Goal: Submit feedback/report problem: Submit feedback/report problem

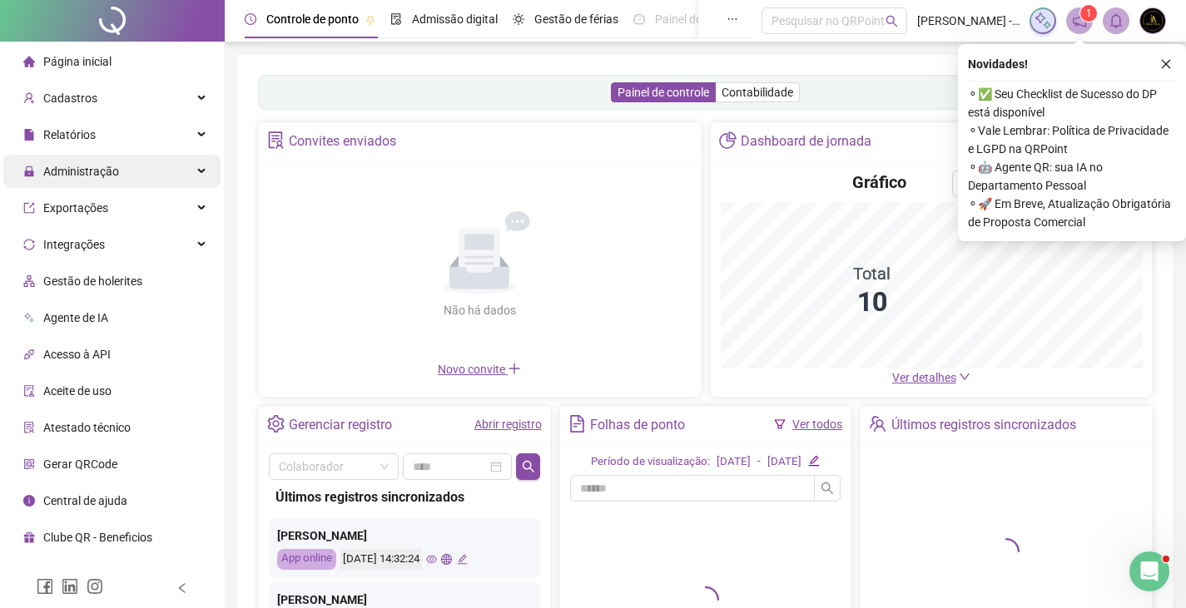
click at [158, 165] on div "Administração" at bounding box center [111, 171] width 217 height 33
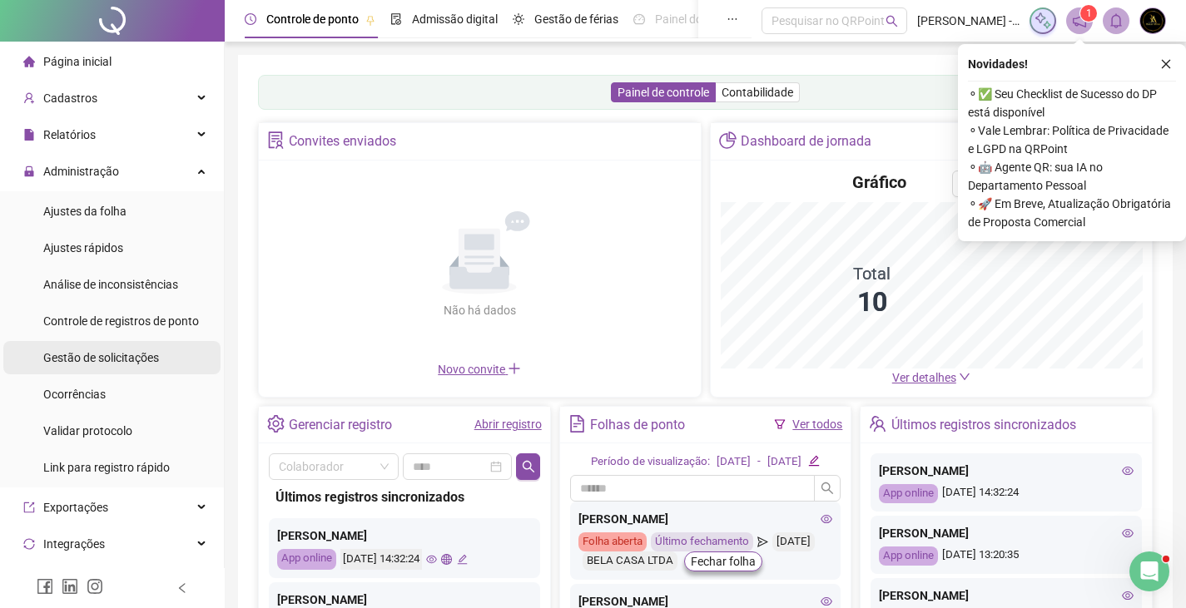
click at [98, 366] on div "Gestão de solicitações" at bounding box center [101, 357] width 116 height 33
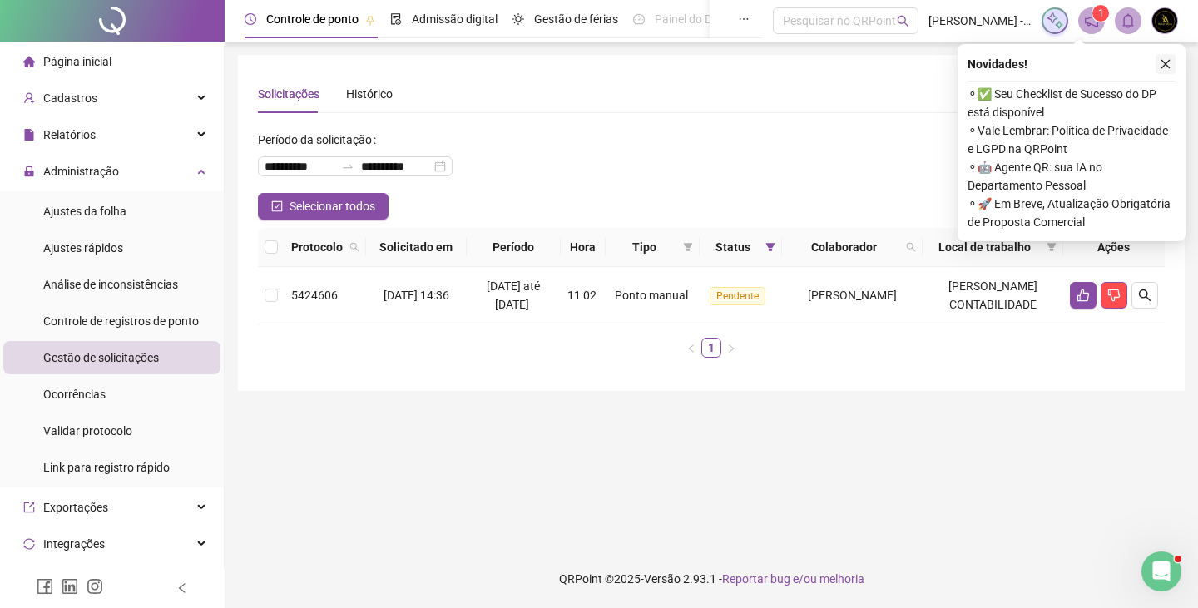
click at [1167, 63] on icon "close" at bounding box center [1166, 64] width 12 height 12
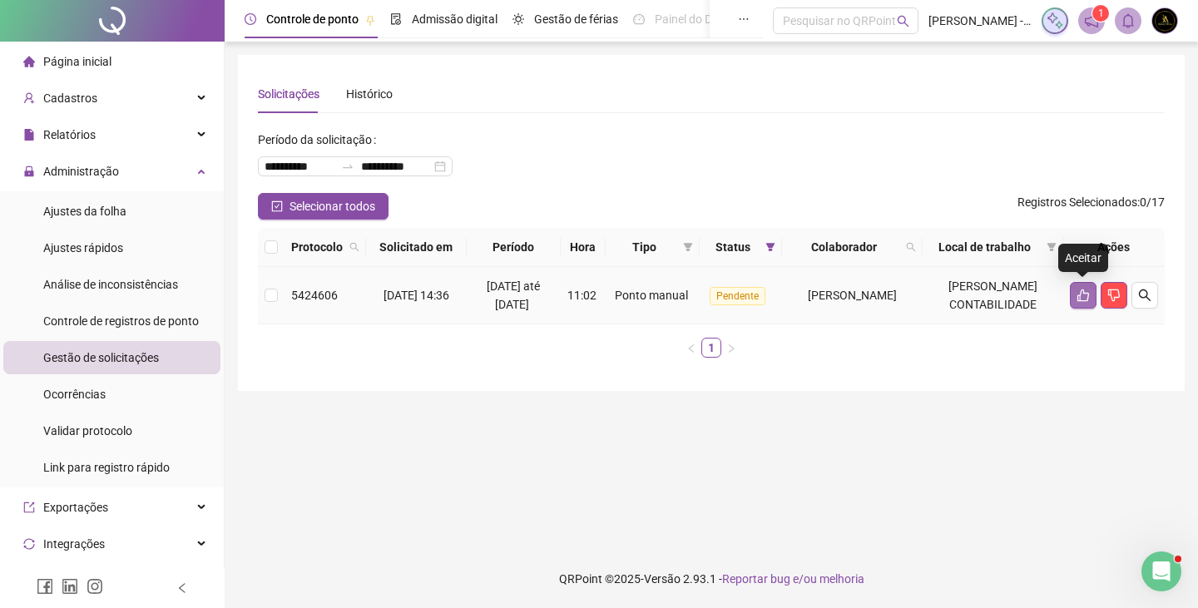
click at [1087, 300] on icon "like" at bounding box center [1083, 295] width 13 height 13
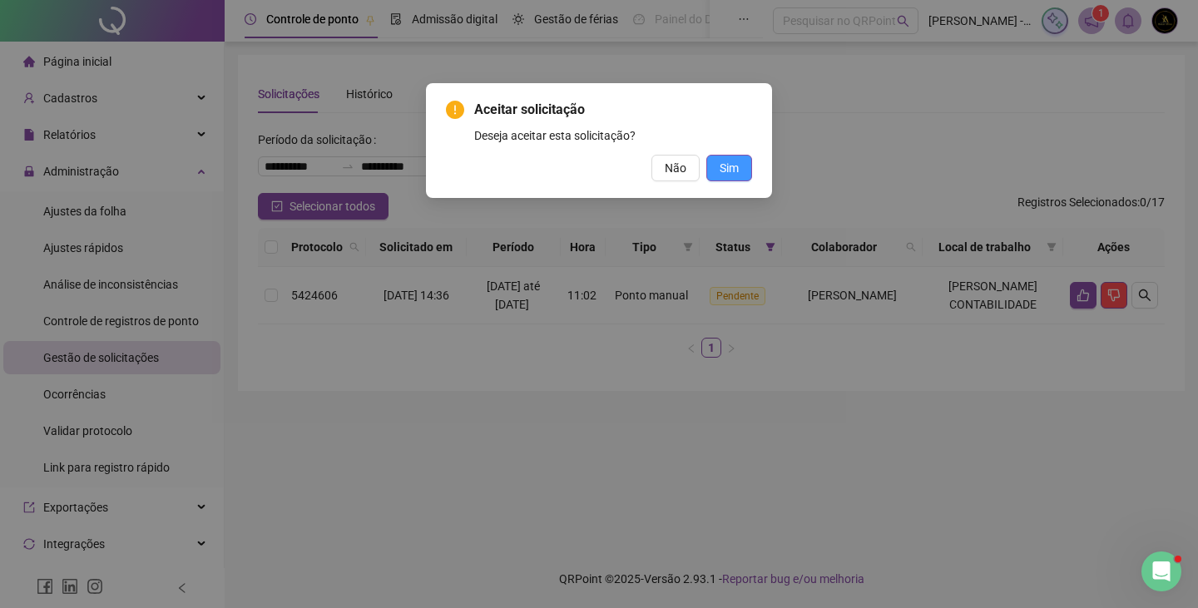
click at [726, 174] on span "Sim" at bounding box center [729, 168] width 19 height 18
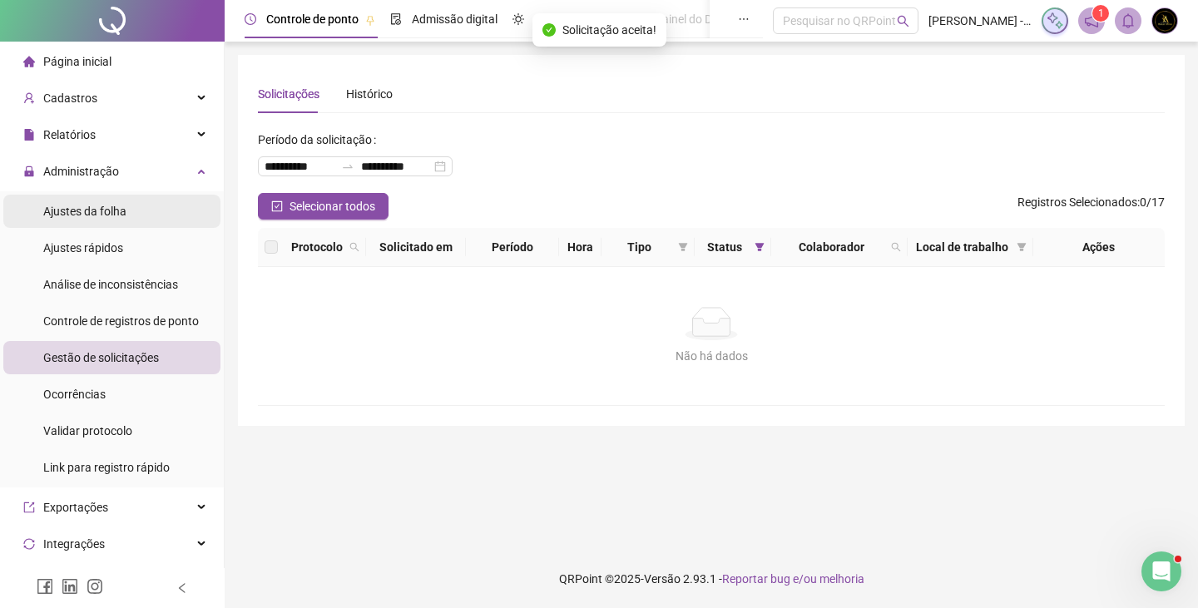
click at [121, 207] on span "Ajustes da folha" at bounding box center [84, 211] width 83 height 13
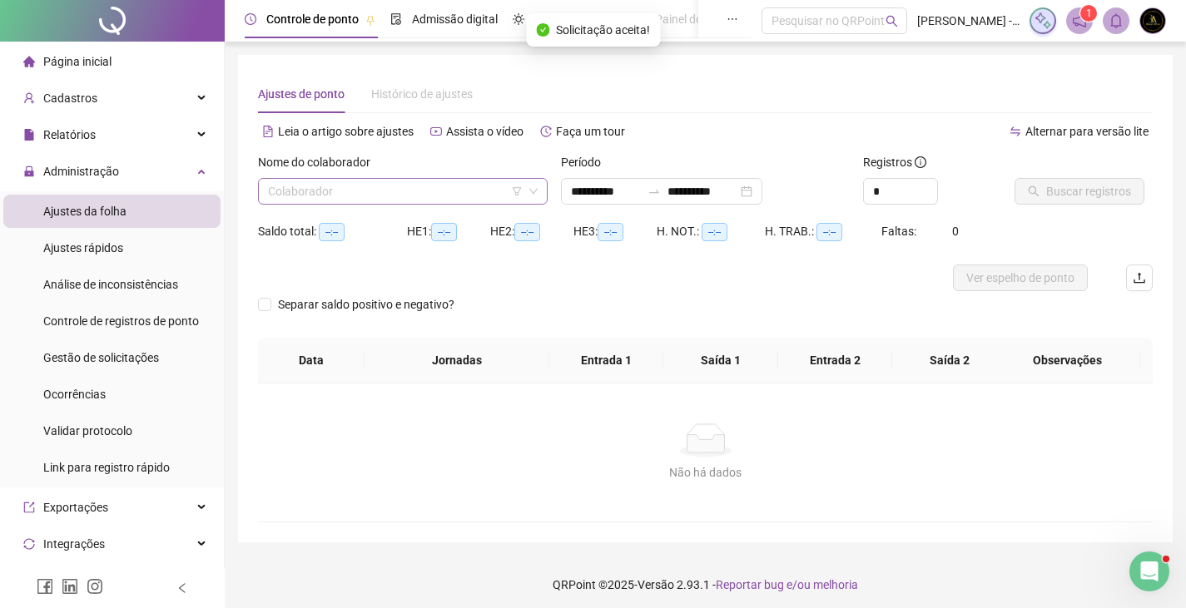
type input "**********"
click at [354, 192] on input "search" at bounding box center [395, 191] width 255 height 25
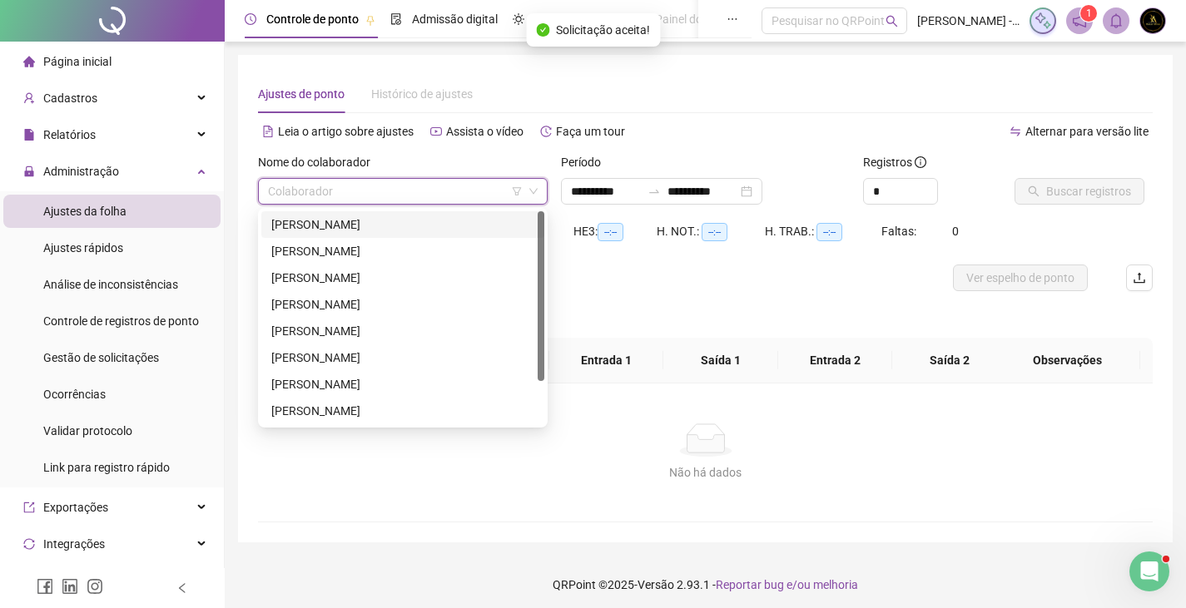
click at [361, 222] on div "CASSIO ARAUJO DE SANTANA" at bounding box center [402, 224] width 263 height 18
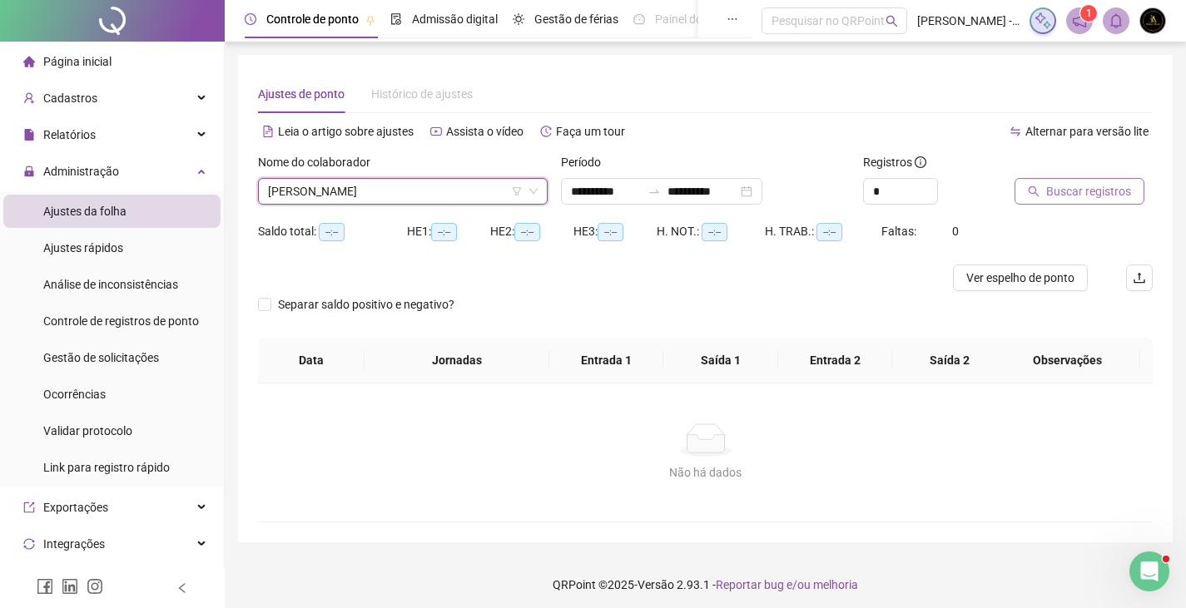
click at [1069, 196] on span "Buscar registros" at bounding box center [1088, 191] width 85 height 18
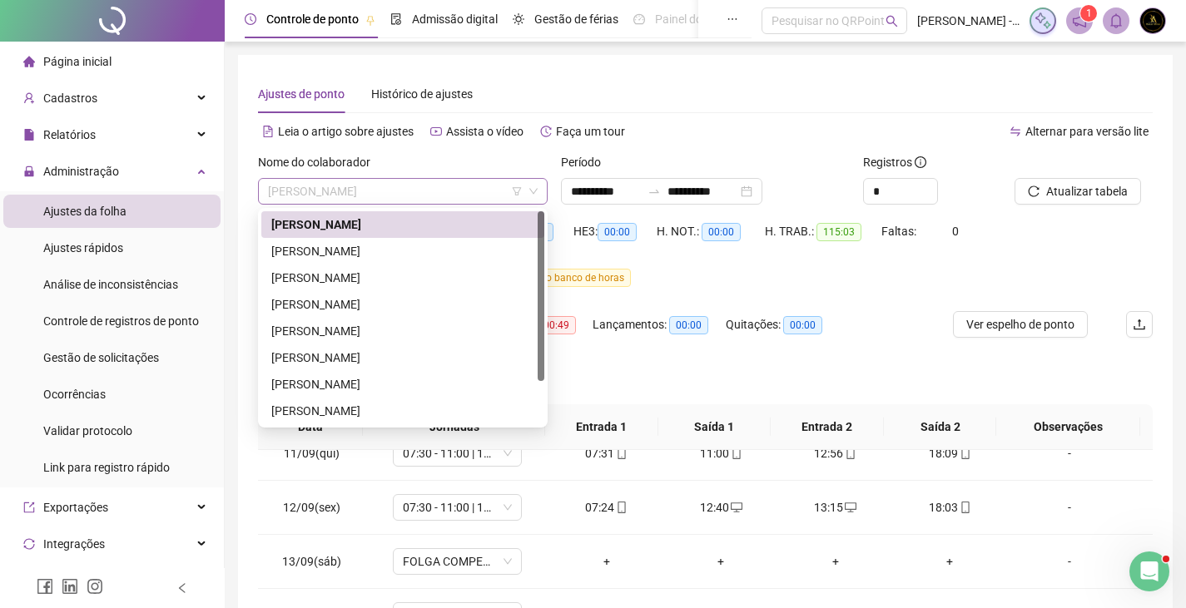
click at [334, 185] on span "CASSIO ARAUJO DE SANTANA" at bounding box center [403, 191] width 270 height 25
click at [339, 254] on div "CRISTIANA SILVA OLIVEIRA" at bounding box center [402, 251] width 263 height 18
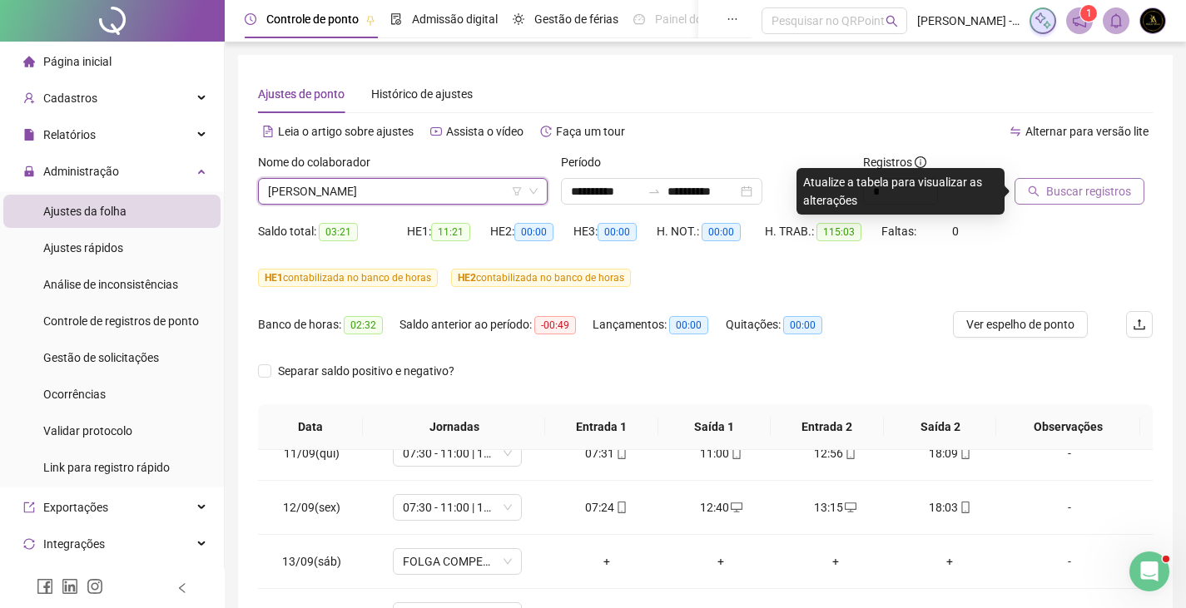
click at [1076, 192] on span "Buscar registros" at bounding box center [1088, 191] width 85 height 18
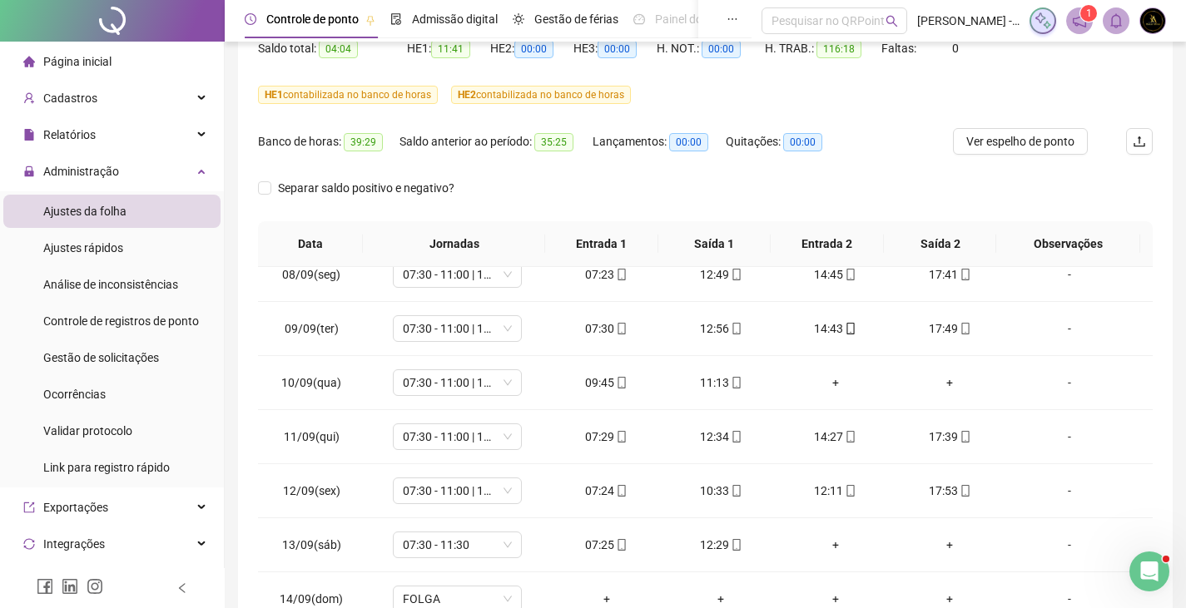
scroll to position [289, 0]
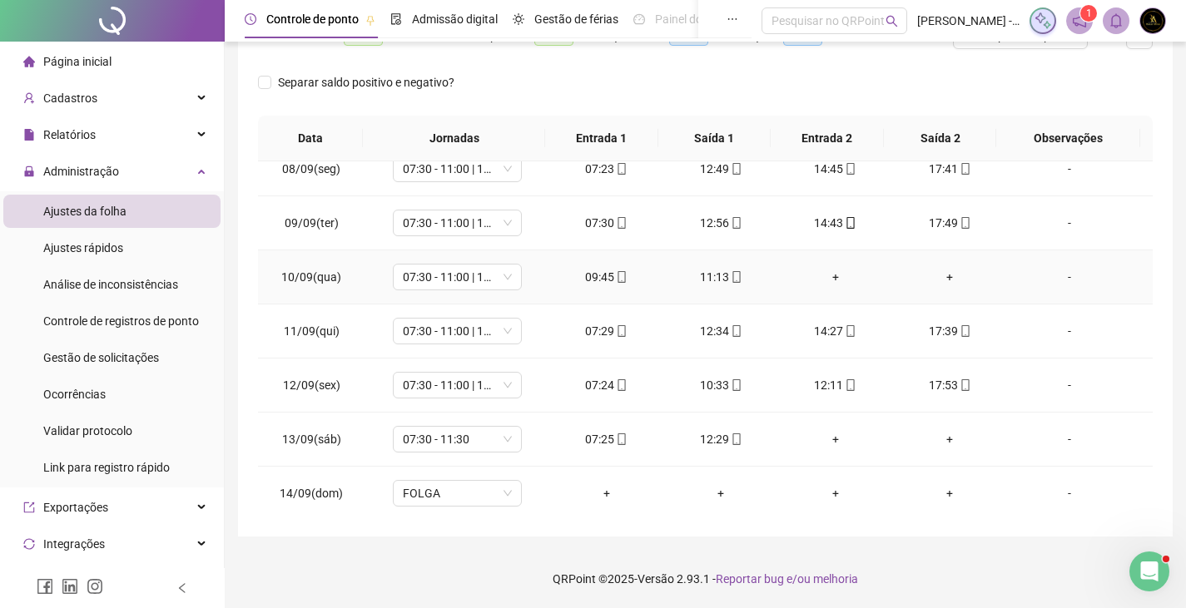
click at [1065, 280] on div "-" at bounding box center [1069, 277] width 98 height 18
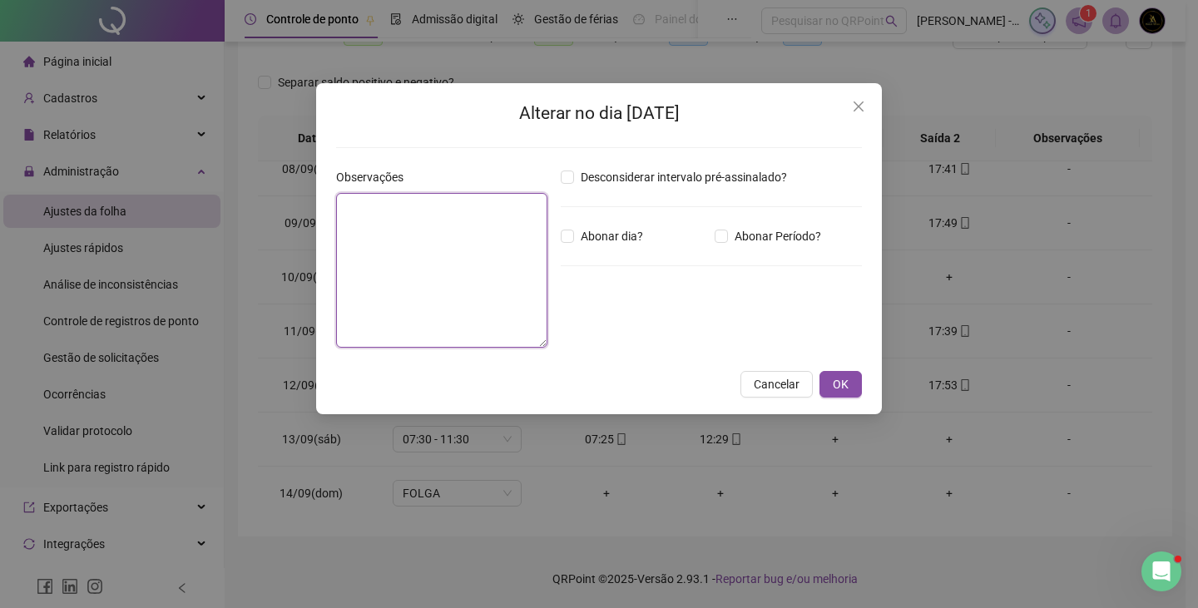
click at [404, 226] on textarea at bounding box center [441, 270] width 211 height 155
type textarea "**********"
click at [838, 385] on span "OK" at bounding box center [841, 384] width 16 height 18
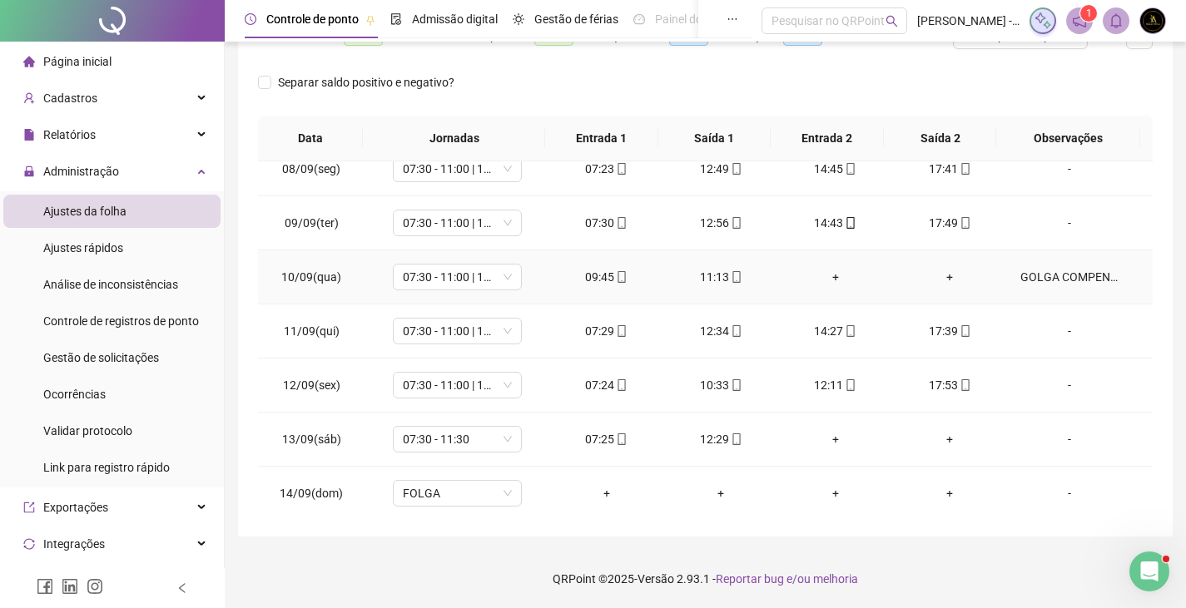
click at [1048, 270] on div "GOLGA COMPENSATORIA" at bounding box center [1069, 277] width 98 height 18
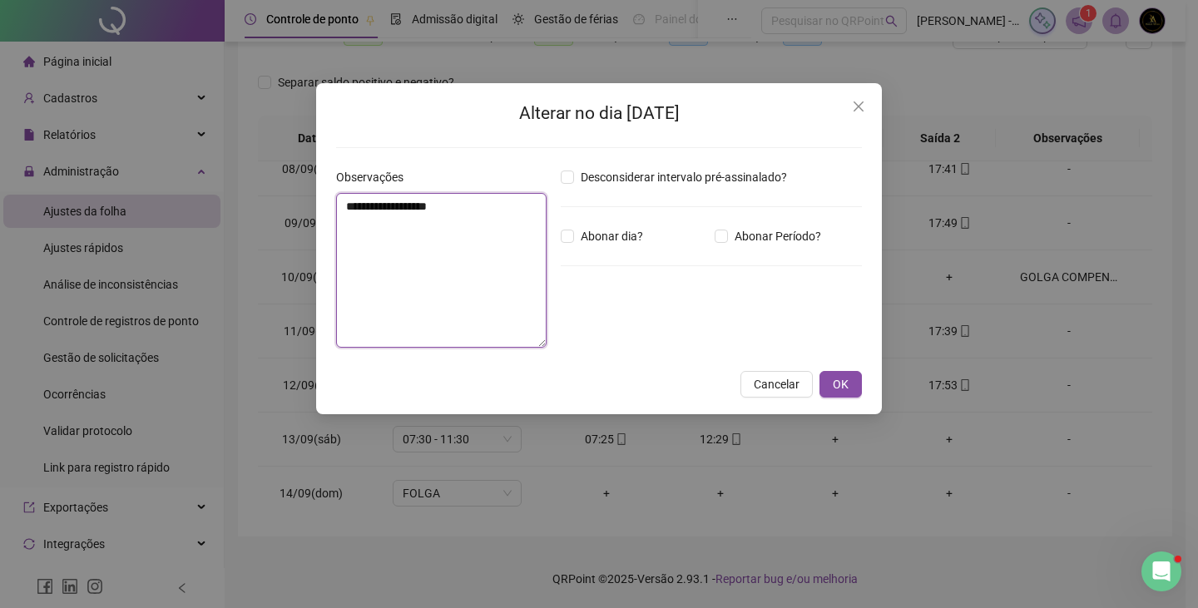
drag, startPoint x: 353, startPoint y: 206, endPoint x: 324, endPoint y: 208, distance: 28.4
click at [324, 208] on div "**********" at bounding box center [599, 248] width 566 height 331
type textarea "**********"
click at [842, 380] on span "OK" at bounding box center [841, 384] width 16 height 18
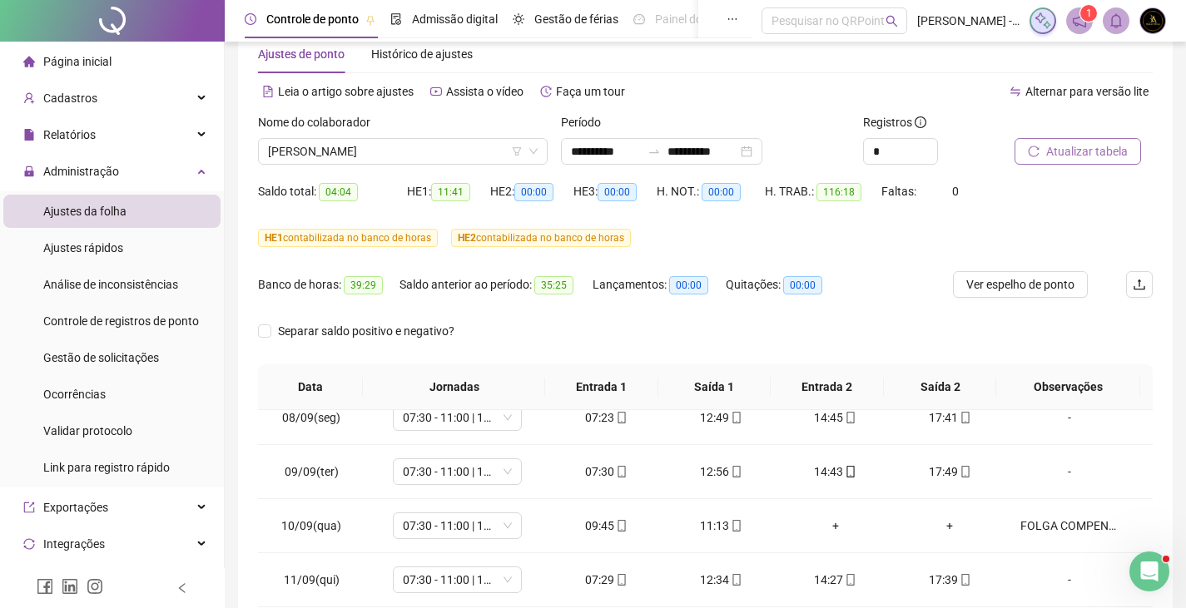
scroll to position [24, 0]
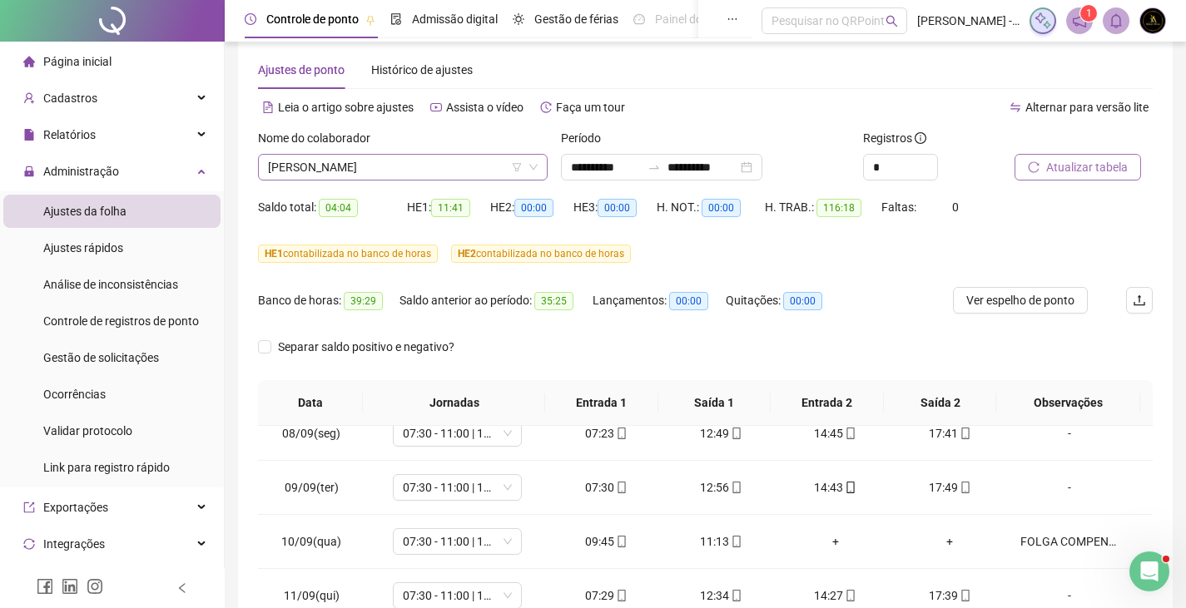
click at [460, 161] on span "CRISTIANA SILVA OLIVEIRA" at bounding box center [403, 167] width 270 height 25
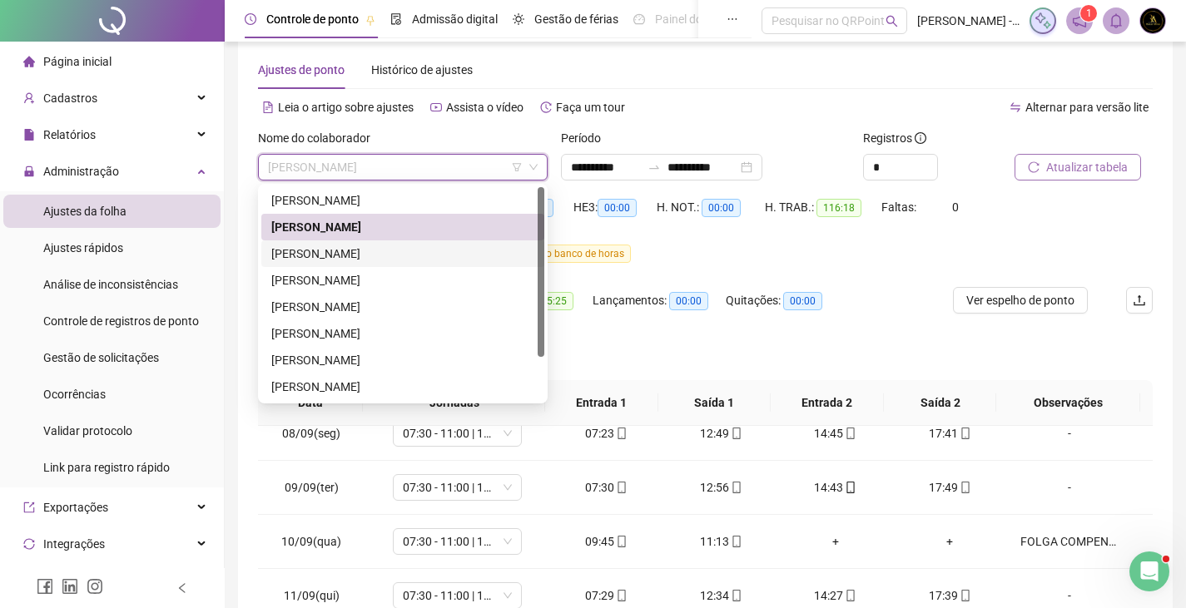
click at [392, 264] on div "ÉRICA FABRICIA VIEIRA SILVA" at bounding box center [402, 253] width 283 height 27
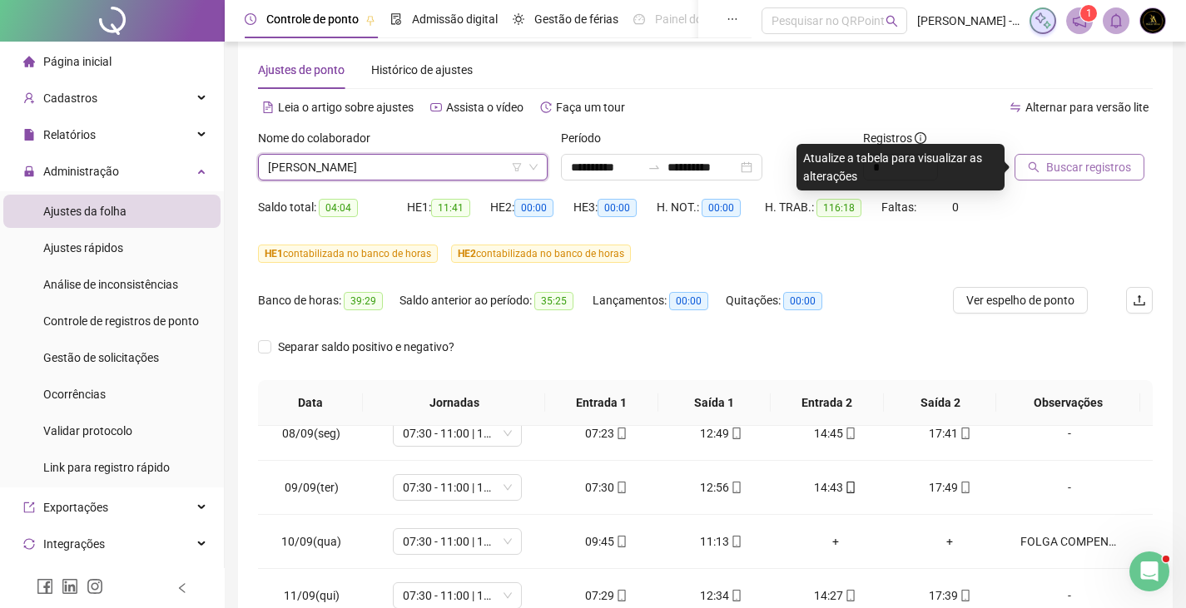
click at [1053, 182] on div "Buscar registros" at bounding box center [1083, 161] width 151 height 65
click at [1053, 172] on span "Buscar registros" at bounding box center [1088, 167] width 85 height 18
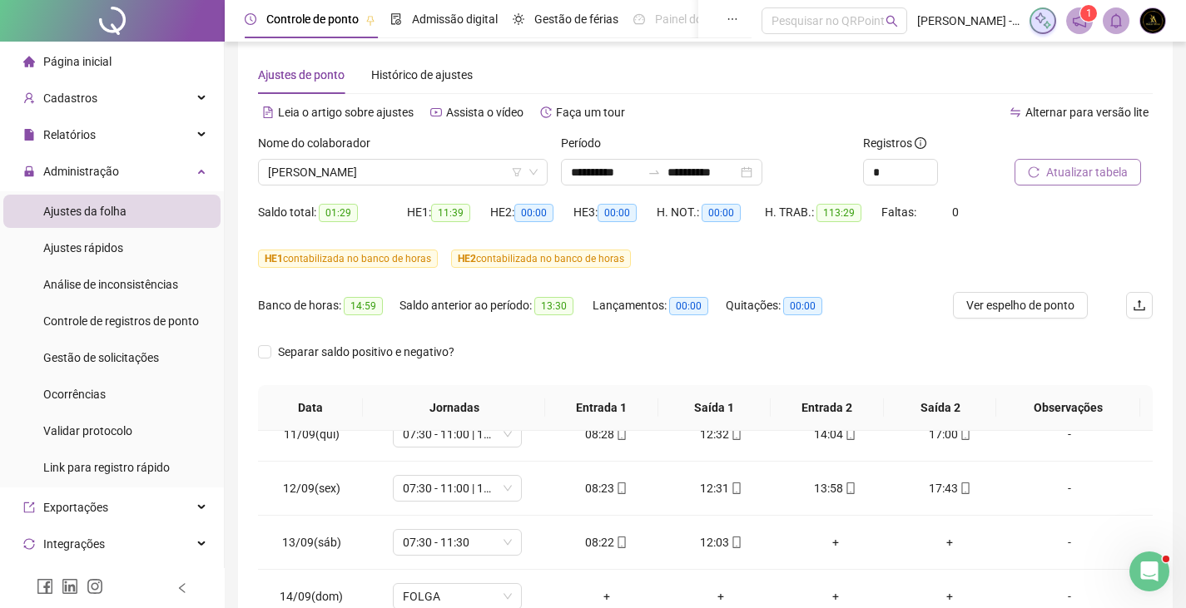
scroll to position [16, 0]
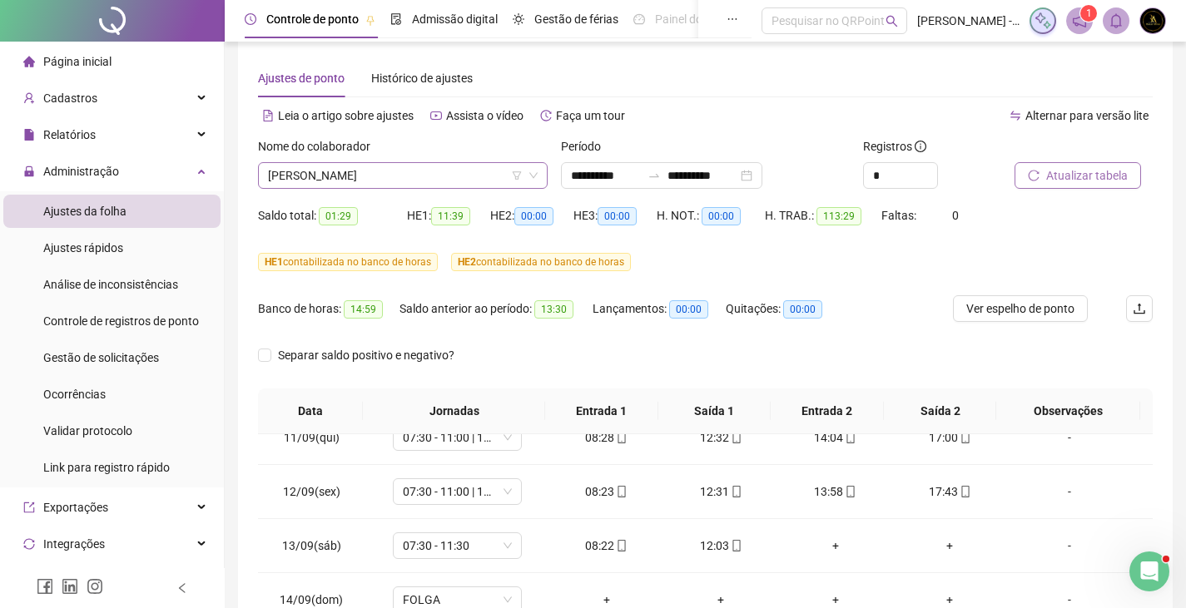
click at [386, 170] on span "ÉRICA FABRICIA VIEIRA SILVA" at bounding box center [403, 175] width 270 height 25
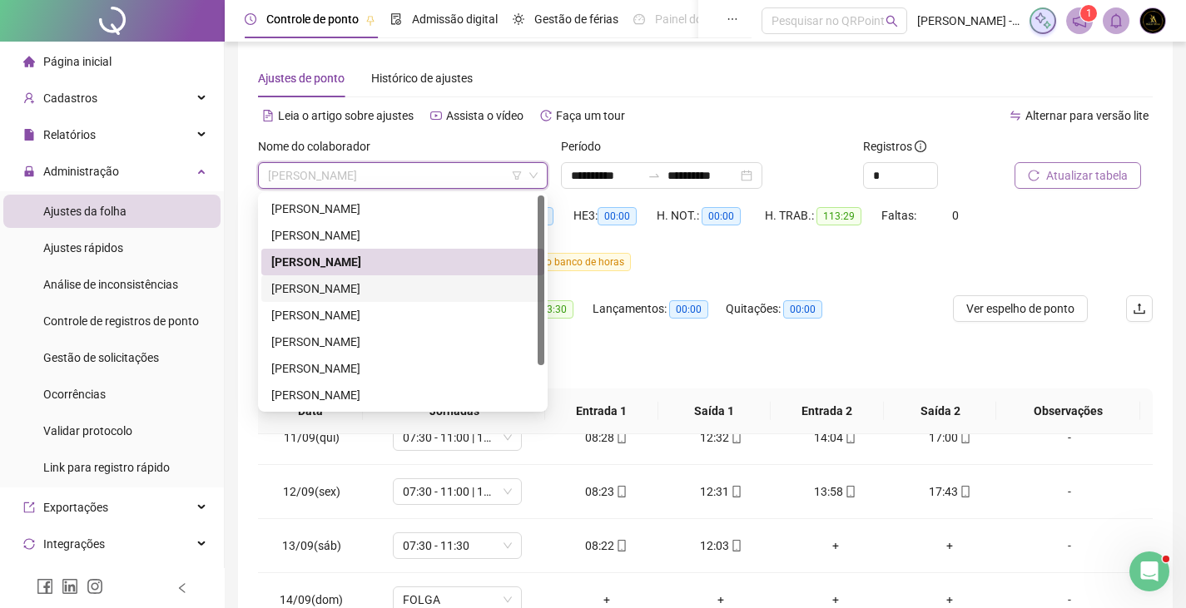
click at [374, 286] on div "INGRID OLIVEIRA SANTANA" at bounding box center [402, 289] width 263 height 18
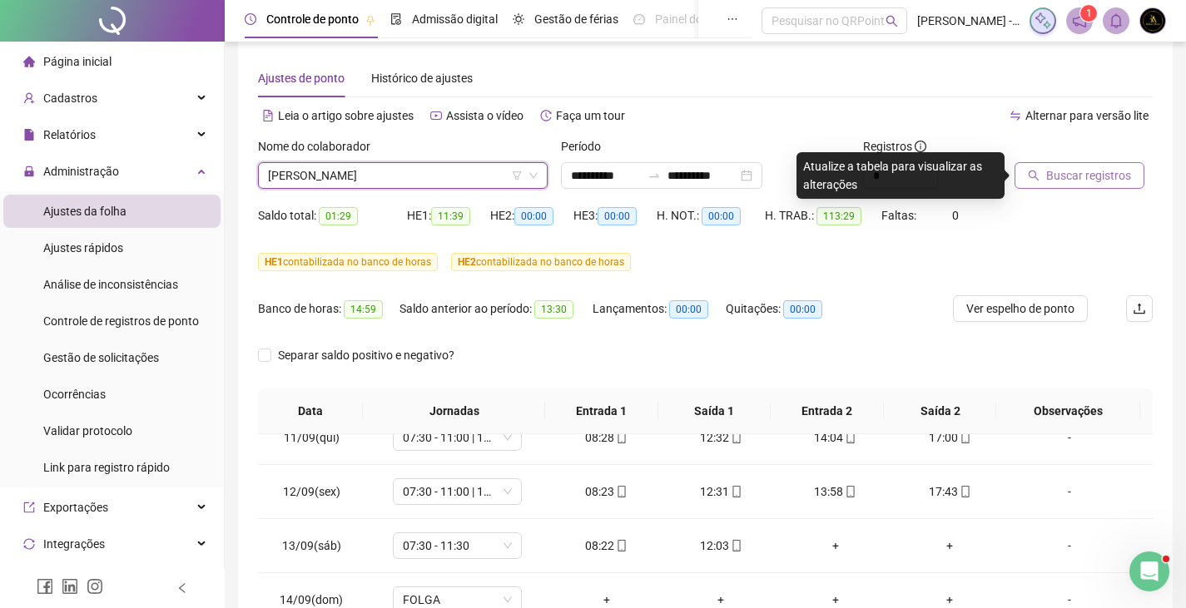
click at [1058, 183] on span "Buscar registros" at bounding box center [1088, 175] width 85 height 18
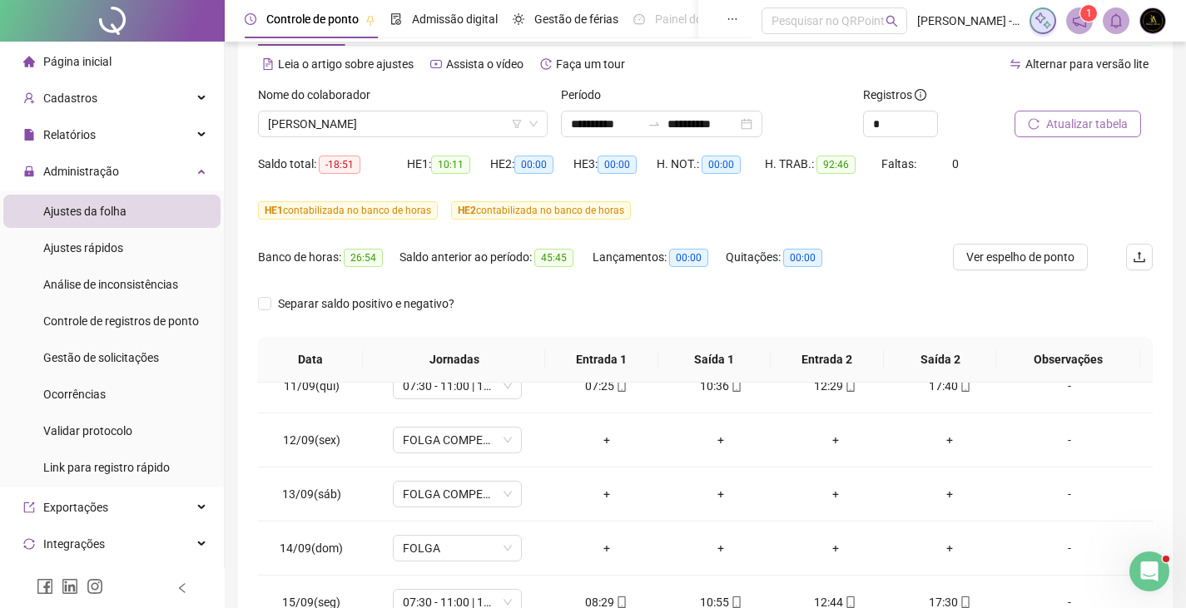
scroll to position [32, 0]
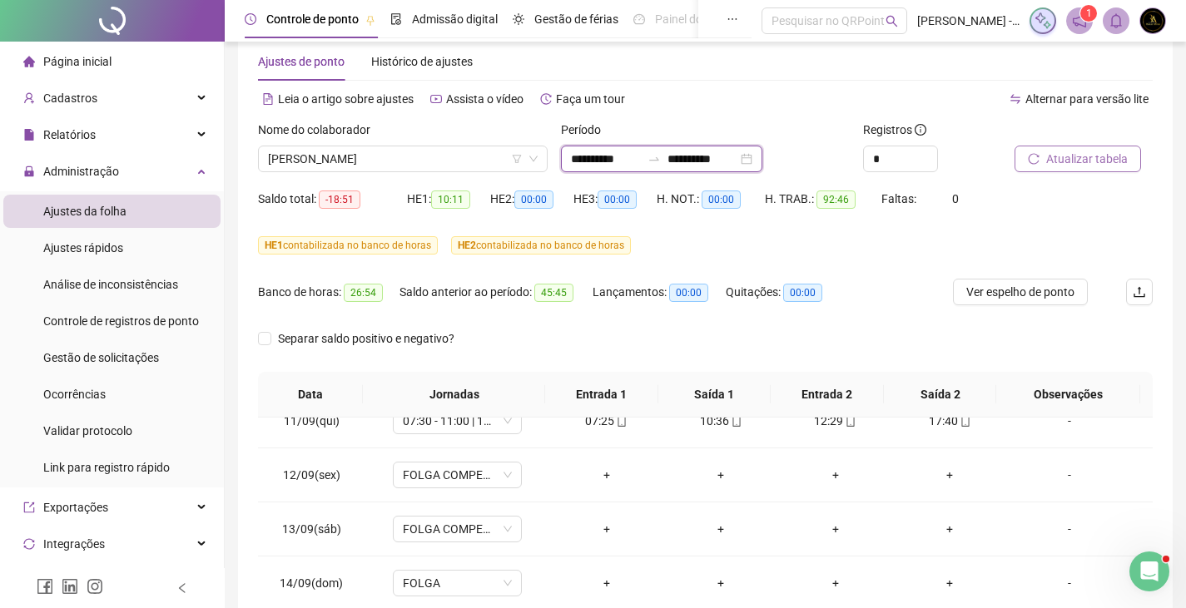
click at [711, 160] on input "**********" at bounding box center [702, 159] width 70 height 18
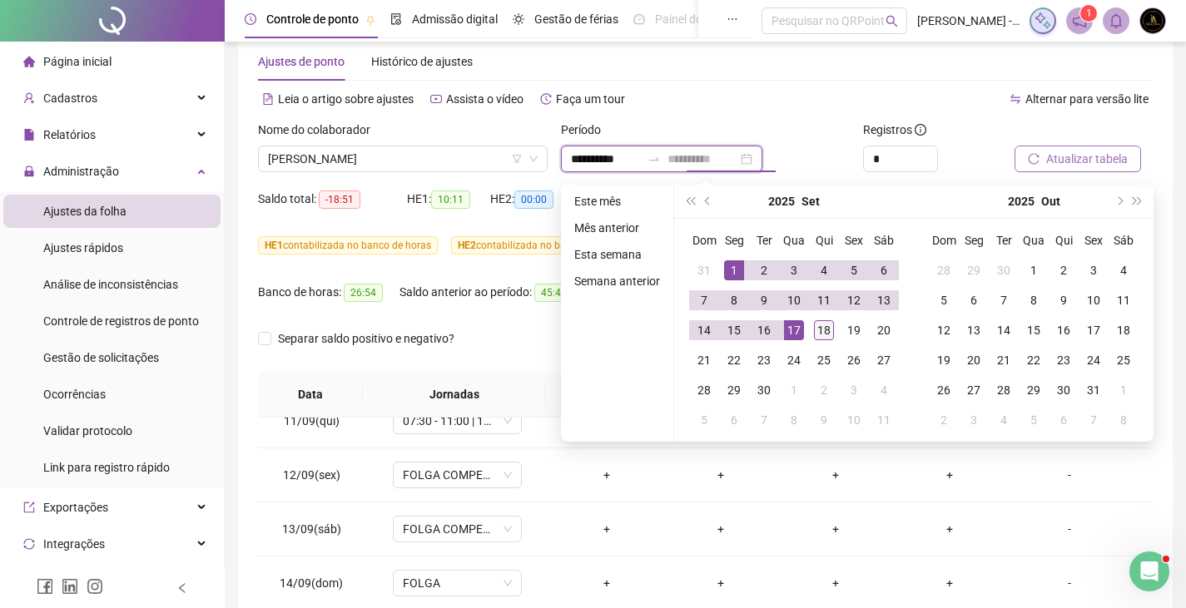
type input "**********"
click at [821, 328] on div "18" at bounding box center [824, 330] width 20 height 20
type input "**********"
click at [736, 276] on div "1" at bounding box center [734, 270] width 20 height 20
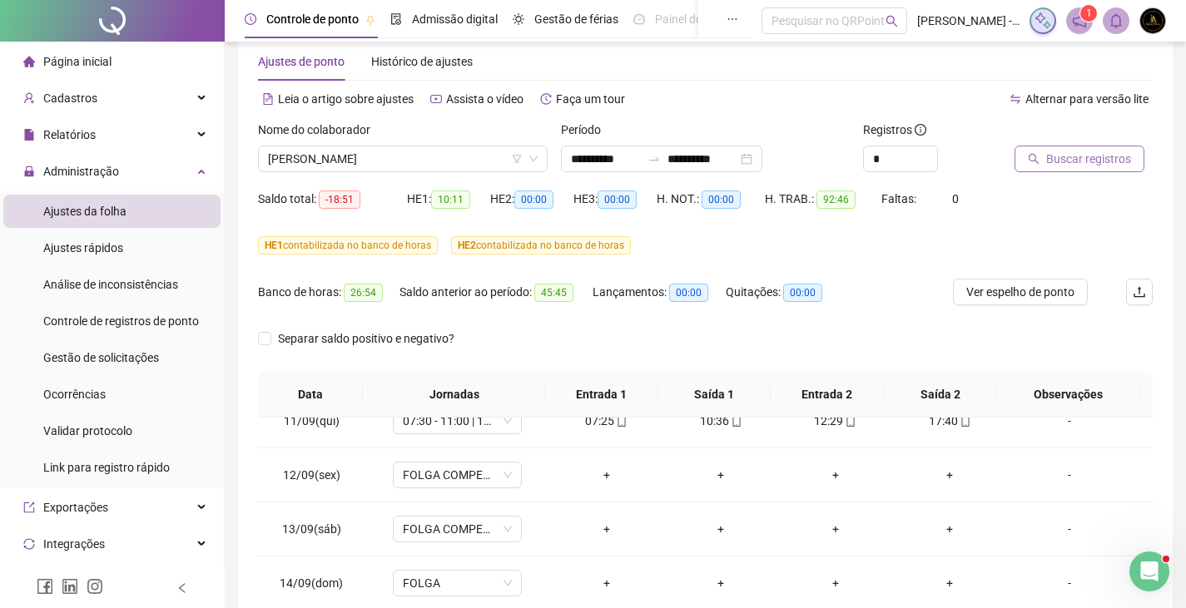
click at [1038, 167] on button "Buscar registros" at bounding box center [1079, 159] width 130 height 27
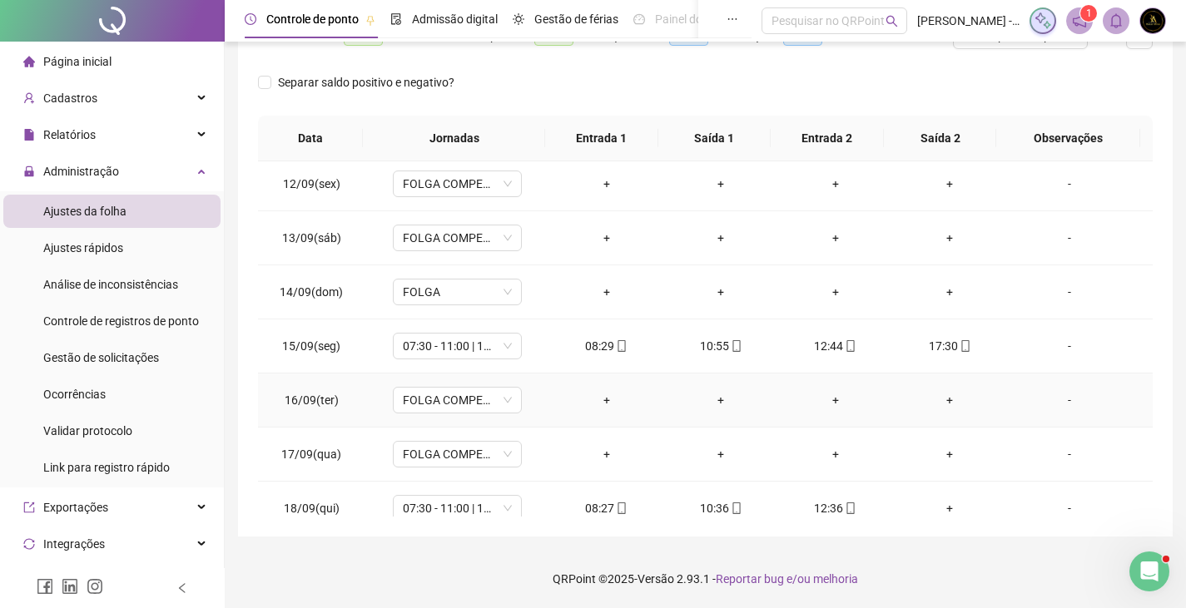
scroll to position [618, 0]
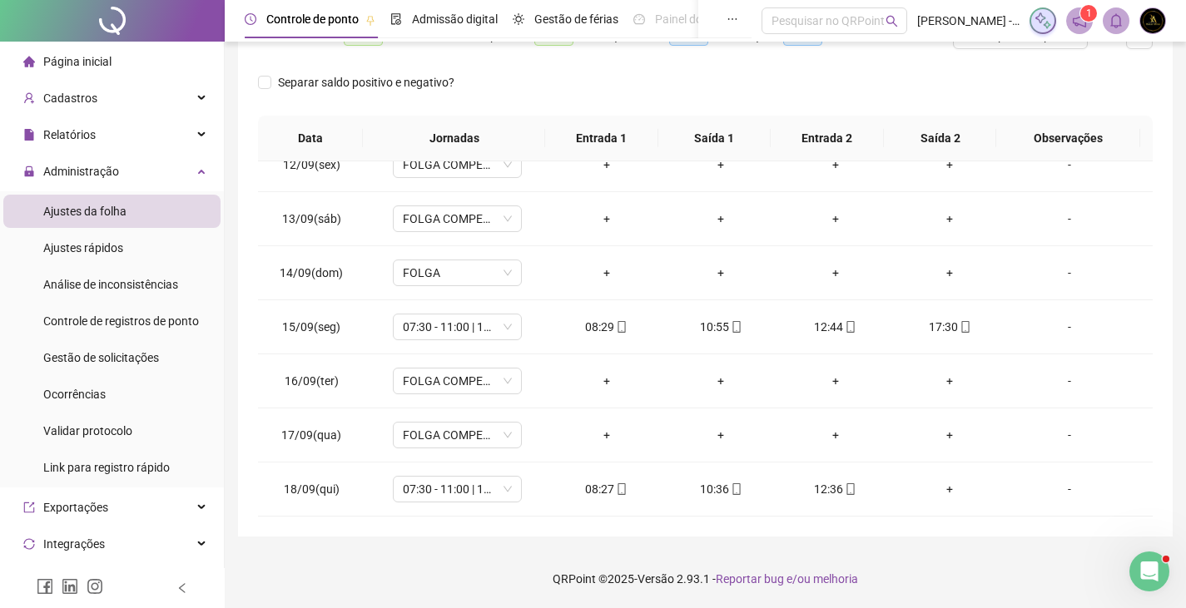
drag, startPoint x: 1175, startPoint y: 431, endPoint x: 1152, endPoint y: 157, distance: 274.7
click at [1152, 159] on div "**********" at bounding box center [705, 151] width 934 height 770
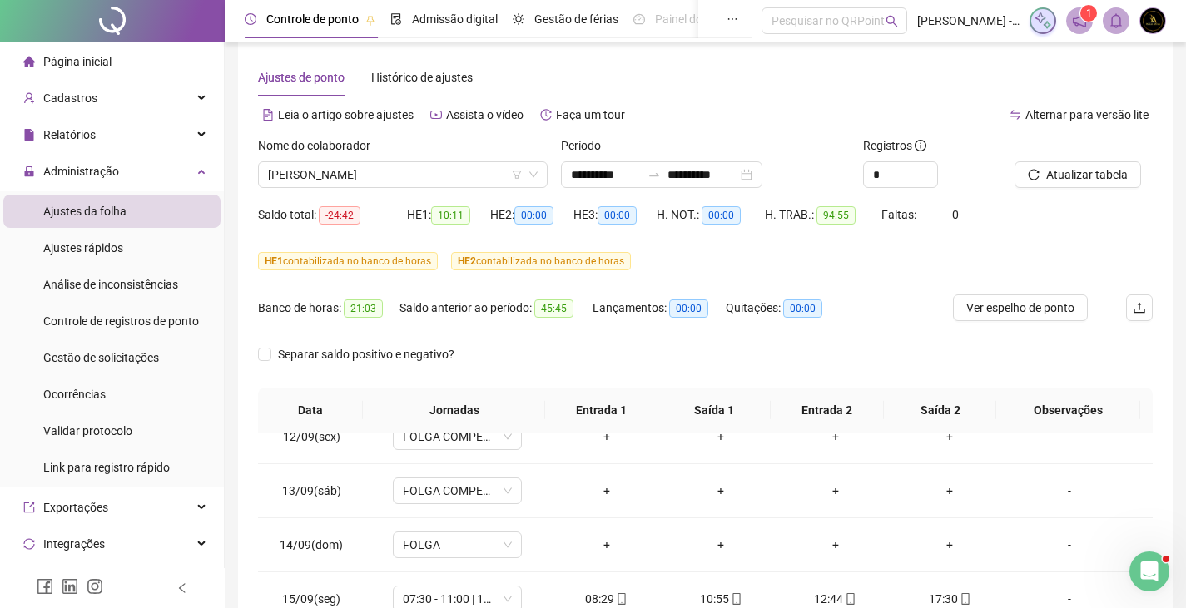
scroll to position [0, 0]
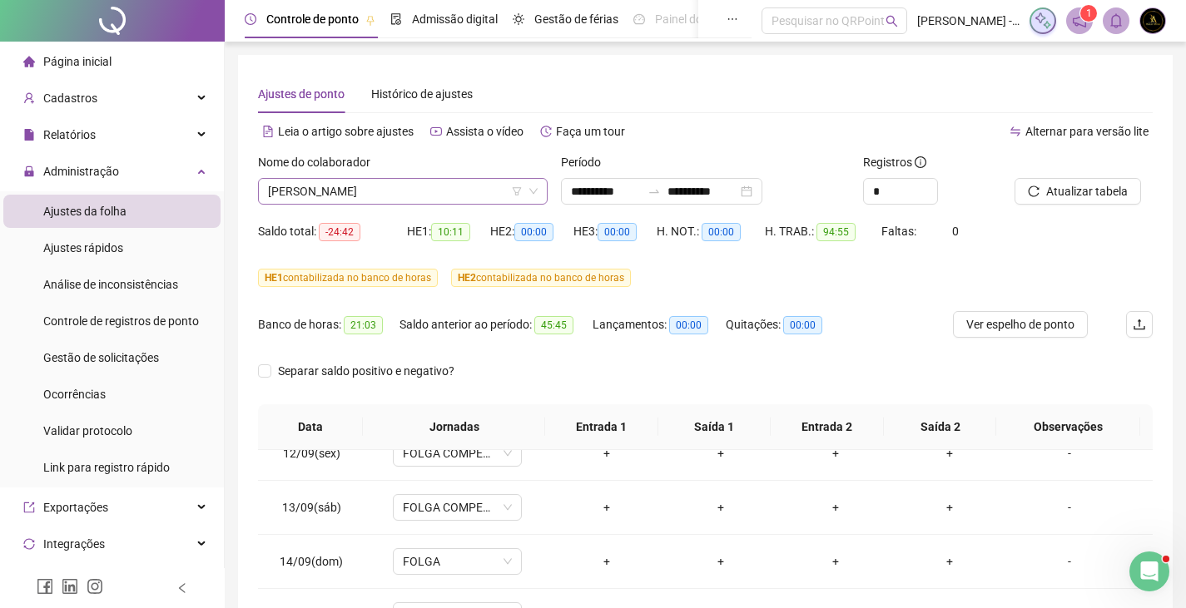
click at [316, 192] on span "INGRID OLIVEIRA SANTANA" at bounding box center [403, 191] width 270 height 25
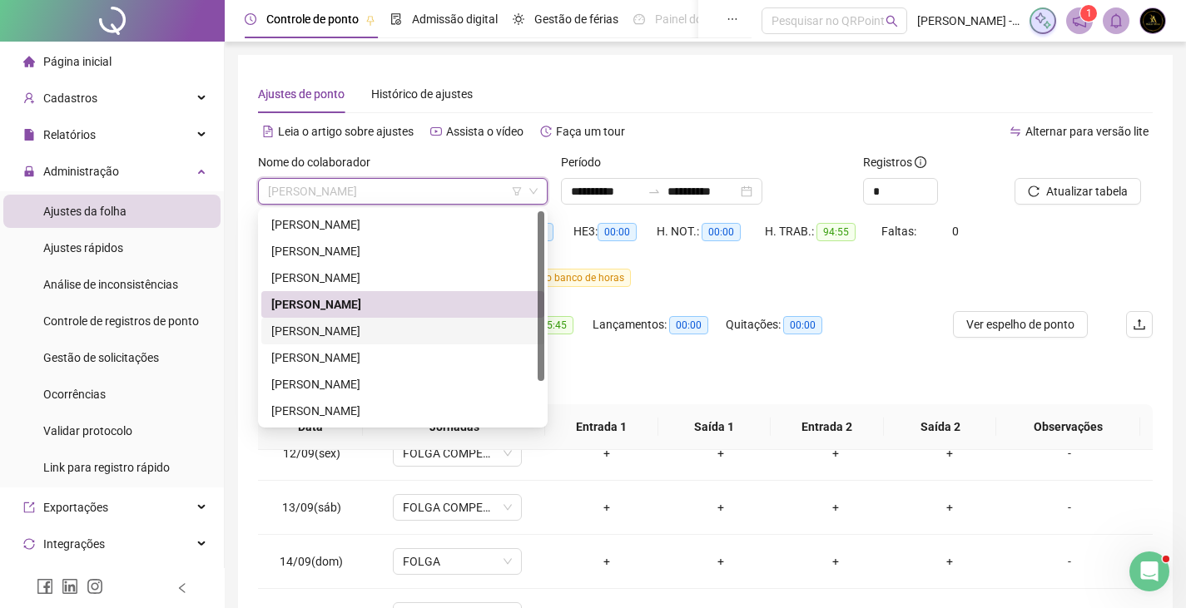
click at [329, 334] on div "MARIA EDUARDA DE JESUS OLIVEIRA" at bounding box center [402, 331] width 263 height 18
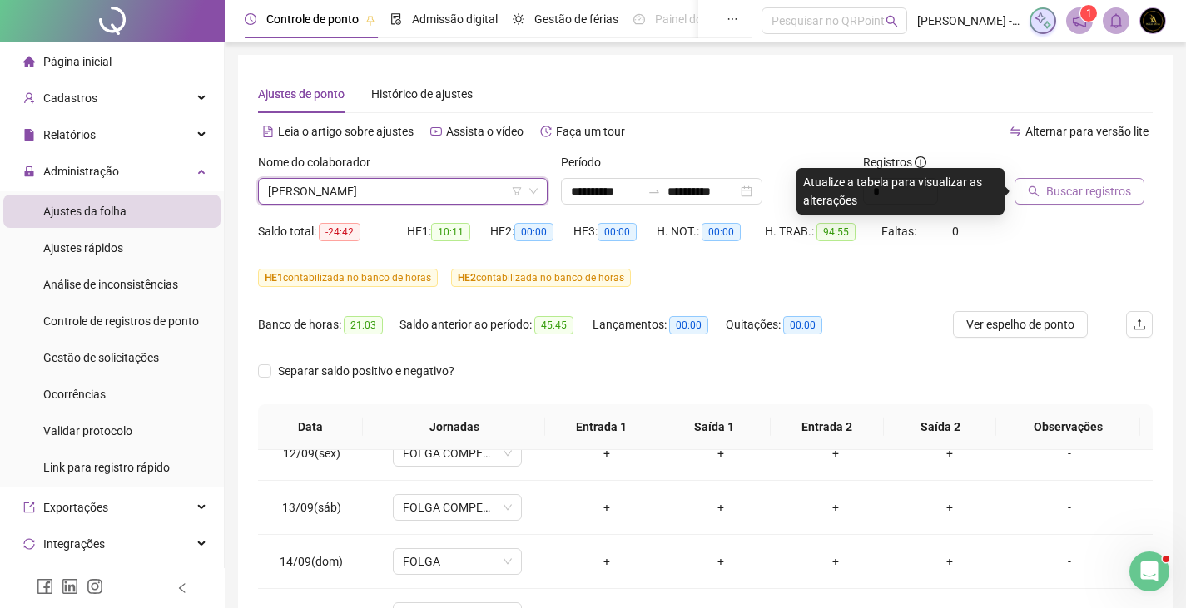
click at [1024, 191] on button "Buscar registros" at bounding box center [1079, 191] width 130 height 27
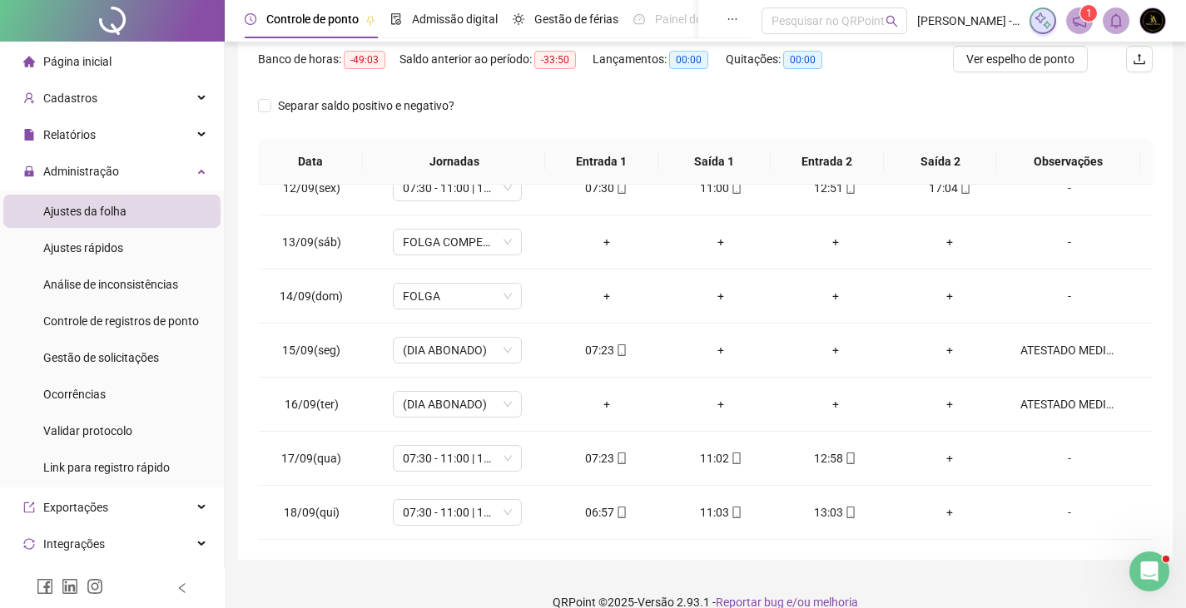
scroll to position [289, 0]
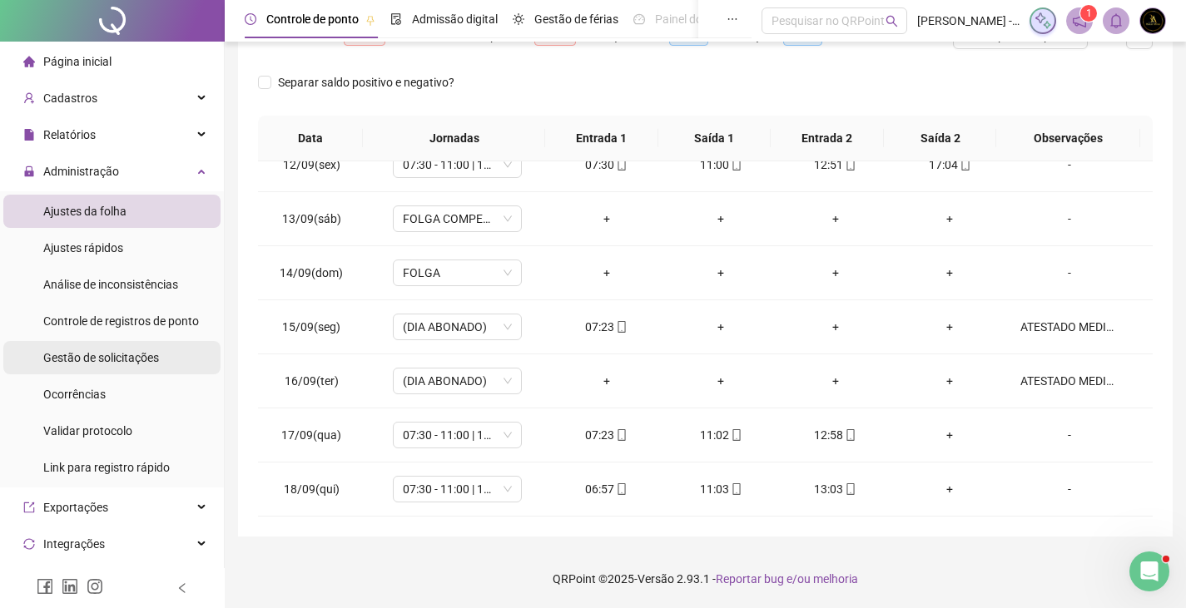
click at [85, 352] on span "Gestão de solicitações" at bounding box center [101, 357] width 116 height 13
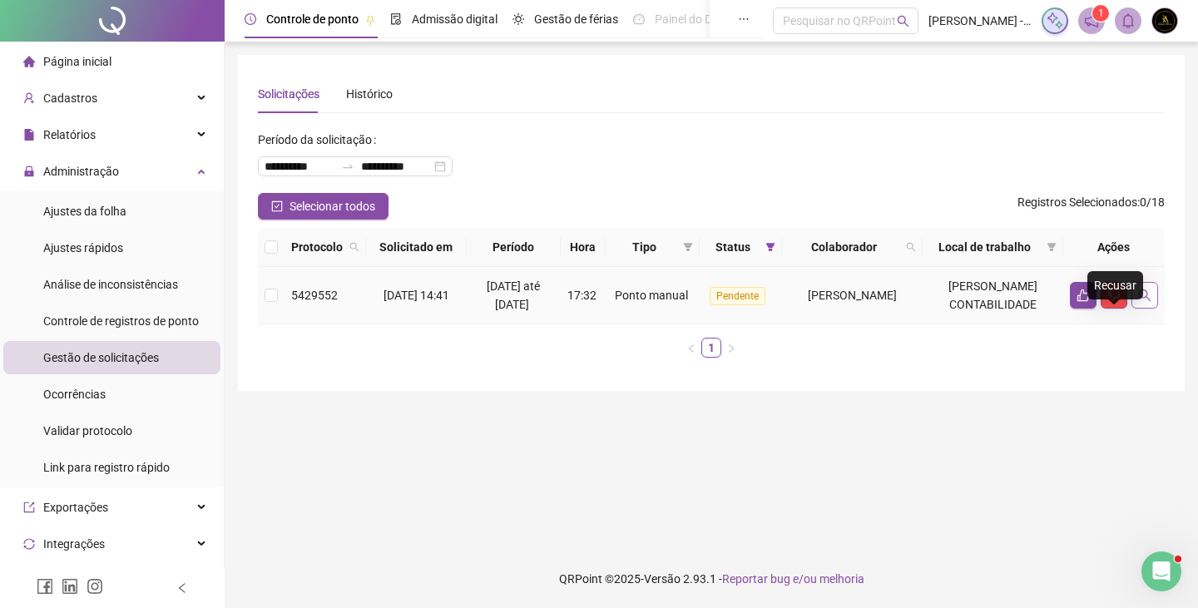
click at [1151, 309] on button "button" at bounding box center [1145, 295] width 27 height 27
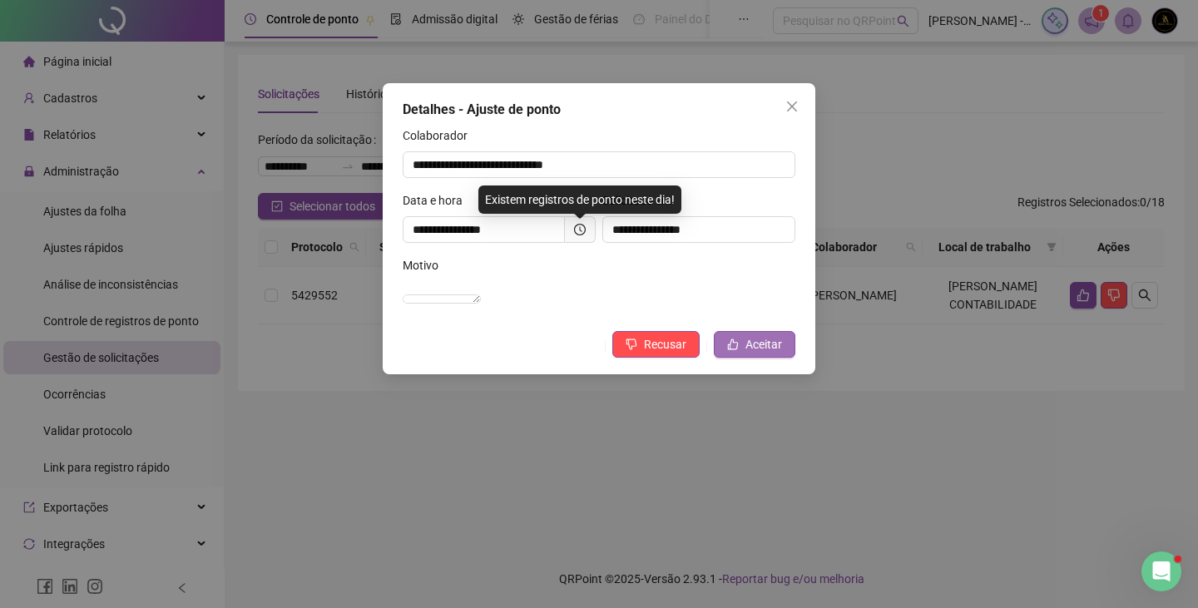
click at [774, 354] on span "Aceitar" at bounding box center [764, 344] width 37 height 18
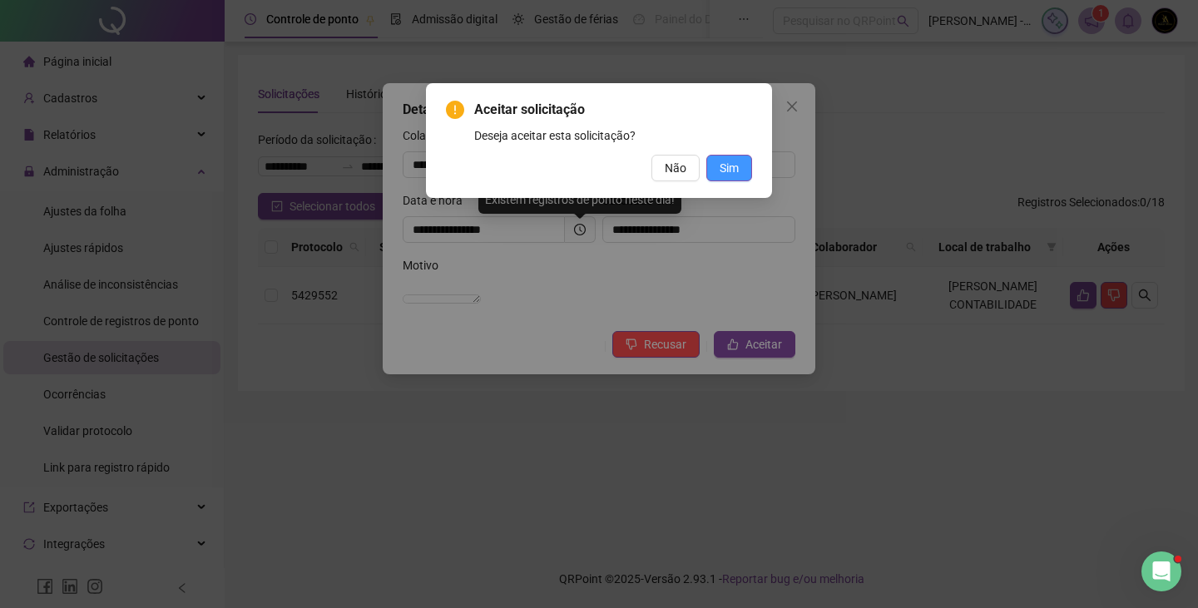
click at [733, 165] on span "Sim" at bounding box center [729, 168] width 19 height 18
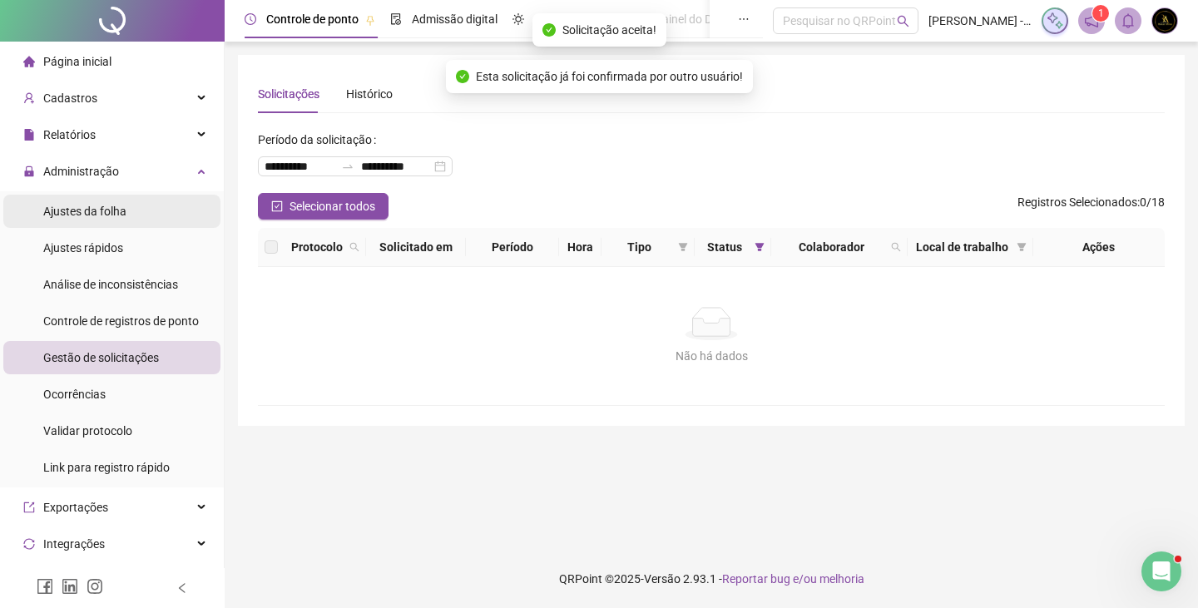
click at [119, 201] on div "Ajustes da folha" at bounding box center [84, 211] width 83 height 33
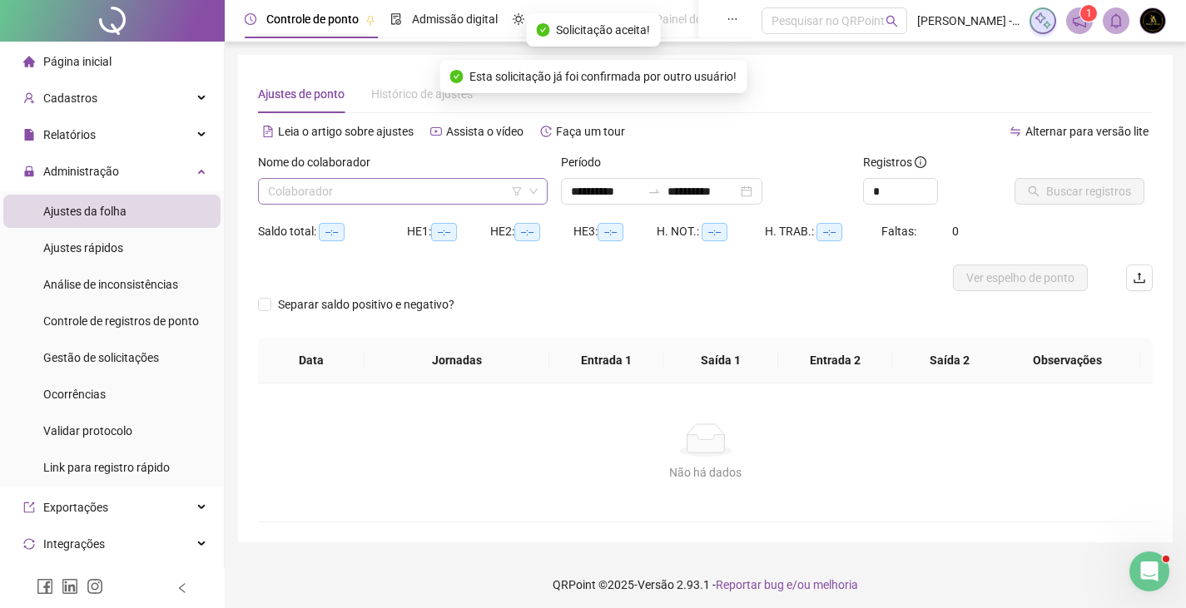
click at [463, 194] on input "search" at bounding box center [395, 191] width 255 height 25
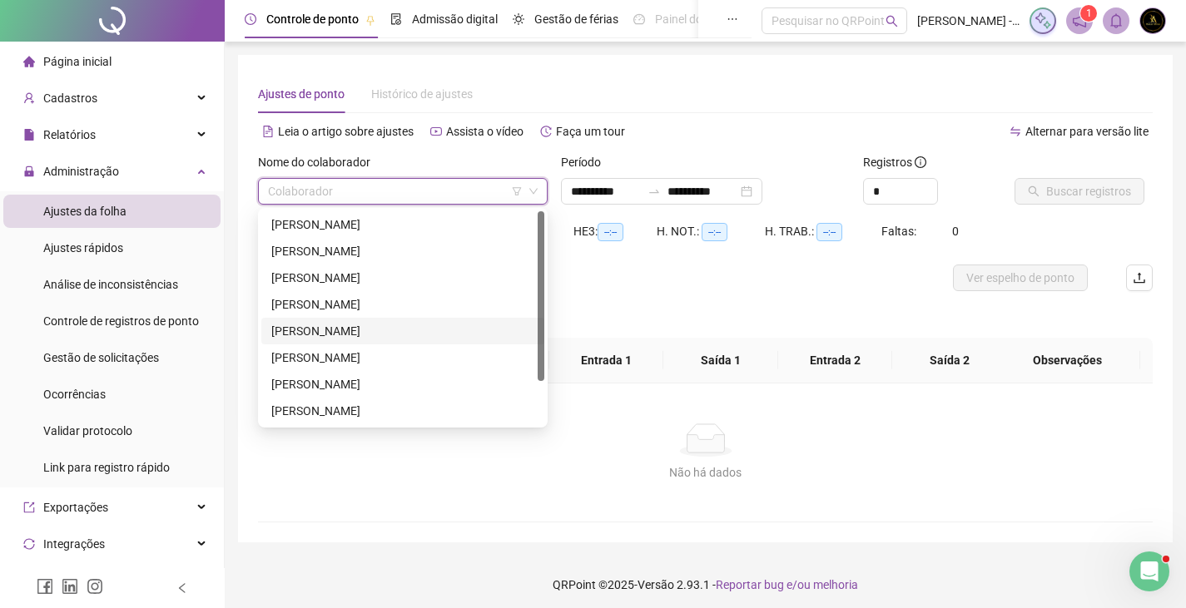
click at [414, 328] on div "MARIA EDUARDA DE JESUS OLIVEIRA" at bounding box center [402, 331] width 263 height 18
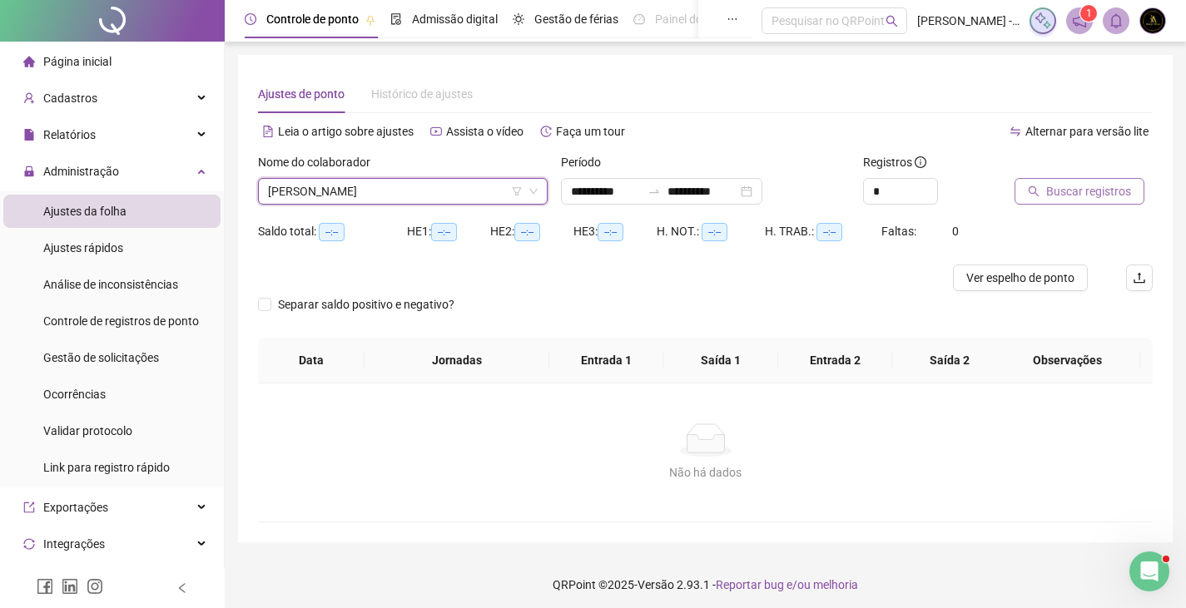
click at [1063, 179] on button "Buscar registros" at bounding box center [1079, 191] width 130 height 27
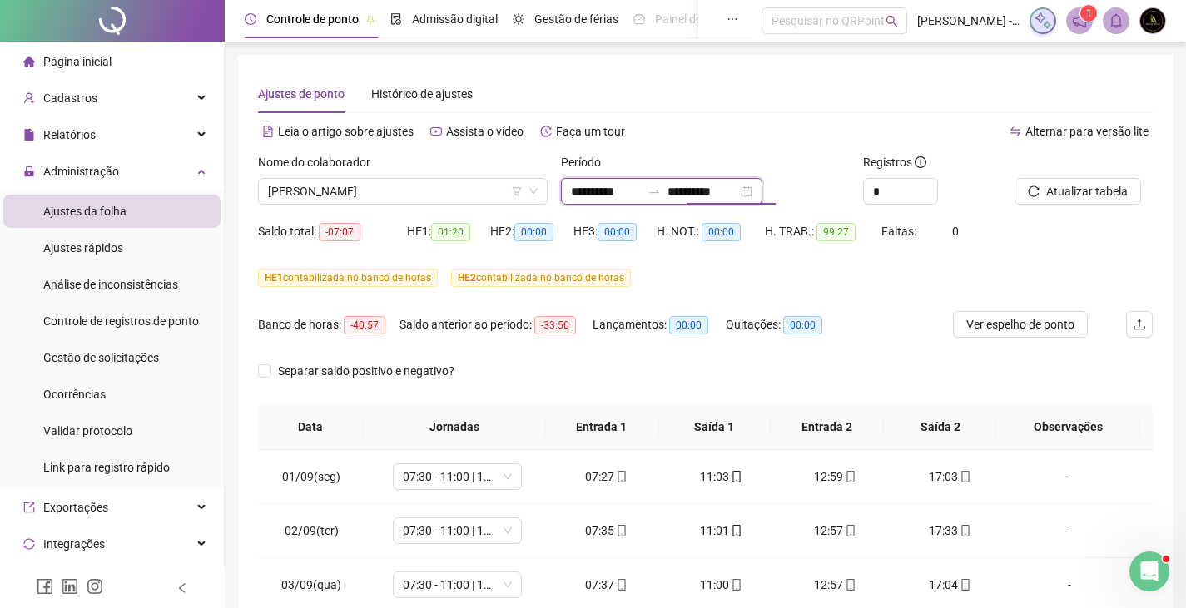
click at [733, 191] on input "**********" at bounding box center [702, 191] width 70 height 18
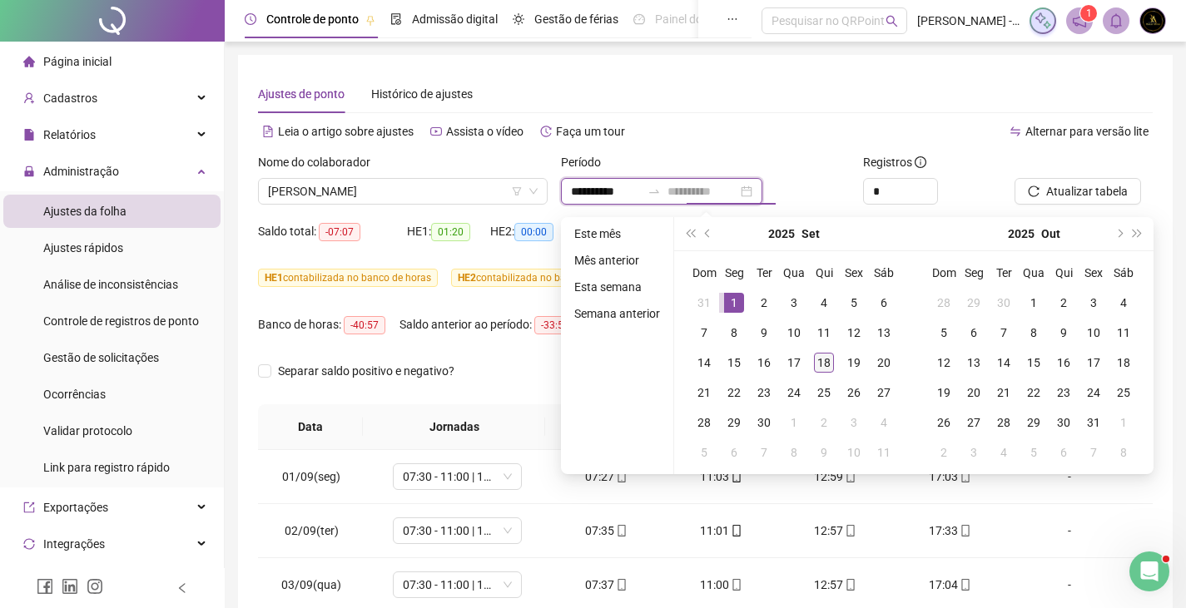
type input "**********"
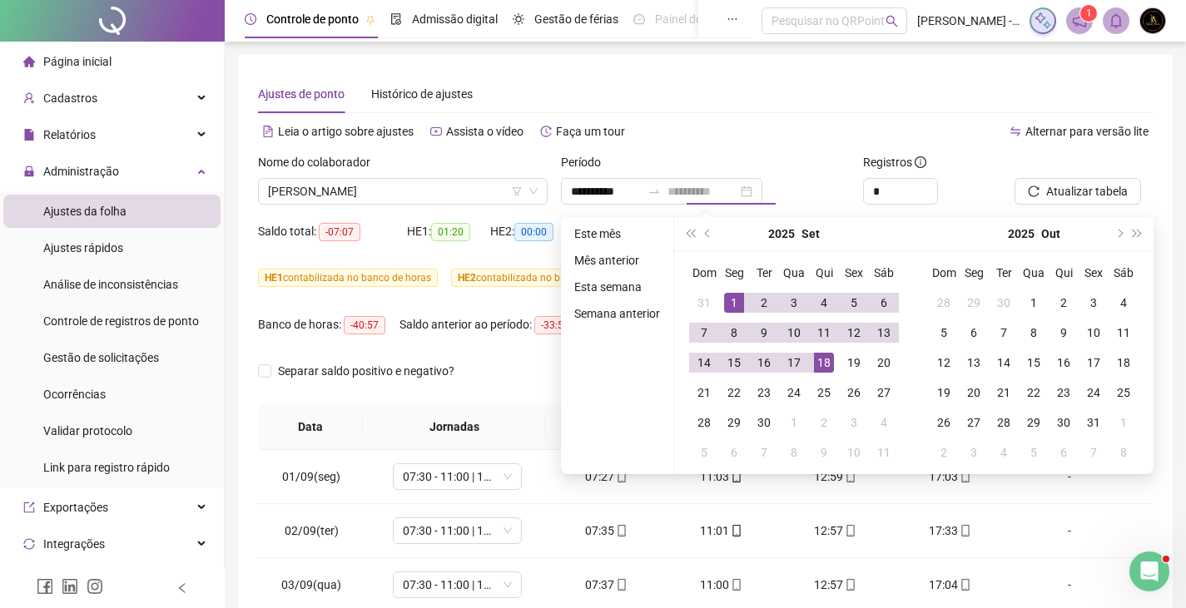
click at [820, 354] on div "18" at bounding box center [824, 363] width 20 height 20
type input "**********"
click at [731, 300] on div "1" at bounding box center [734, 303] width 20 height 20
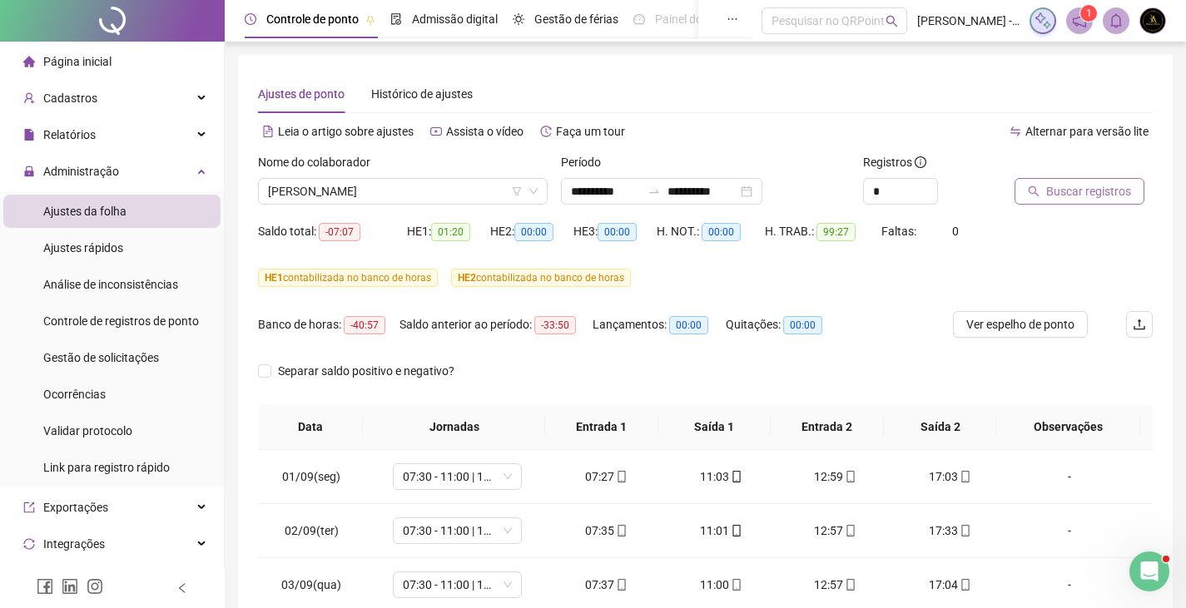
click at [1032, 191] on icon "search" at bounding box center [1034, 192] width 12 height 12
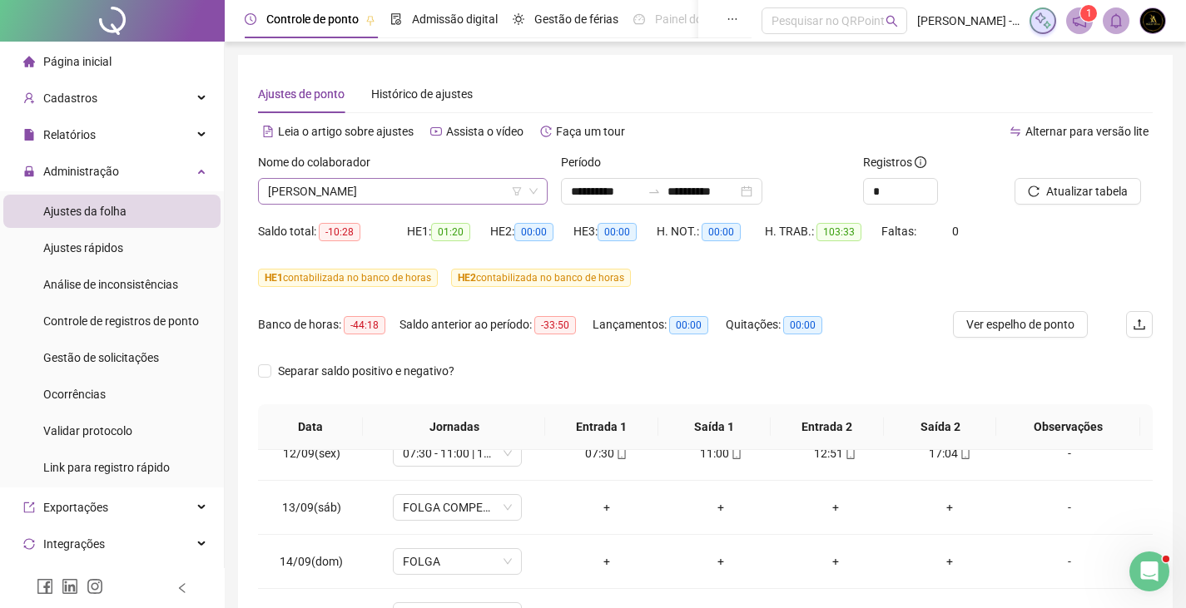
click at [380, 186] on span "MARIA EDUARDA DE JESUS OLIVEIRA" at bounding box center [403, 191] width 270 height 25
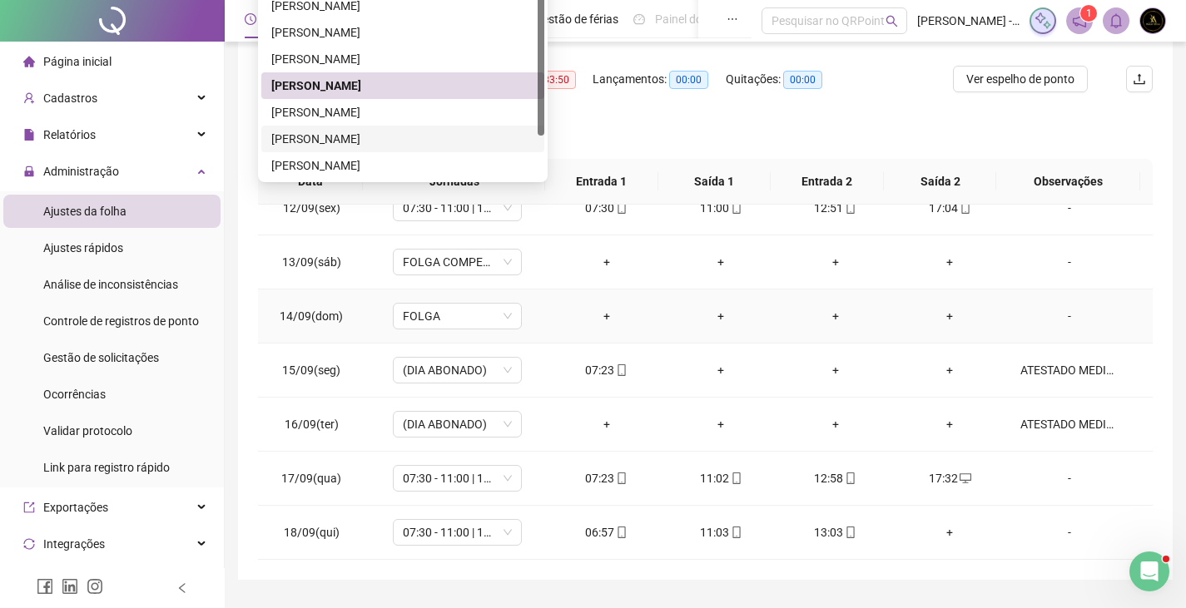
scroll to position [289, 0]
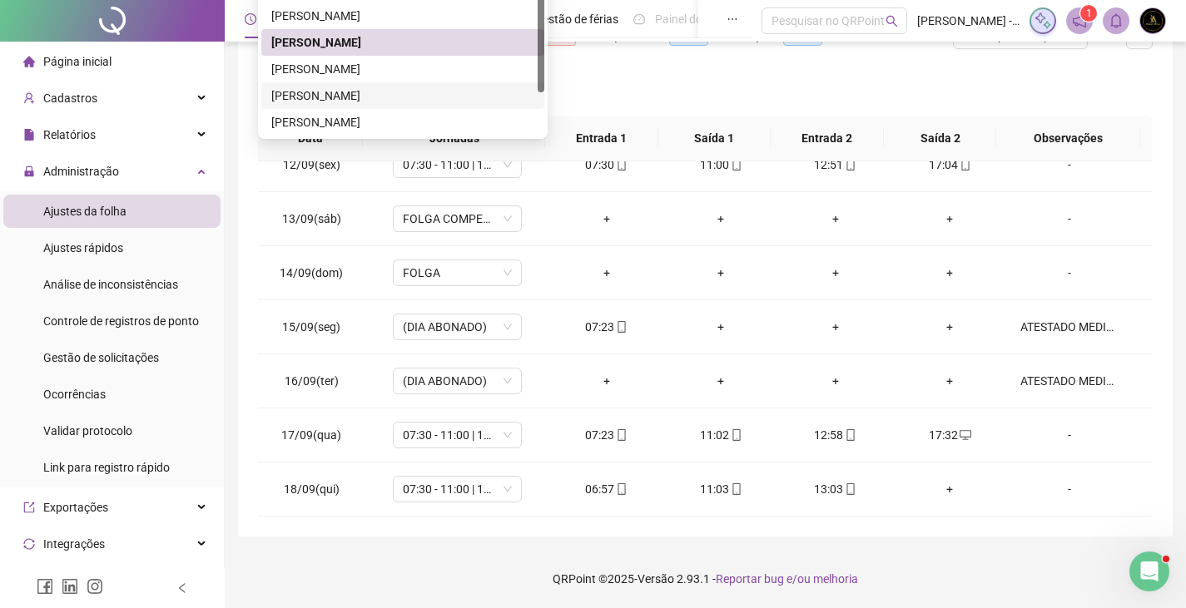
click at [452, 100] on div "QUEILA SILVA DE SOUZA BORGES" at bounding box center [402, 96] width 263 height 18
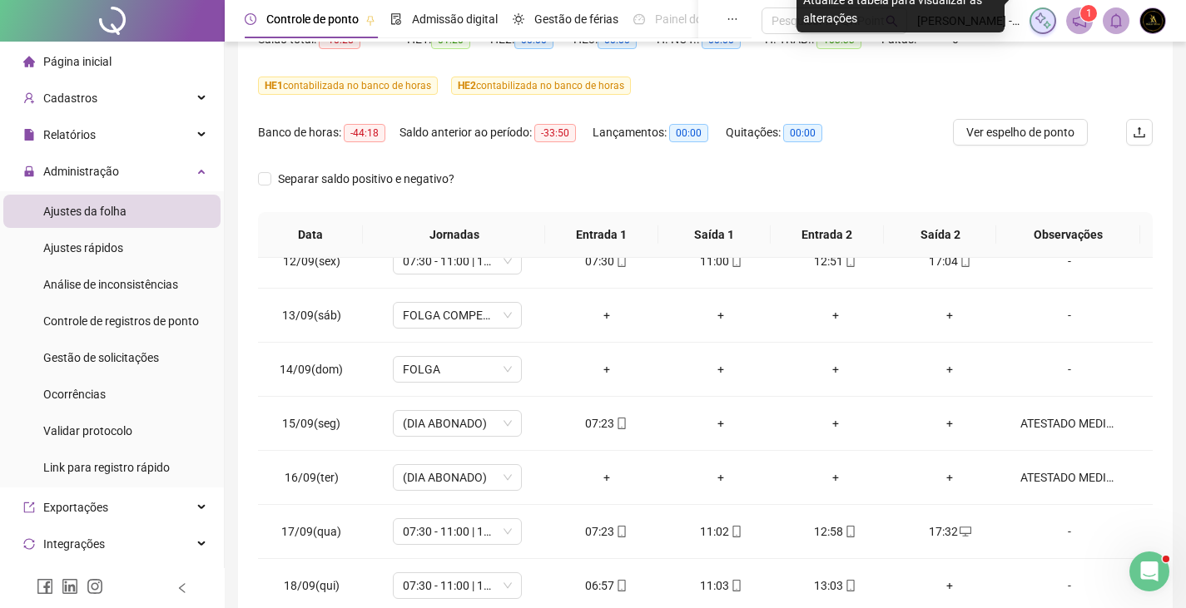
scroll to position [39, 0]
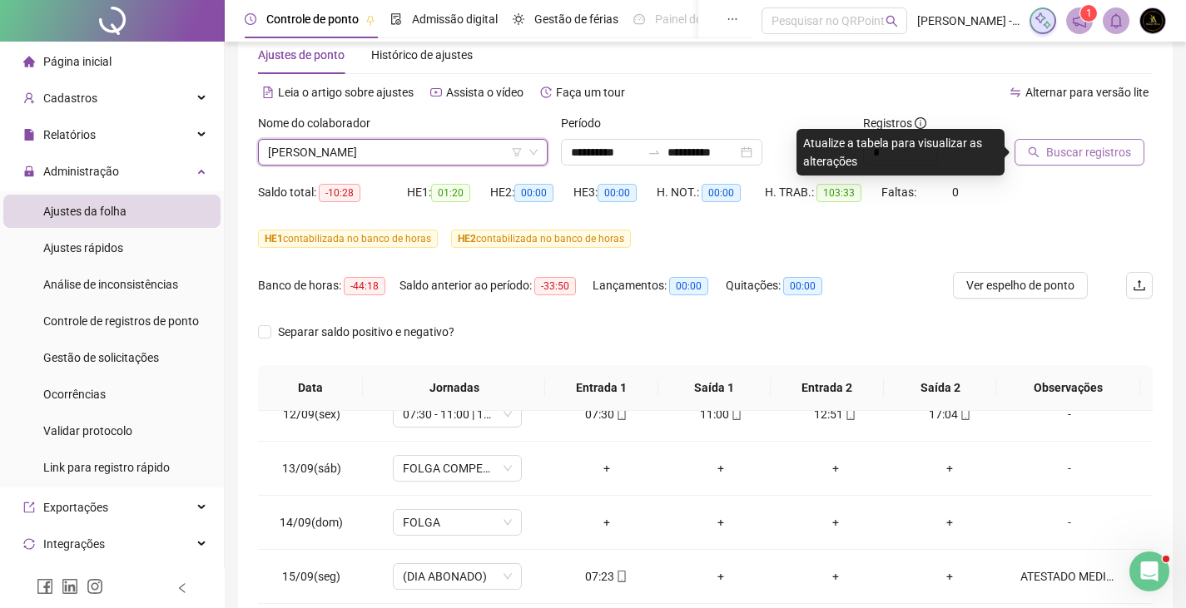
click at [1097, 155] on span "Buscar registros" at bounding box center [1088, 152] width 85 height 18
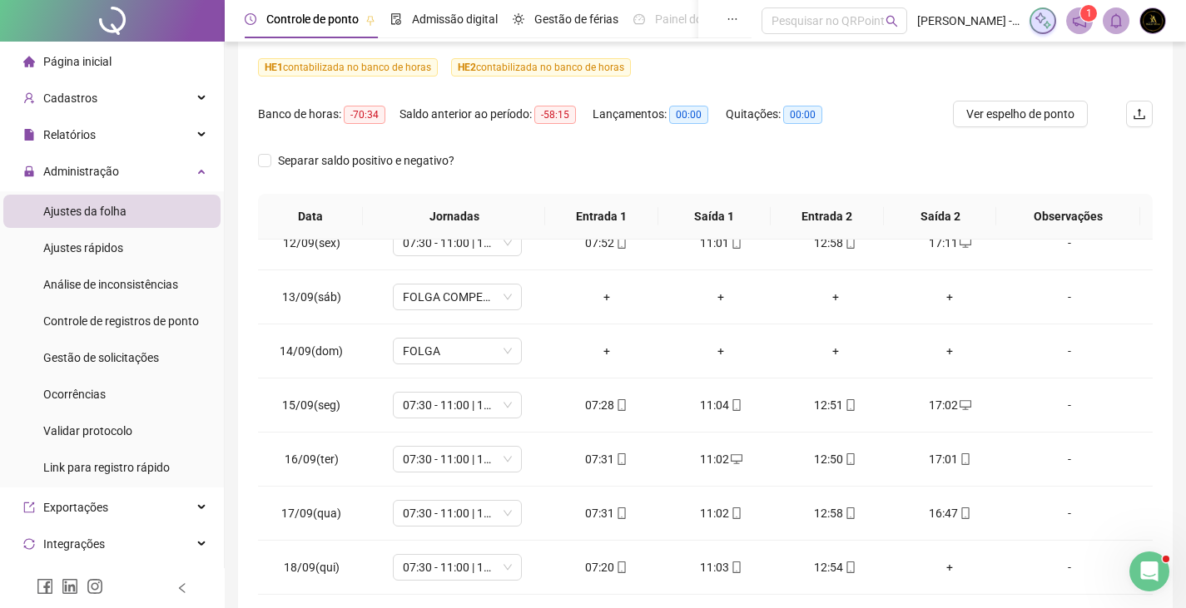
scroll to position [0, 0]
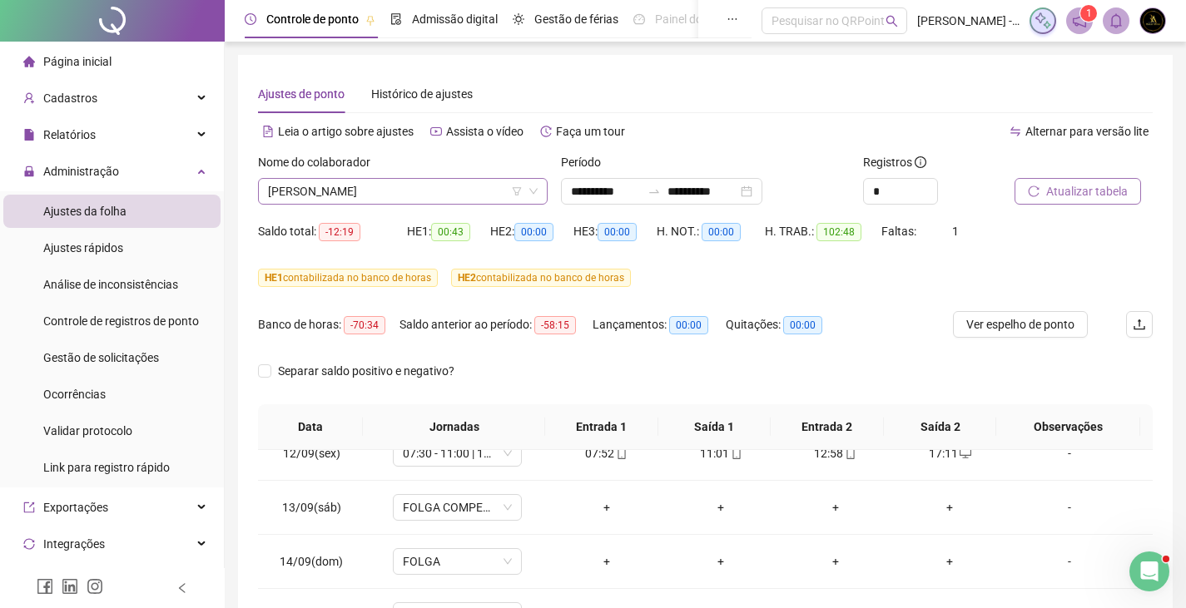
click at [488, 185] on span "QUEILA SILVA DE SOUZA BORGES" at bounding box center [403, 191] width 270 height 25
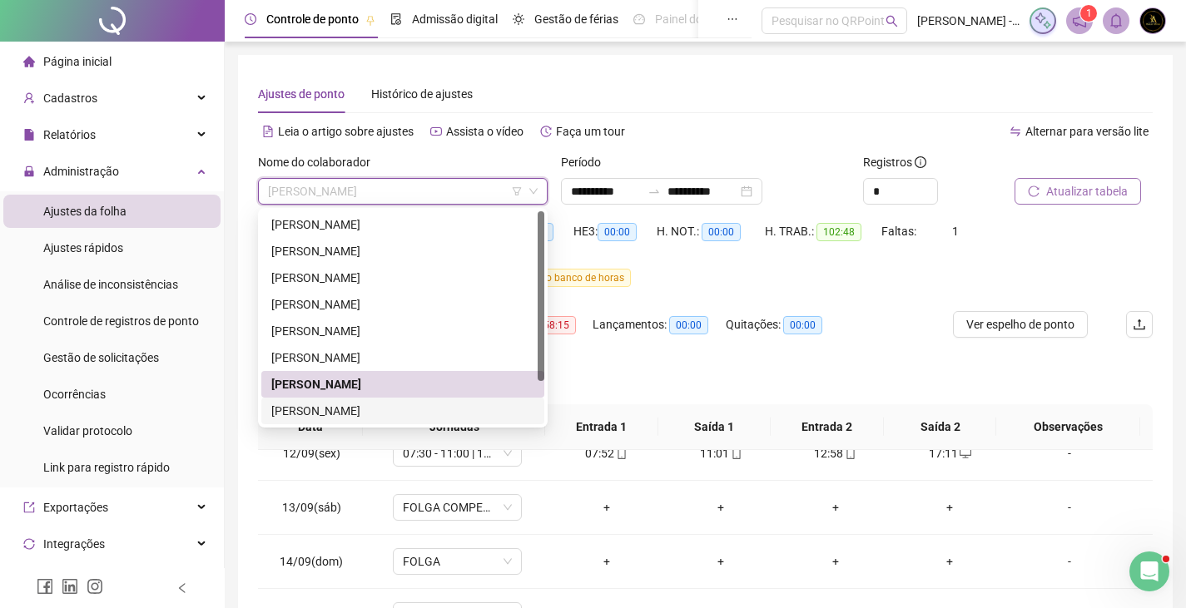
click at [398, 404] on div "RAQUEL MOREIRA BORGES" at bounding box center [402, 411] width 263 height 18
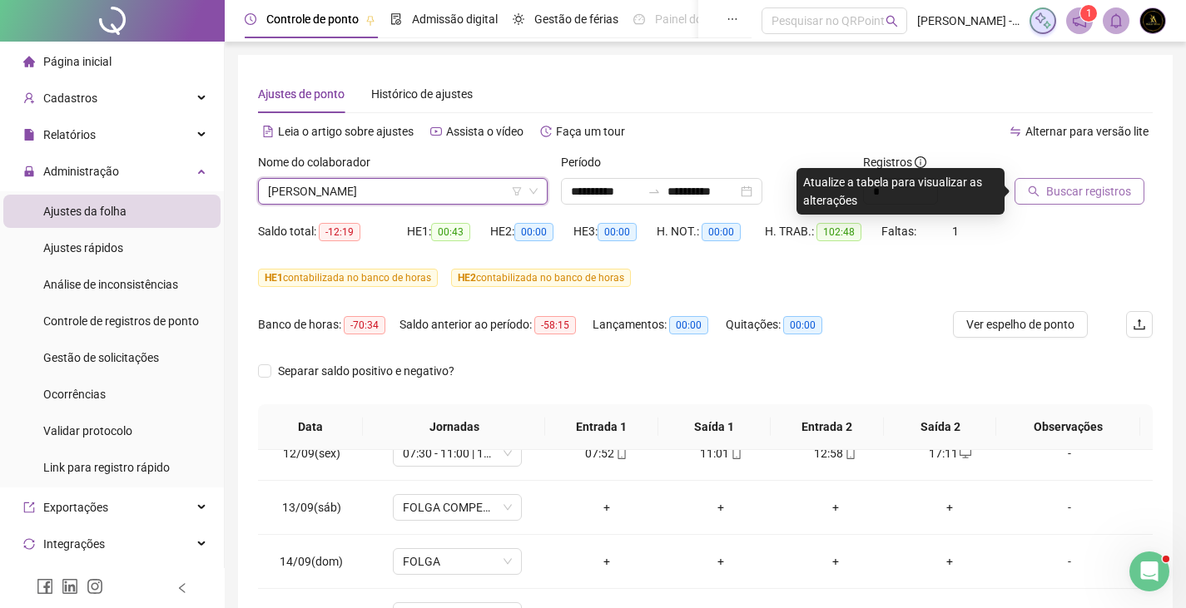
click at [1043, 190] on button "Buscar registros" at bounding box center [1079, 191] width 130 height 27
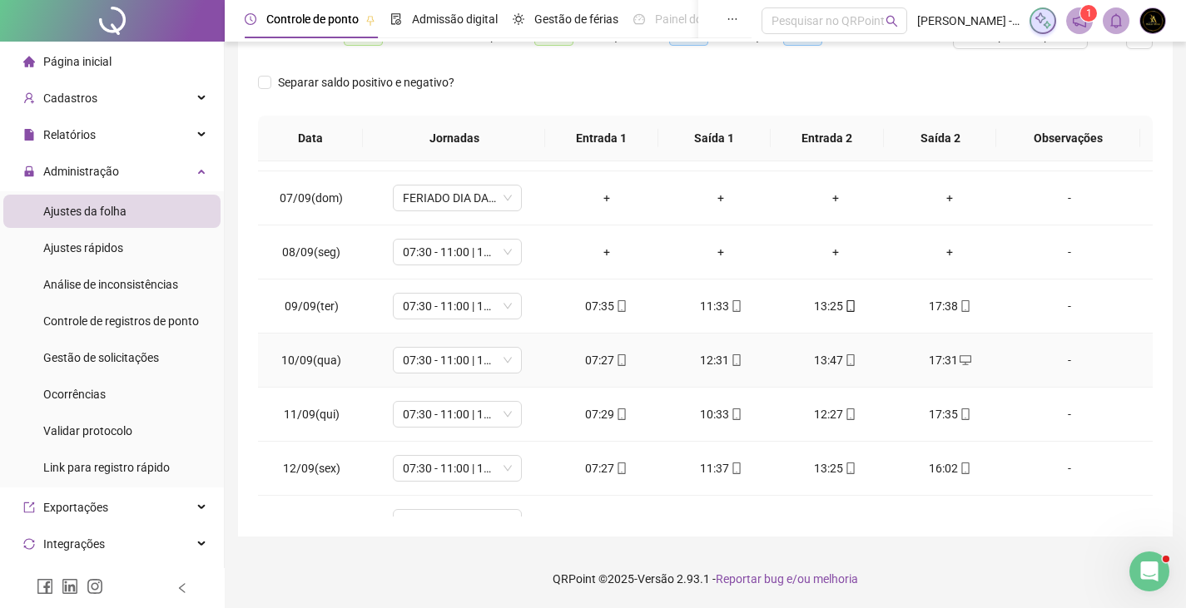
scroll to position [285, 0]
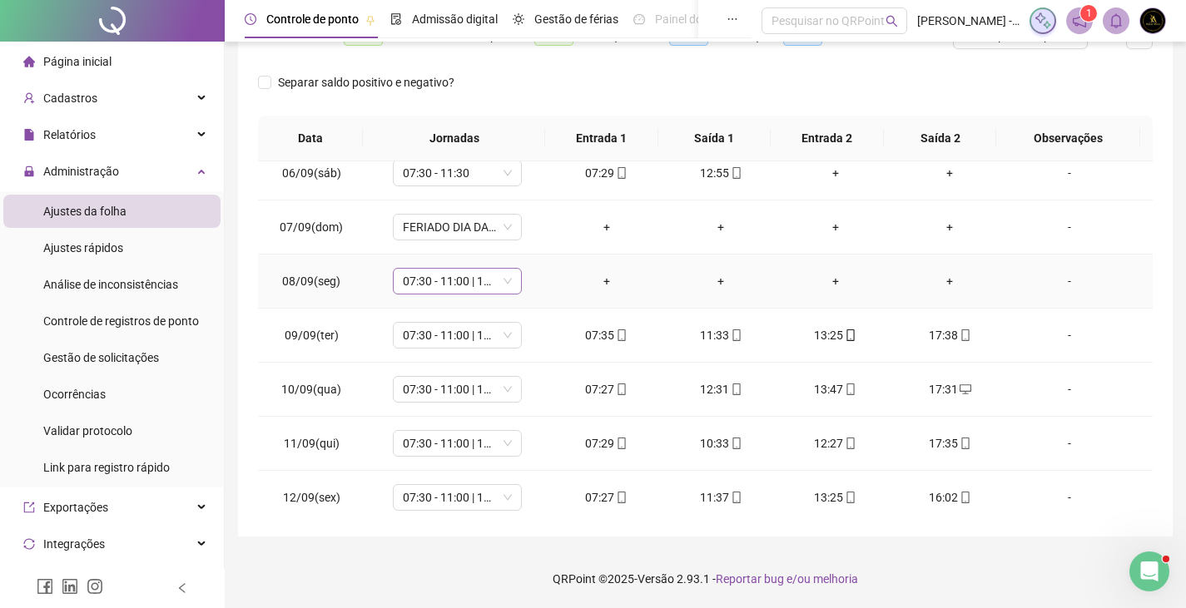
click at [468, 287] on span "07:30 - 11:00 | 13:00 - 17:30" at bounding box center [457, 281] width 109 height 25
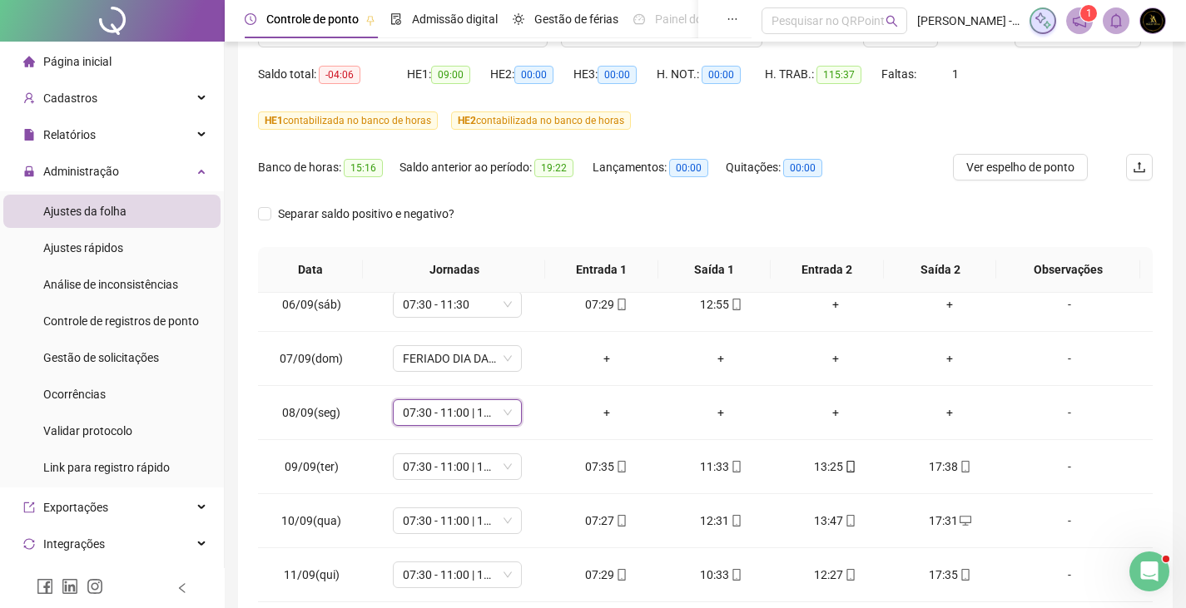
scroll to position [289, 0]
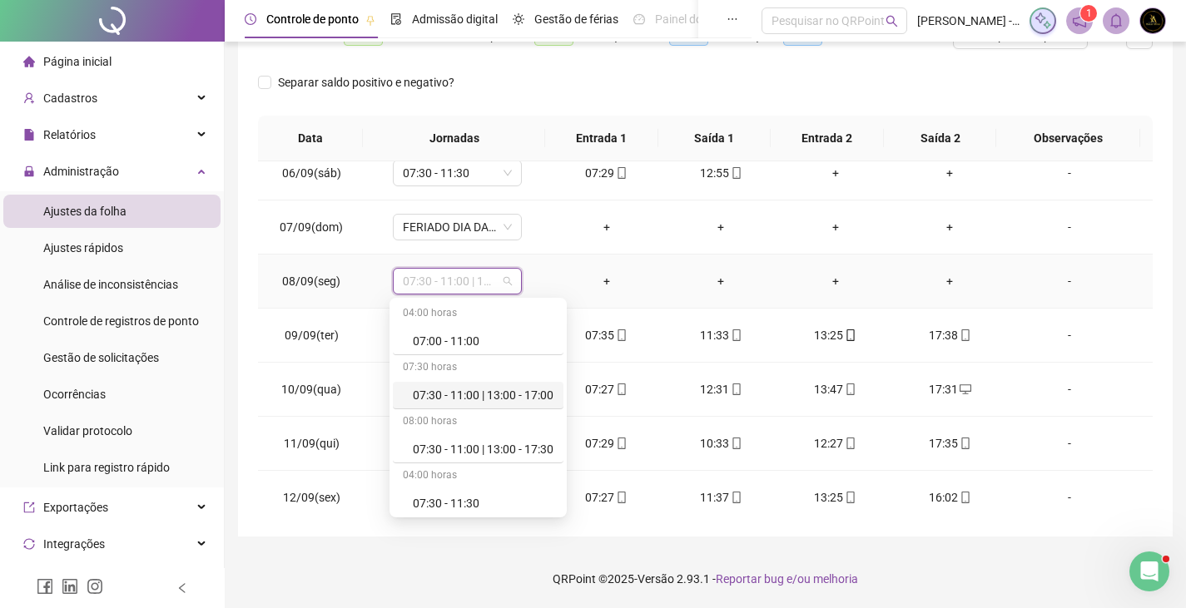
click at [475, 275] on span "07:30 - 11:00 | 13:00 - 17:30" at bounding box center [457, 281] width 109 height 25
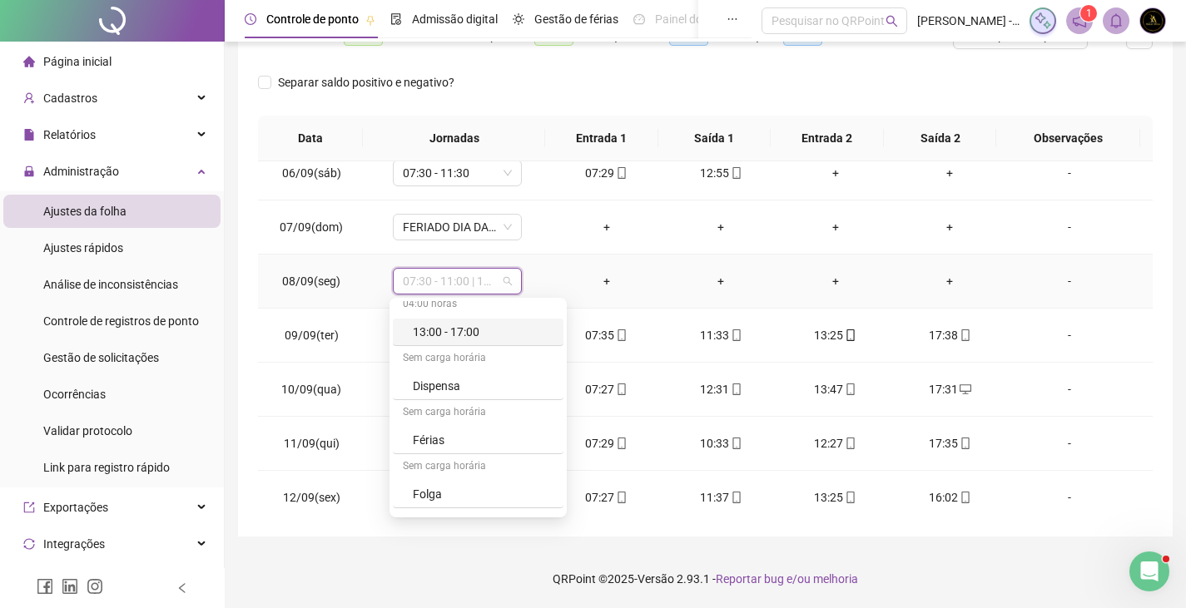
scroll to position [436, 0]
click at [460, 441] on div "Folga compensatória" at bounding box center [483, 446] width 141 height 18
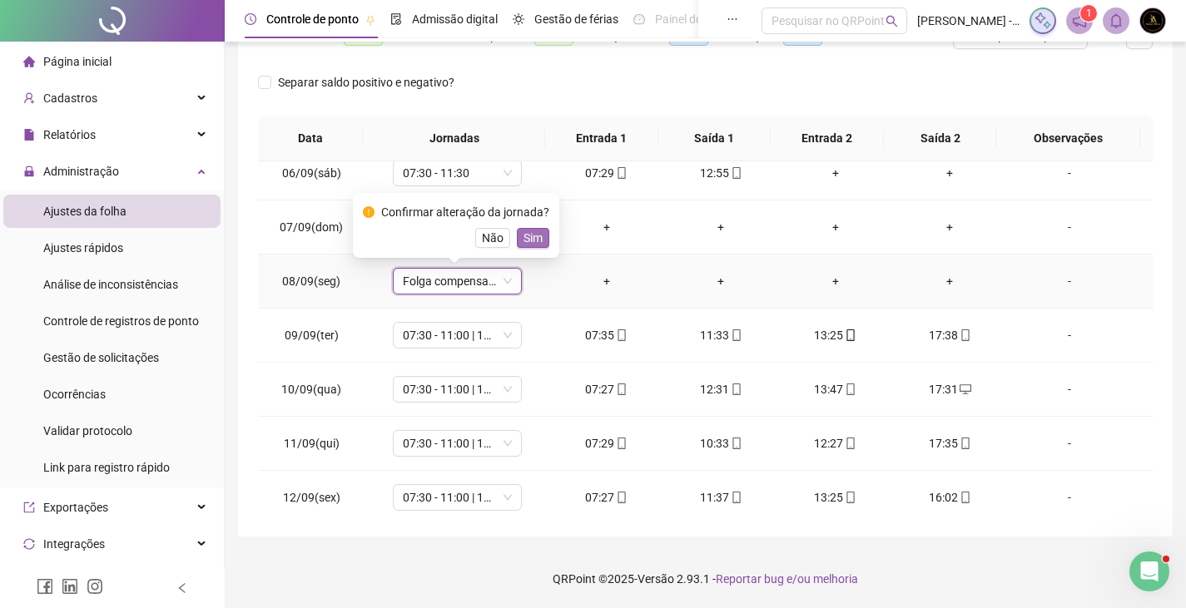
click at [532, 236] on span "Sim" at bounding box center [532, 238] width 19 height 18
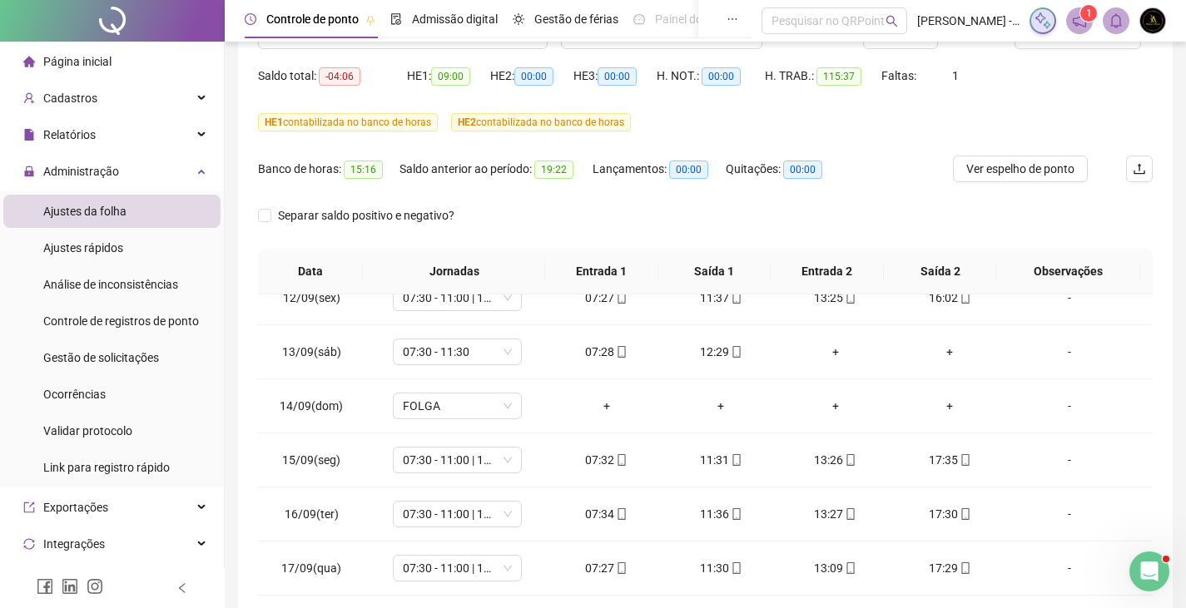
scroll to position [0, 0]
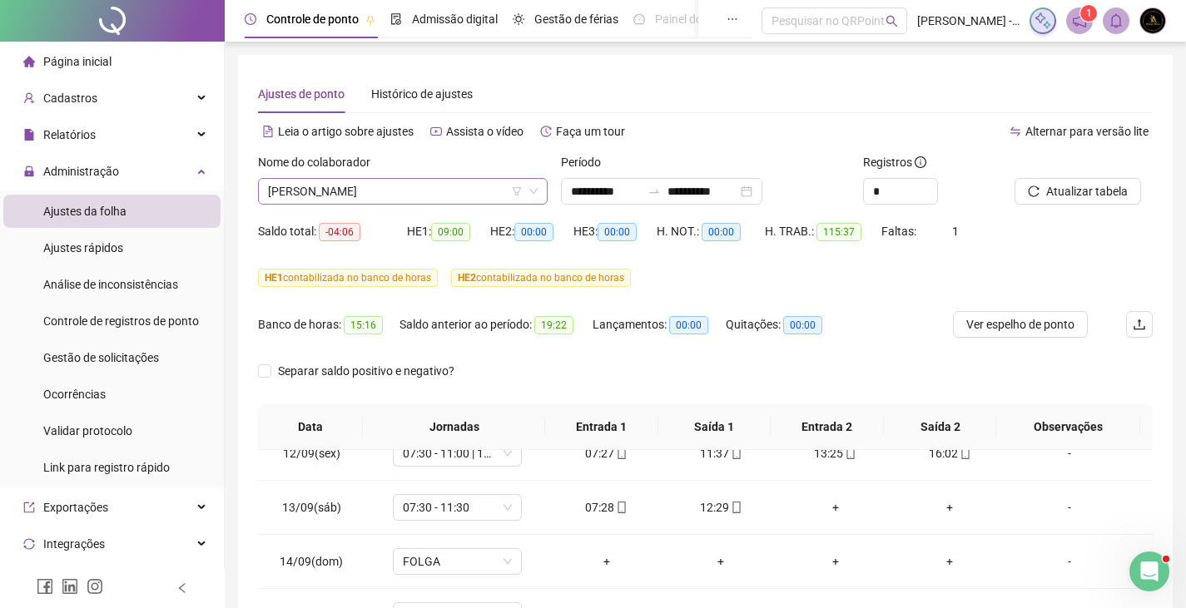
click at [457, 183] on span "RAQUEL MOREIRA BORGES" at bounding box center [403, 191] width 270 height 25
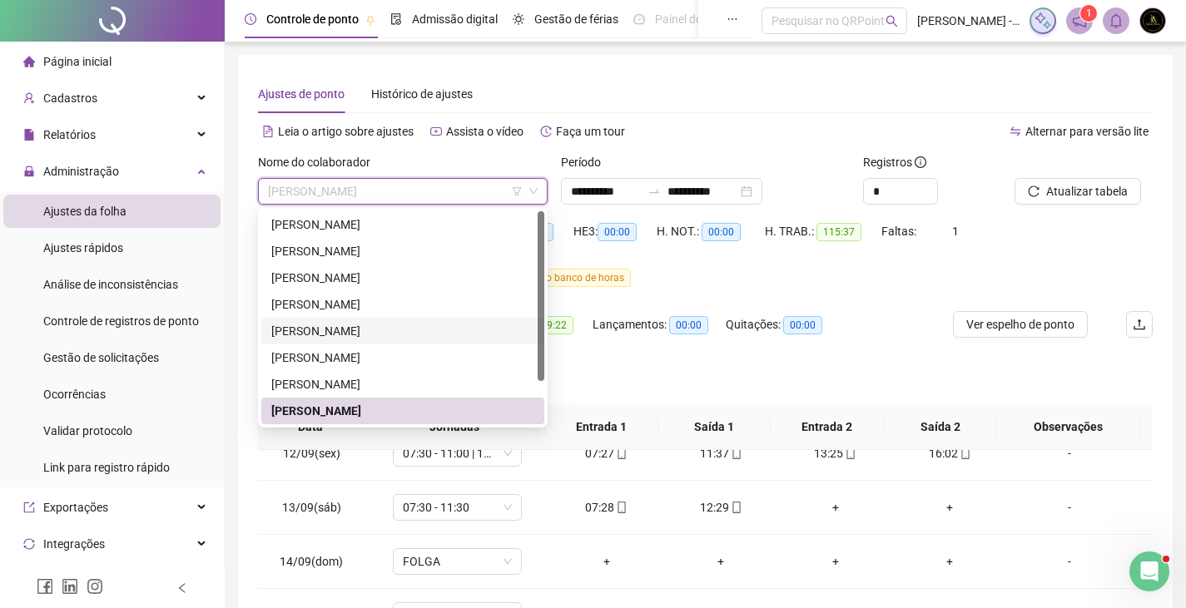
scroll to position [53, 0]
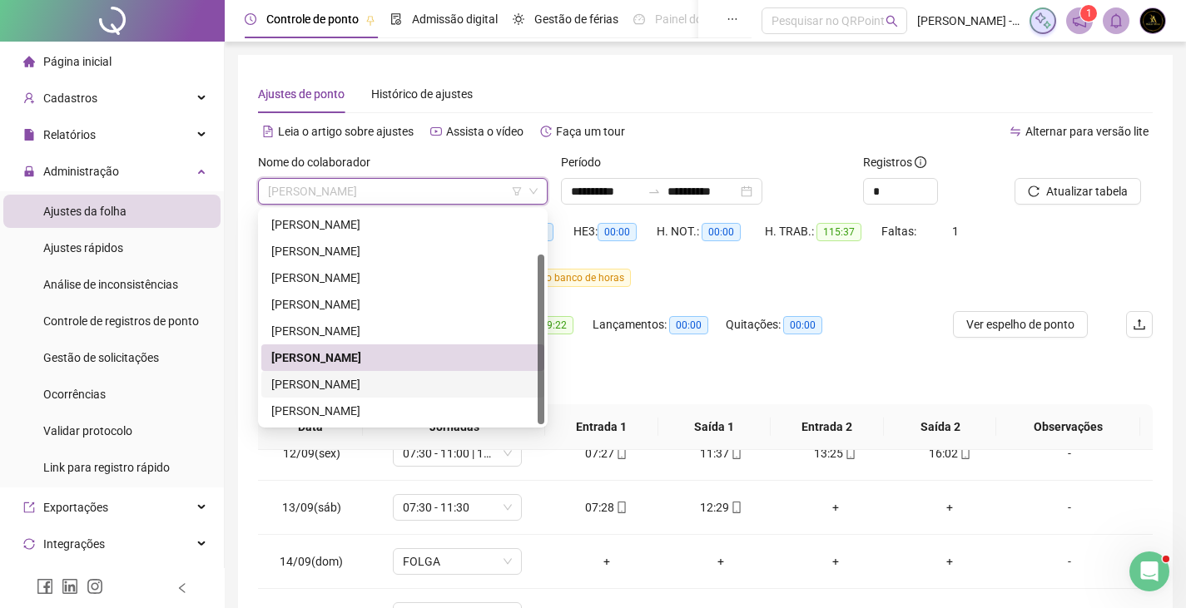
click at [381, 385] on div "TELMA BARBOSA DE OLIVEIRA" at bounding box center [402, 384] width 263 height 18
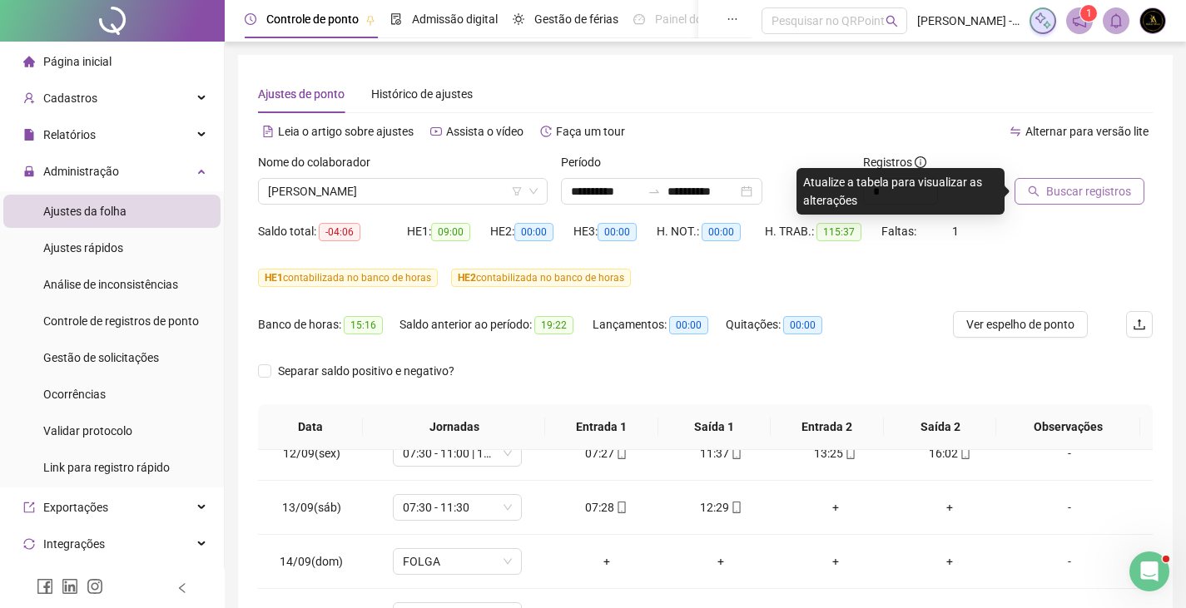
click at [1097, 201] on button "Buscar registros" at bounding box center [1079, 191] width 130 height 27
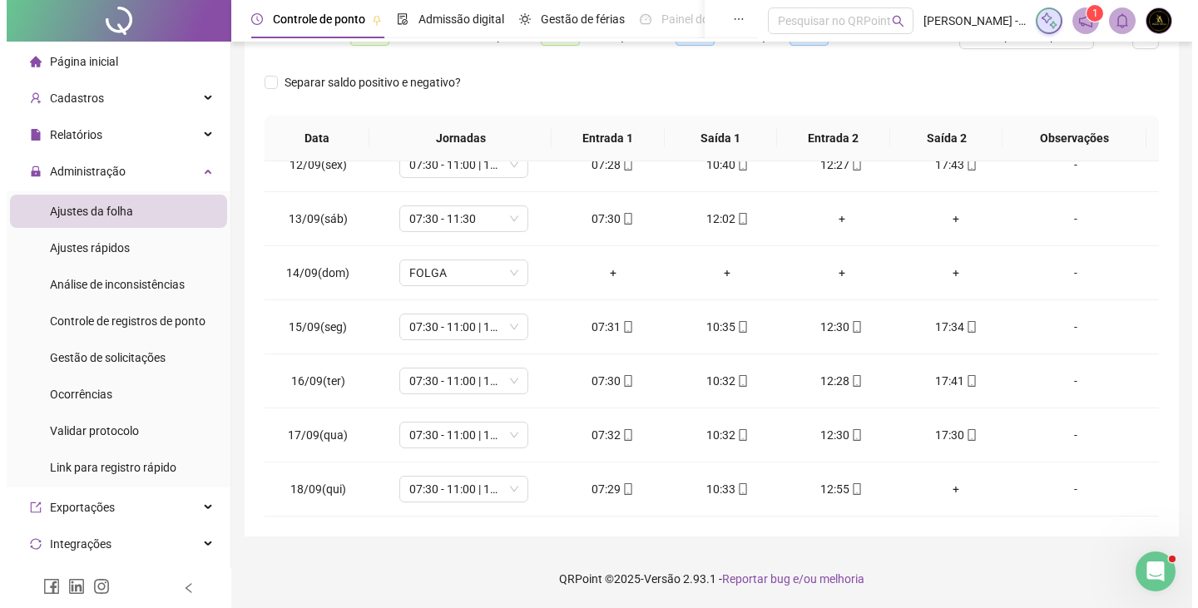
scroll to position [0, 0]
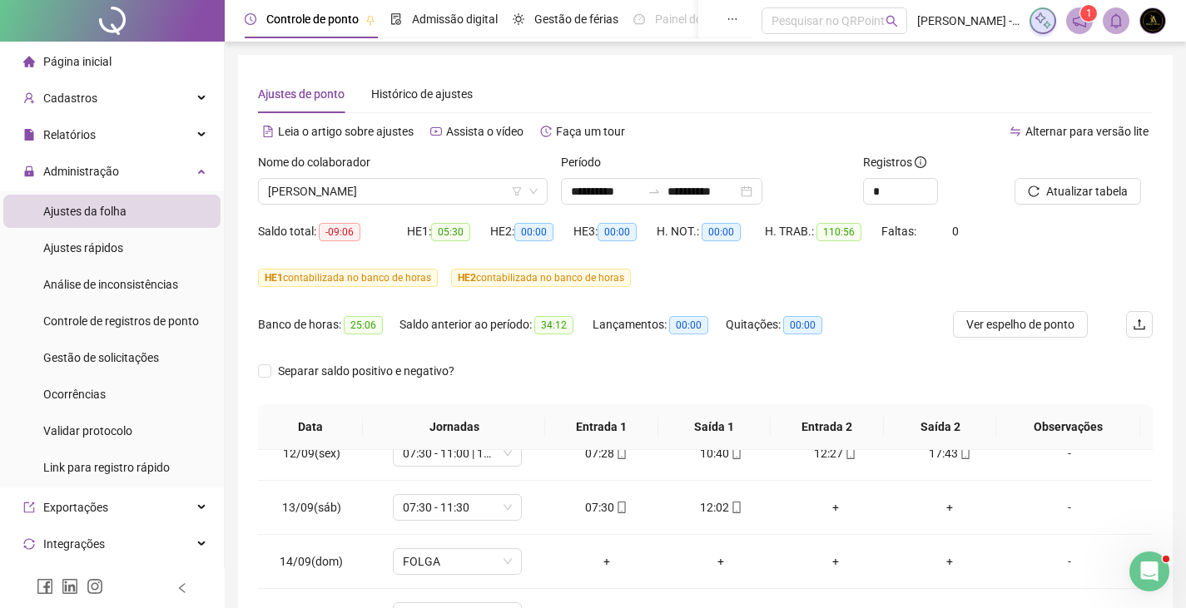
click at [1156, 22] on img at bounding box center [1152, 20] width 25 height 25
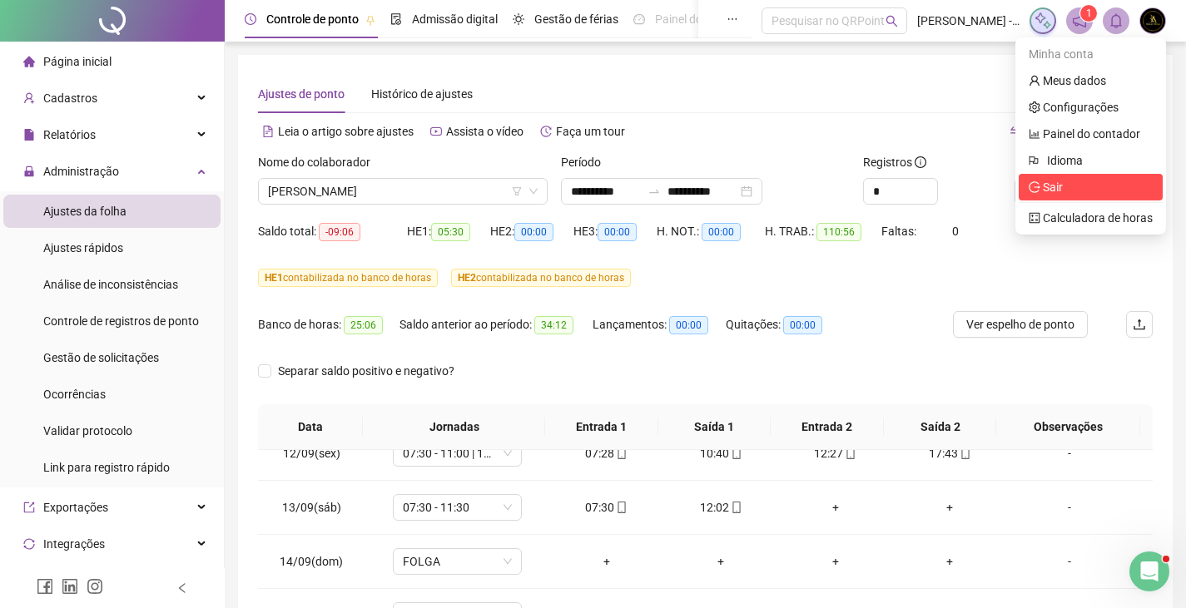
click at [1056, 194] on span "Sair" at bounding box center [1053, 187] width 20 height 13
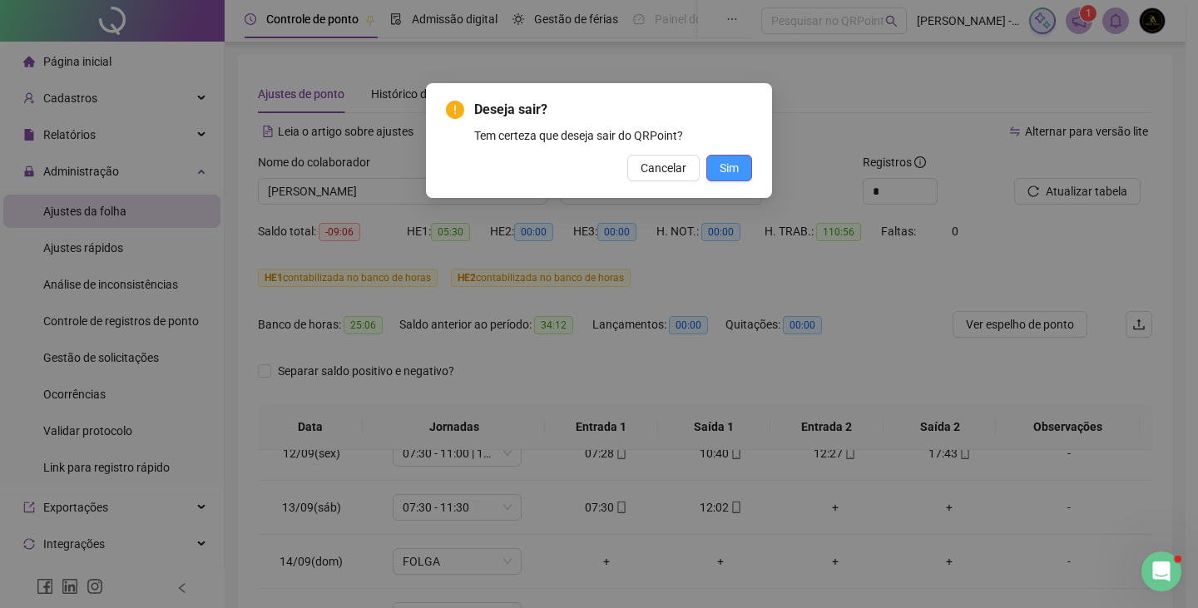
click at [743, 171] on button "Sim" at bounding box center [729, 168] width 46 height 27
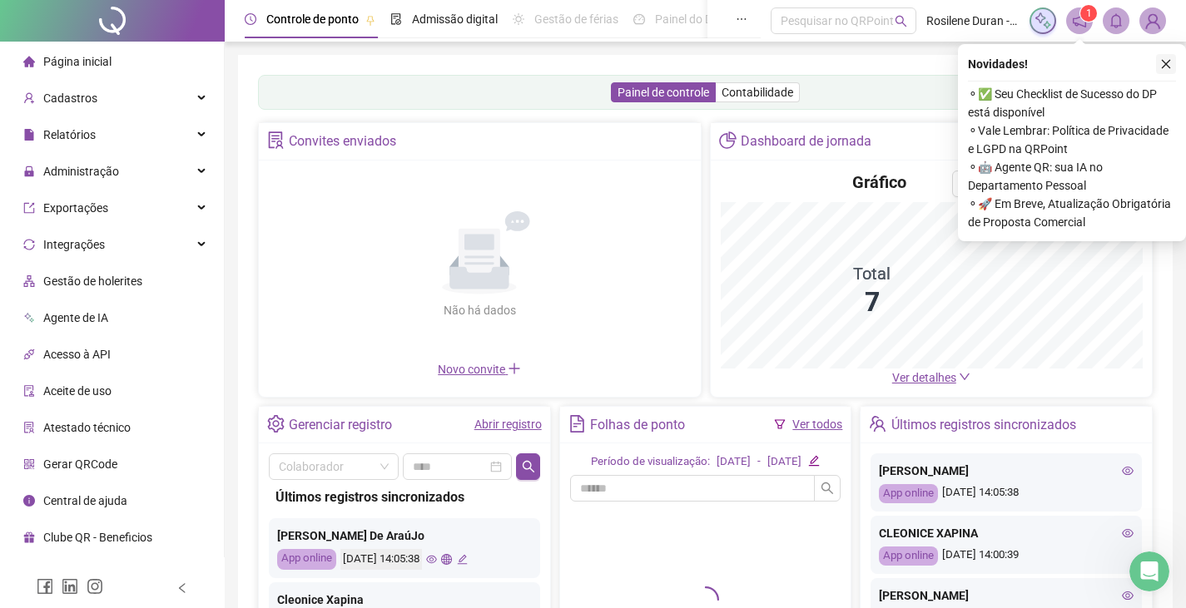
click at [1168, 58] on icon "close" at bounding box center [1166, 64] width 12 height 12
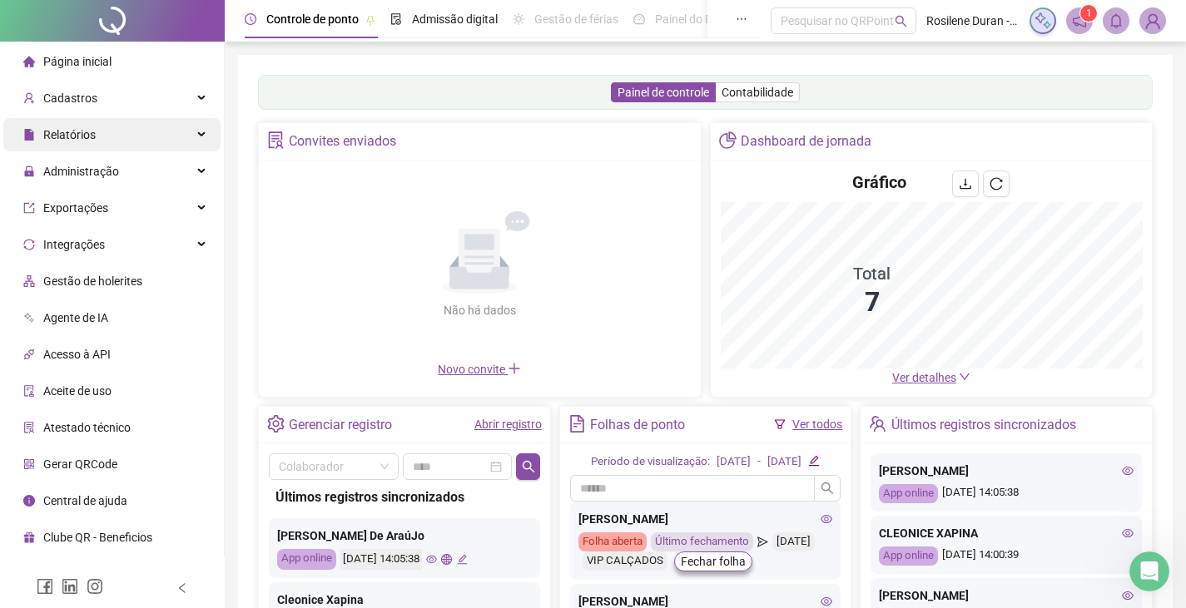
click at [186, 178] on div "Administração" at bounding box center [111, 171] width 217 height 33
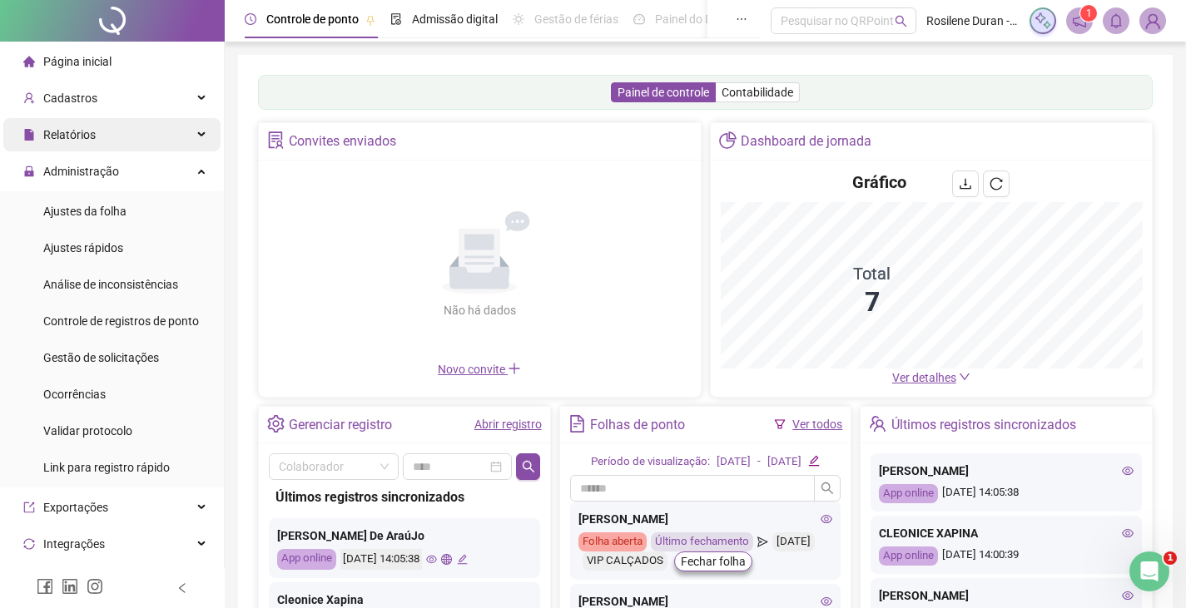
click at [197, 141] on div "Relatórios" at bounding box center [111, 134] width 217 height 33
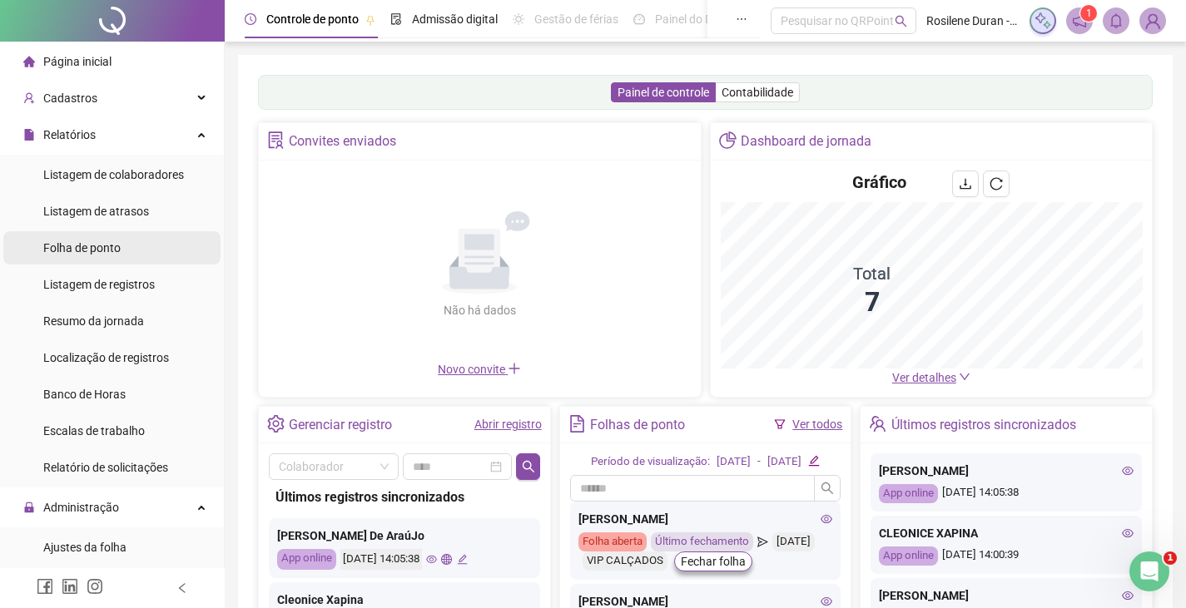
click at [125, 245] on li "Folha de ponto" at bounding box center [111, 247] width 217 height 33
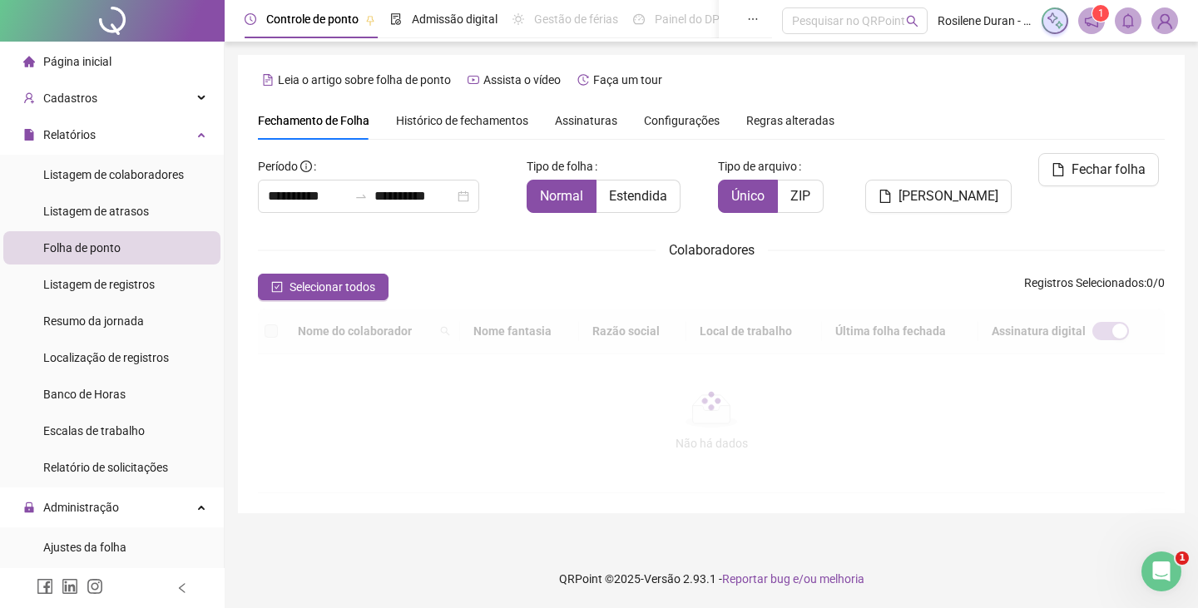
click at [590, 118] on span "Assinaturas" at bounding box center [586, 121] width 62 height 12
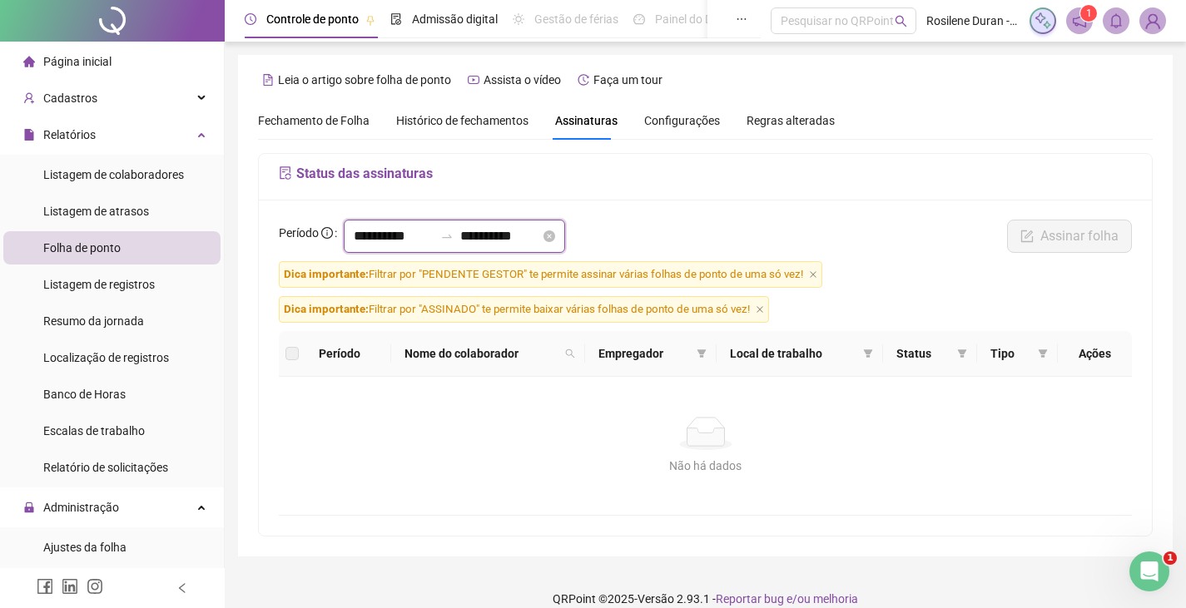
click at [422, 242] on input "**********" at bounding box center [394, 236] width 80 height 20
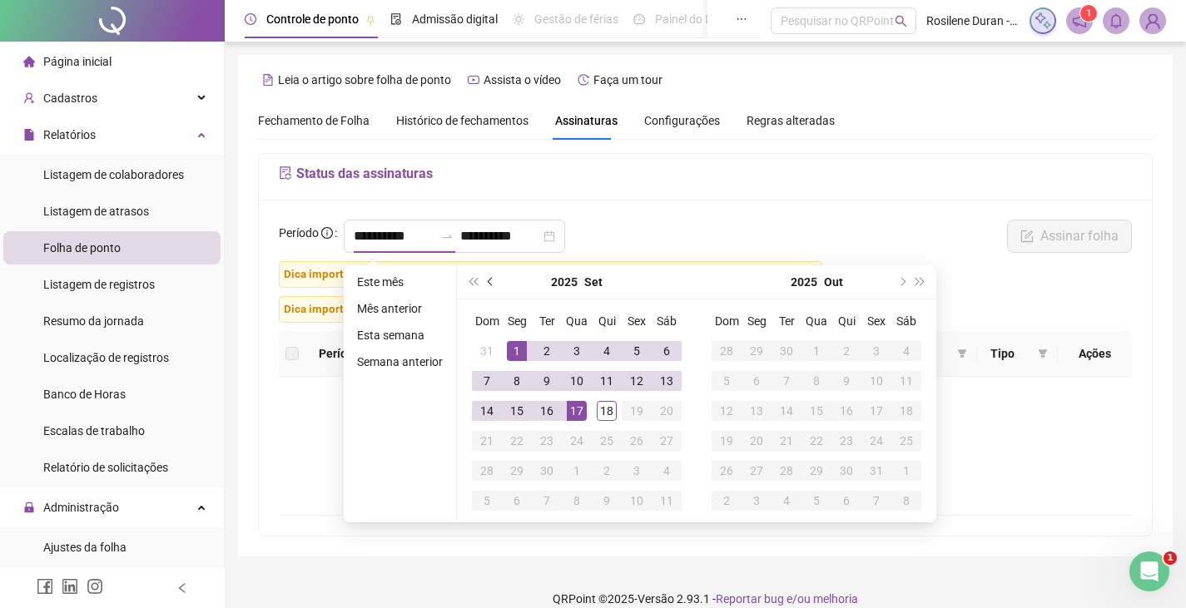
click at [492, 286] on button "prev-year" at bounding box center [491, 281] width 18 height 33
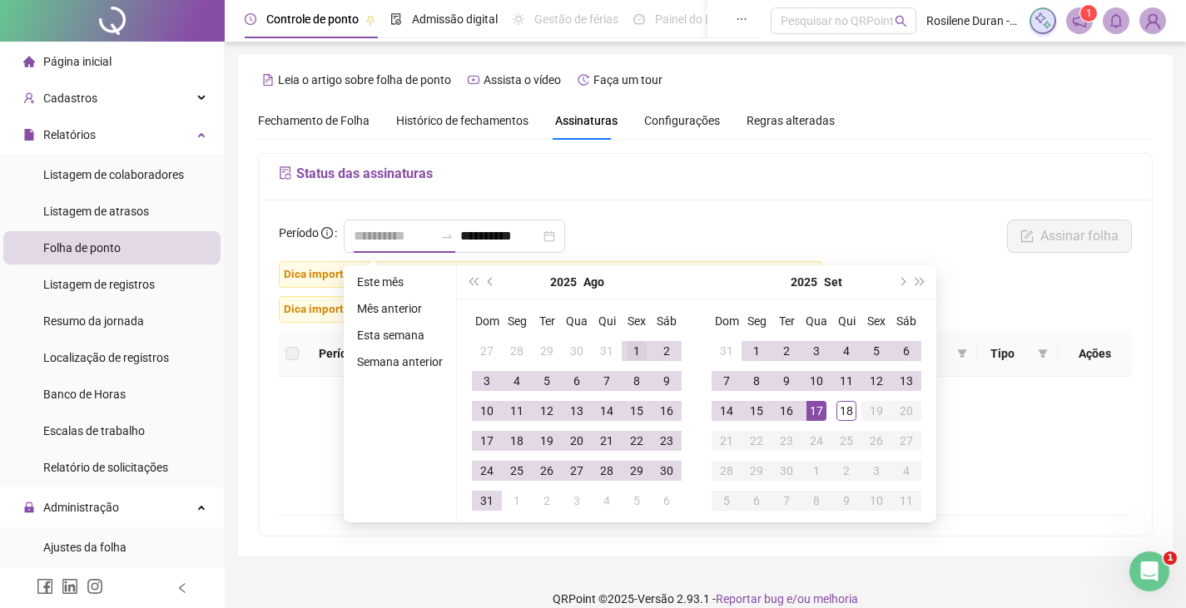
type input "**********"
click at [636, 344] on div "1" at bounding box center [637, 351] width 20 height 20
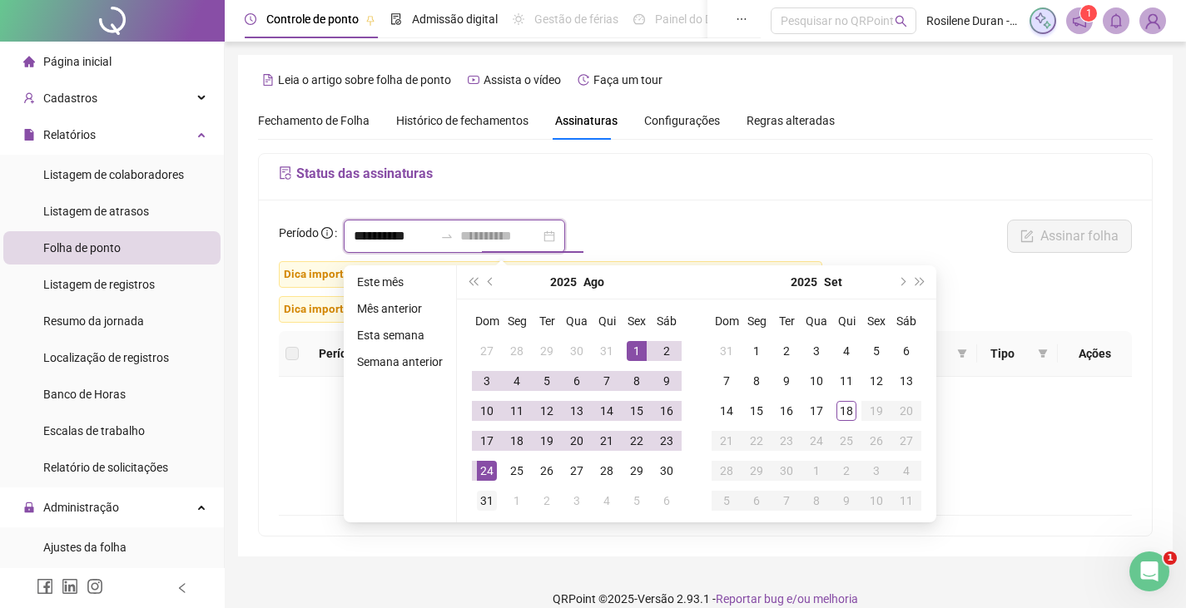
type input "**********"
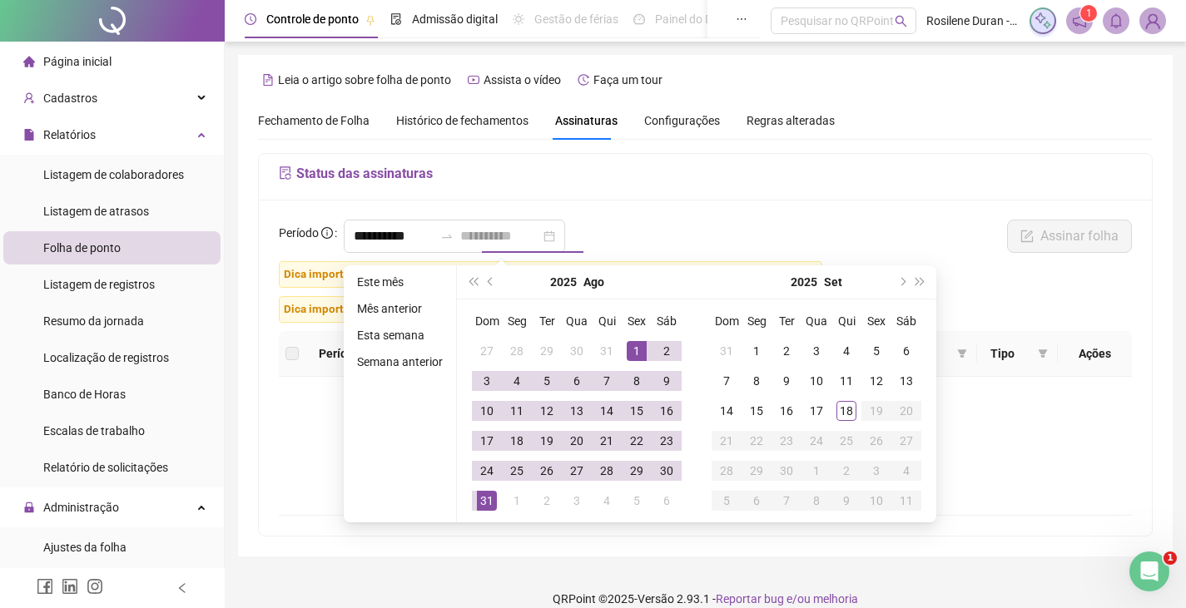
click at [481, 494] on div "31" at bounding box center [487, 501] width 20 height 20
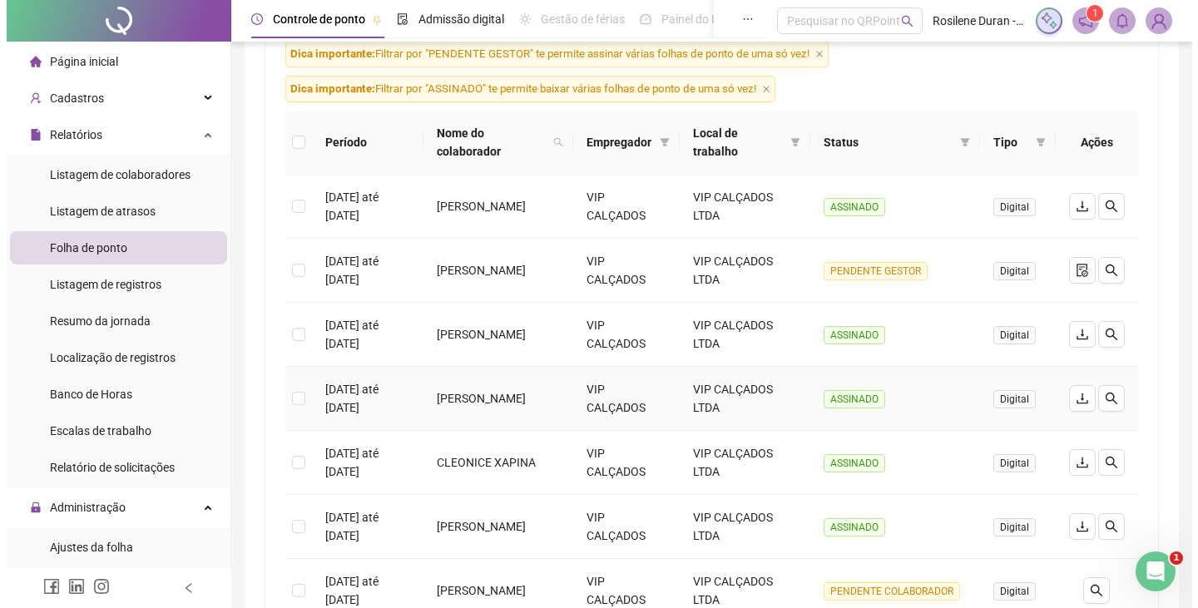
scroll to position [250, 0]
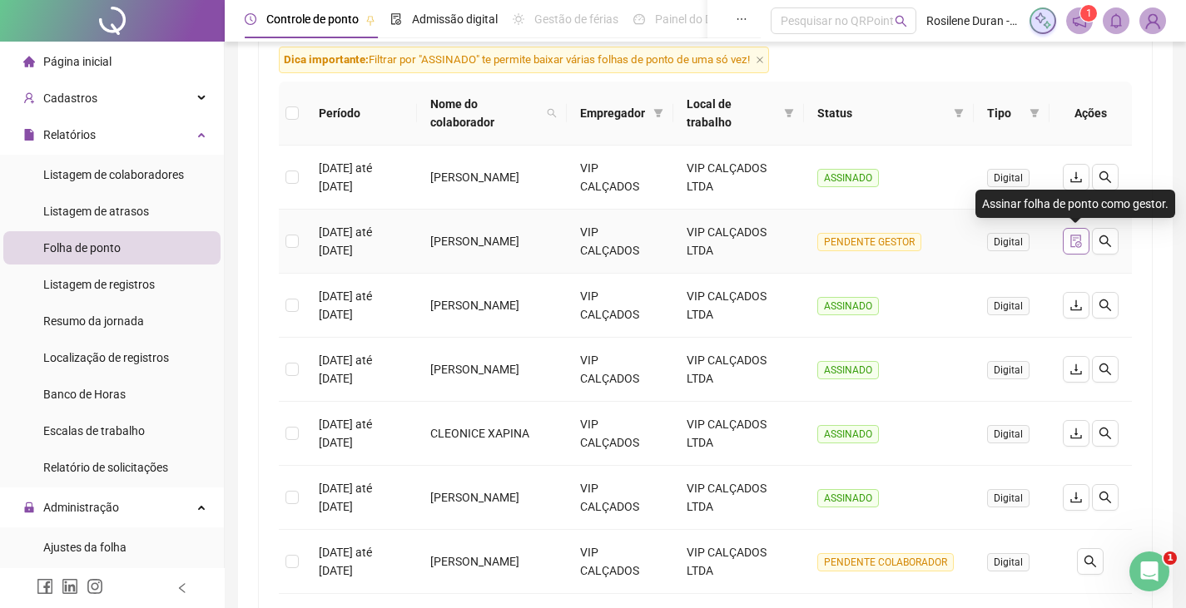
click at [1072, 239] on icon "file-done" at bounding box center [1075, 241] width 13 height 13
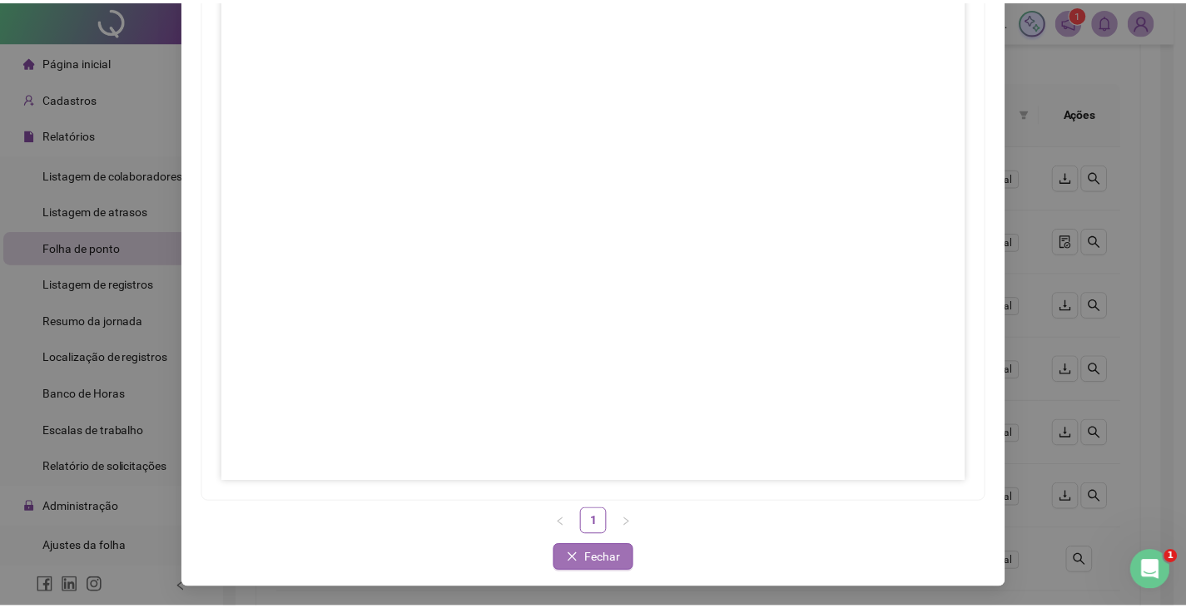
scroll to position [166, 0]
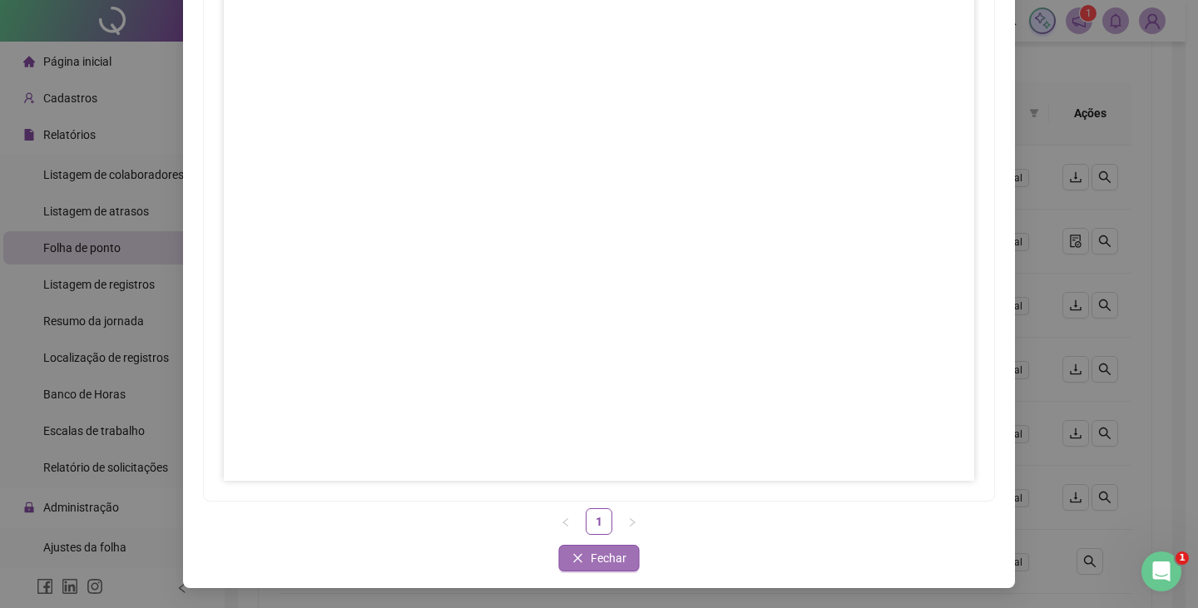
click at [606, 560] on span "Fechar" at bounding box center [609, 558] width 36 height 18
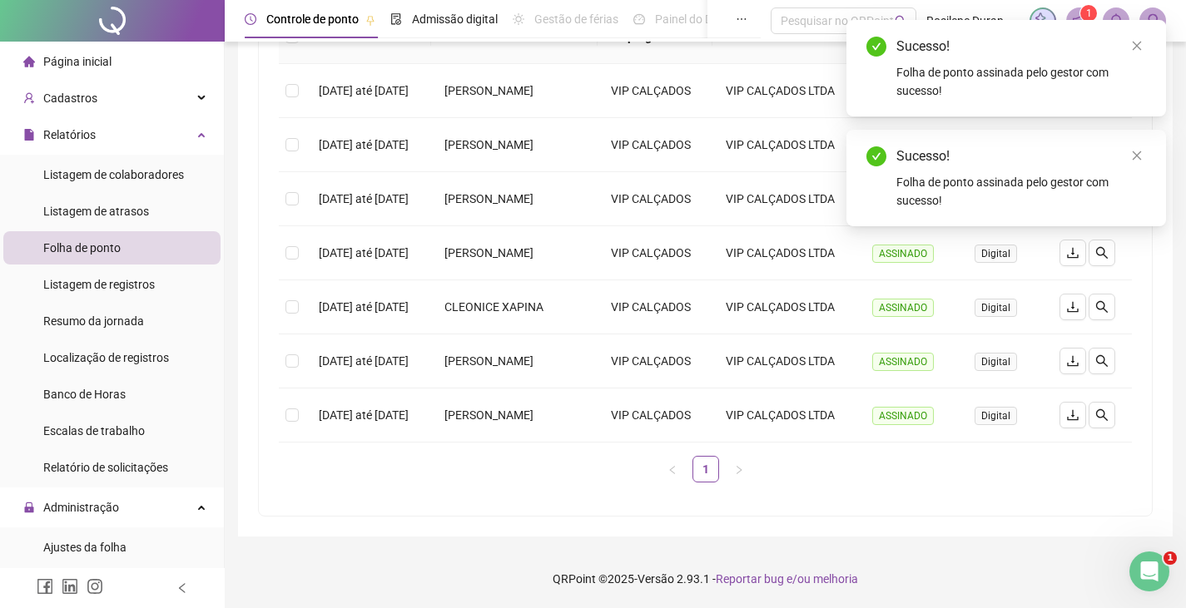
scroll to position [235, 0]
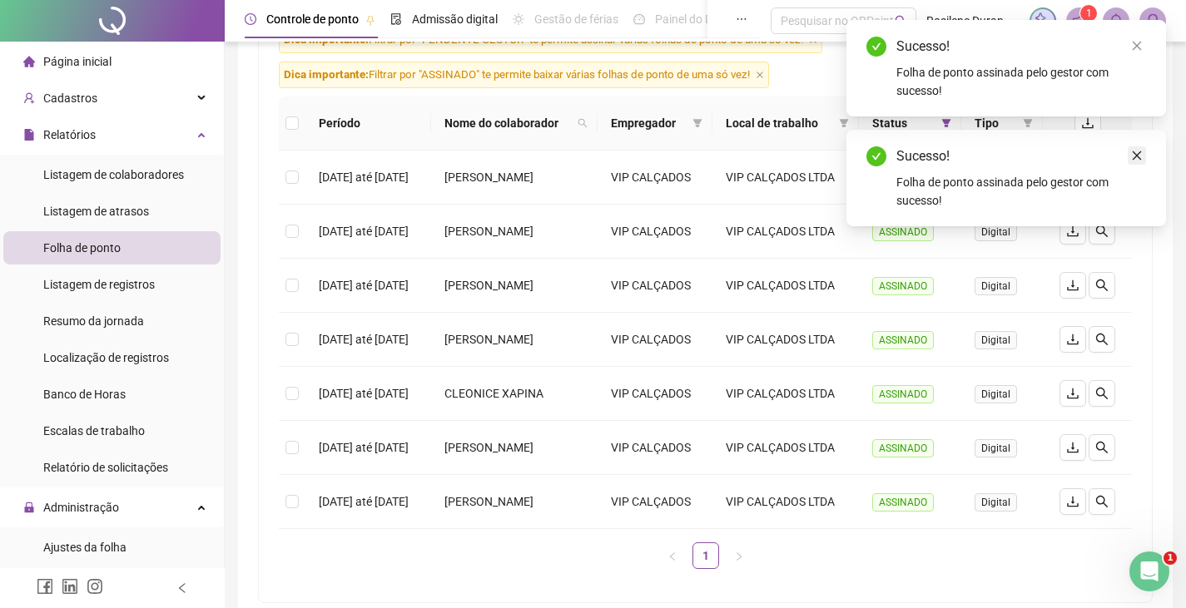
click at [1137, 156] on icon "close" at bounding box center [1136, 155] width 9 height 9
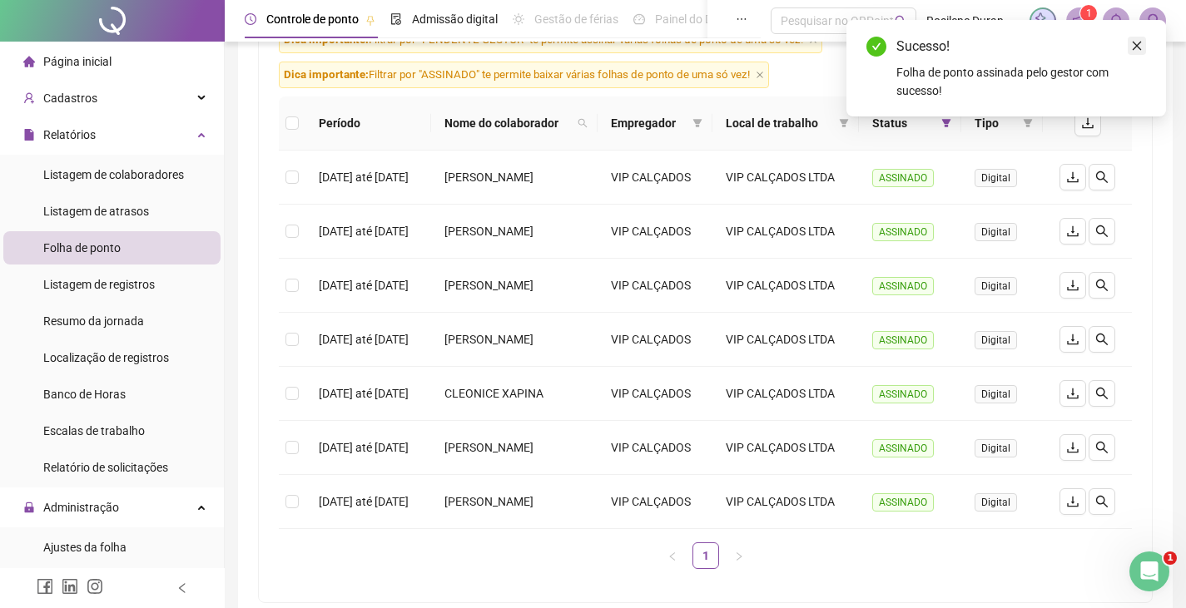
click at [1139, 44] on icon "close" at bounding box center [1137, 46] width 12 height 12
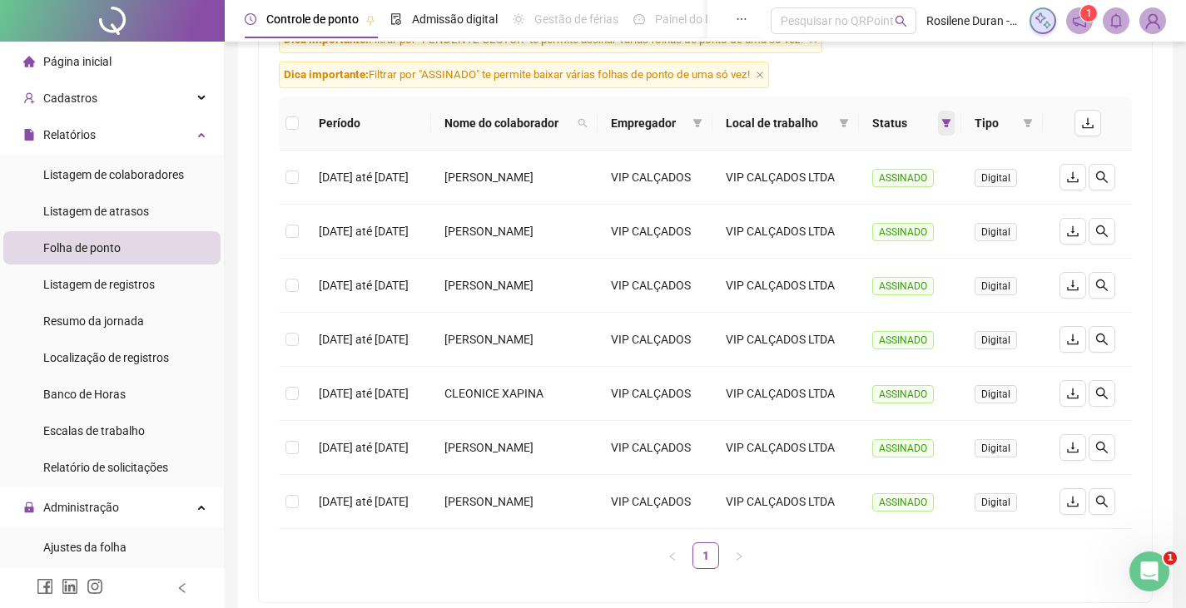
click at [951, 124] on icon "filter" at bounding box center [946, 123] width 10 height 10
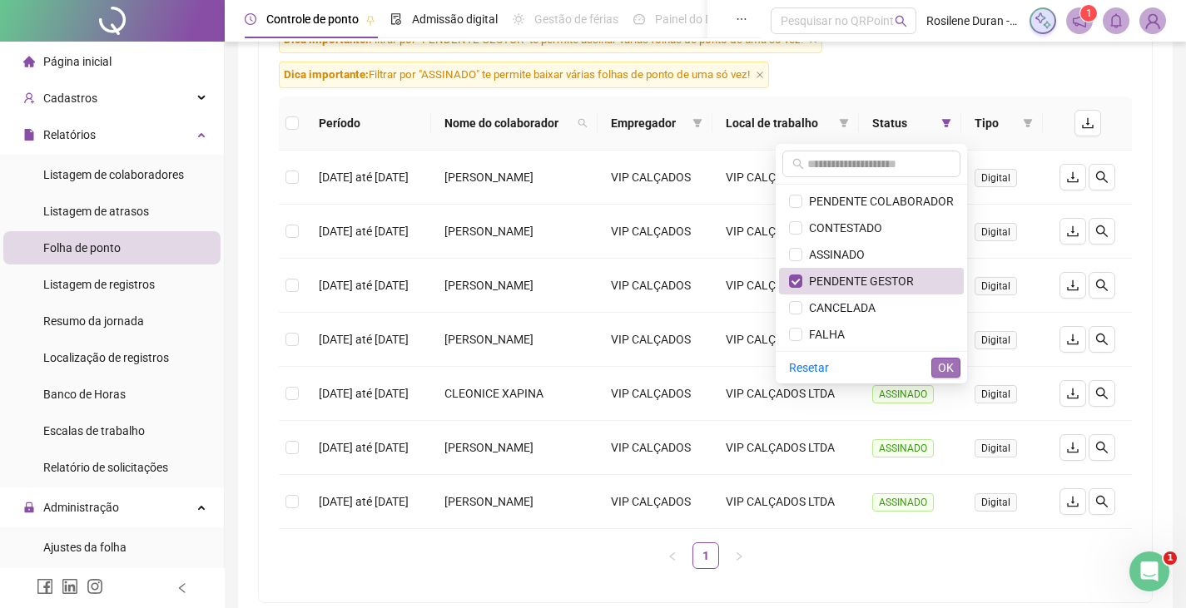
click at [934, 364] on button "OK" at bounding box center [945, 368] width 29 height 20
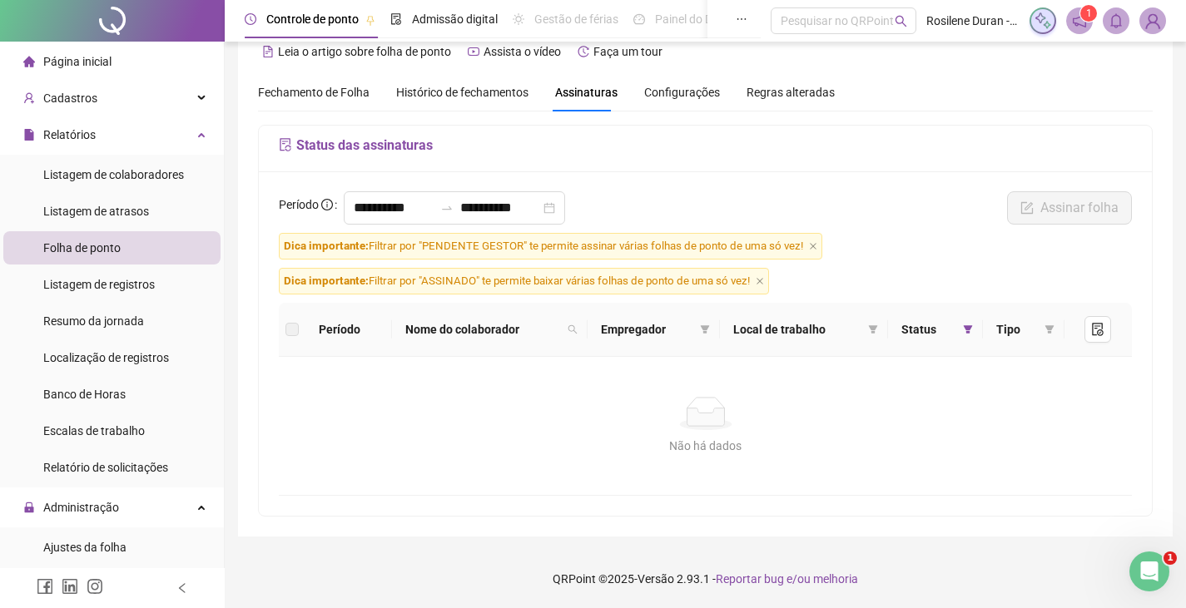
scroll to position [28, 0]
click at [968, 324] on icon "filter" at bounding box center [968, 329] width 10 height 10
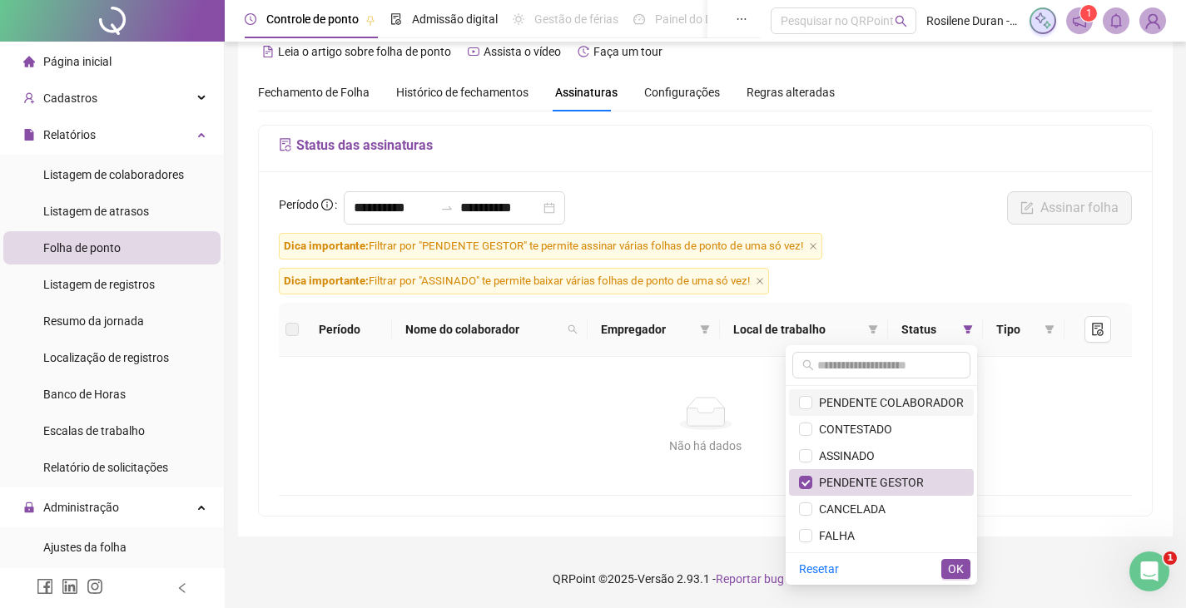
click at [861, 397] on span "PENDENTE COLABORADOR" at bounding box center [887, 402] width 151 height 13
click at [954, 559] on button "OK" at bounding box center [955, 569] width 29 height 20
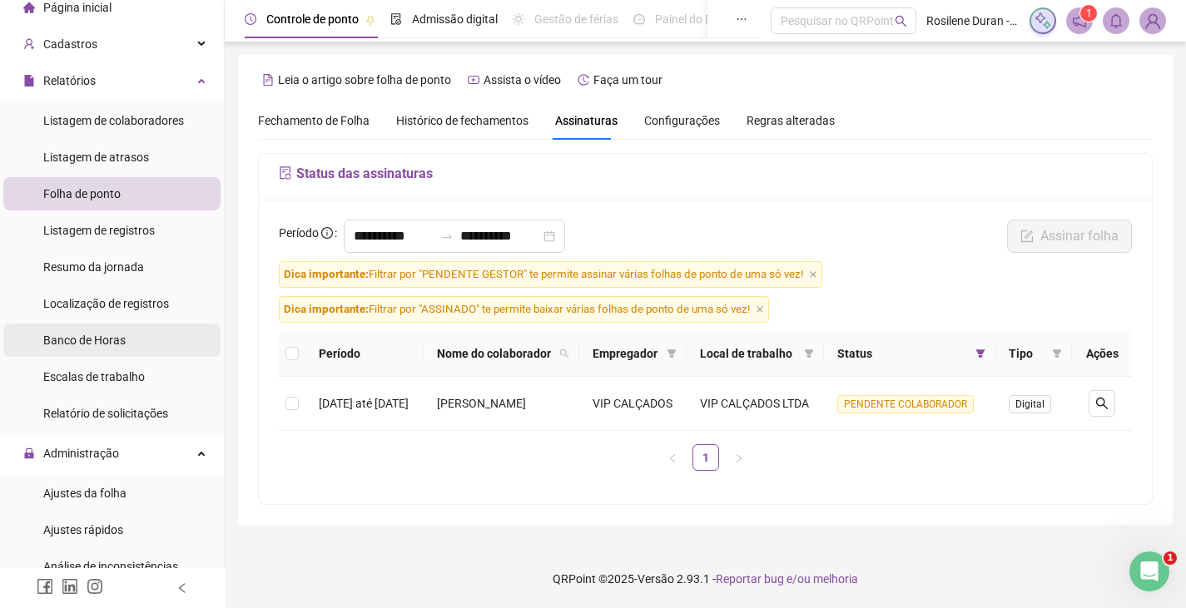
scroll to position [83, 0]
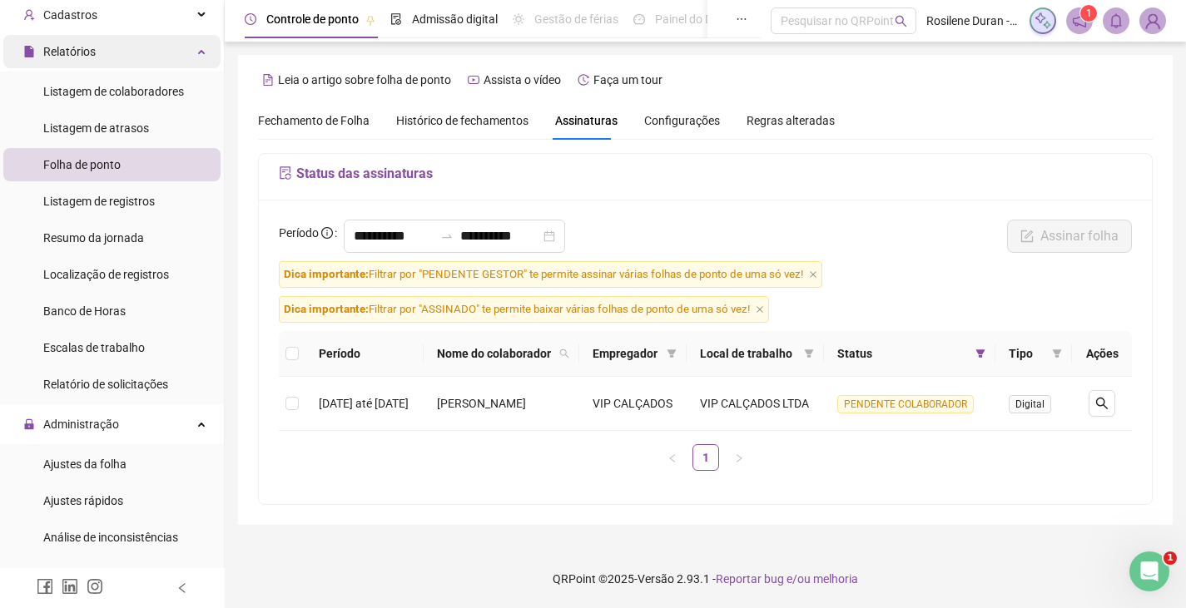
click at [163, 50] on div "Relatórios" at bounding box center [111, 51] width 217 height 33
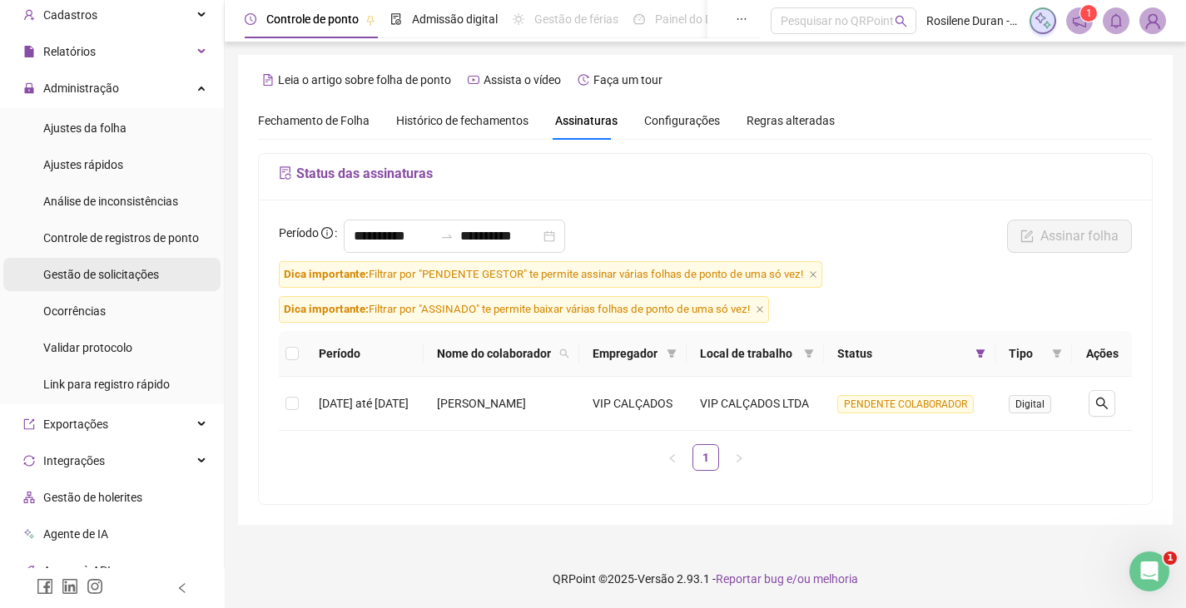
click at [101, 274] on span "Gestão de solicitações" at bounding box center [101, 274] width 116 height 13
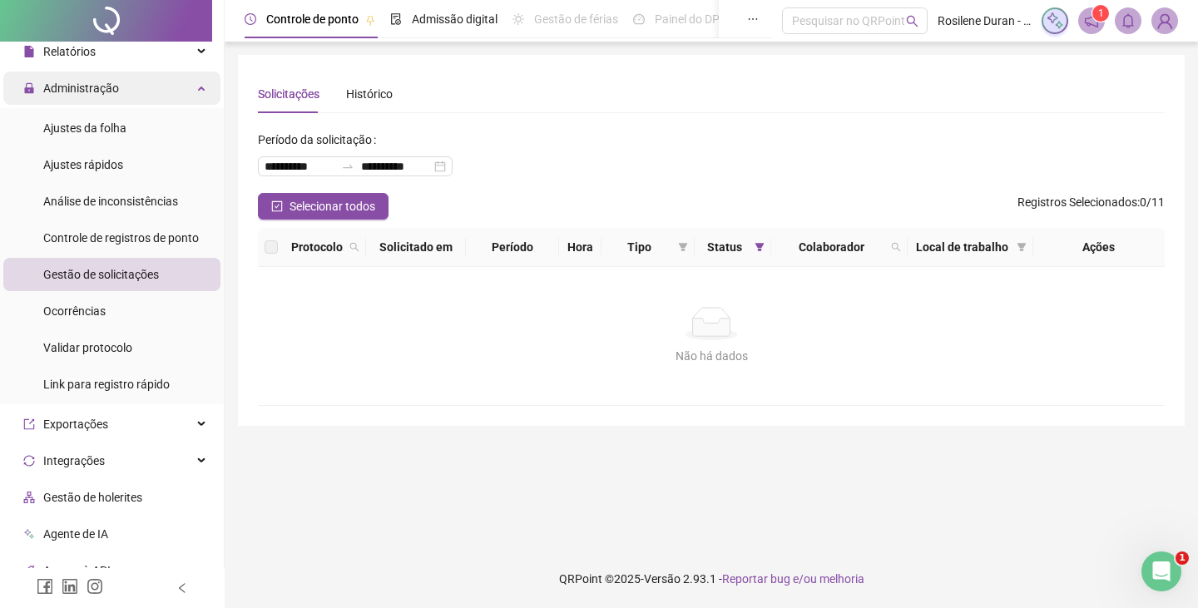
click at [180, 94] on div "Administração" at bounding box center [111, 88] width 217 height 33
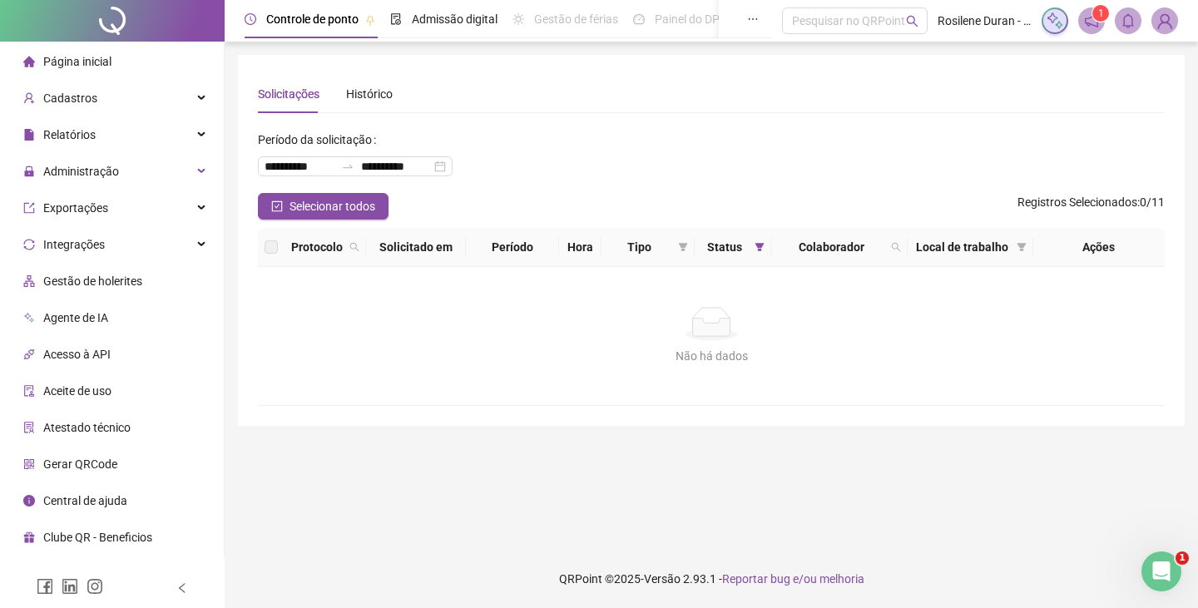
click at [1155, 28] on img at bounding box center [1164, 20] width 25 height 25
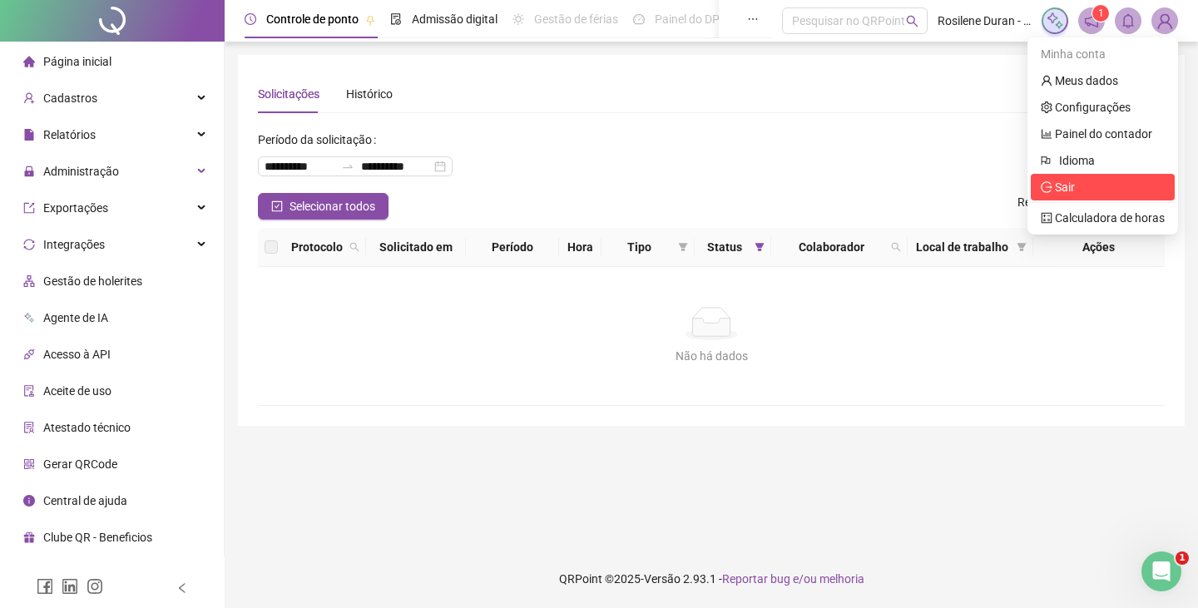
click at [1059, 182] on span "Sair" at bounding box center [1065, 187] width 20 height 13
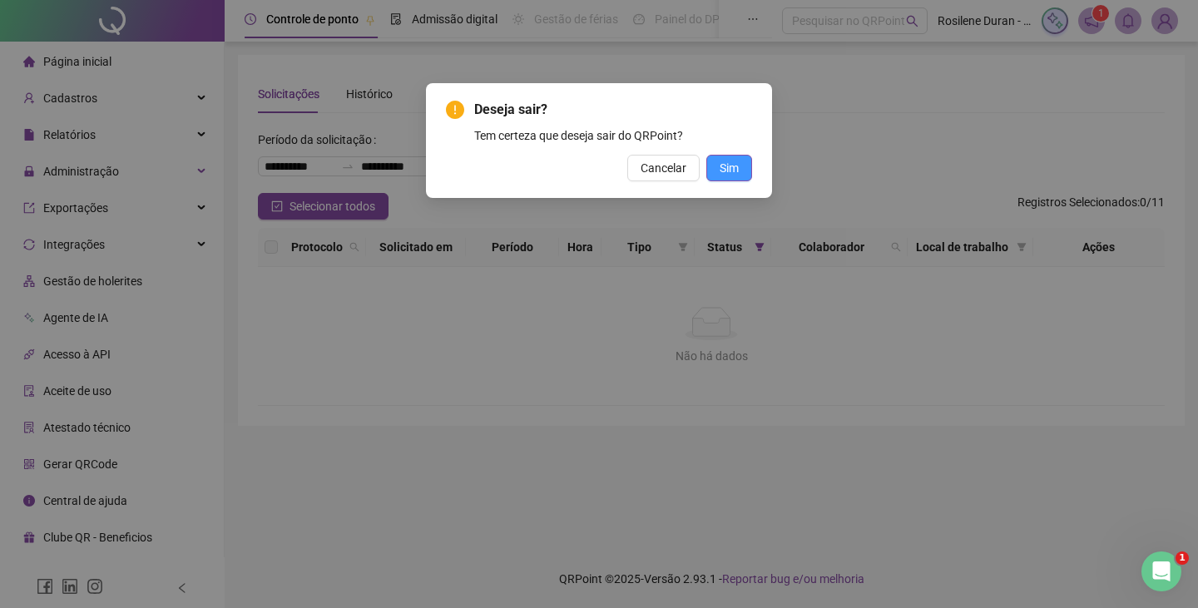
click at [746, 166] on button "Sim" at bounding box center [729, 168] width 46 height 27
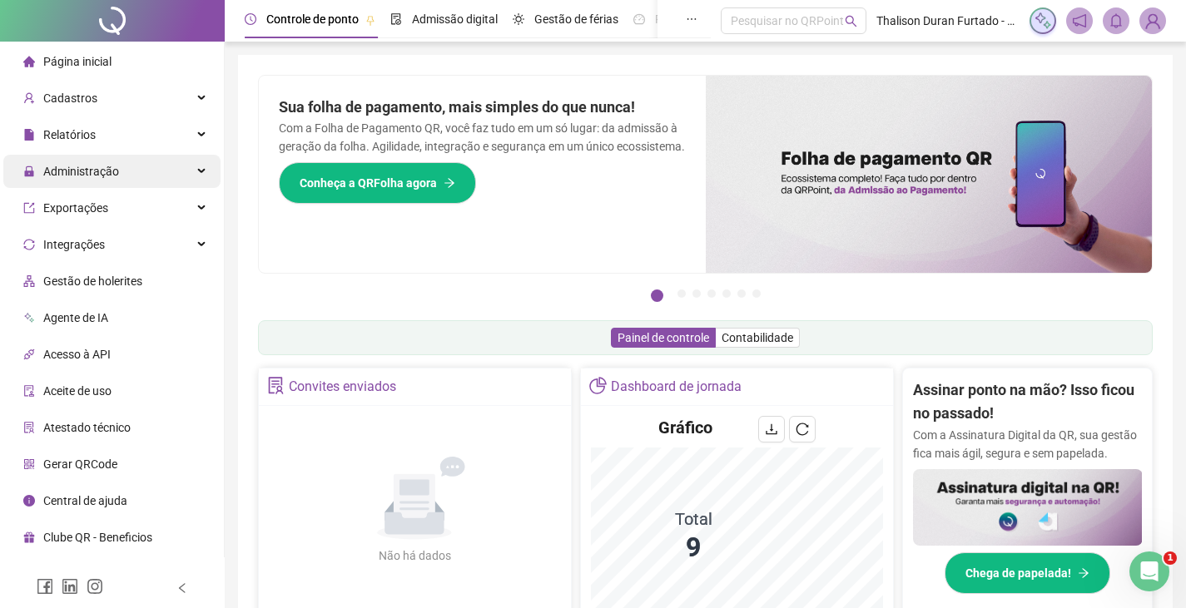
click at [152, 169] on div "Administração" at bounding box center [111, 171] width 217 height 33
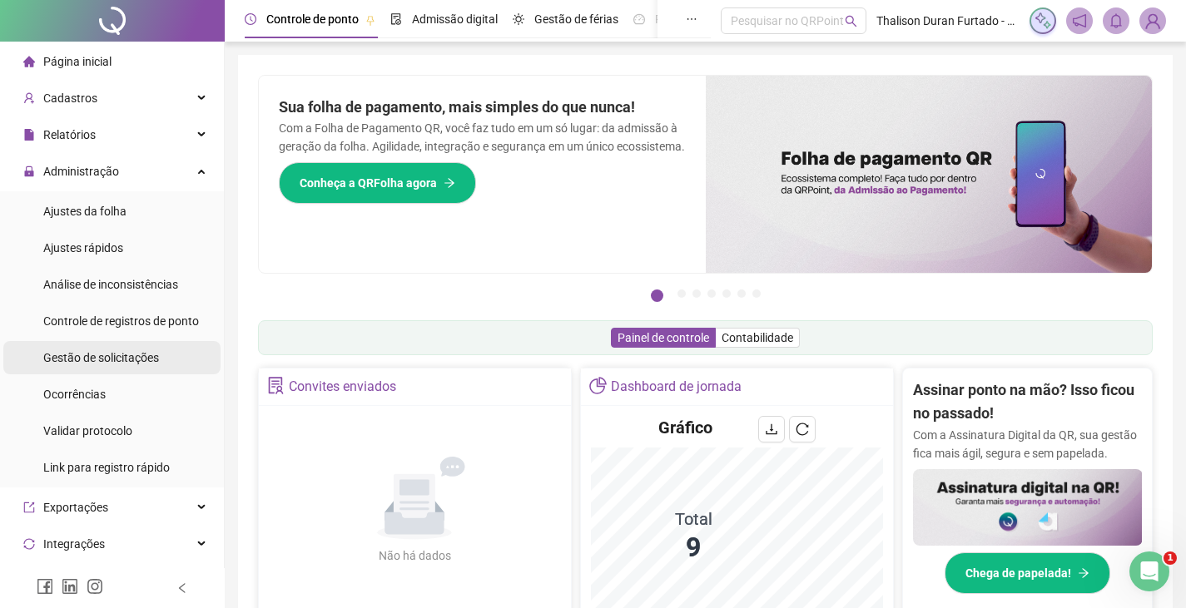
click at [119, 349] on div "Gestão de solicitações" at bounding box center [101, 357] width 116 height 33
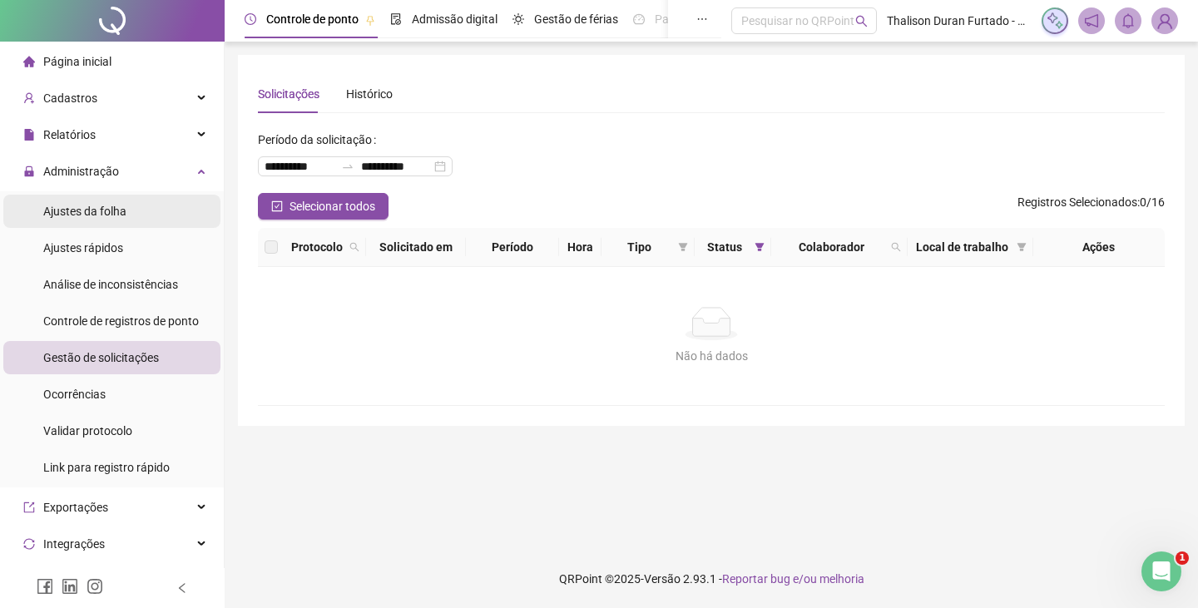
click at [155, 212] on li "Ajustes da folha" at bounding box center [111, 211] width 217 height 33
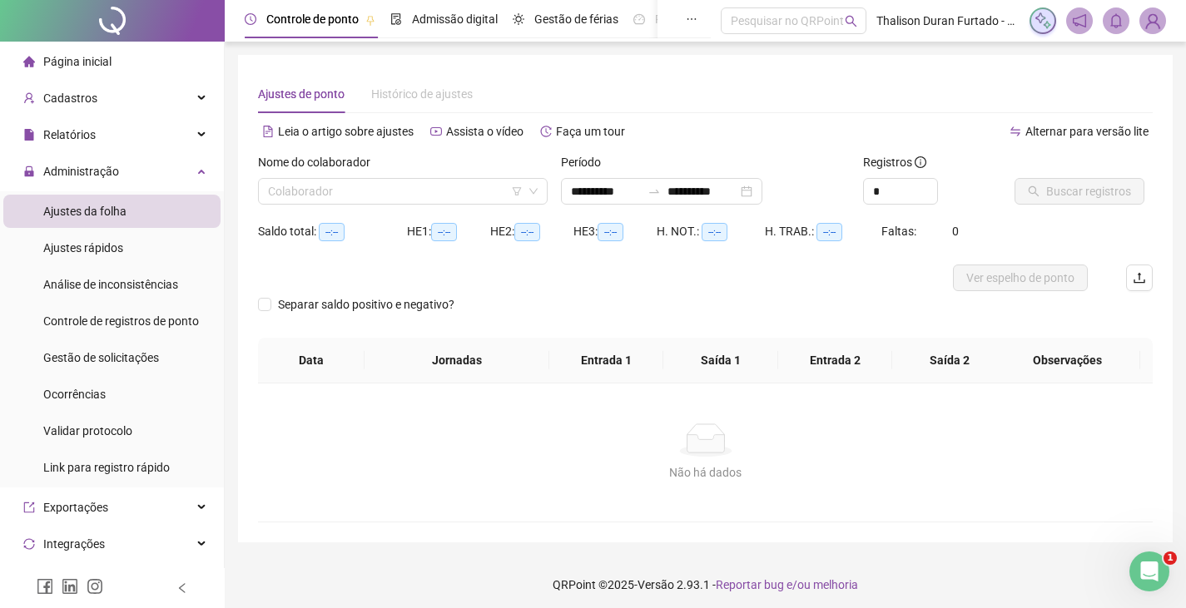
type input "**********"
click at [150, 179] on div "Administração" at bounding box center [111, 171] width 217 height 33
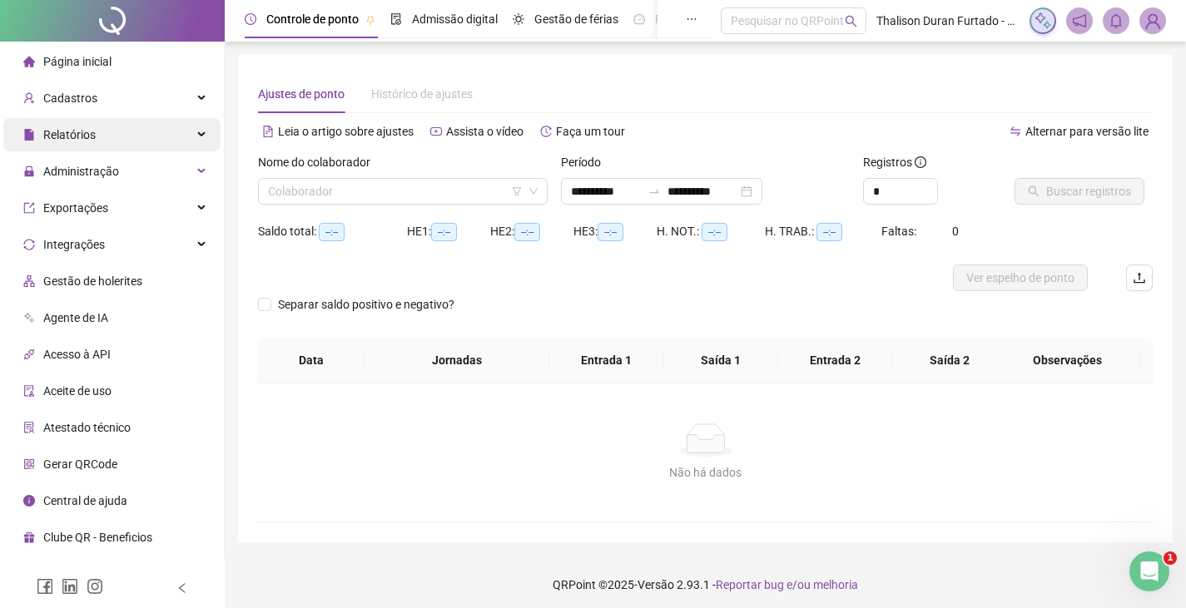
click at [171, 130] on div "Relatórios" at bounding box center [111, 134] width 217 height 33
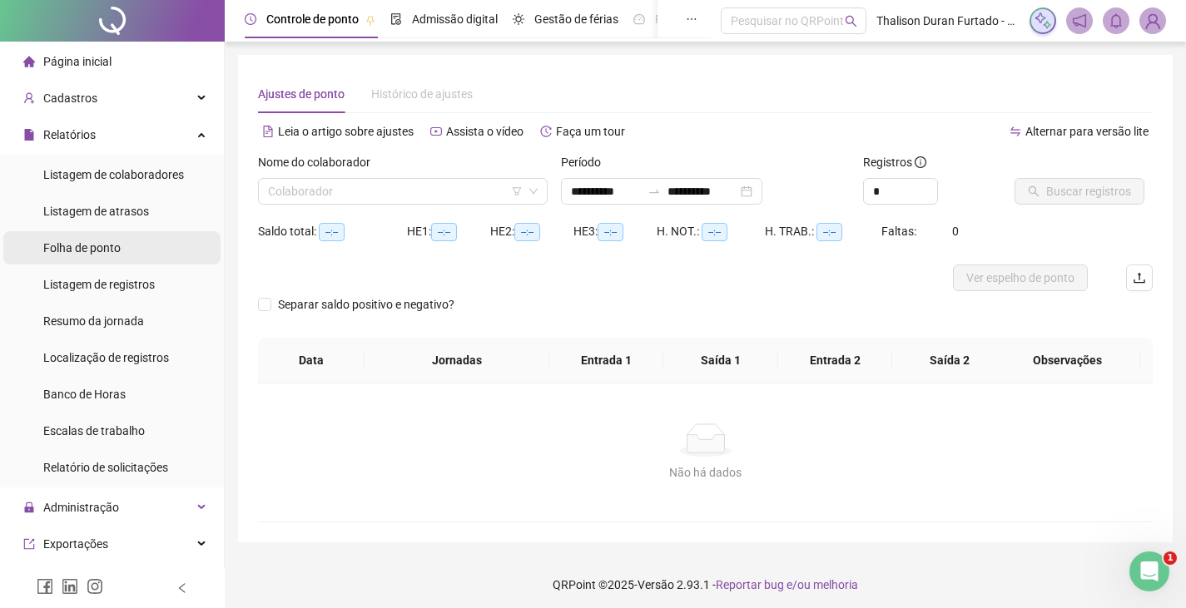
click at [108, 250] on span "Folha de ponto" at bounding box center [81, 247] width 77 height 13
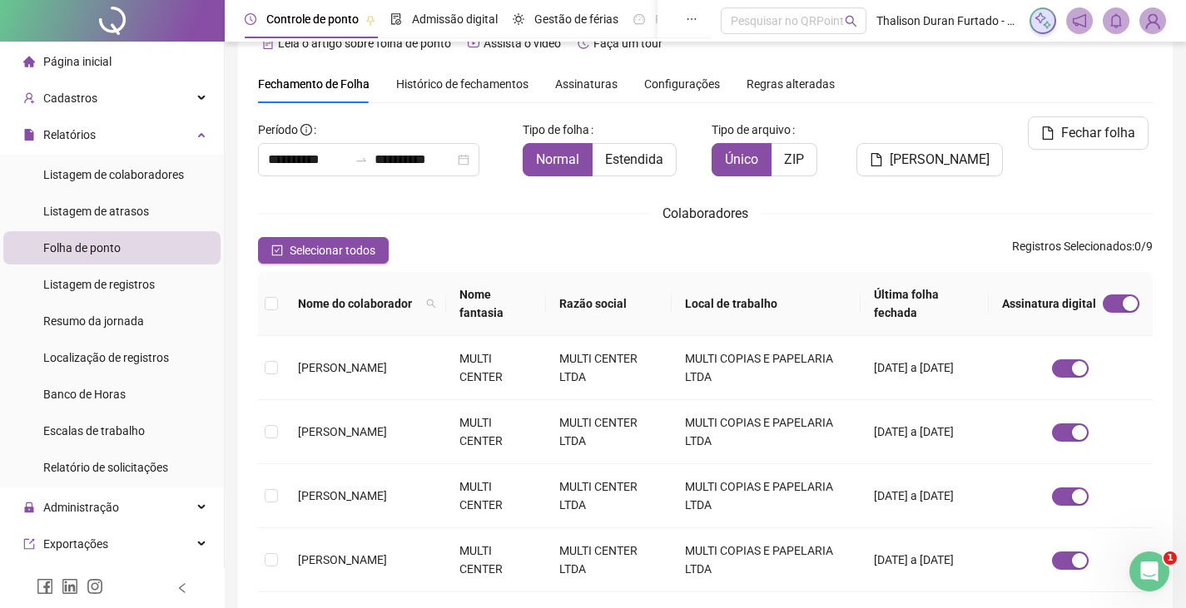
click at [599, 93] on div "Assinaturas" at bounding box center [586, 84] width 62 height 38
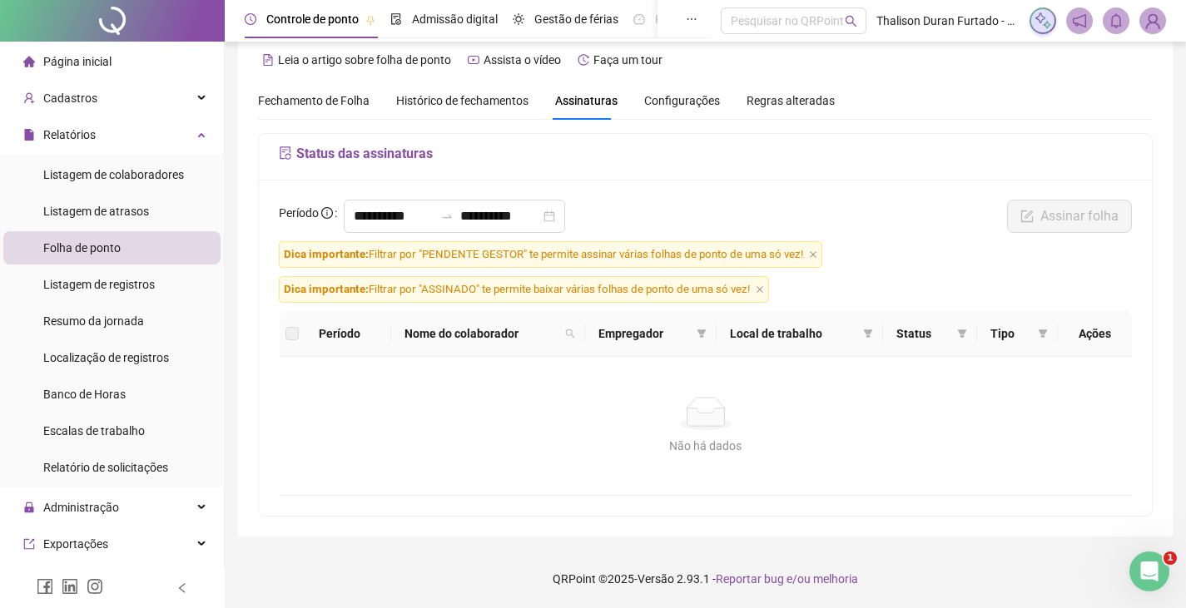
scroll to position [20, 0]
click at [420, 215] on input "**********" at bounding box center [394, 216] width 80 height 20
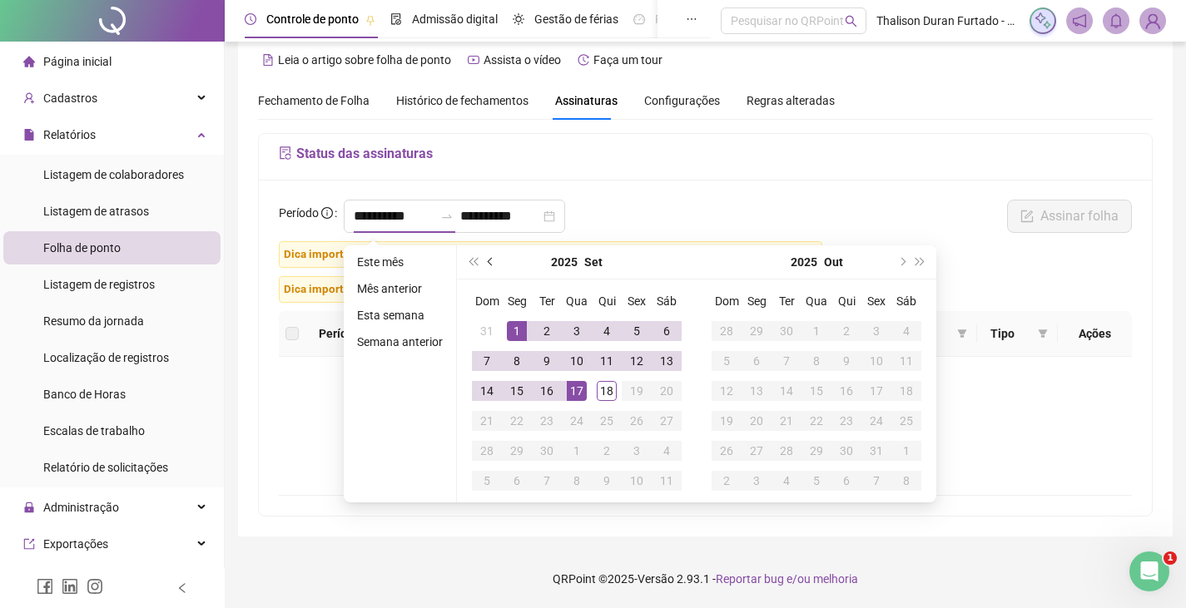
click at [487, 258] on button "prev-year" at bounding box center [491, 261] width 18 height 33
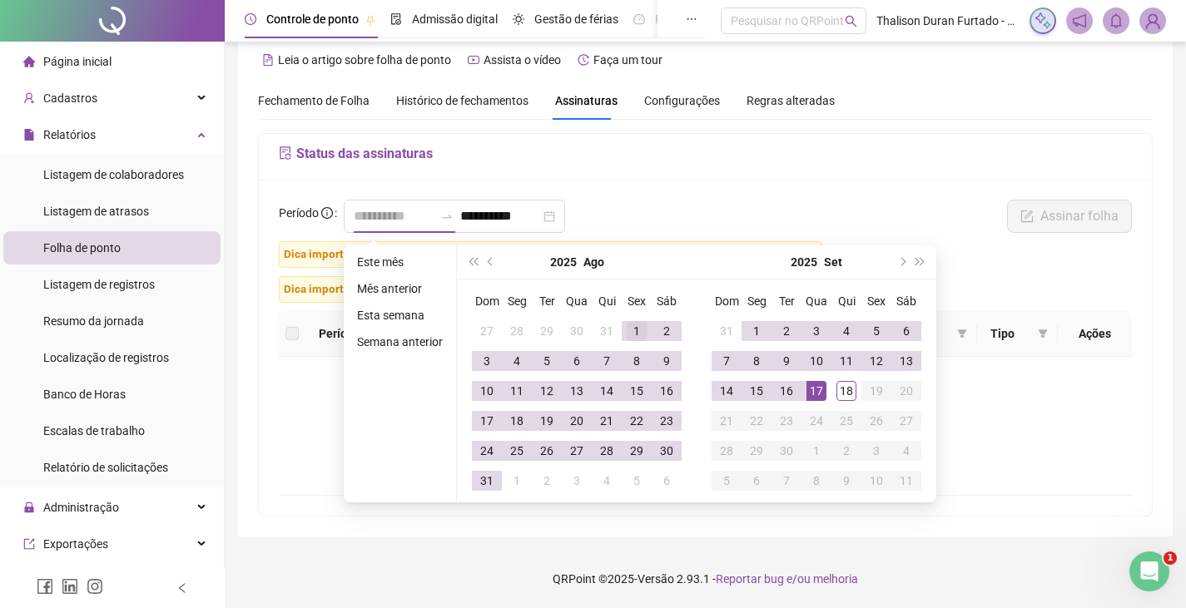
type input "**********"
click at [633, 324] on div "1" at bounding box center [637, 331] width 20 height 20
type input "**********"
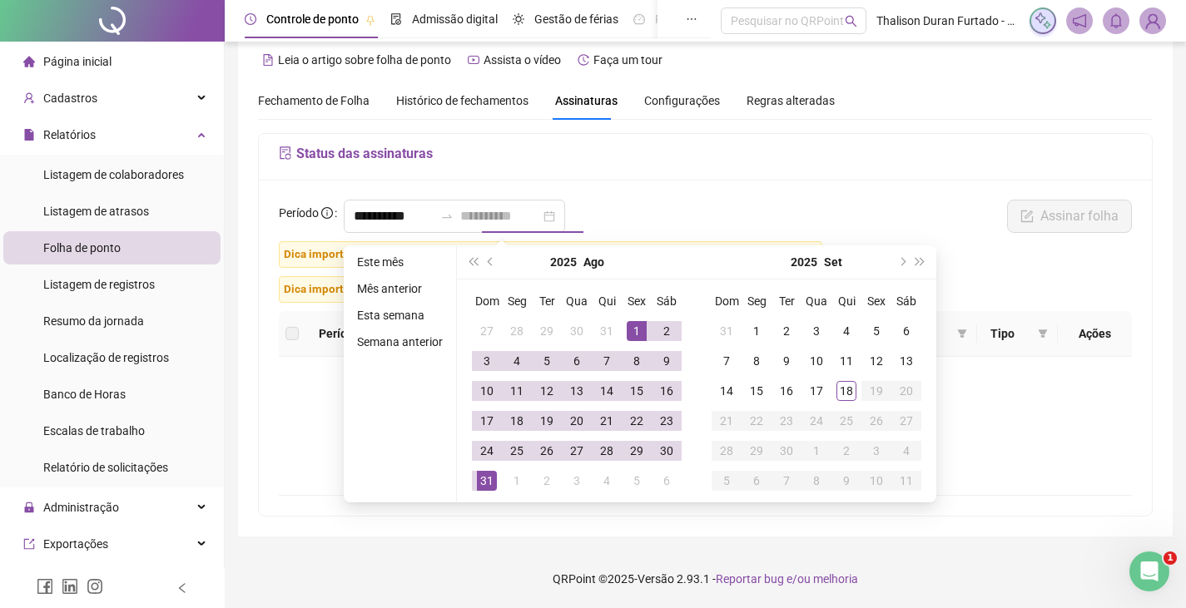
click at [497, 471] on td "31" at bounding box center [487, 481] width 30 height 30
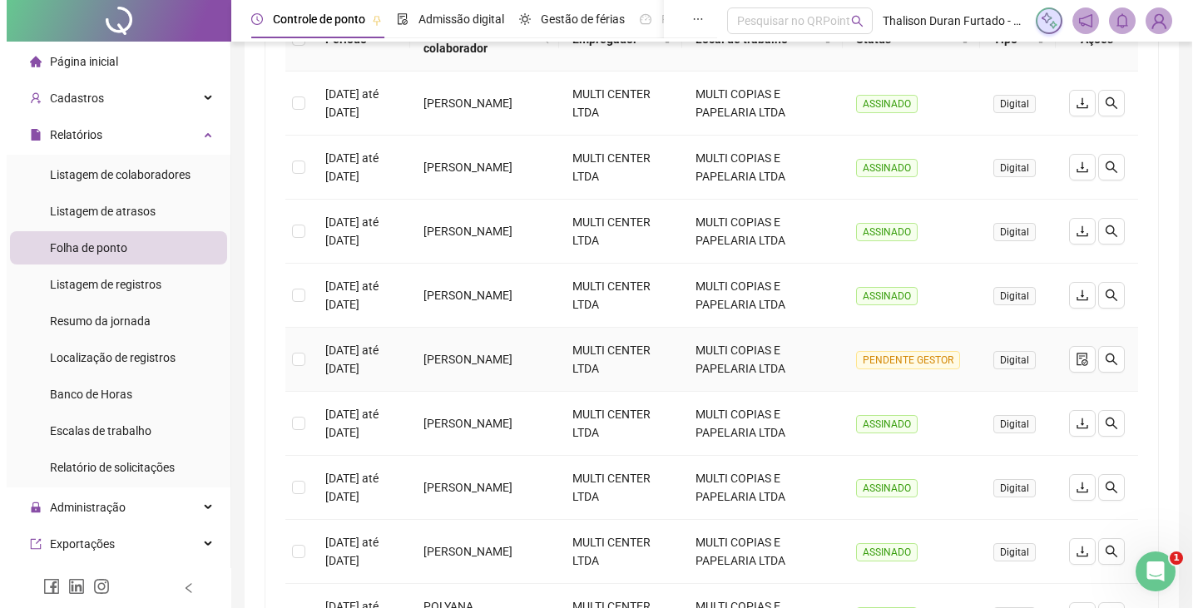
scroll to position [353, 0]
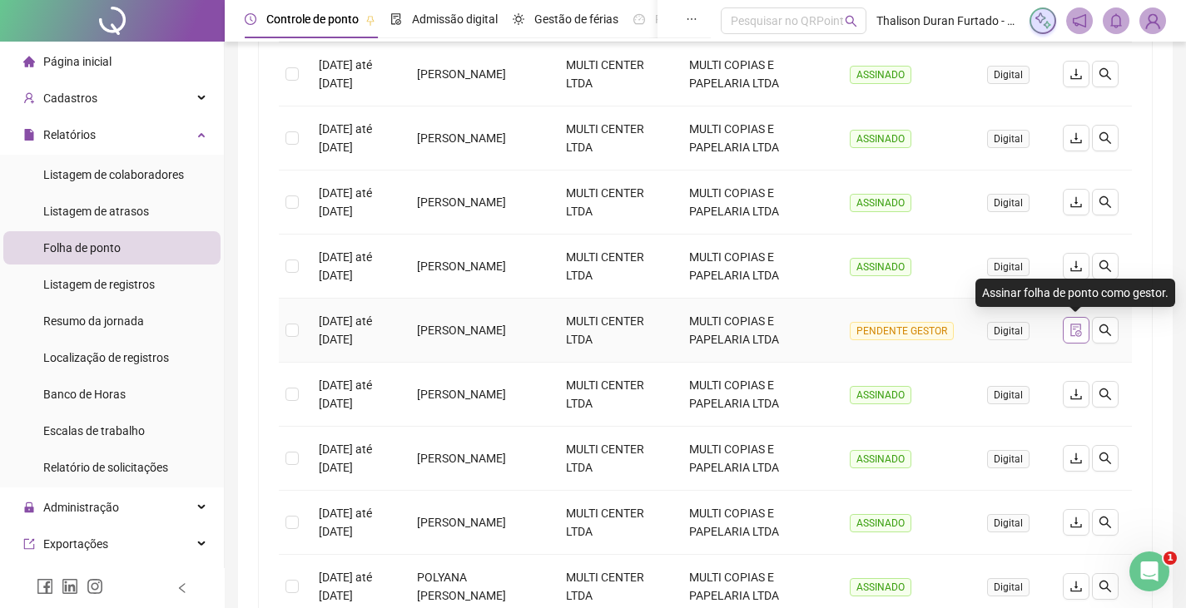
click at [1077, 327] on icon "file-done" at bounding box center [1075, 330] width 11 height 13
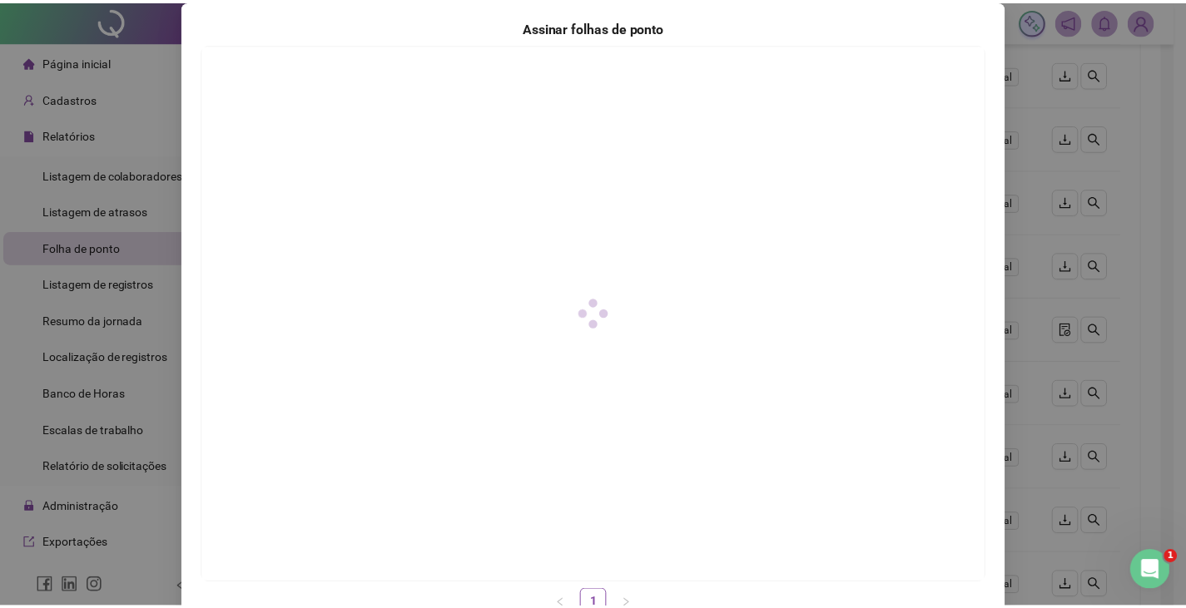
scroll to position [166, 0]
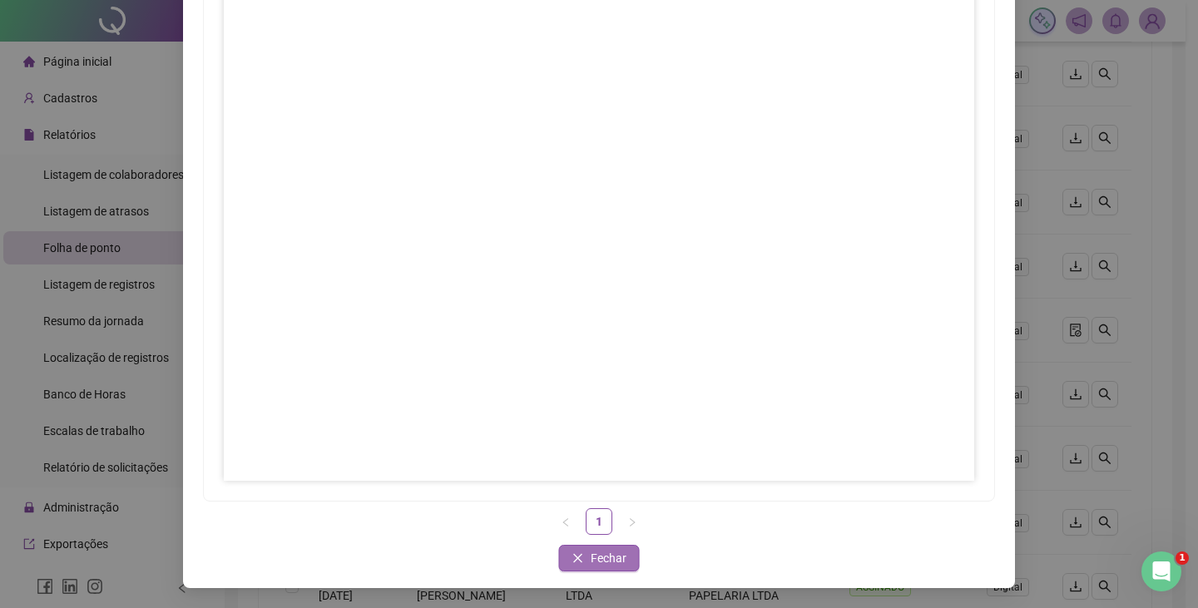
click at [591, 563] on span "Fechar" at bounding box center [609, 558] width 36 height 18
click at [576, 557] on icon "close" at bounding box center [578, 558] width 12 height 12
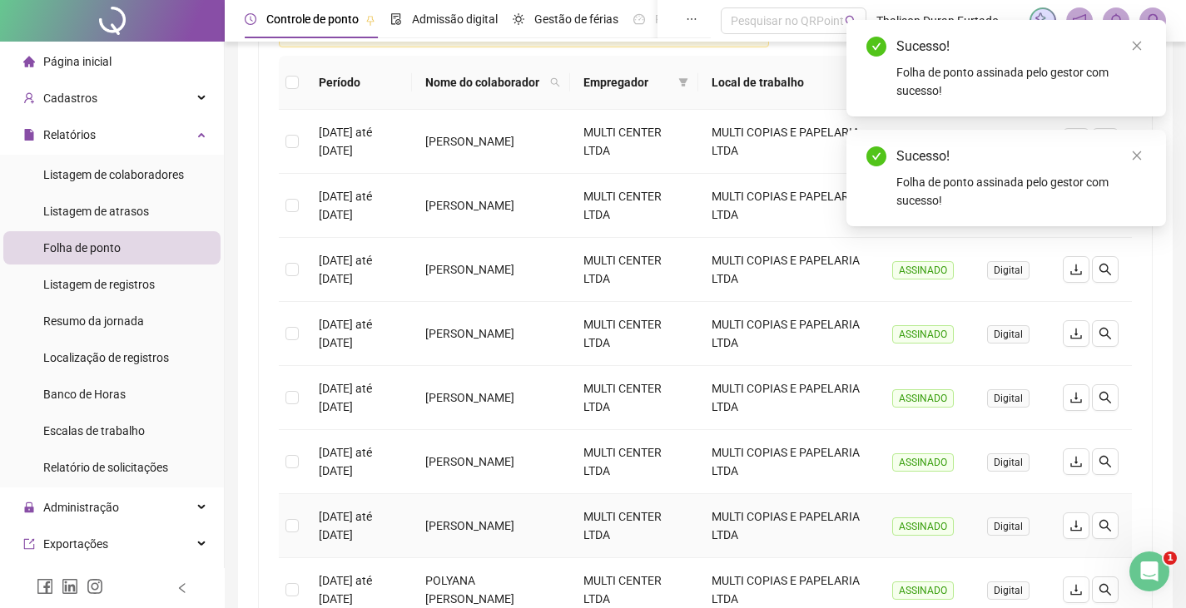
scroll to position [270, 0]
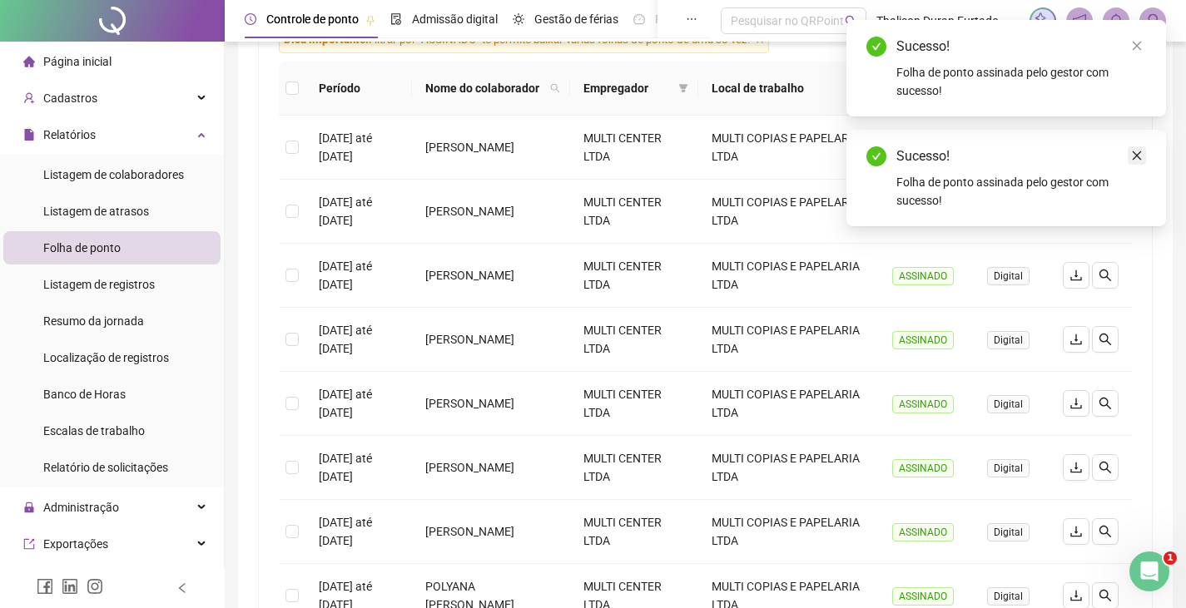
click at [1133, 151] on icon "close" at bounding box center [1137, 156] width 12 height 12
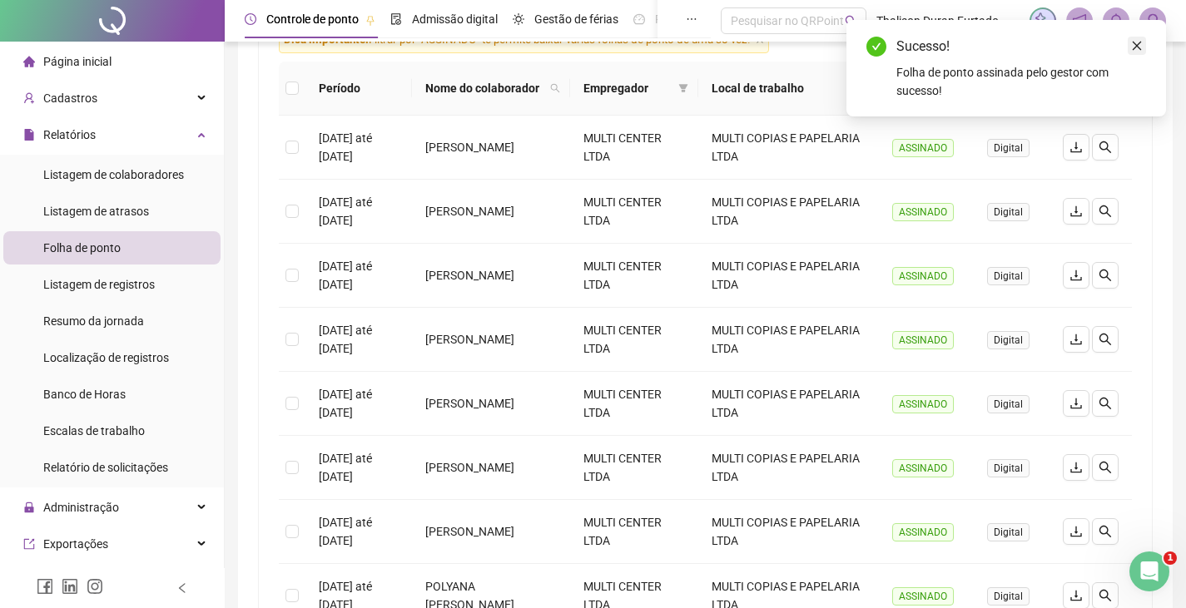
click at [1138, 53] on link "Close" at bounding box center [1136, 46] width 18 height 18
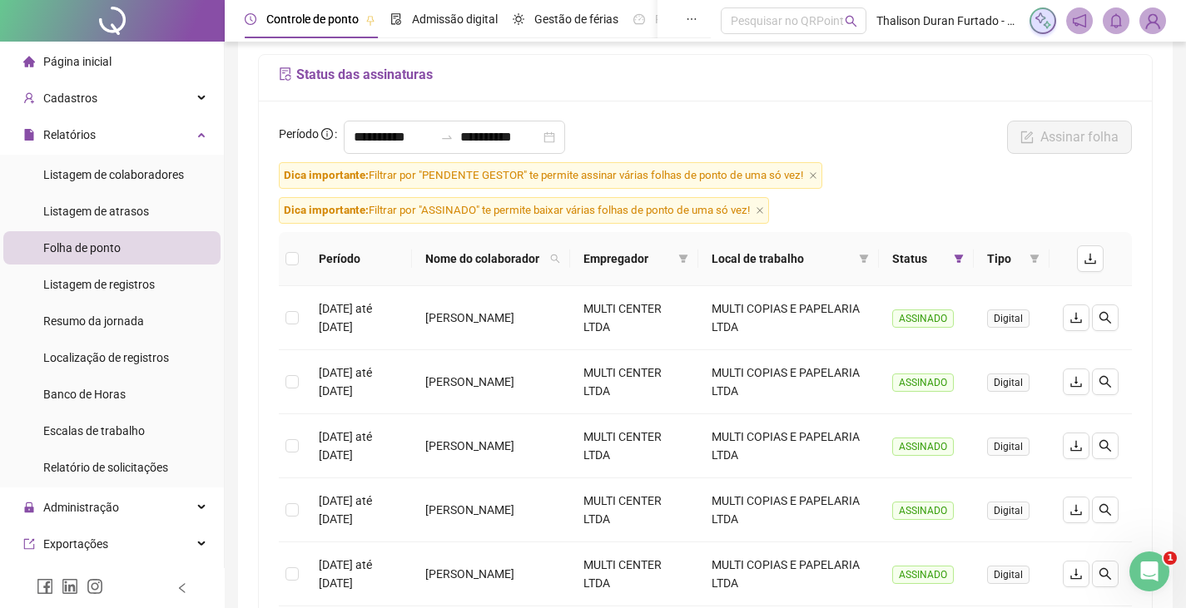
scroll to position [29, 0]
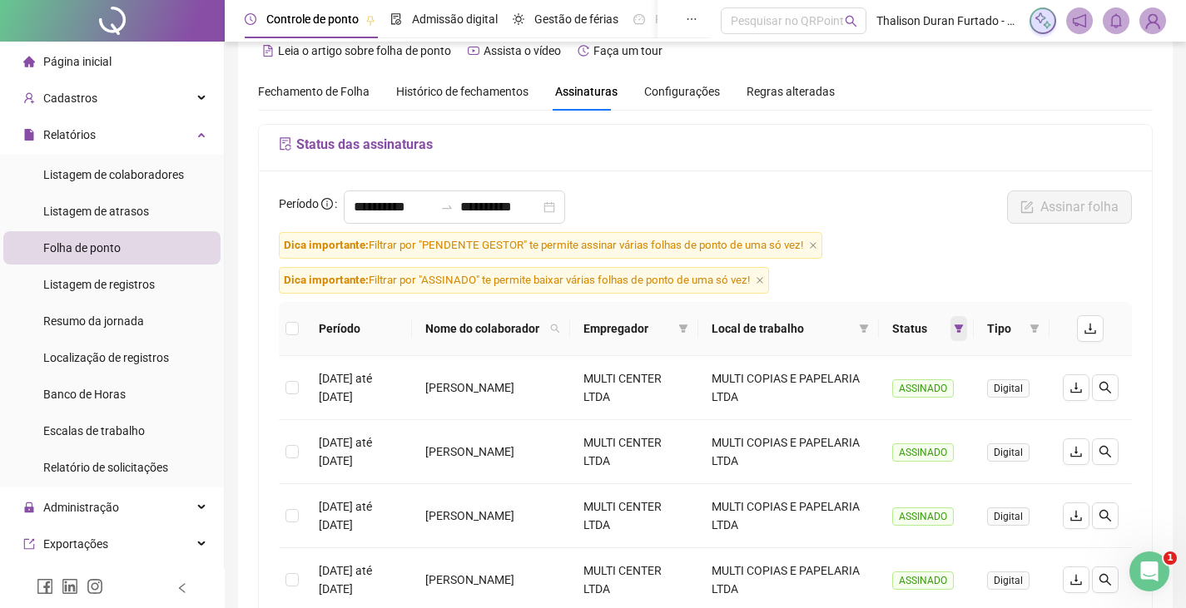
click at [956, 326] on icon "filter" at bounding box center [958, 328] width 9 height 8
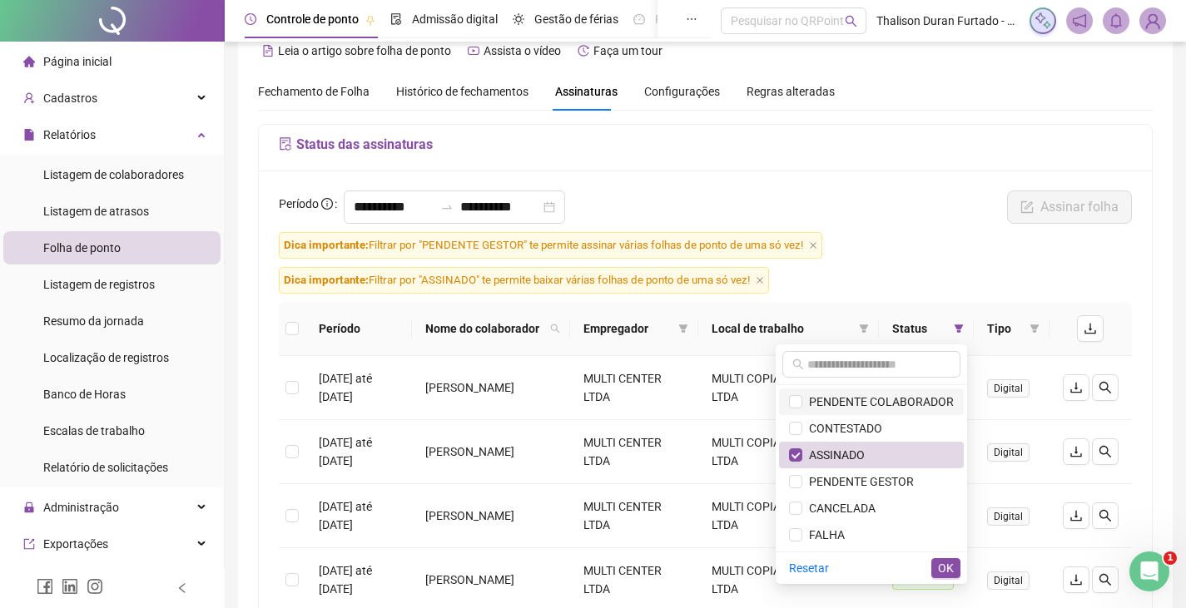
click at [821, 403] on span "PENDENTE COLABORADOR" at bounding box center [877, 401] width 151 height 13
click at [807, 454] on span "ASSINADO" at bounding box center [833, 454] width 62 height 13
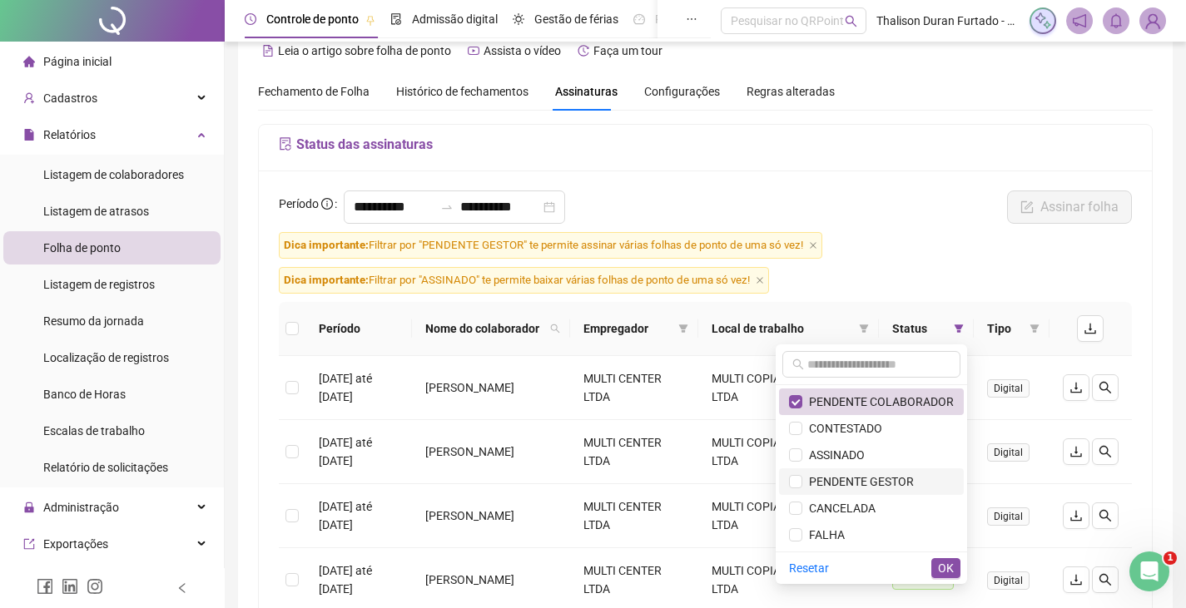
click at [816, 475] on span "PENDENTE GESTOR" at bounding box center [857, 481] width 111 height 13
click at [944, 564] on span "OK" at bounding box center [946, 568] width 16 height 18
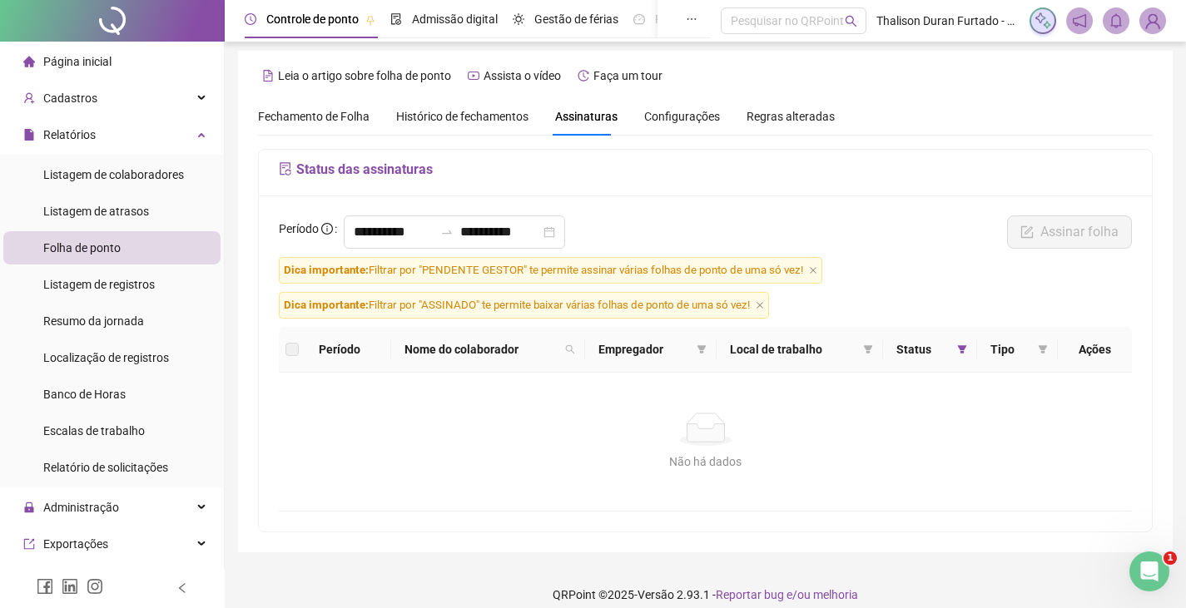
scroll to position [0, 0]
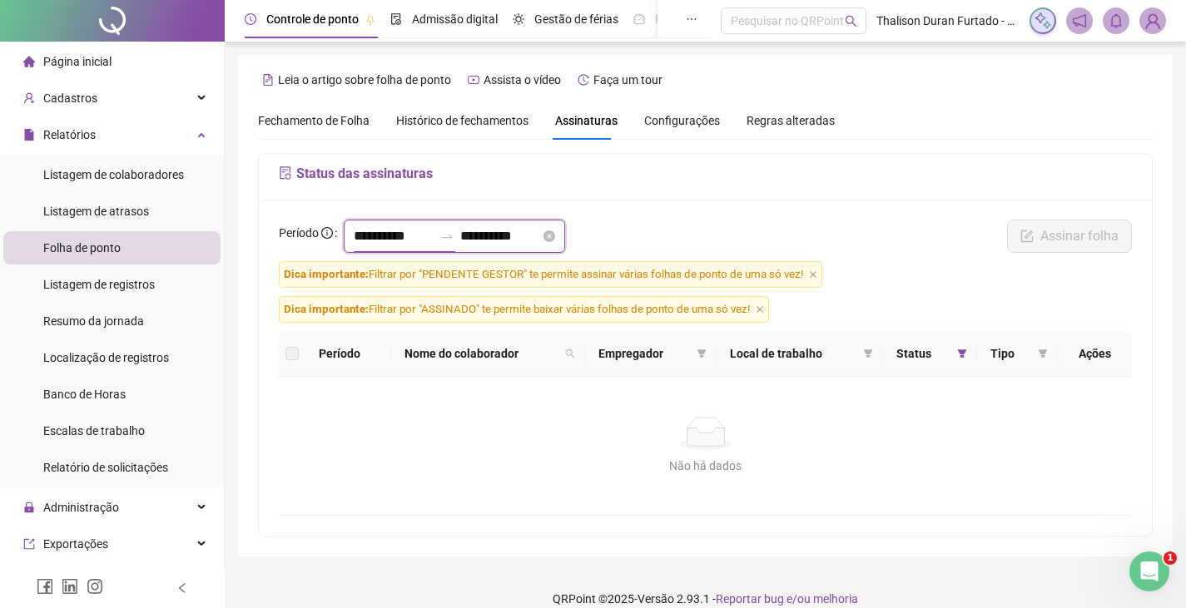
click at [401, 229] on input "**********" at bounding box center [394, 236] width 80 height 20
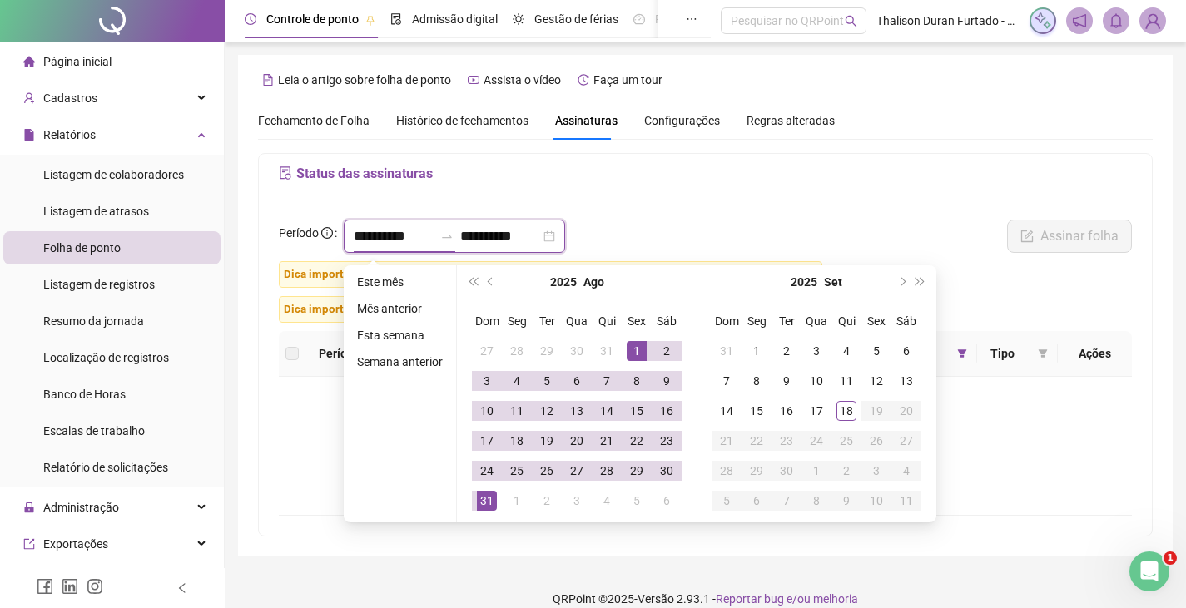
type input "**********"
click at [491, 292] on button "prev-year" at bounding box center [491, 281] width 18 height 33
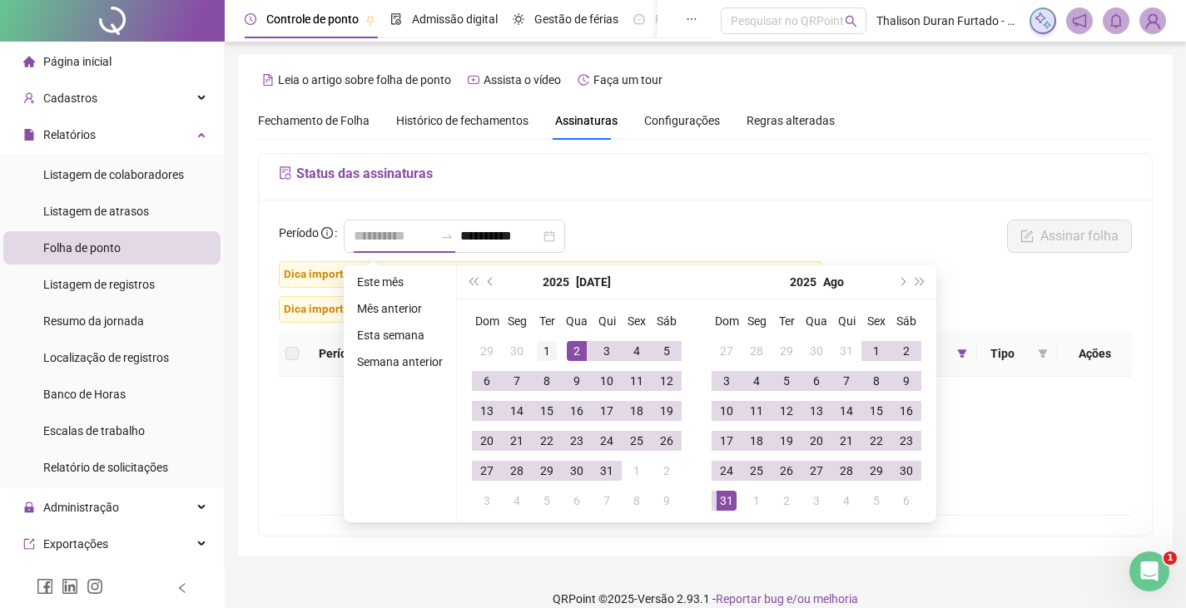
type input "**********"
click at [554, 349] on div "1" at bounding box center [547, 351] width 20 height 20
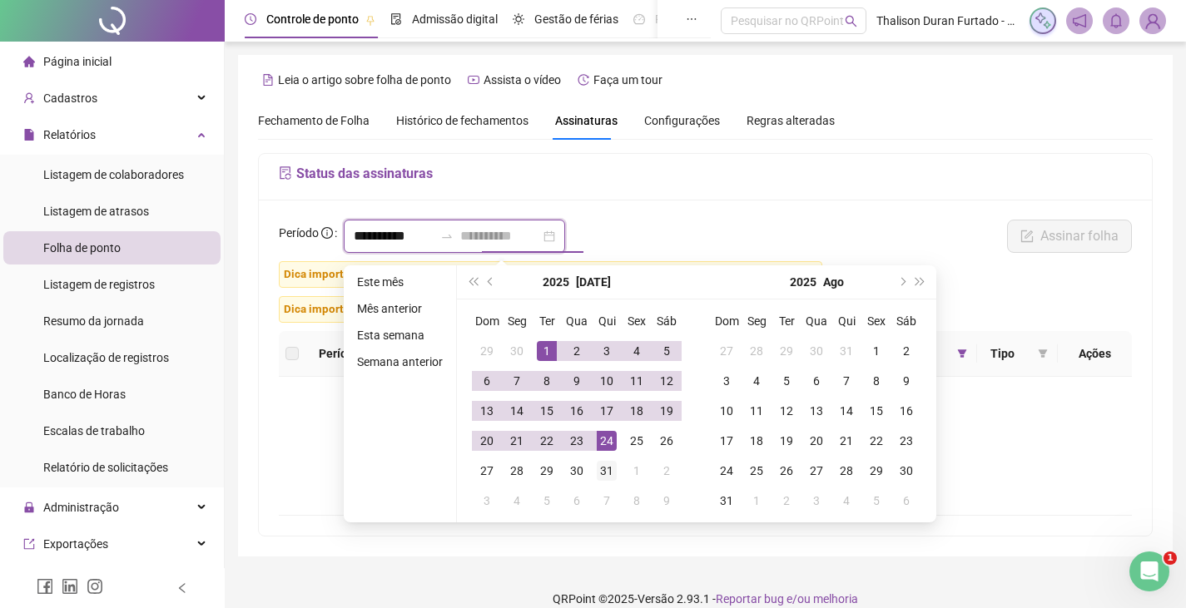
type input "**********"
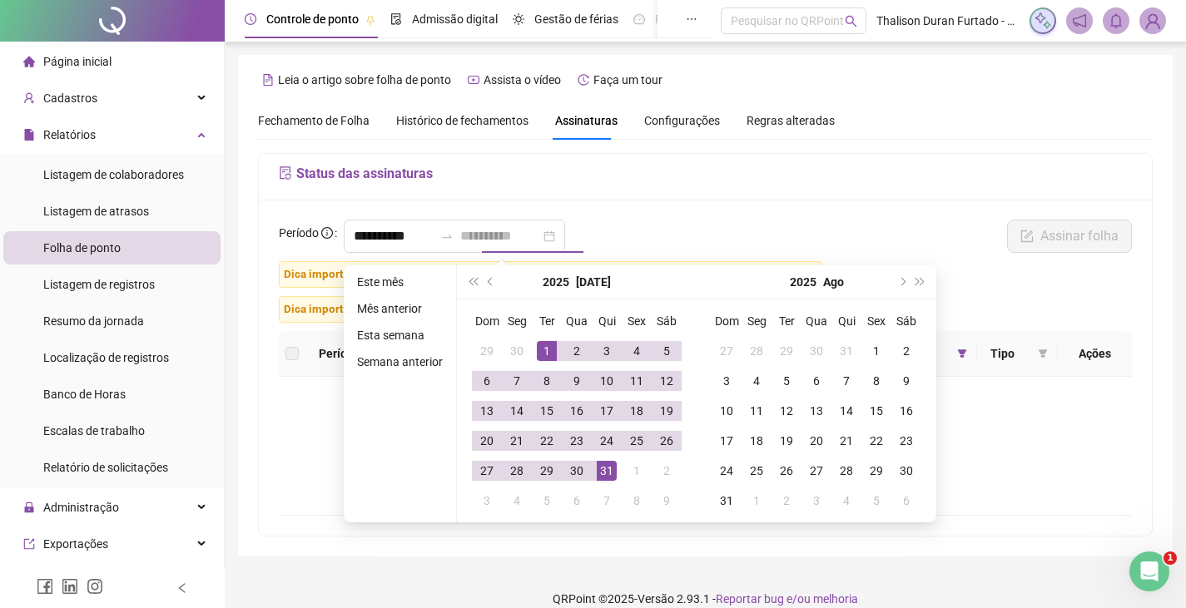
click at [617, 470] on td "31" at bounding box center [607, 471] width 30 height 30
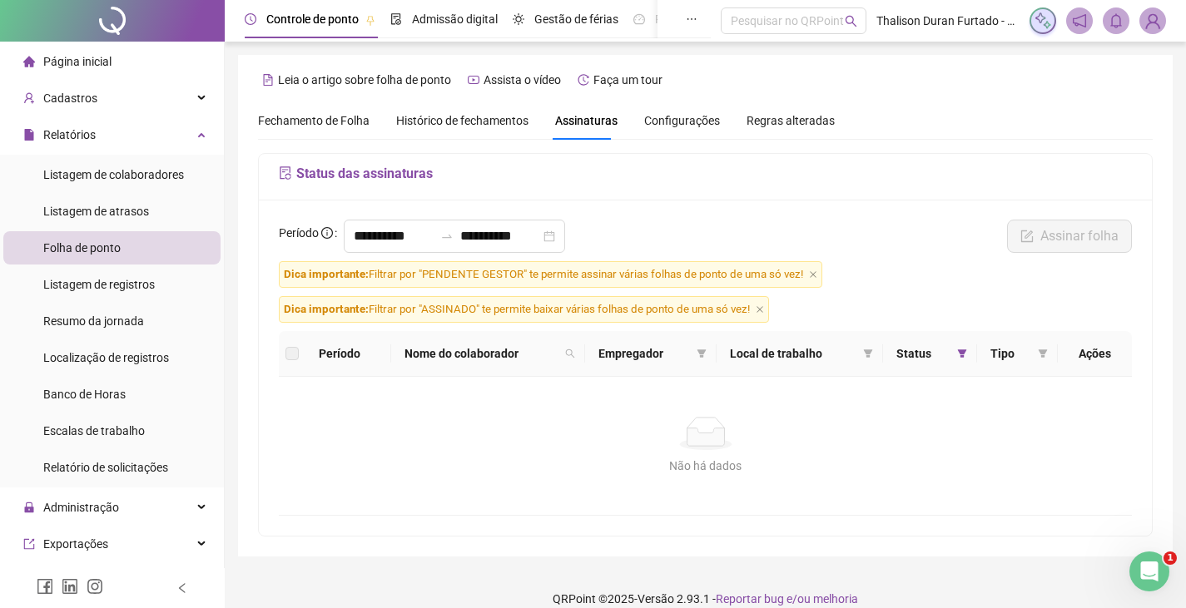
click at [1147, 24] on img at bounding box center [1152, 20] width 25 height 25
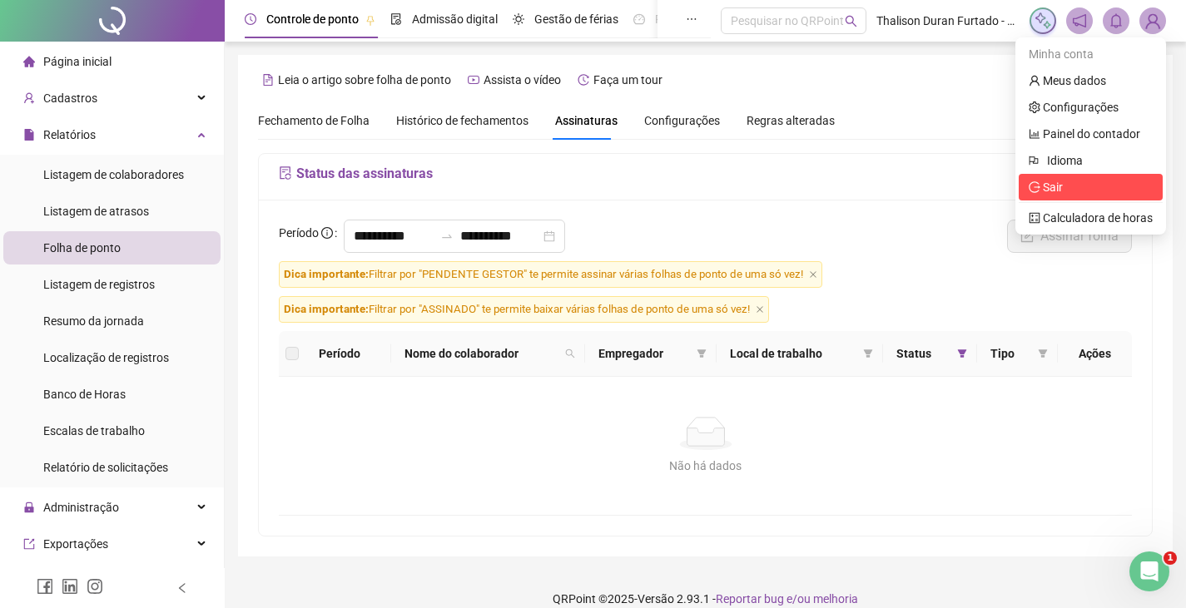
click at [1058, 193] on span "Sair" at bounding box center [1053, 187] width 20 height 13
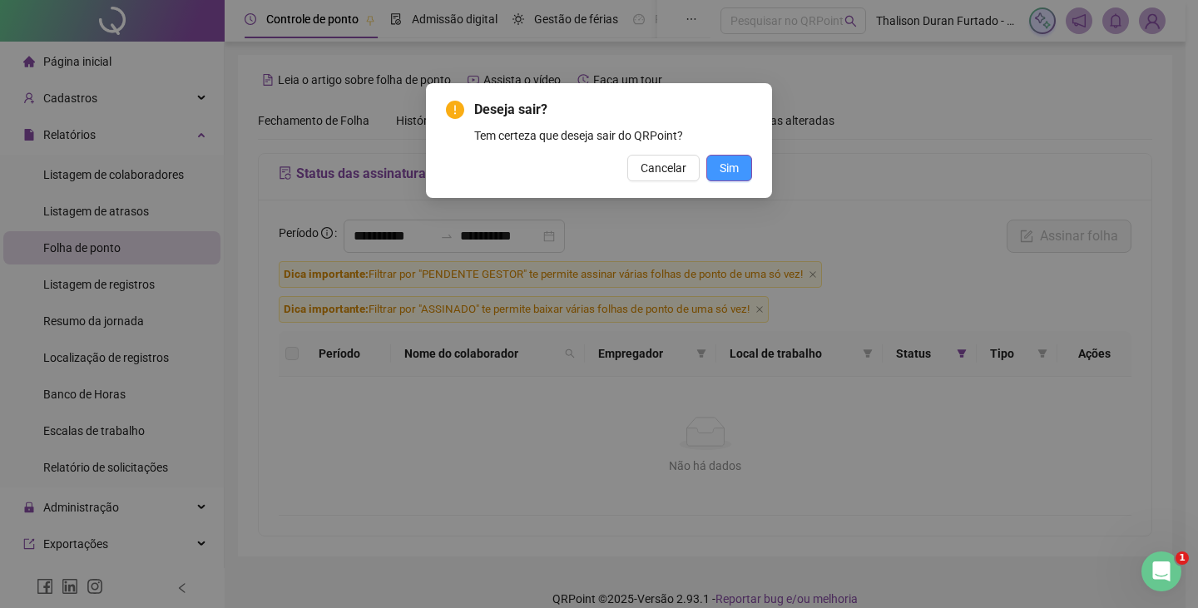
click at [729, 162] on span "Sim" at bounding box center [729, 168] width 19 height 18
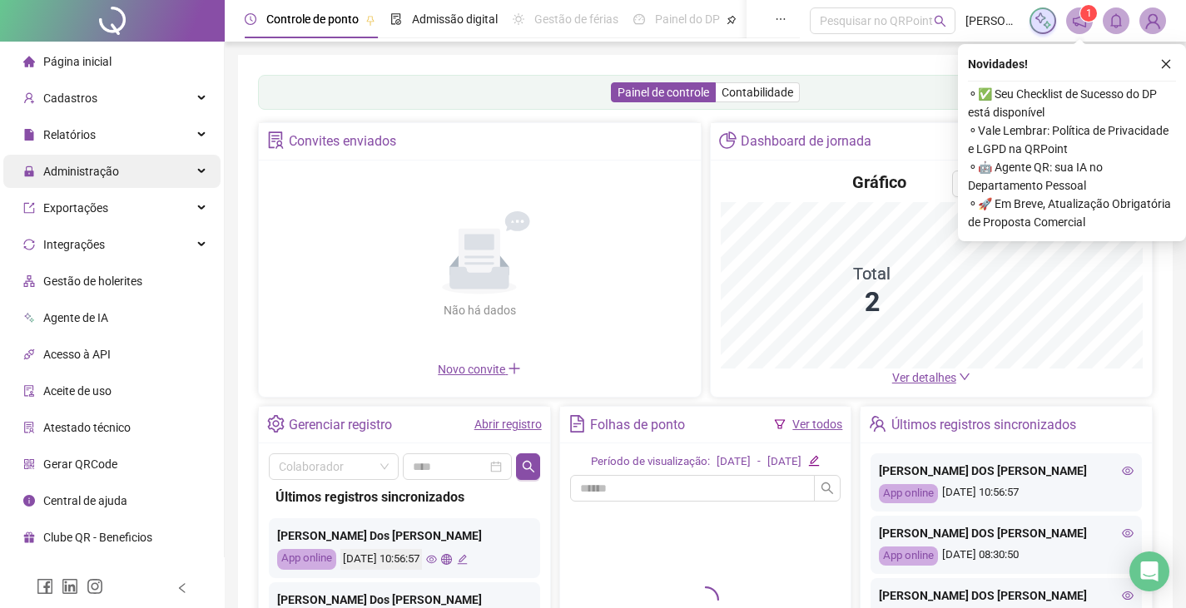
click at [149, 170] on div "Administração" at bounding box center [111, 171] width 217 height 33
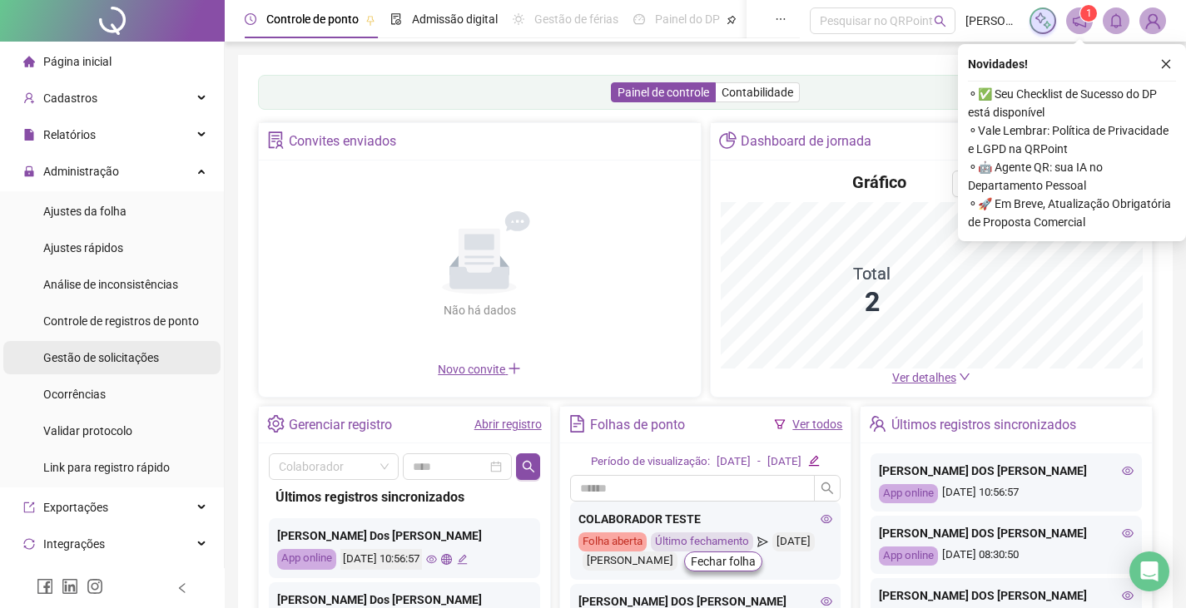
click at [117, 357] on span "Gestão de solicitações" at bounding box center [101, 357] width 116 height 13
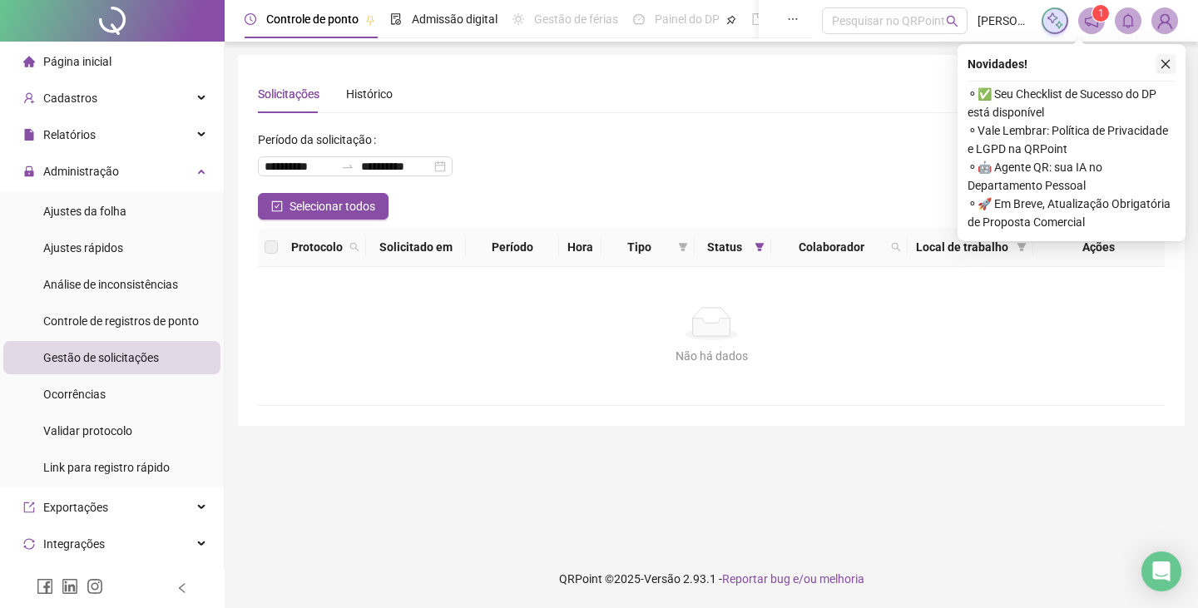
click at [1168, 67] on icon "close" at bounding box center [1166, 64] width 12 height 12
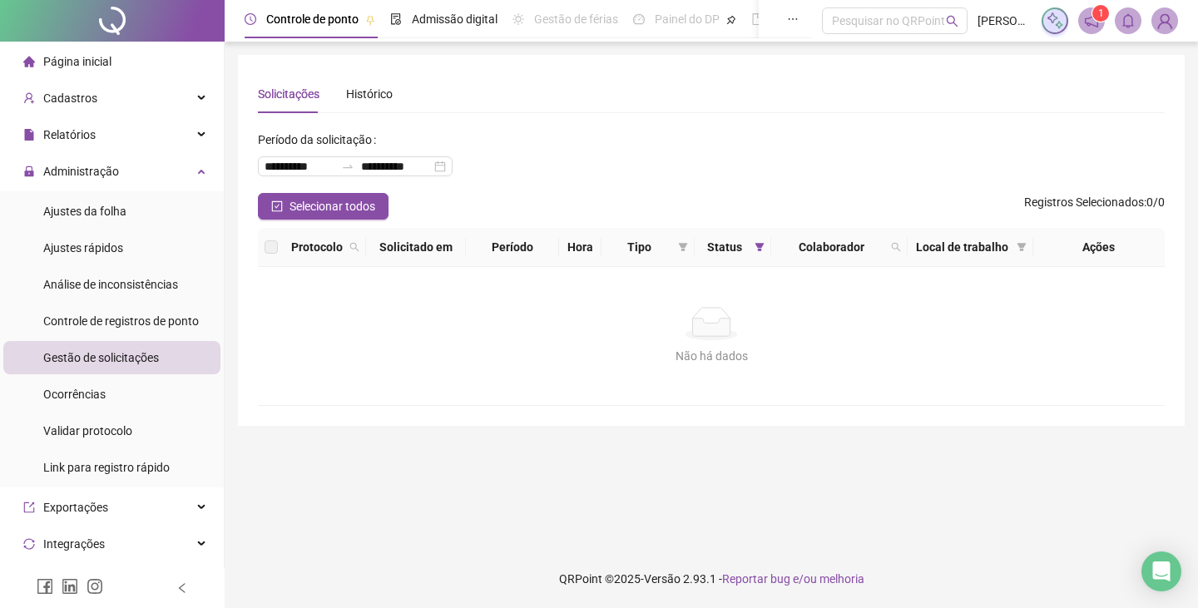
click at [134, 198] on li "Ajustes da folha" at bounding box center [111, 211] width 217 height 33
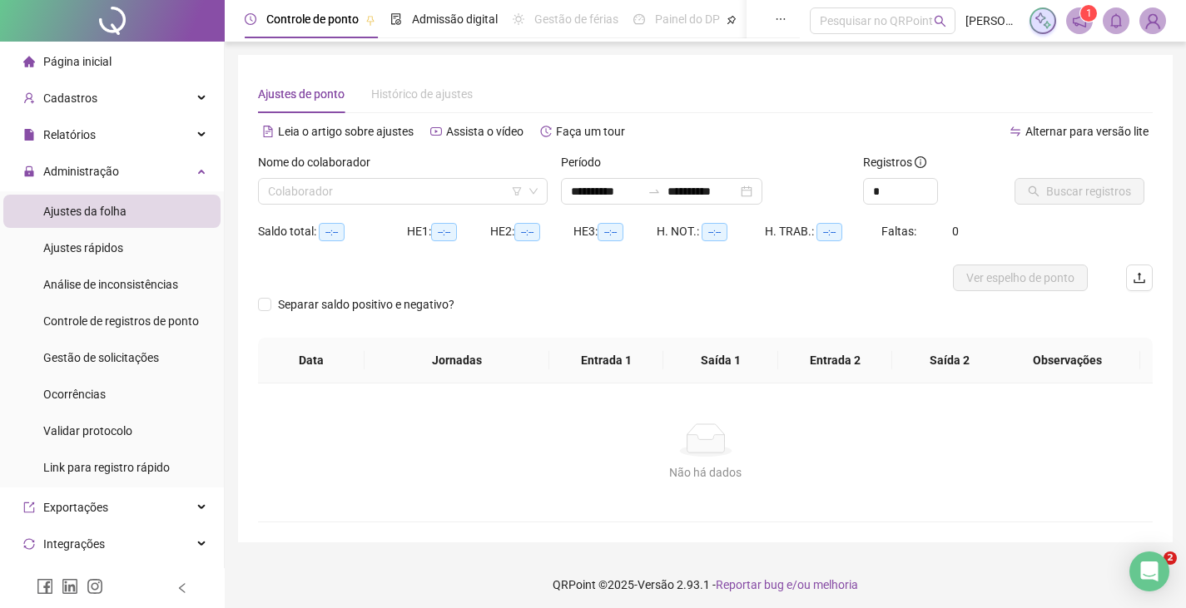
type input "**********"
click at [171, 138] on div "Relatórios" at bounding box center [111, 134] width 217 height 33
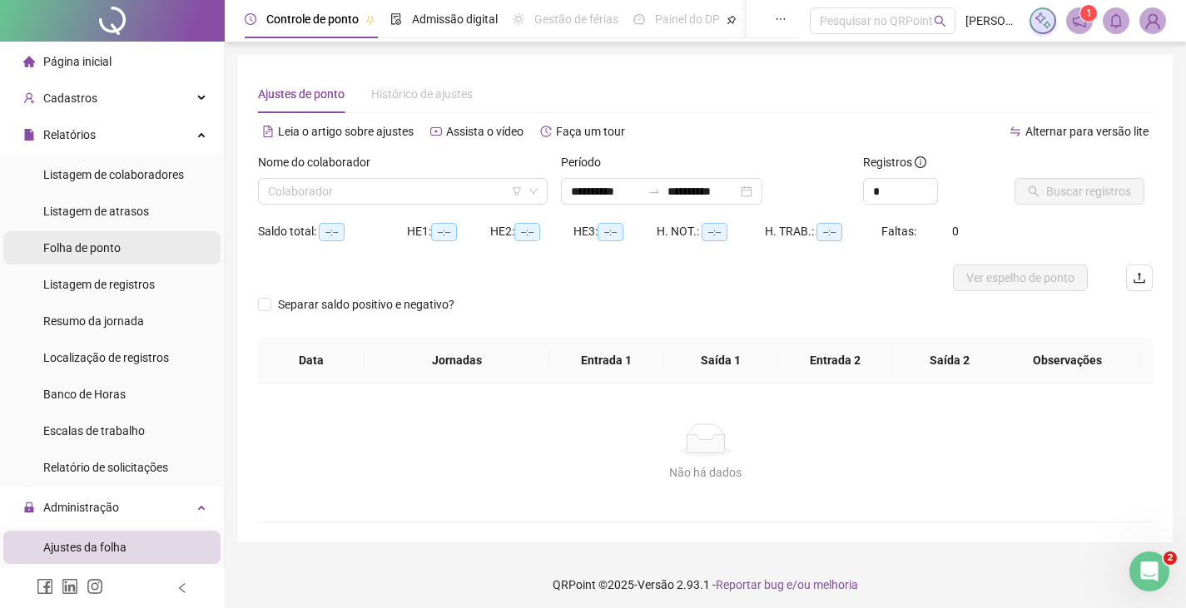
click at [105, 259] on div "Folha de ponto" at bounding box center [81, 247] width 77 height 33
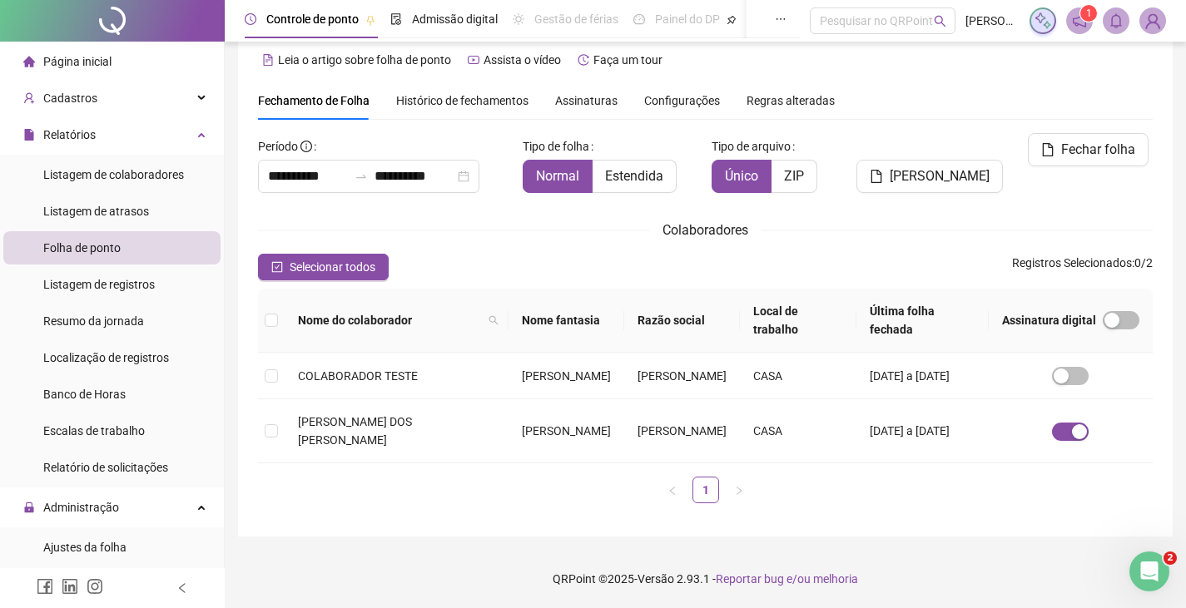
click at [582, 92] on div "Assinaturas" at bounding box center [586, 101] width 62 height 18
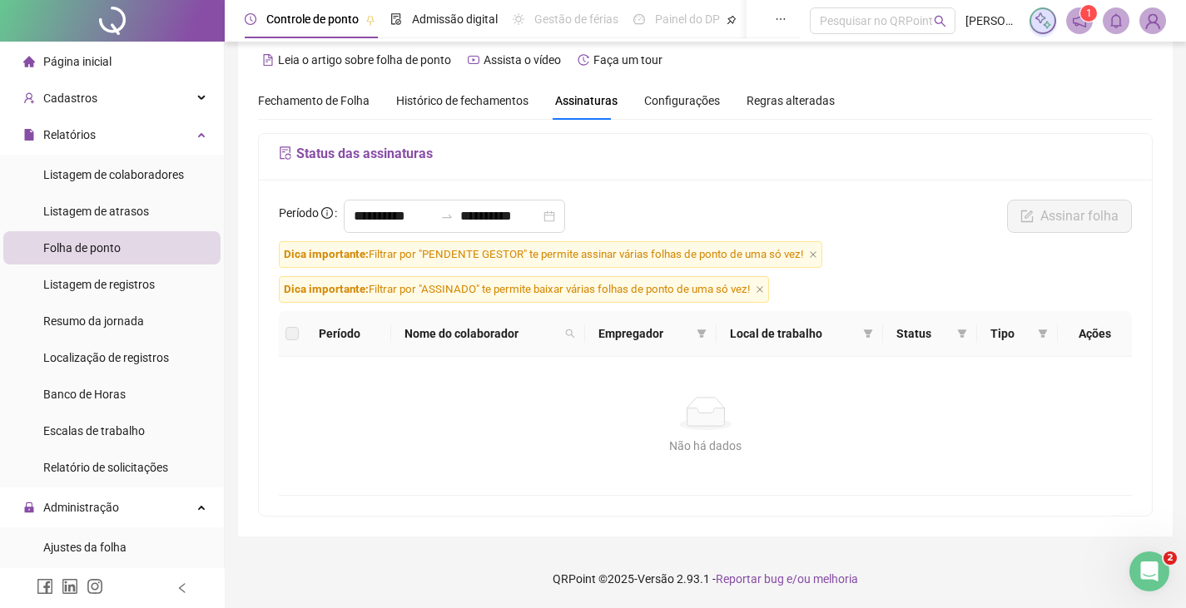
scroll to position [20, 0]
click at [409, 219] on input "**********" at bounding box center [394, 216] width 80 height 20
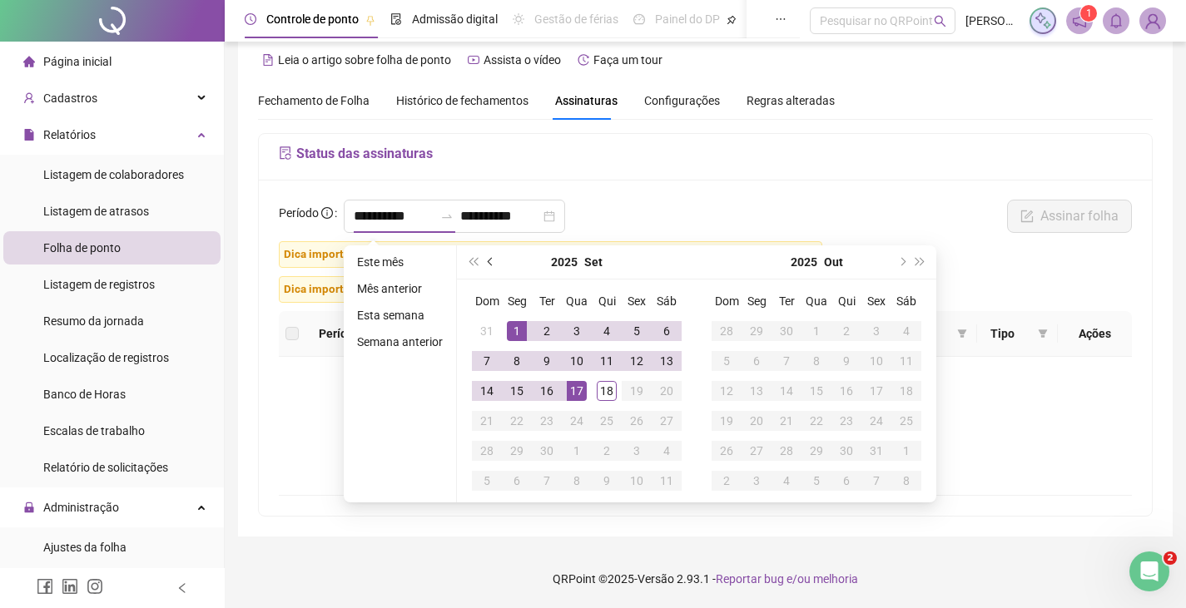
click at [493, 266] on button "prev-year" at bounding box center [491, 261] width 18 height 33
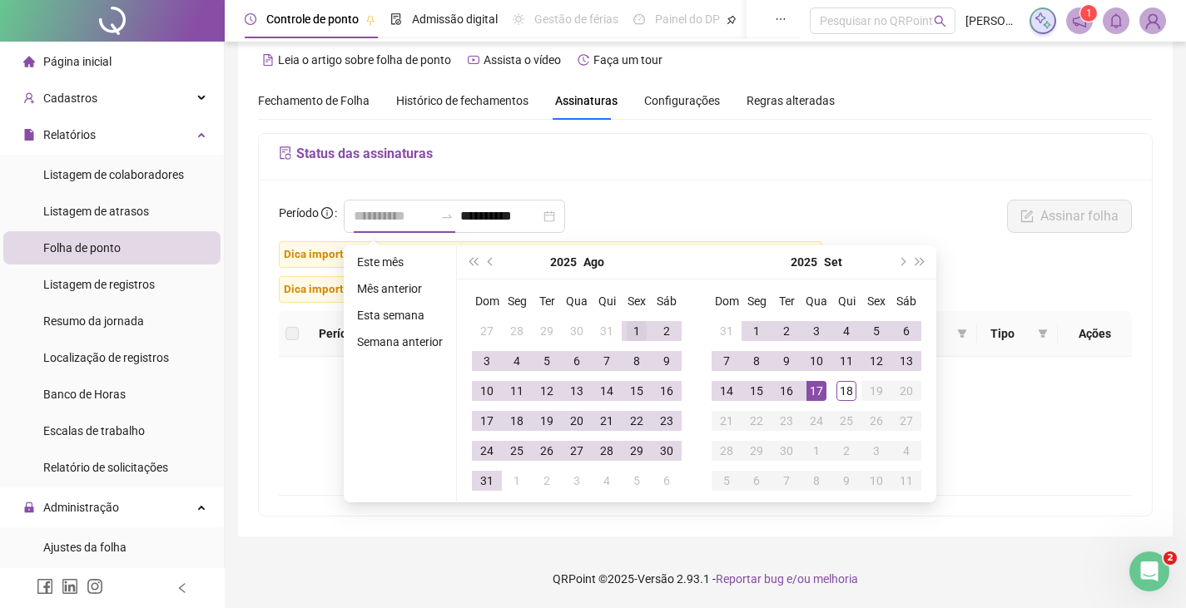
type input "**********"
drag, startPoint x: 633, startPoint y: 327, endPoint x: 588, endPoint y: 386, distance: 74.2
click at [634, 328] on div "1" at bounding box center [637, 331] width 20 height 20
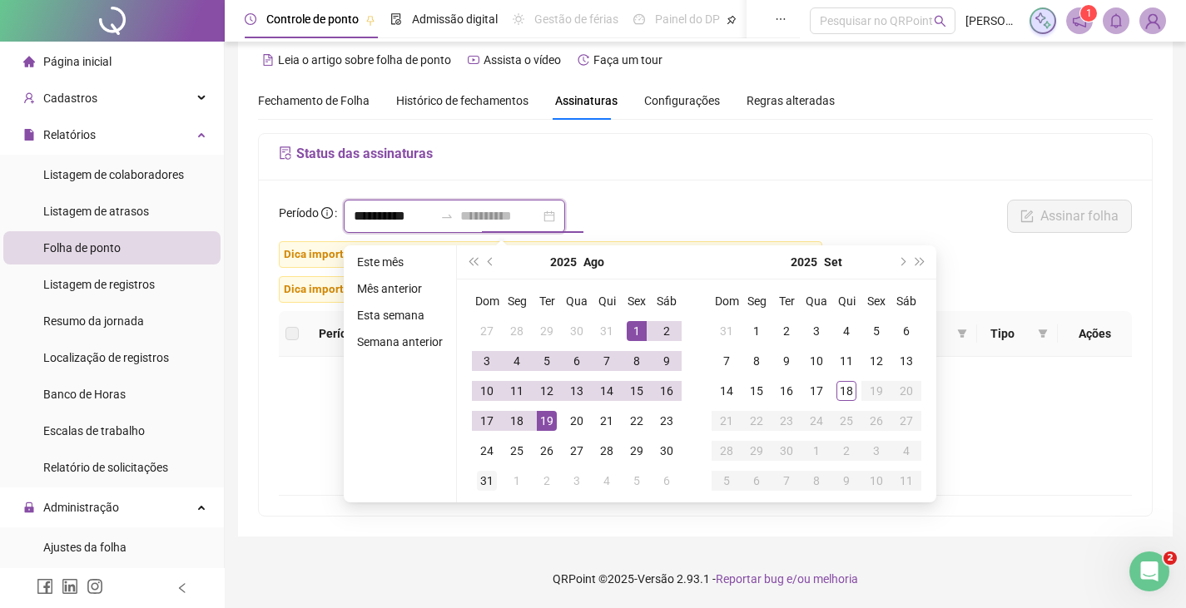
type input "**********"
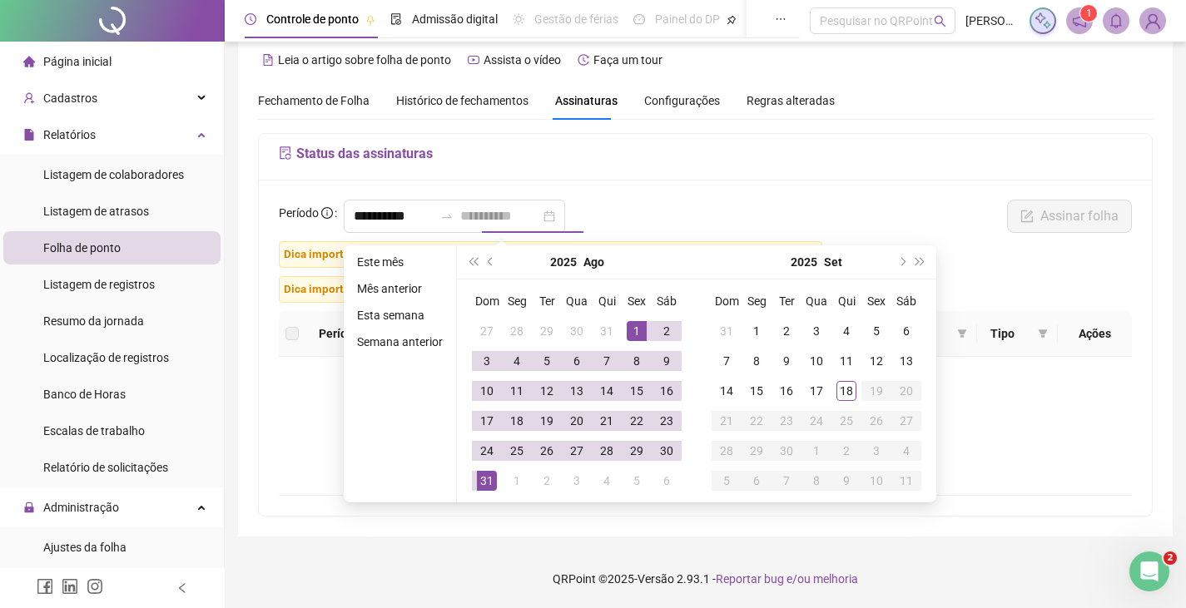
click at [488, 482] on div "31" at bounding box center [487, 481] width 20 height 20
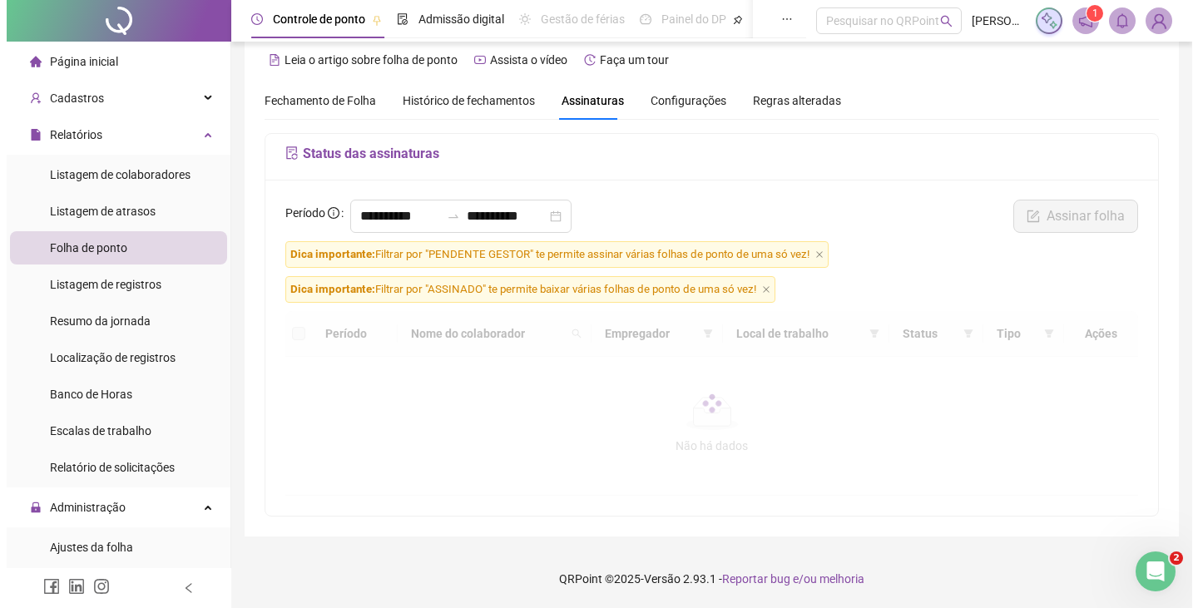
scroll to position [17, 0]
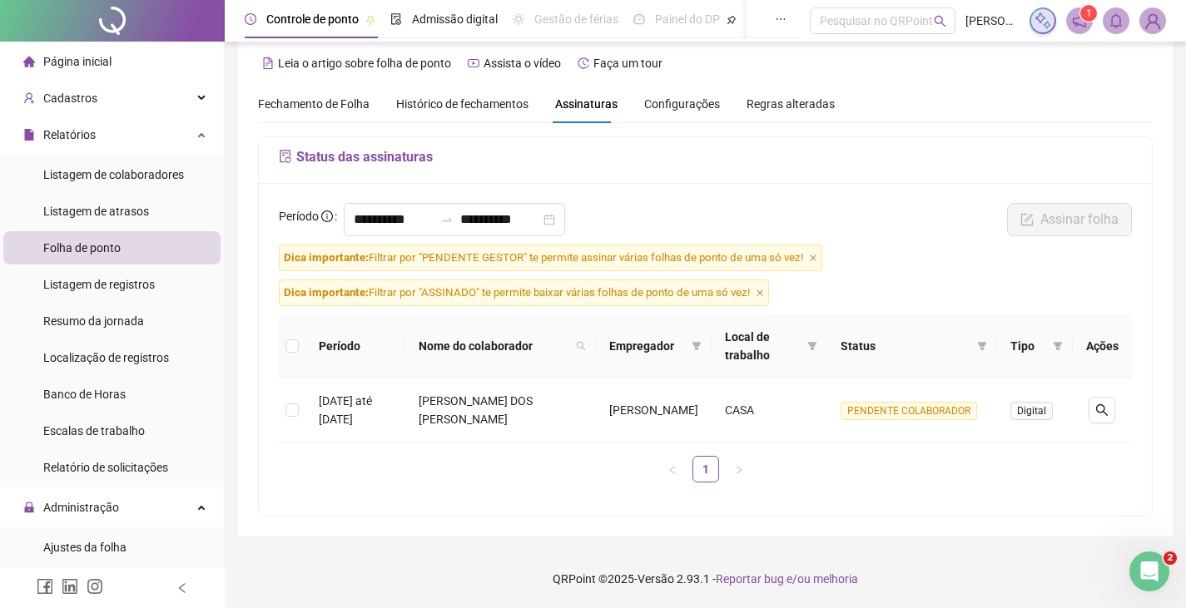
click at [1157, 27] on img at bounding box center [1152, 20] width 25 height 25
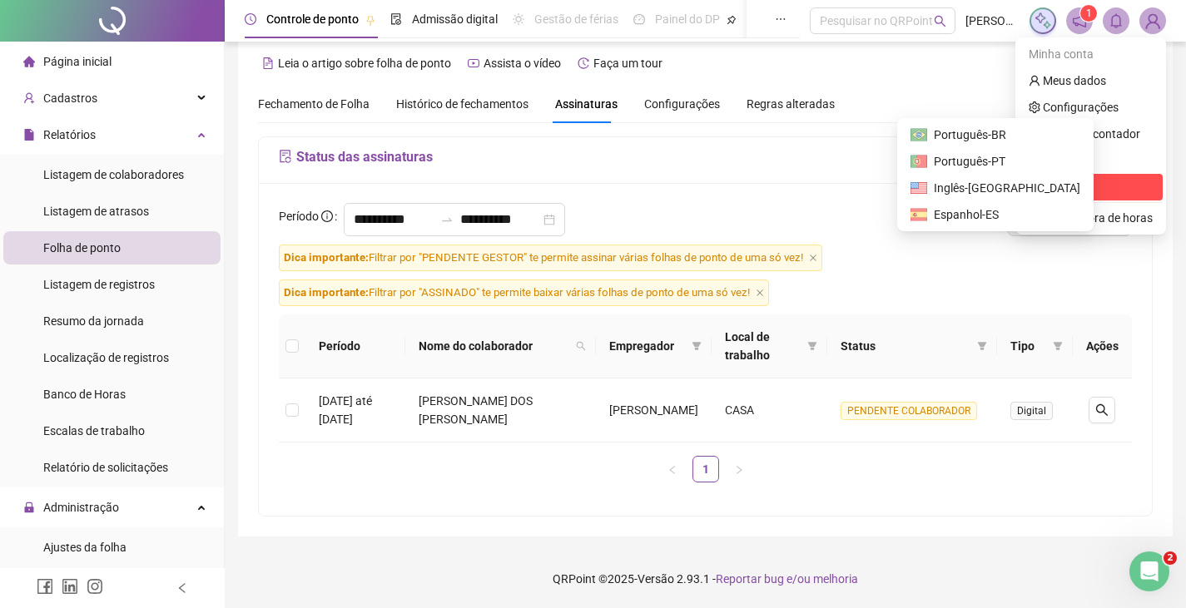
click at [1092, 180] on span "Sair" at bounding box center [1090, 187] width 124 height 18
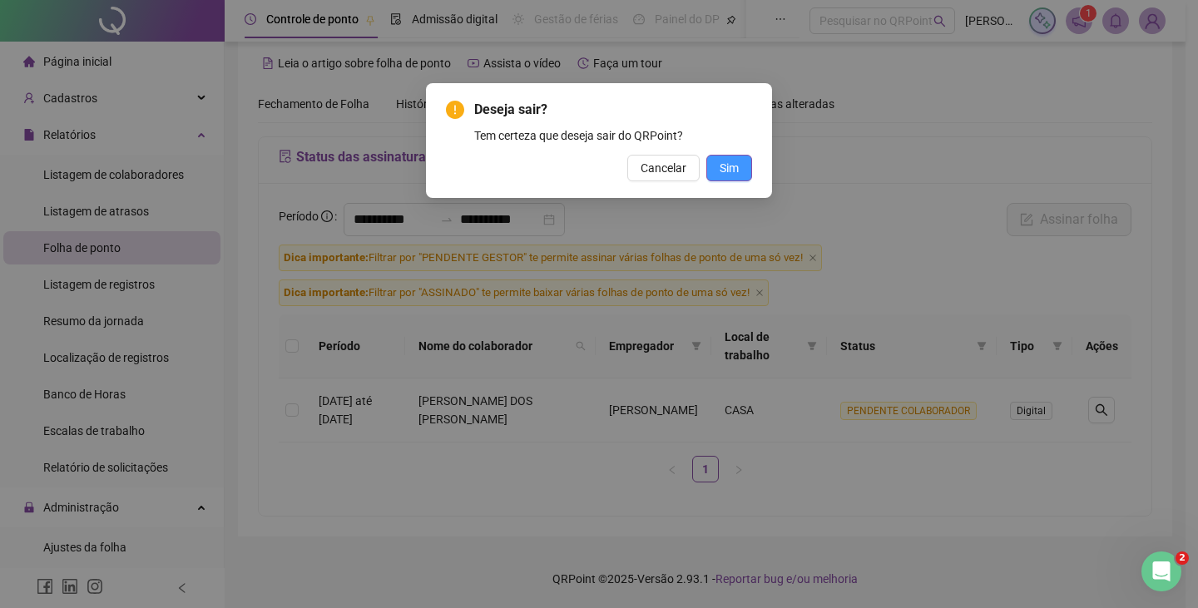
click at [735, 170] on span "Sim" at bounding box center [729, 168] width 19 height 18
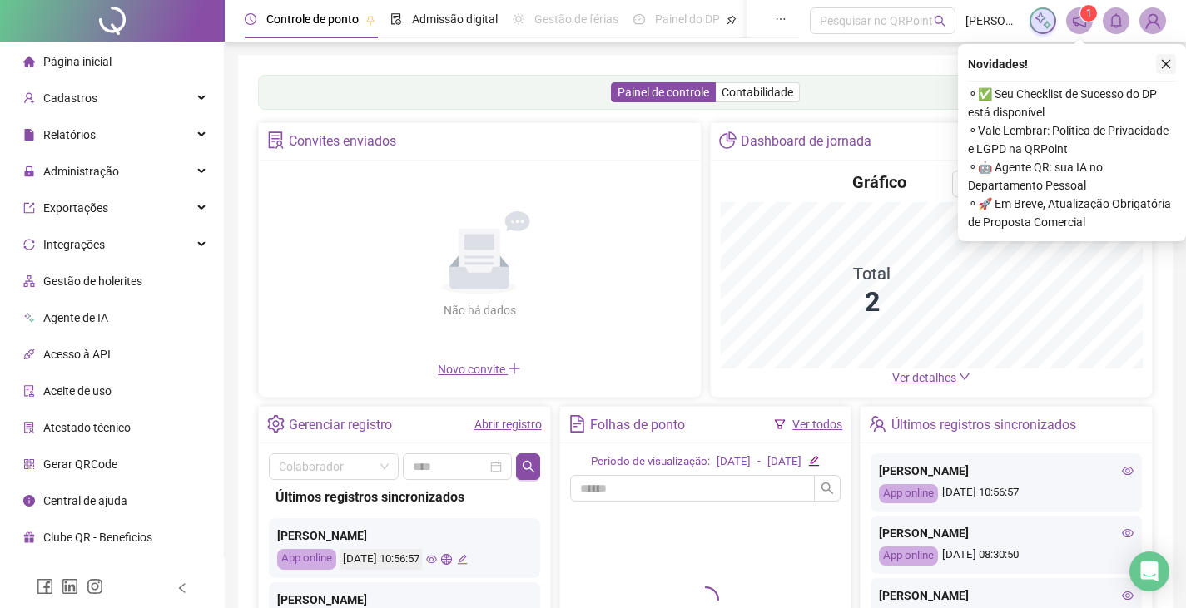
click at [1171, 60] on icon "close" at bounding box center [1166, 64] width 12 height 12
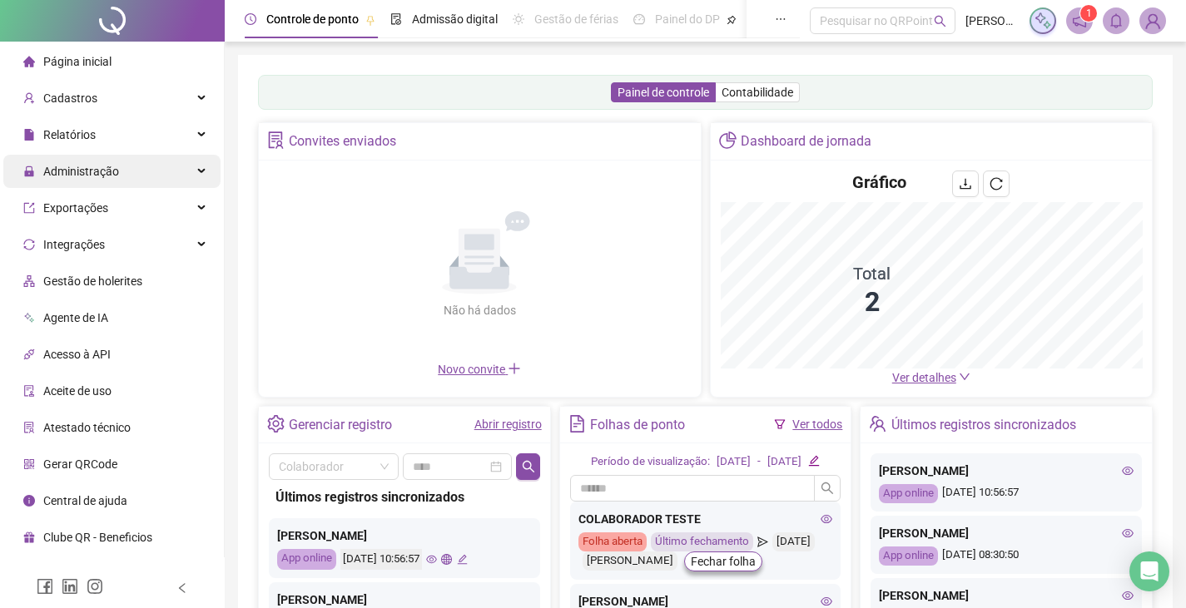
click at [171, 156] on div "Administração" at bounding box center [111, 171] width 217 height 33
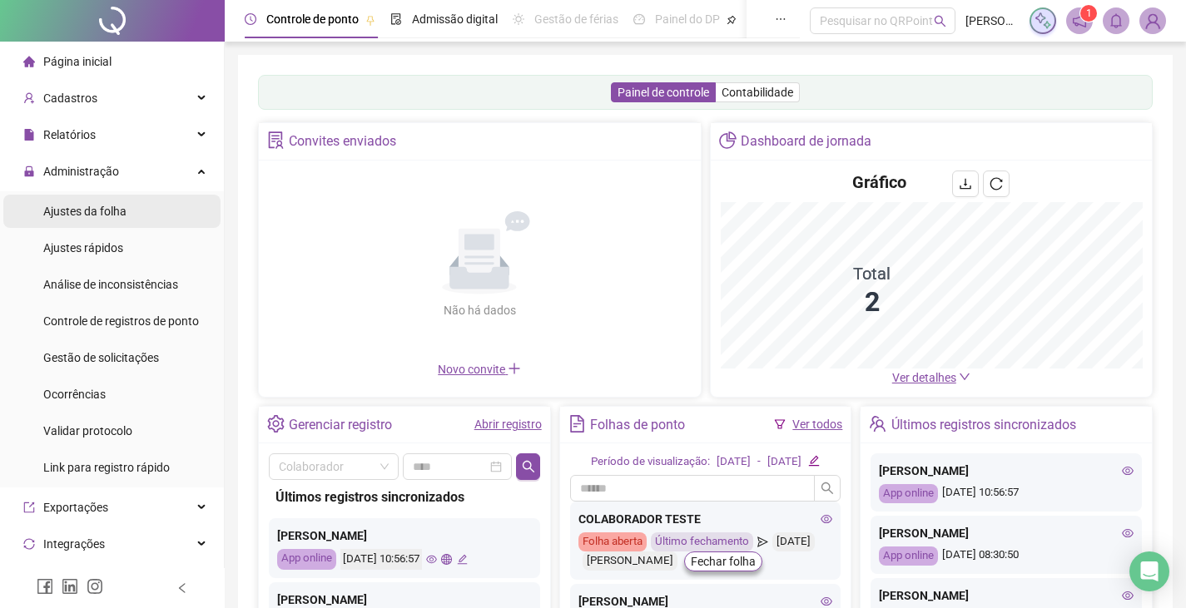
click at [140, 211] on li "Ajustes da folha" at bounding box center [111, 211] width 217 height 33
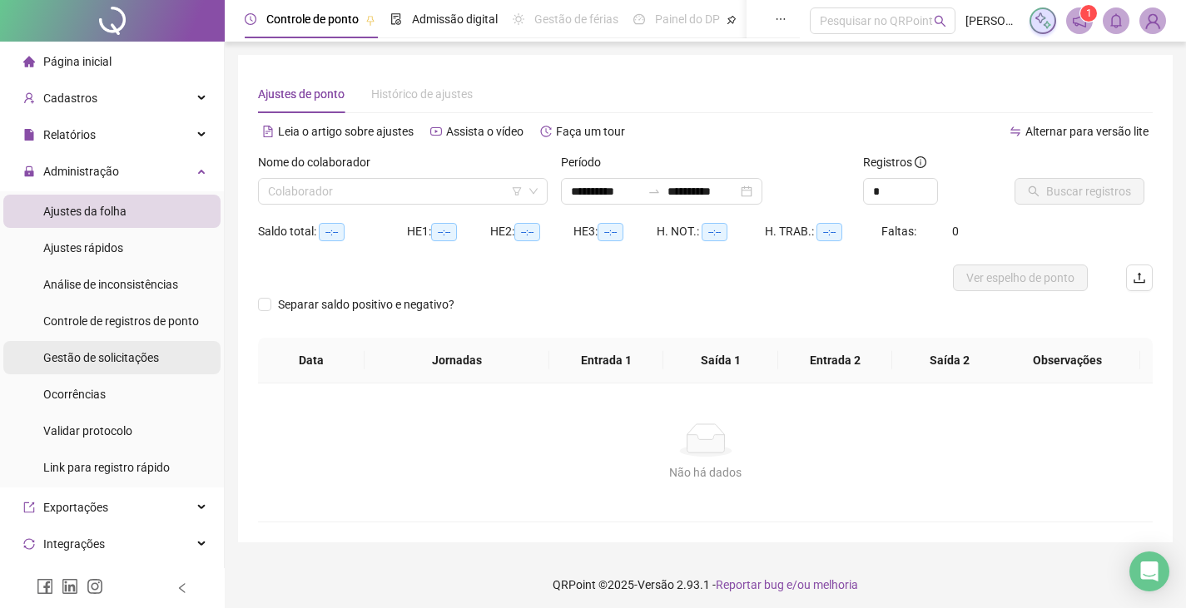
click at [117, 353] on span "Gestão de solicitações" at bounding box center [101, 357] width 116 height 13
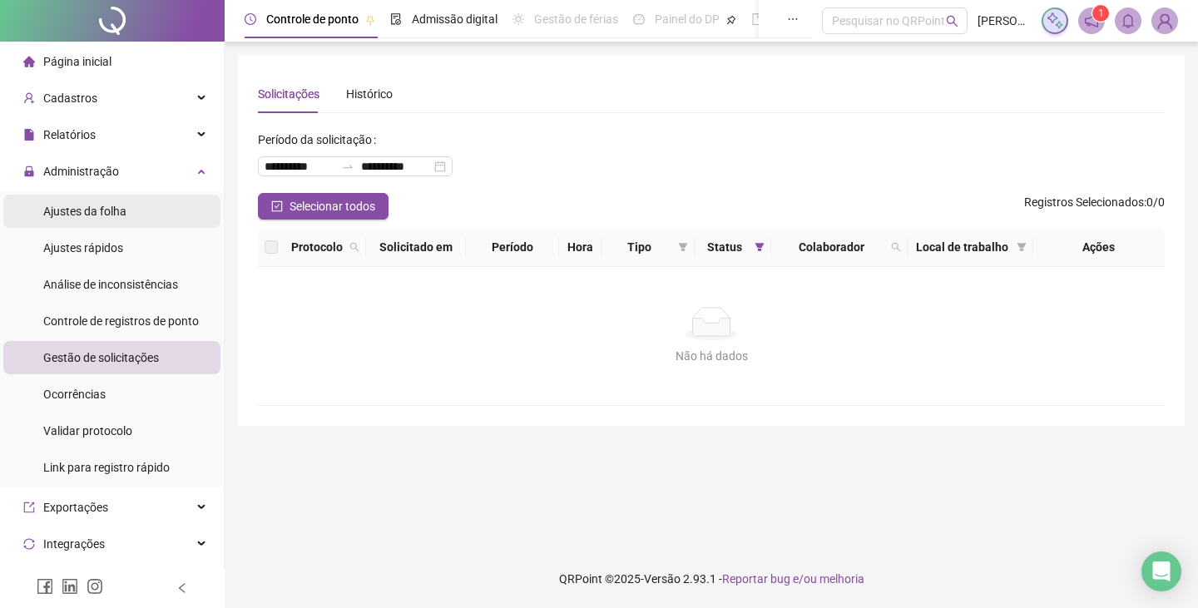
click at [152, 220] on li "Ajustes da folha" at bounding box center [111, 211] width 217 height 33
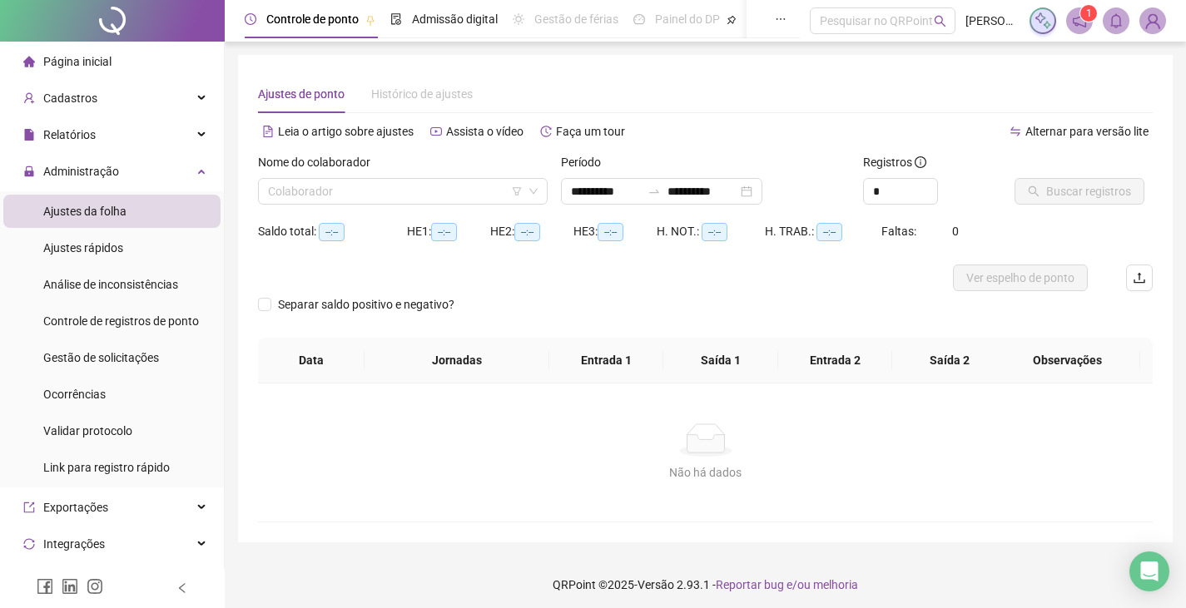
type input "**********"
click at [151, 126] on div "Relatórios" at bounding box center [111, 134] width 217 height 33
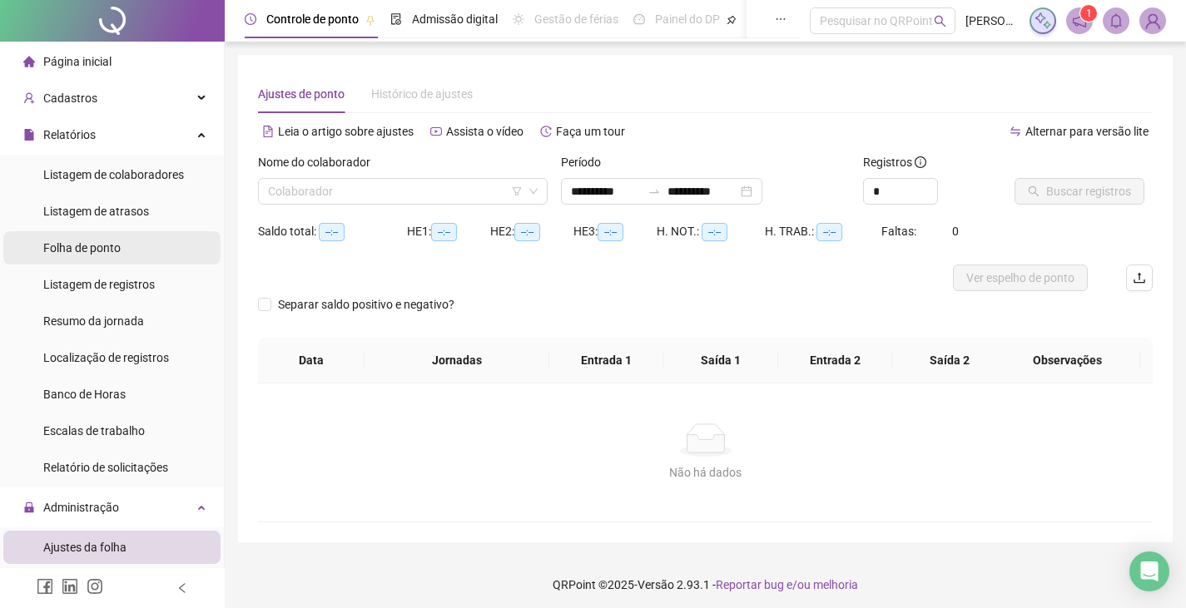
click at [92, 244] on span "Folha de ponto" at bounding box center [81, 247] width 77 height 13
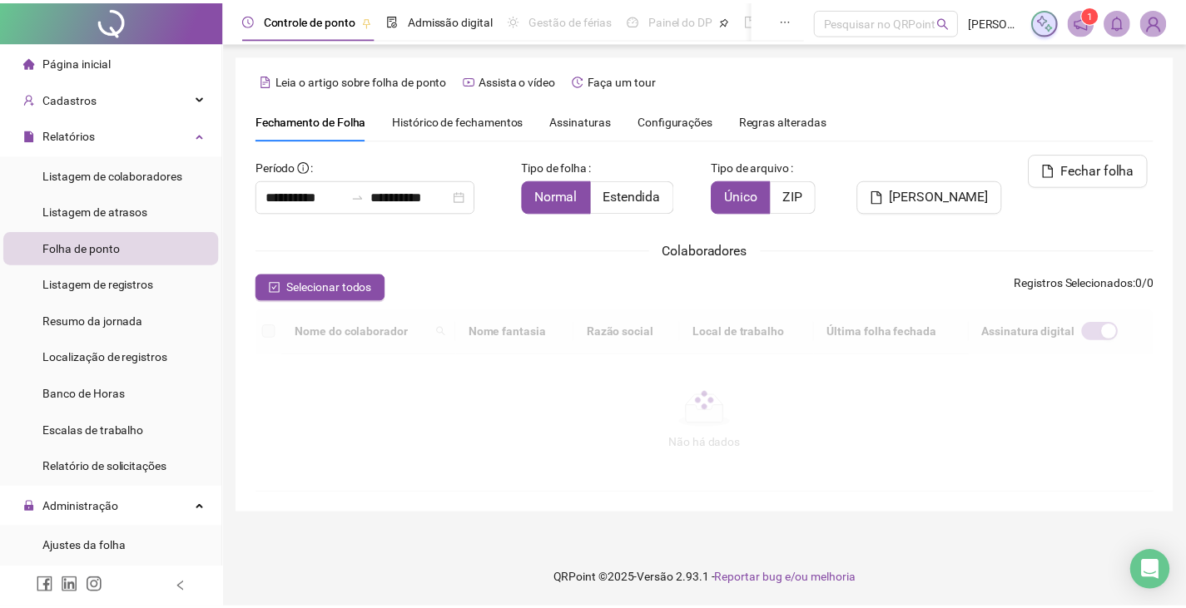
scroll to position [37, 0]
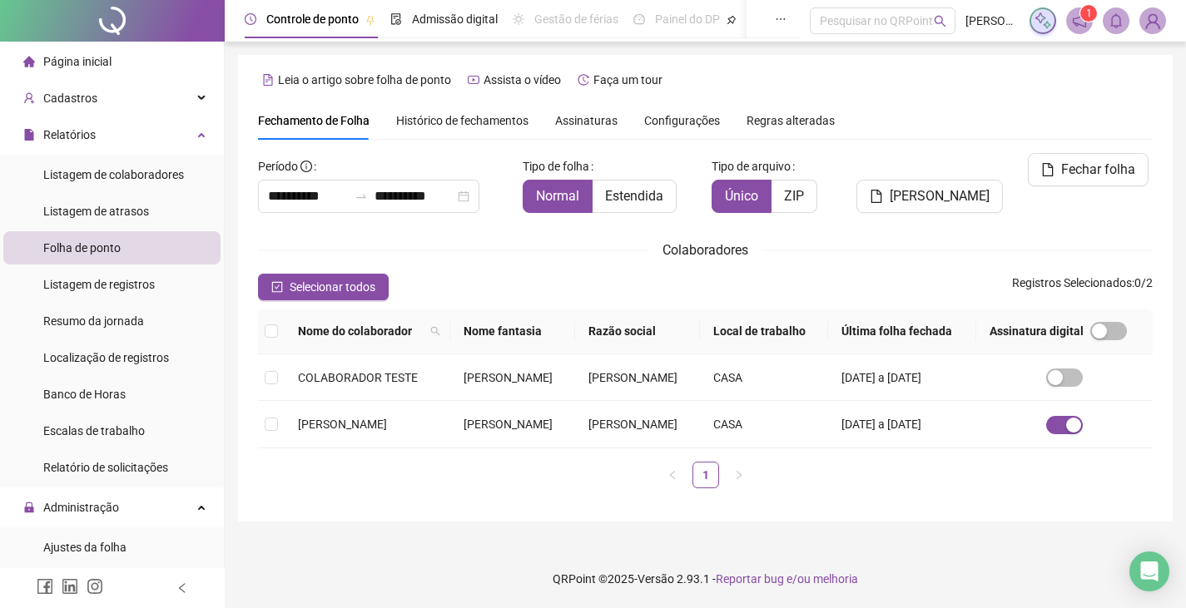
click at [567, 115] on span "Assinaturas" at bounding box center [586, 121] width 62 height 12
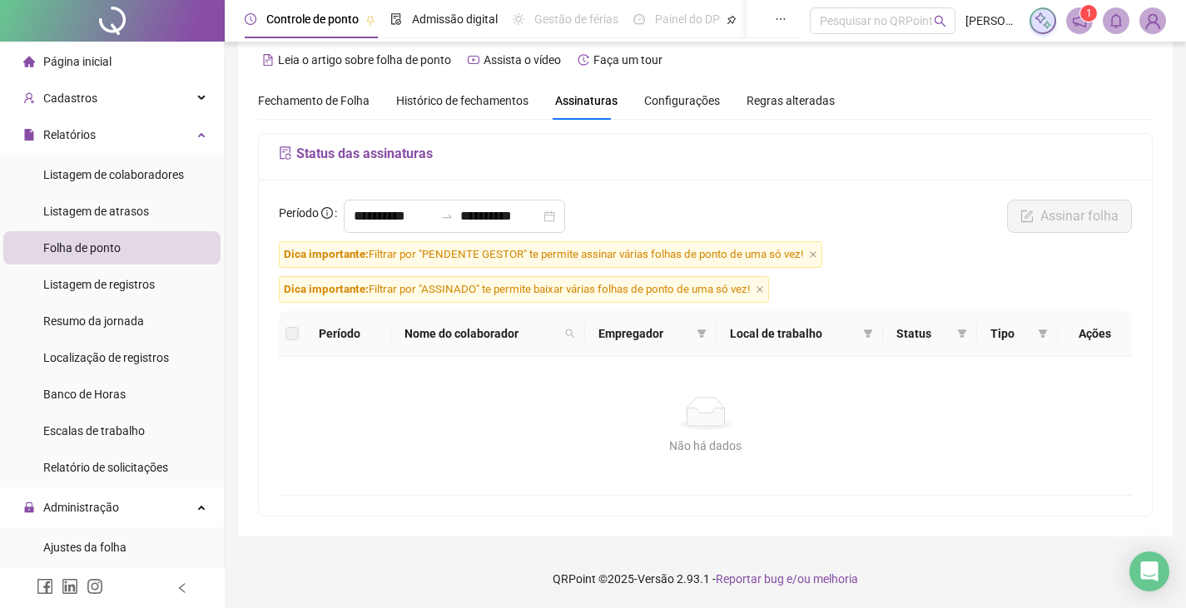
scroll to position [20, 0]
click at [391, 219] on input "**********" at bounding box center [394, 216] width 80 height 20
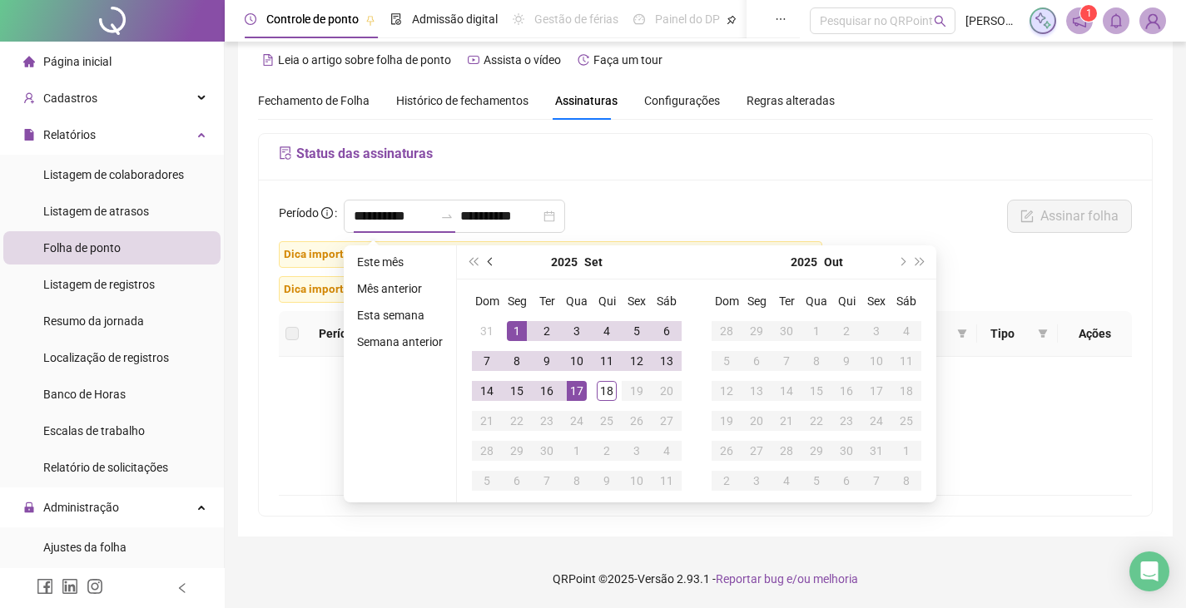
click at [493, 262] on span "prev-year" at bounding box center [492, 262] width 8 height 8
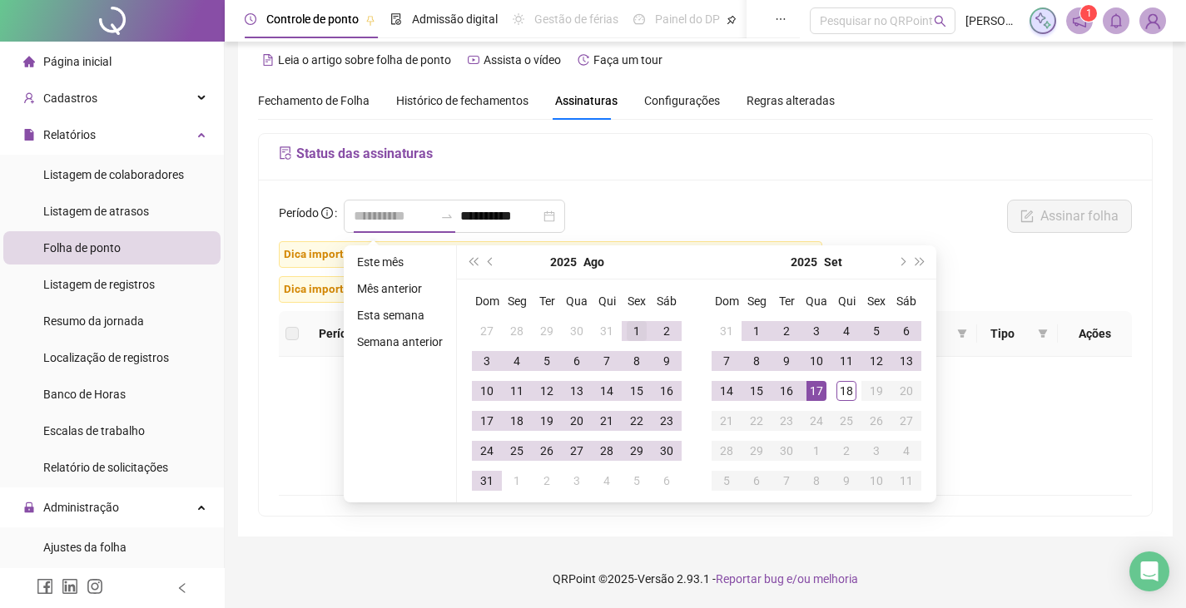
type input "**********"
click at [634, 329] on div "1" at bounding box center [637, 331] width 20 height 20
type input "**********"
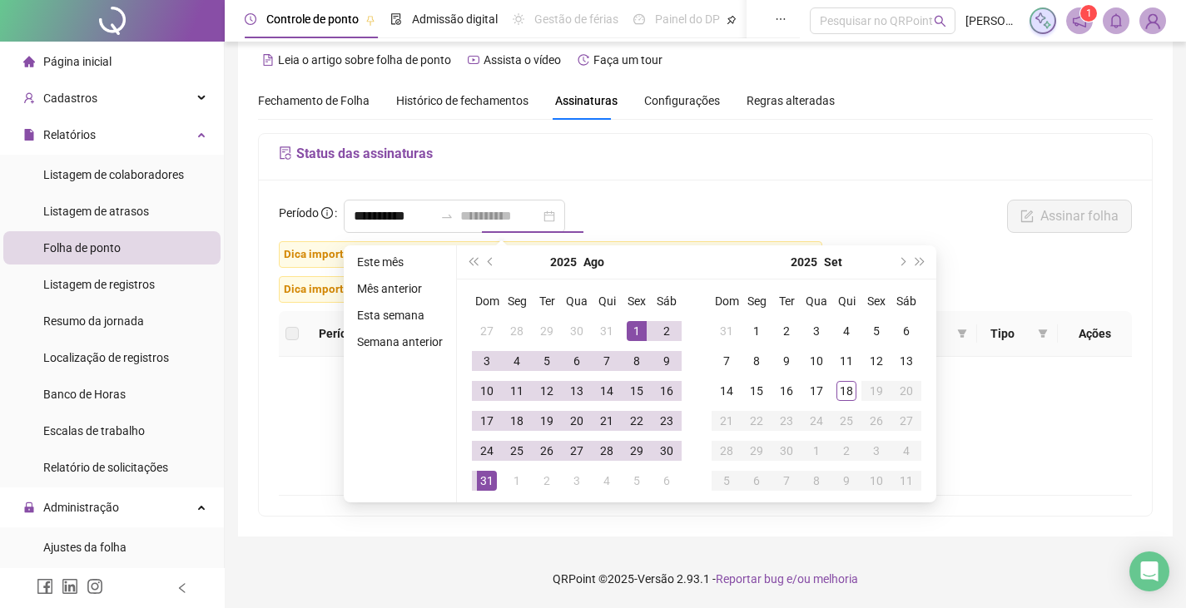
click at [477, 483] on div "31" at bounding box center [487, 481] width 20 height 20
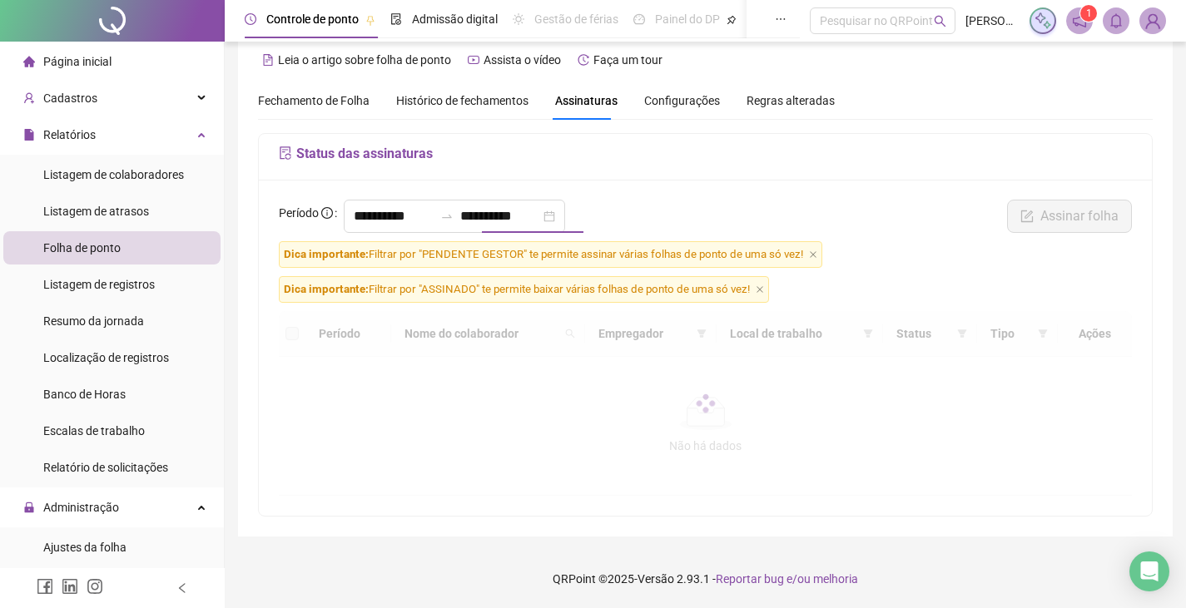
scroll to position [17, 0]
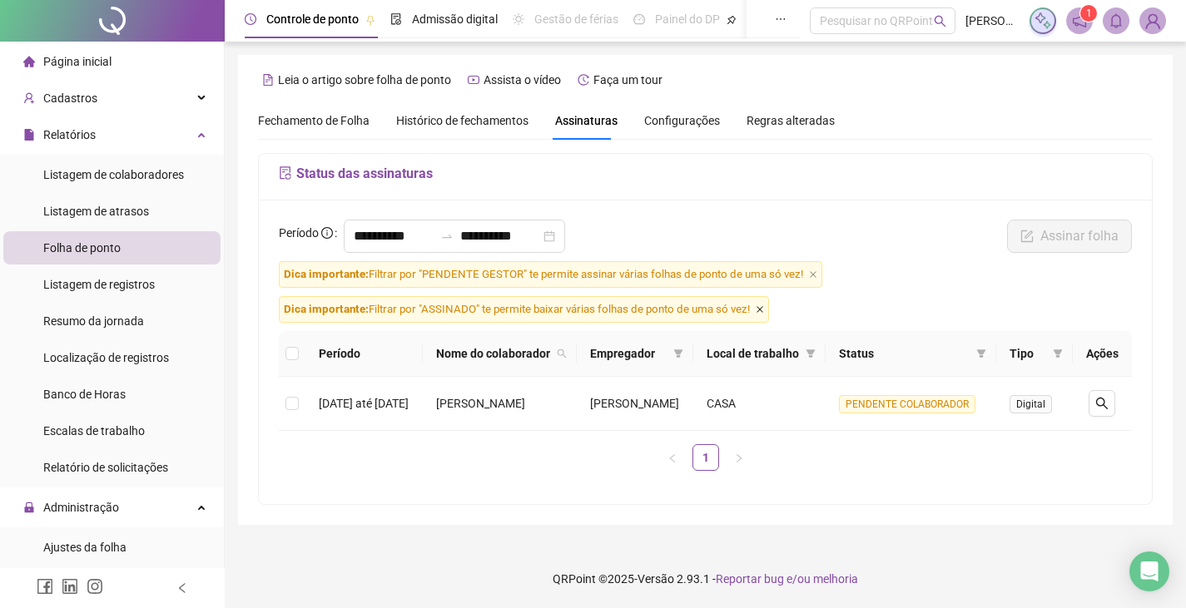
click at [764, 305] on icon "close" at bounding box center [759, 309] width 8 height 8
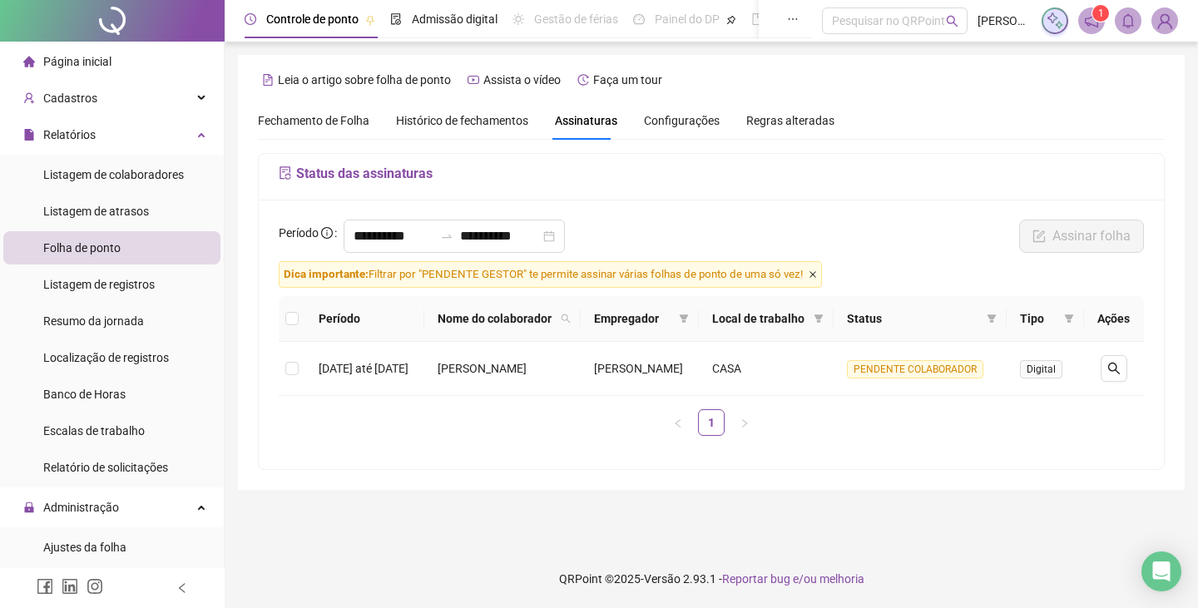
click at [813, 277] on icon "close" at bounding box center [813, 274] width 7 height 7
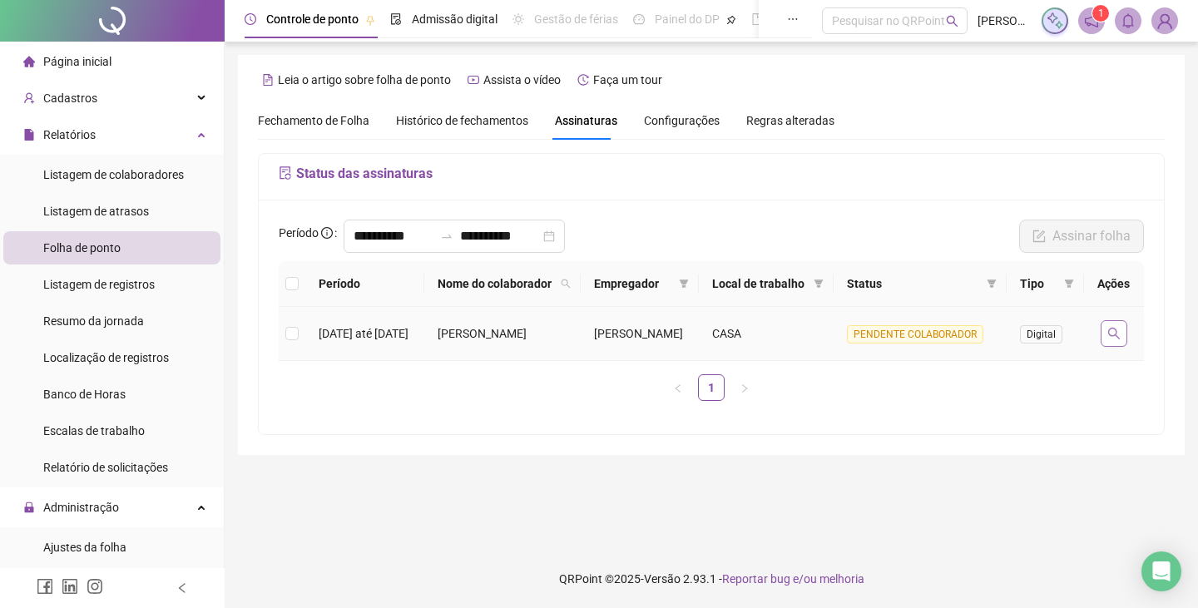
click at [1112, 340] on icon "search" at bounding box center [1113, 333] width 13 height 13
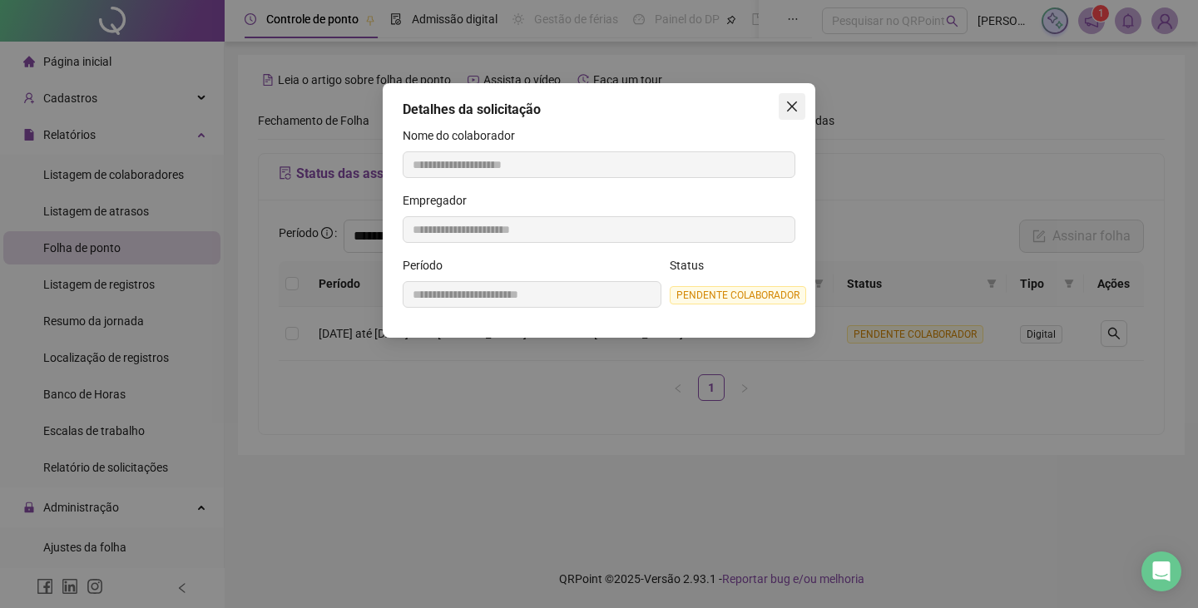
click at [796, 109] on icon "close" at bounding box center [791, 106] width 13 height 13
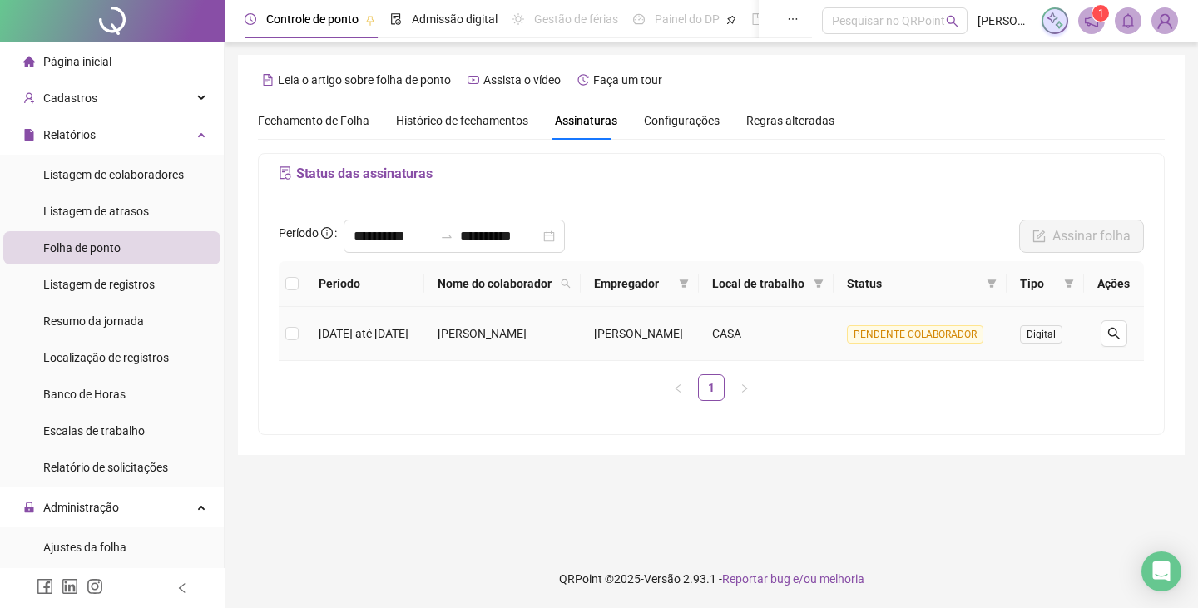
click at [1043, 344] on span "Digital" at bounding box center [1041, 334] width 42 height 18
click at [990, 285] on span at bounding box center [991, 283] width 17 height 25
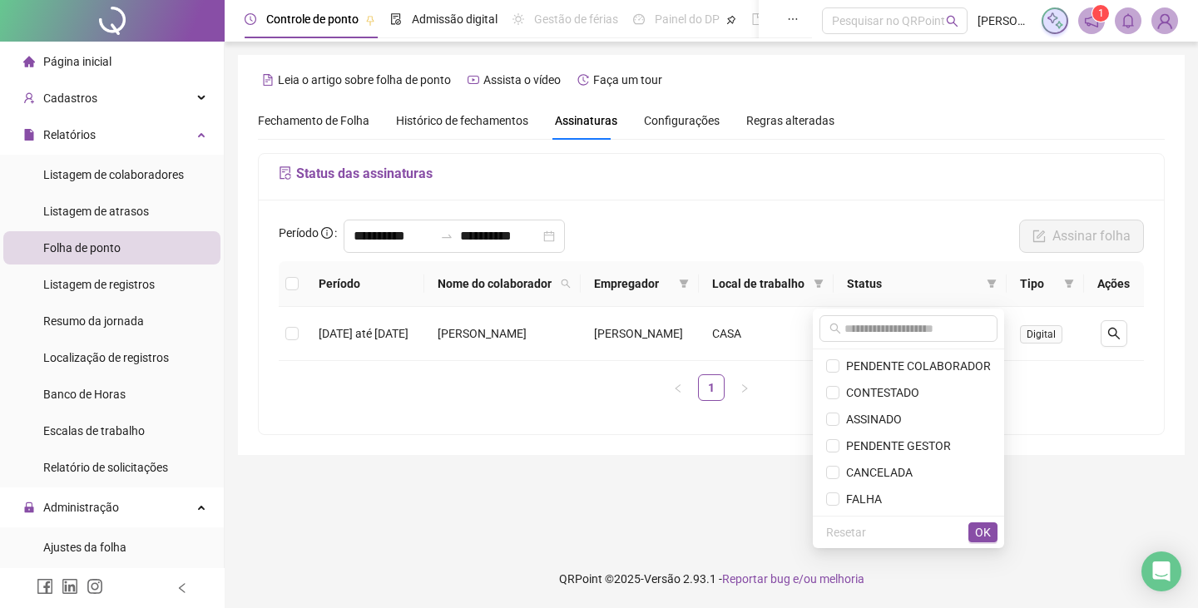
click at [998, 529] on div "Resetar OK" at bounding box center [908, 532] width 191 height 32
click at [986, 531] on span "OK" at bounding box center [983, 532] width 16 height 18
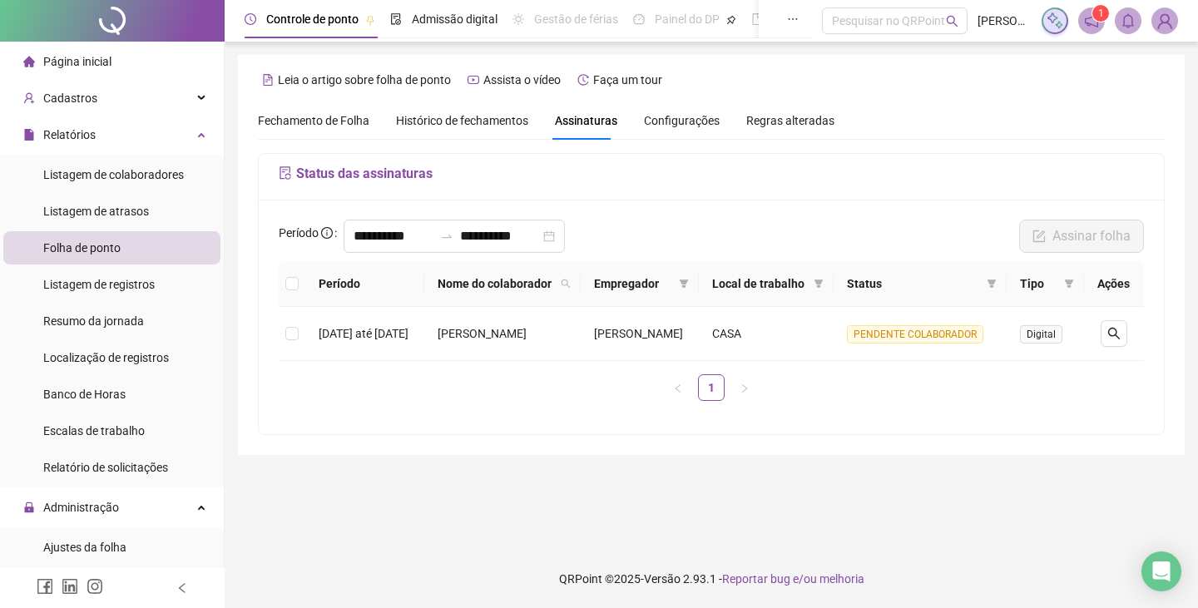
click at [662, 109] on div "Configurações" at bounding box center [682, 121] width 76 height 38
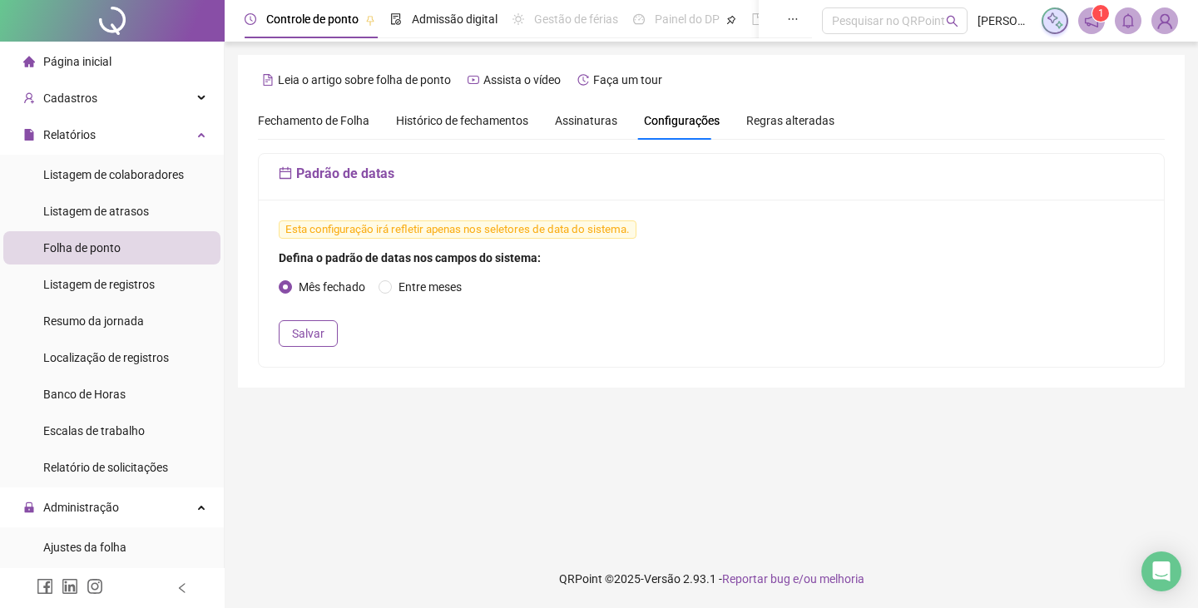
click at [769, 124] on span "Regras alteradas" at bounding box center [790, 121] width 88 height 12
click at [522, 116] on span "Histórico de fechamentos" at bounding box center [462, 120] width 132 height 13
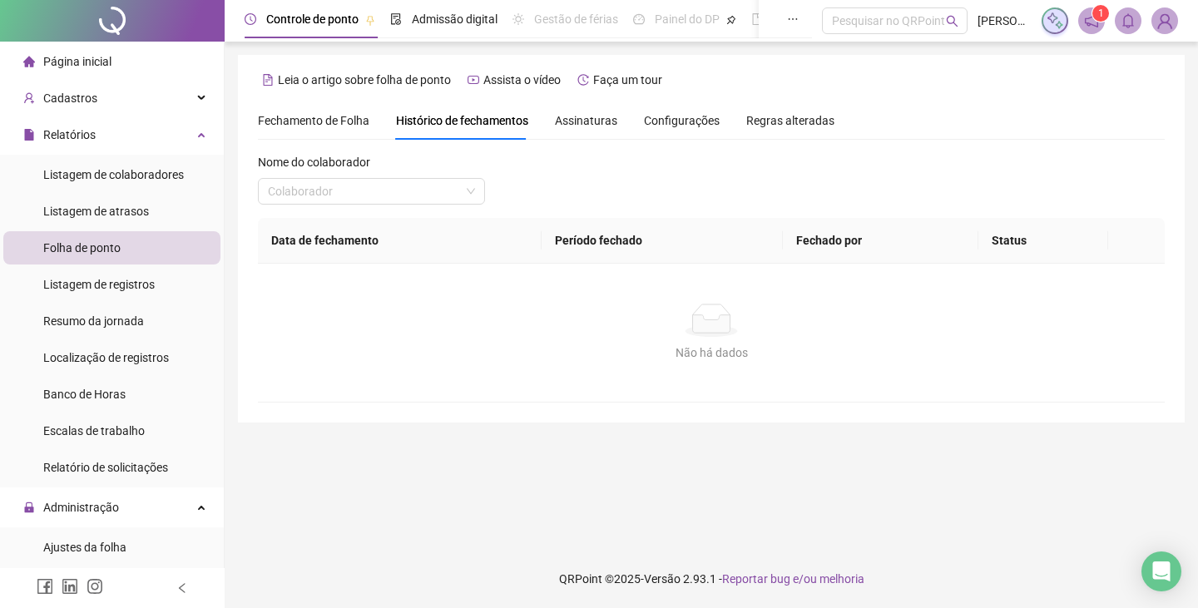
click at [332, 135] on div "Fechamento de Folha" at bounding box center [313, 121] width 111 height 38
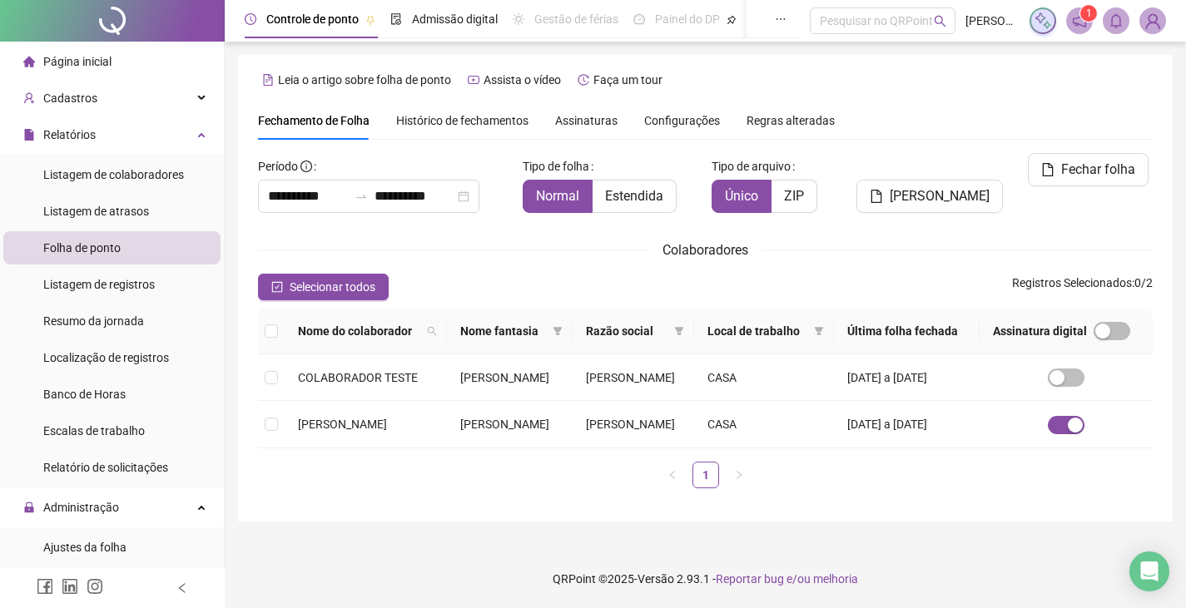
scroll to position [37, 0]
click at [573, 115] on span "Assinaturas" at bounding box center [586, 121] width 62 height 12
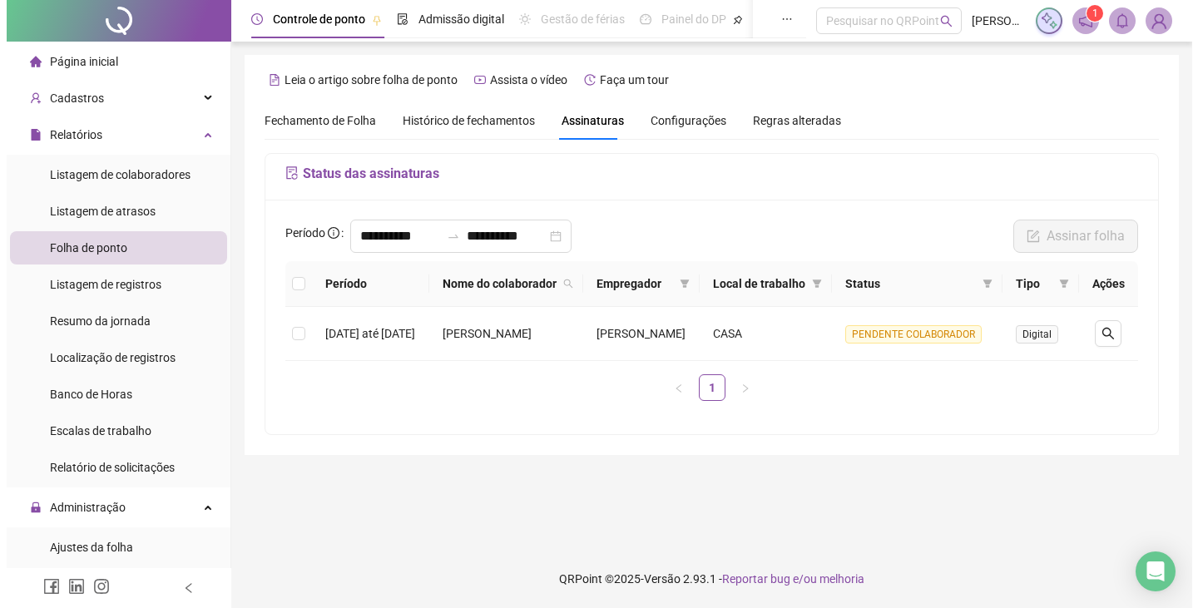
scroll to position [0, 0]
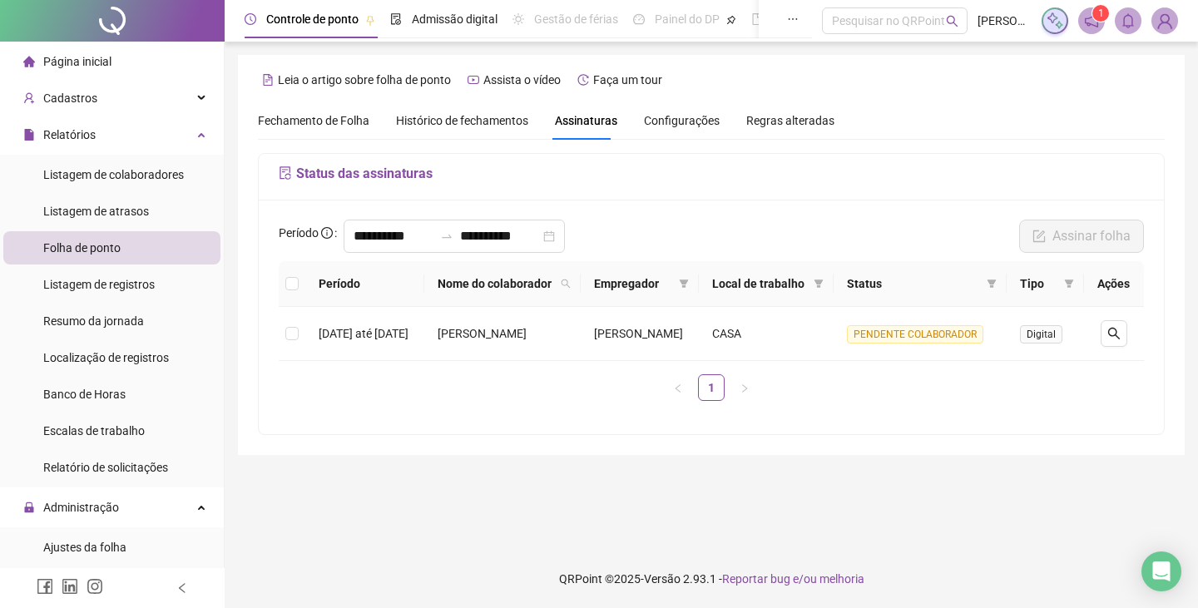
click at [446, 128] on div "Histórico de fechamentos" at bounding box center [462, 120] width 132 height 18
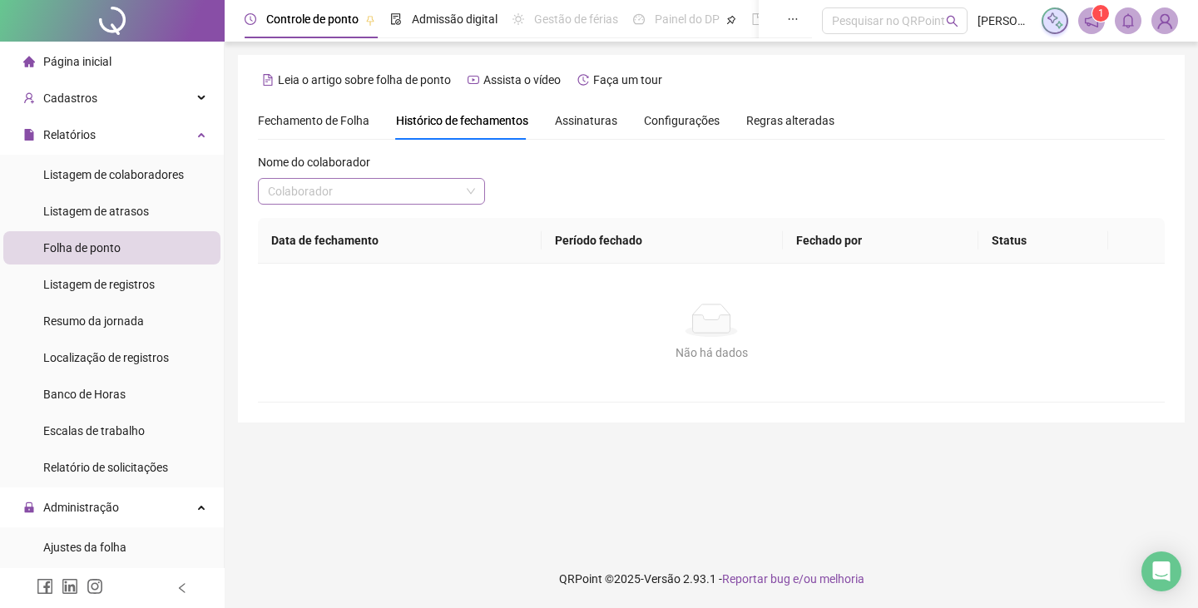
click at [349, 189] on input "search" at bounding box center [364, 191] width 192 height 25
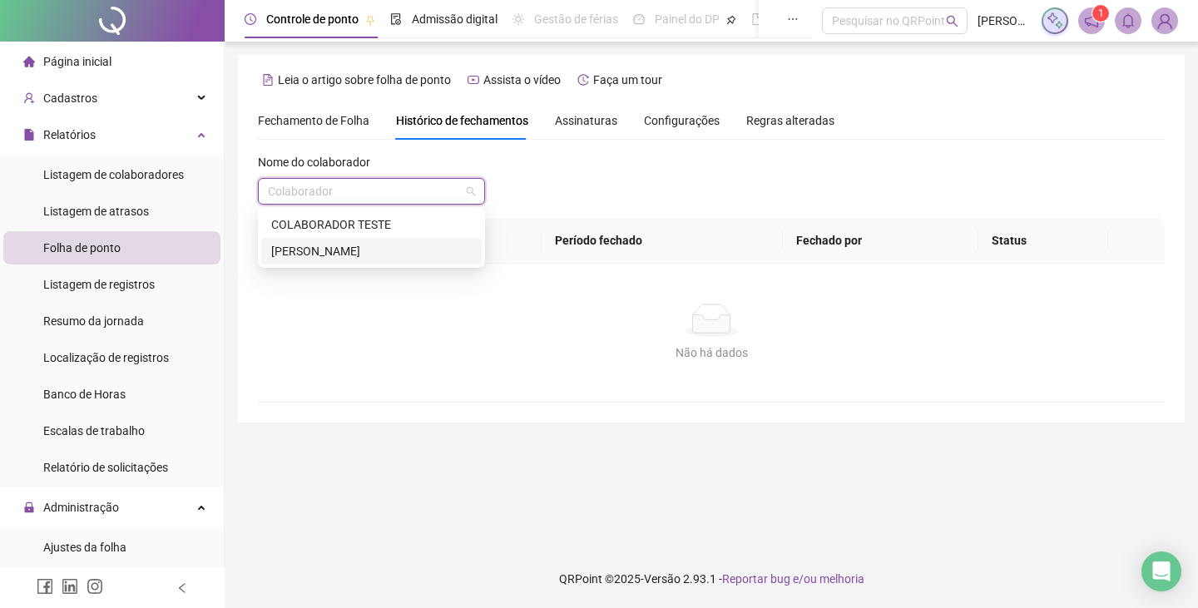
click at [346, 259] on div "[PERSON_NAME]" at bounding box center [371, 251] width 201 height 18
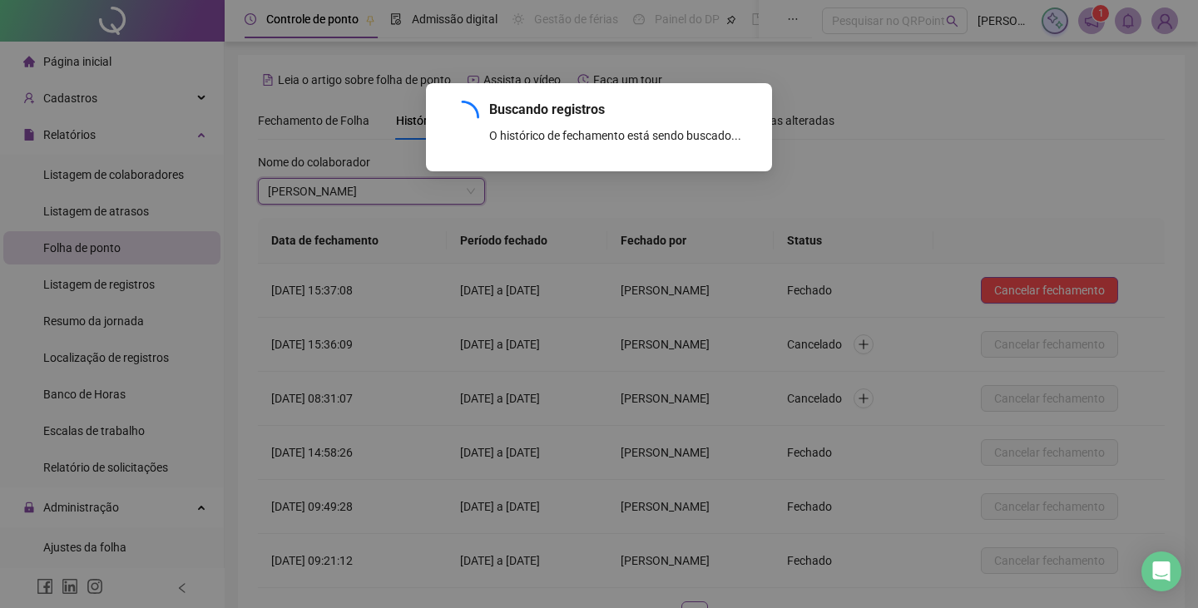
scroll to position [125, 0]
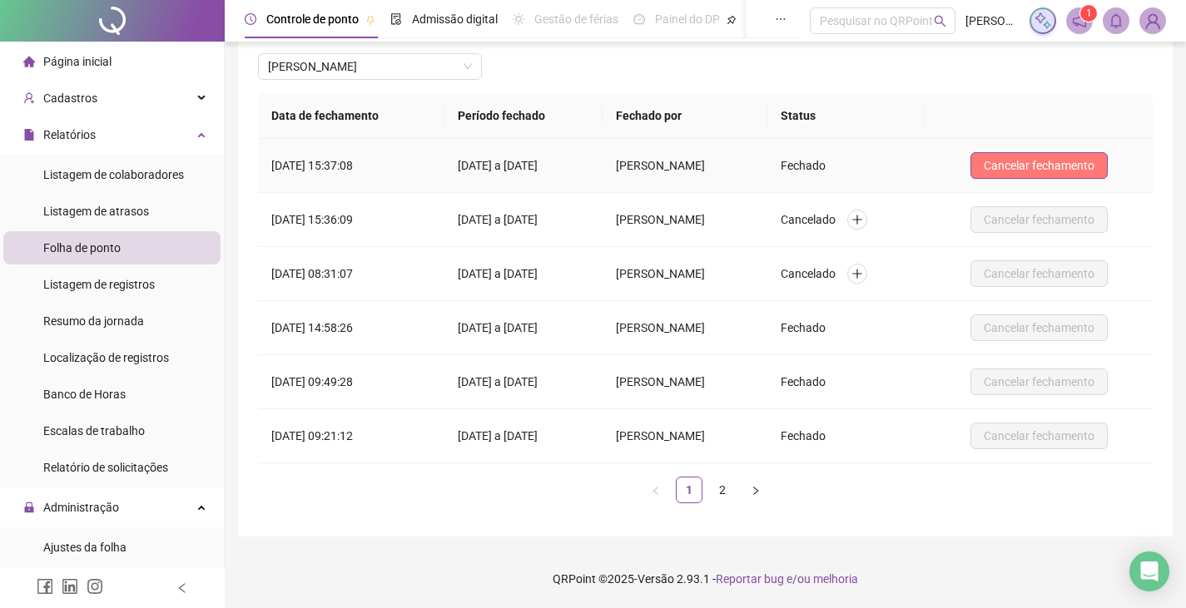
click at [1064, 161] on span "Cancelar fechamento" at bounding box center [1038, 165] width 111 height 18
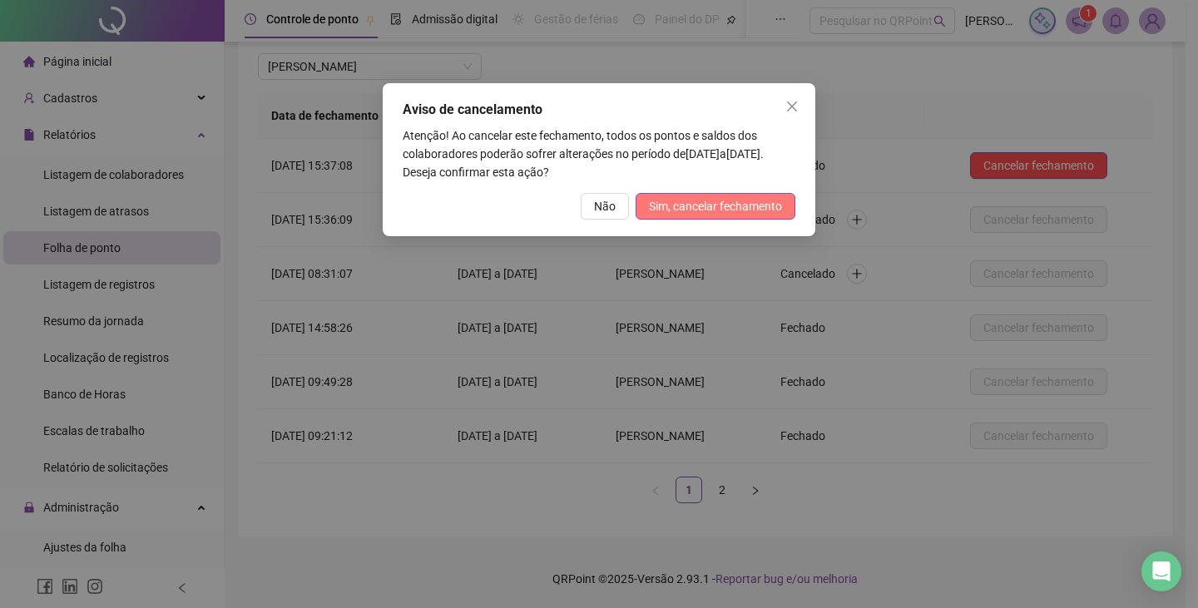
click at [704, 211] on span "Sim, cancelar fechamento" at bounding box center [715, 206] width 133 height 18
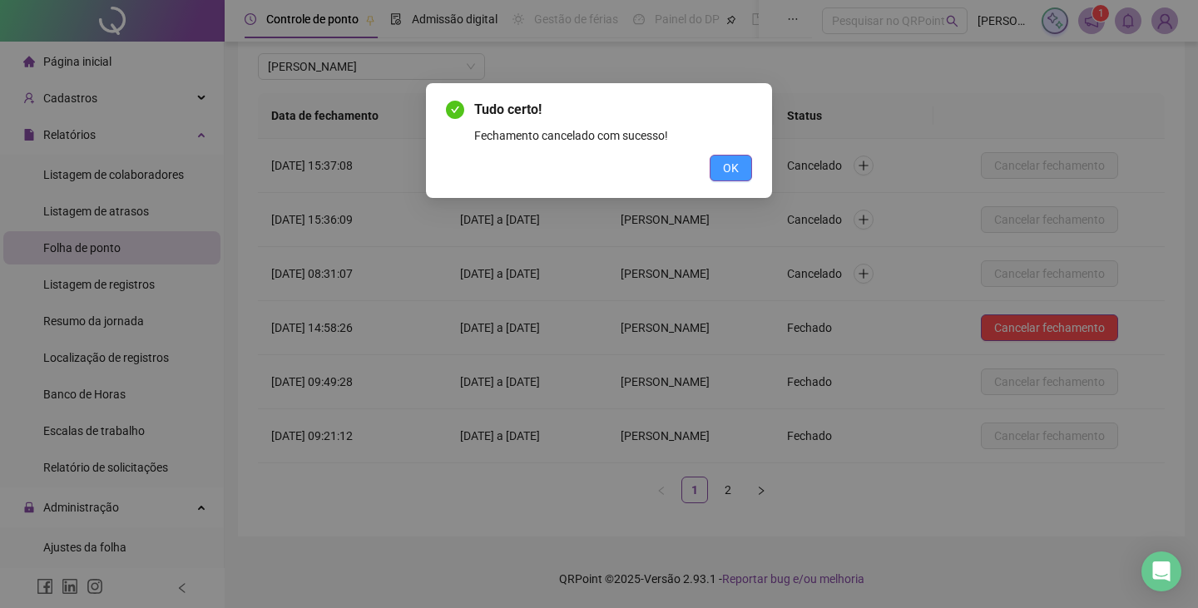
click at [734, 172] on span "OK" at bounding box center [731, 168] width 16 height 18
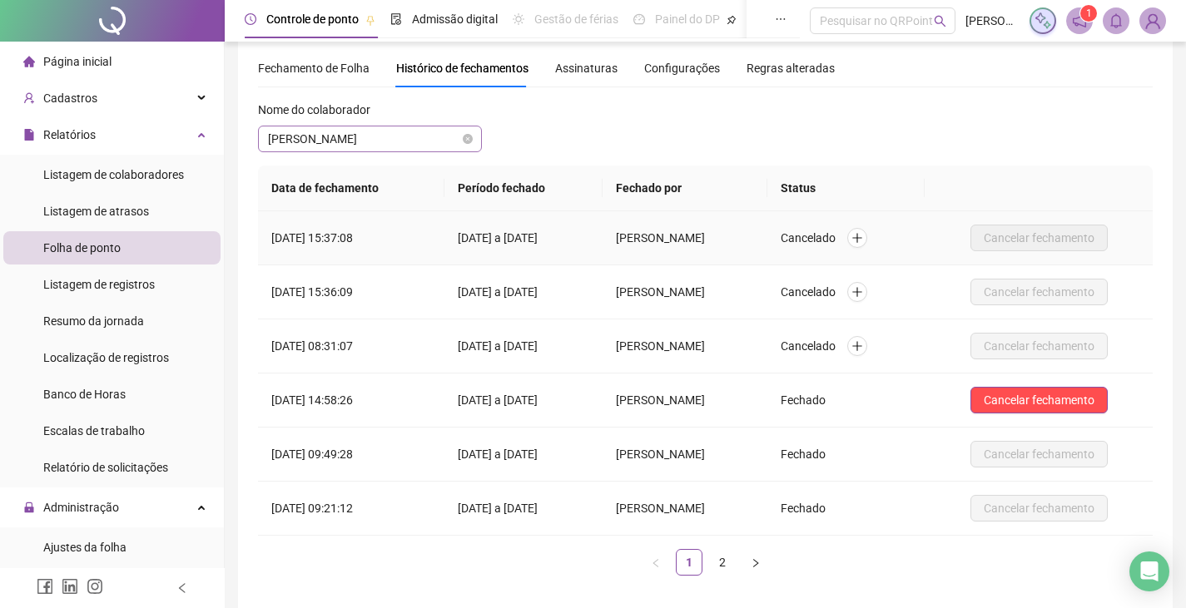
scroll to position [0, 0]
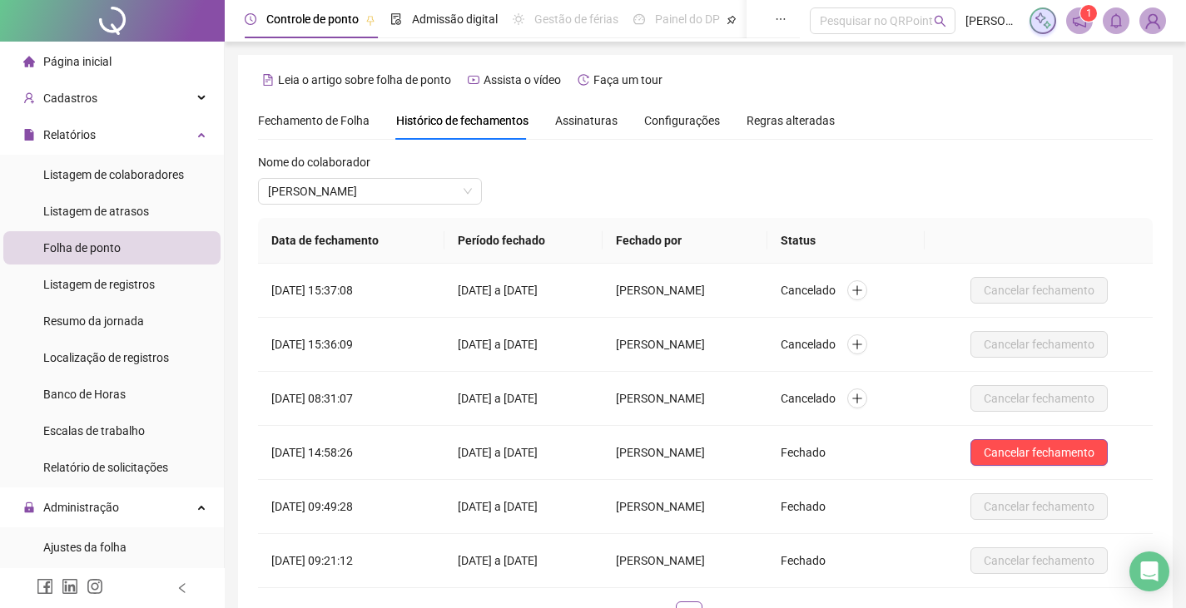
click at [335, 111] on div "Fechamento de Folha" at bounding box center [313, 120] width 111 height 18
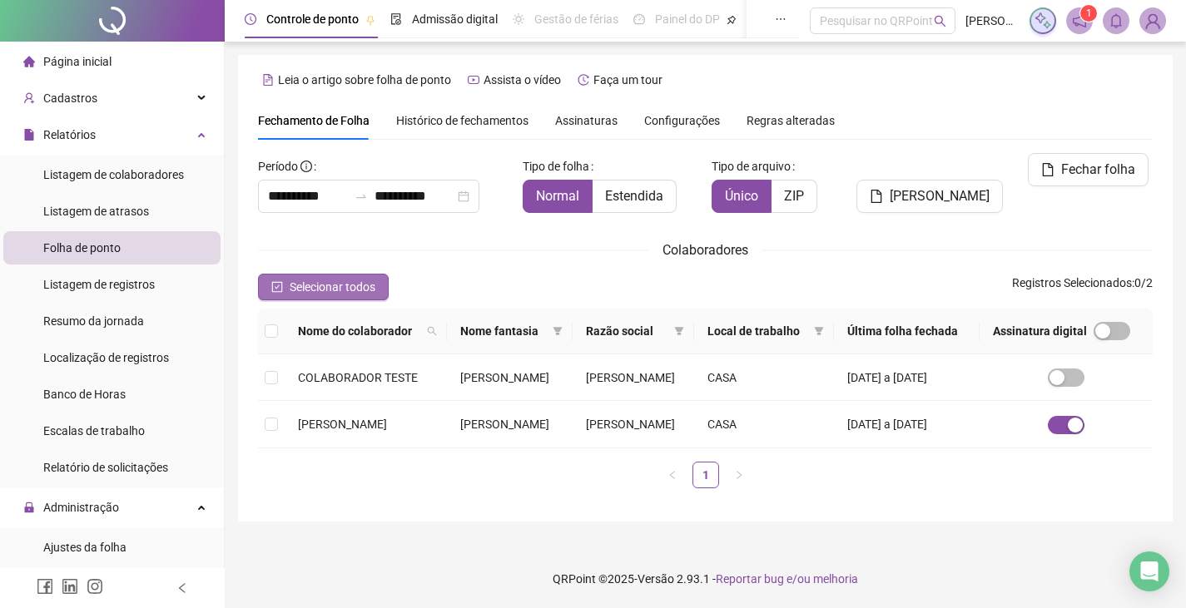
scroll to position [37, 0]
click at [334, 186] on input "**********" at bounding box center [308, 196] width 80 height 20
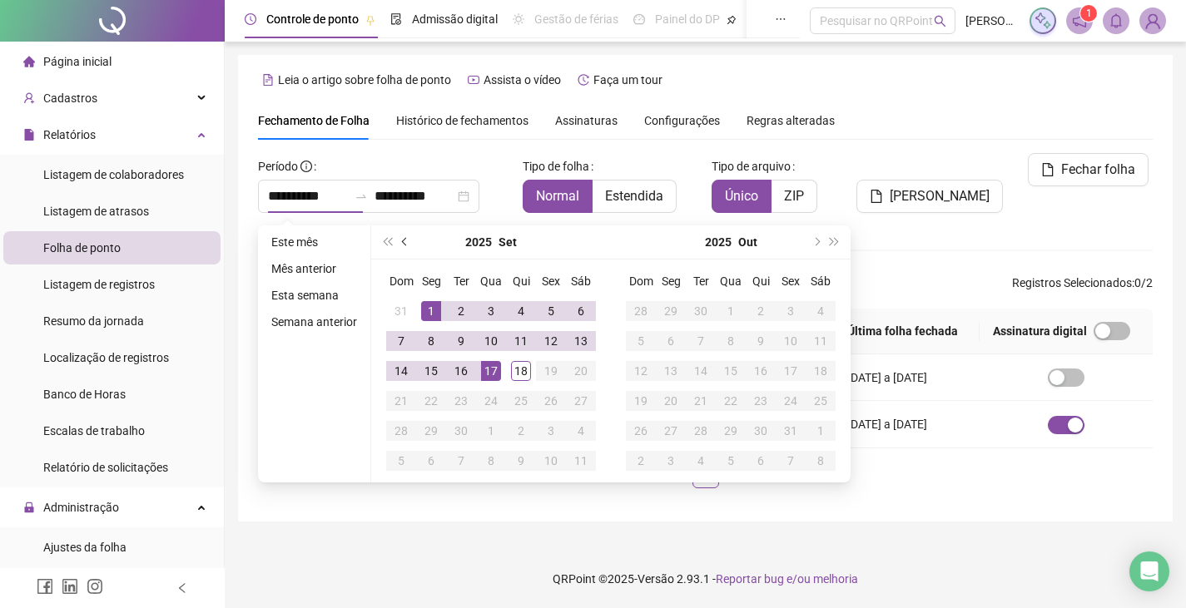
click at [403, 238] on span "prev-year" at bounding box center [406, 242] width 8 height 8
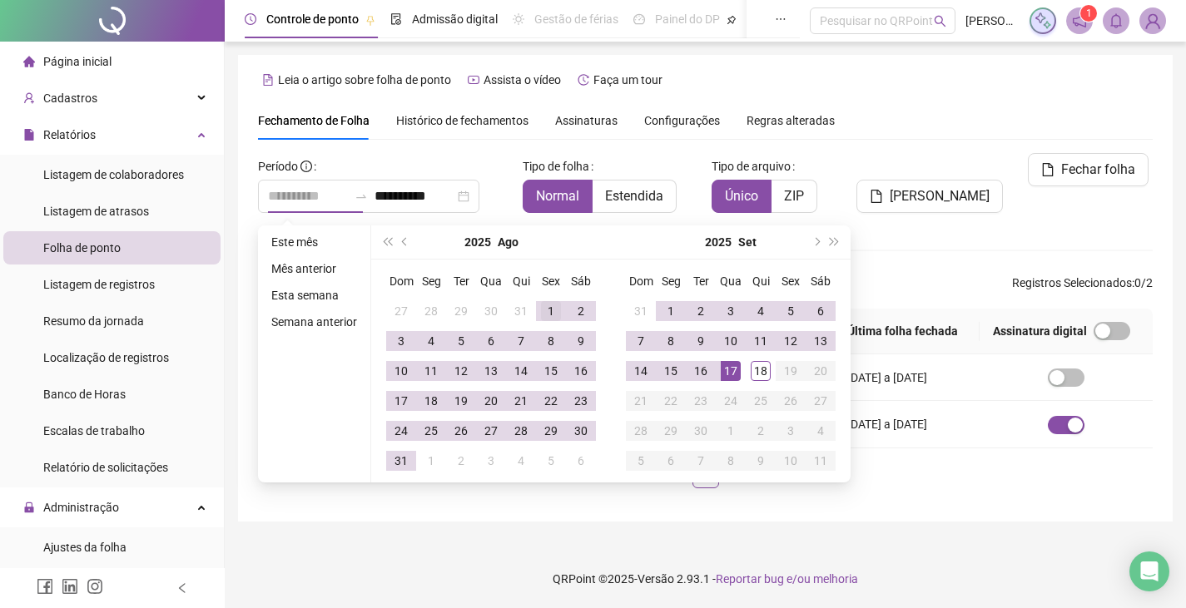
type input "**********"
click at [551, 301] on div "1" at bounding box center [551, 311] width 20 height 20
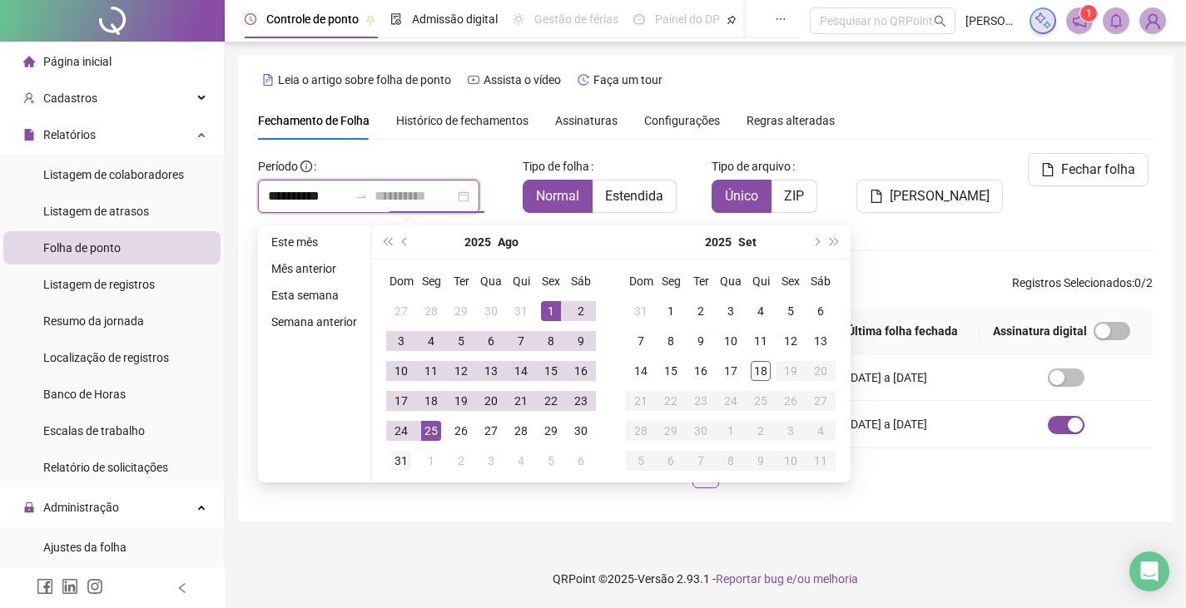
type input "**********"
click at [398, 451] on div "31" at bounding box center [401, 461] width 20 height 20
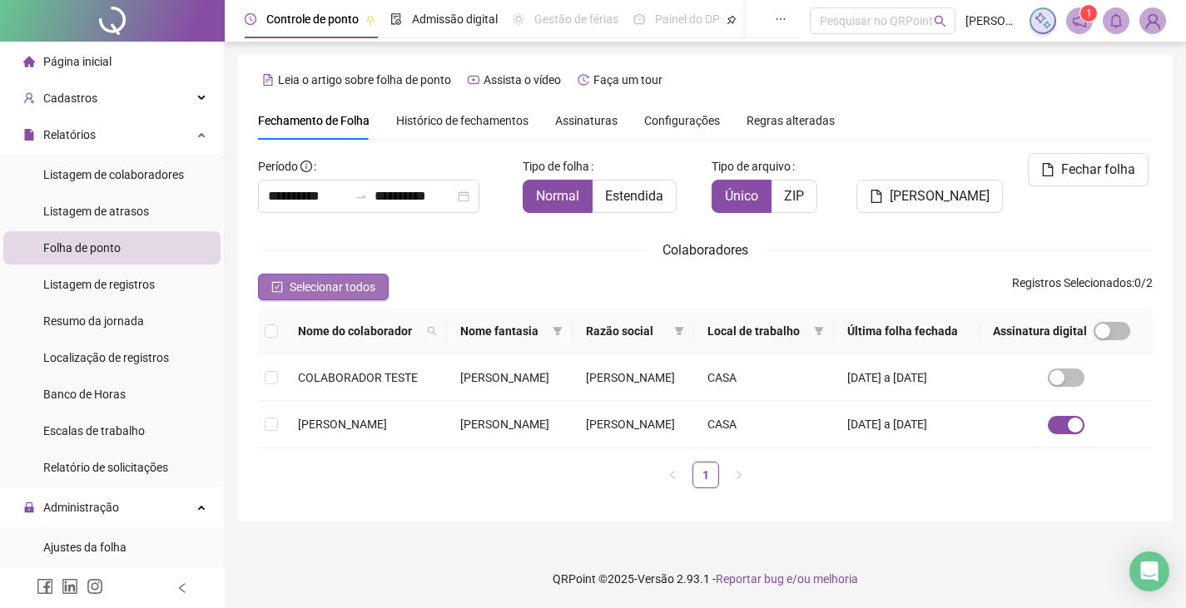
click at [335, 278] on span "Selecionar todos" at bounding box center [333, 287] width 86 height 18
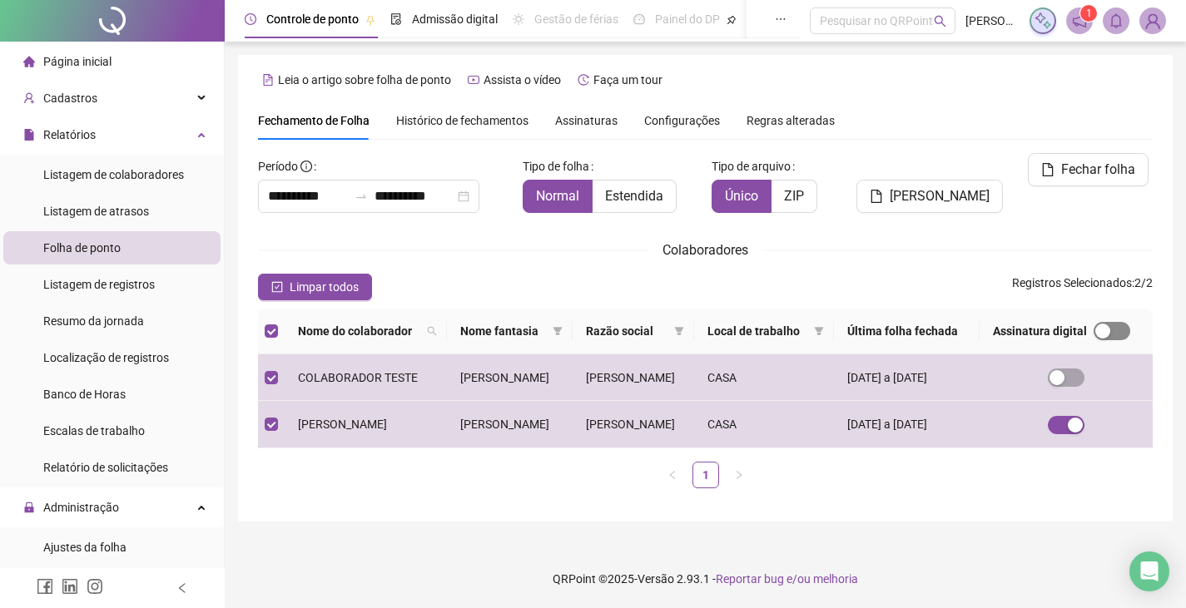
click at [1109, 324] on div "button" at bounding box center [1102, 331] width 15 height 15
click at [1092, 160] on span "Fechar folha" at bounding box center [1098, 170] width 74 height 20
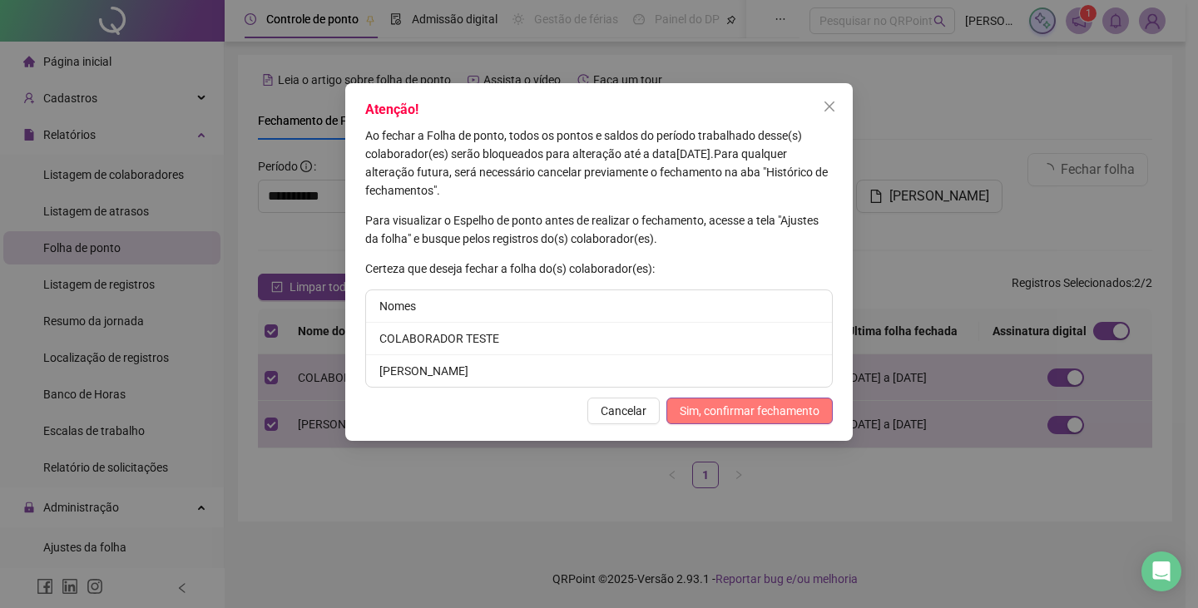
click at [805, 409] on span "Sim, confirmar fechamento" at bounding box center [750, 411] width 140 height 18
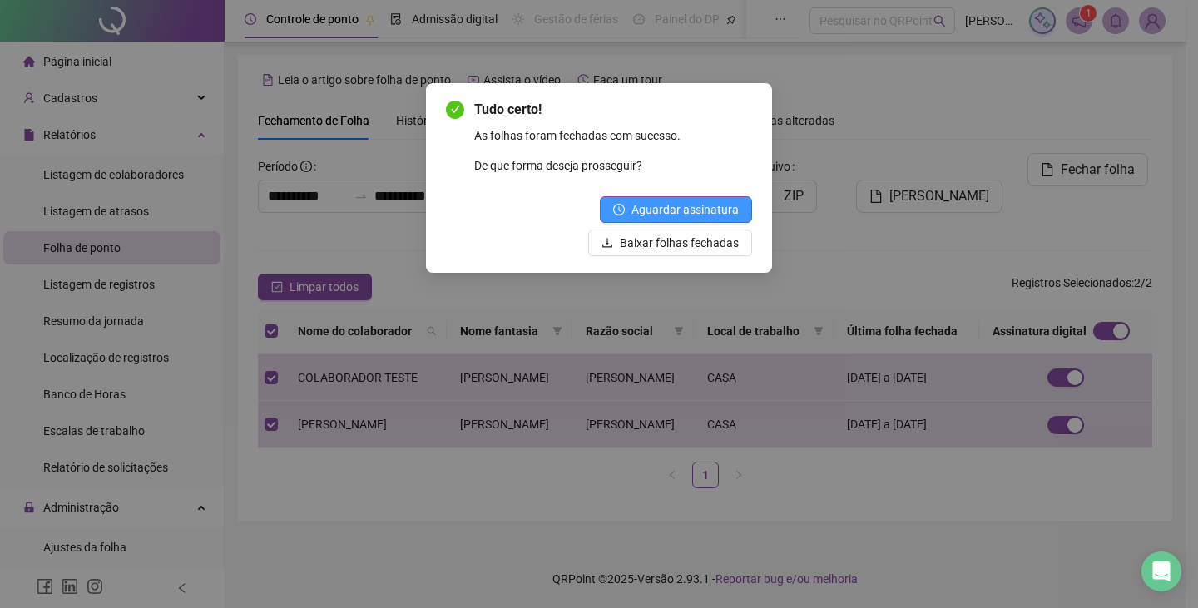
click at [732, 202] on span "Aguardar assinatura" at bounding box center [685, 210] width 107 height 18
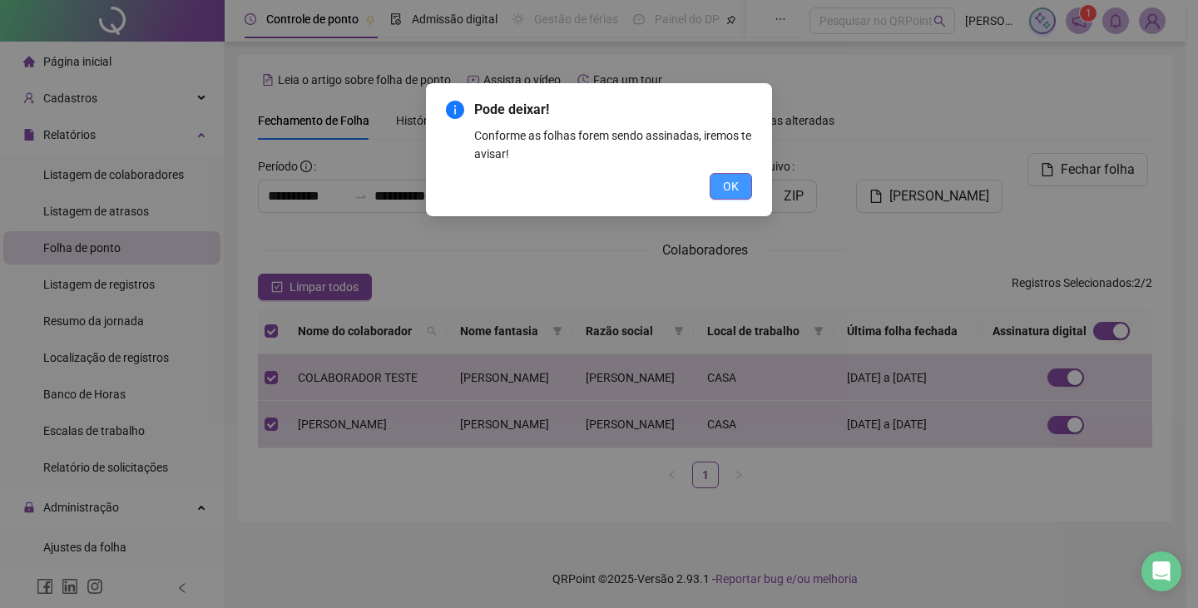
click at [732, 185] on span "OK" at bounding box center [731, 186] width 16 height 18
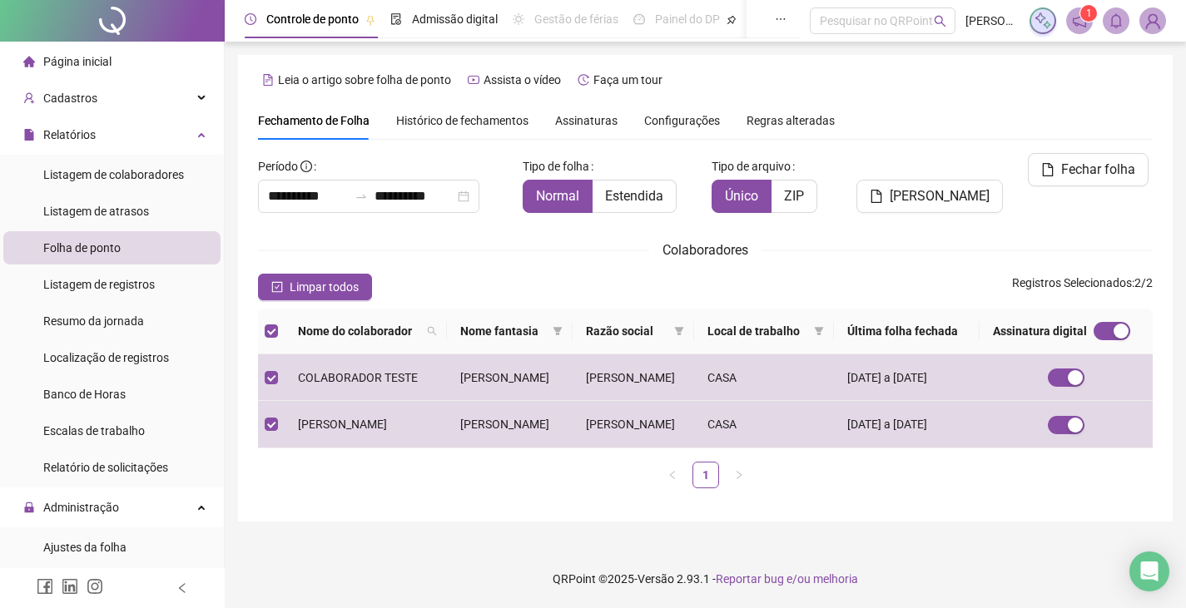
click at [577, 115] on span "Assinaturas" at bounding box center [586, 121] width 62 height 12
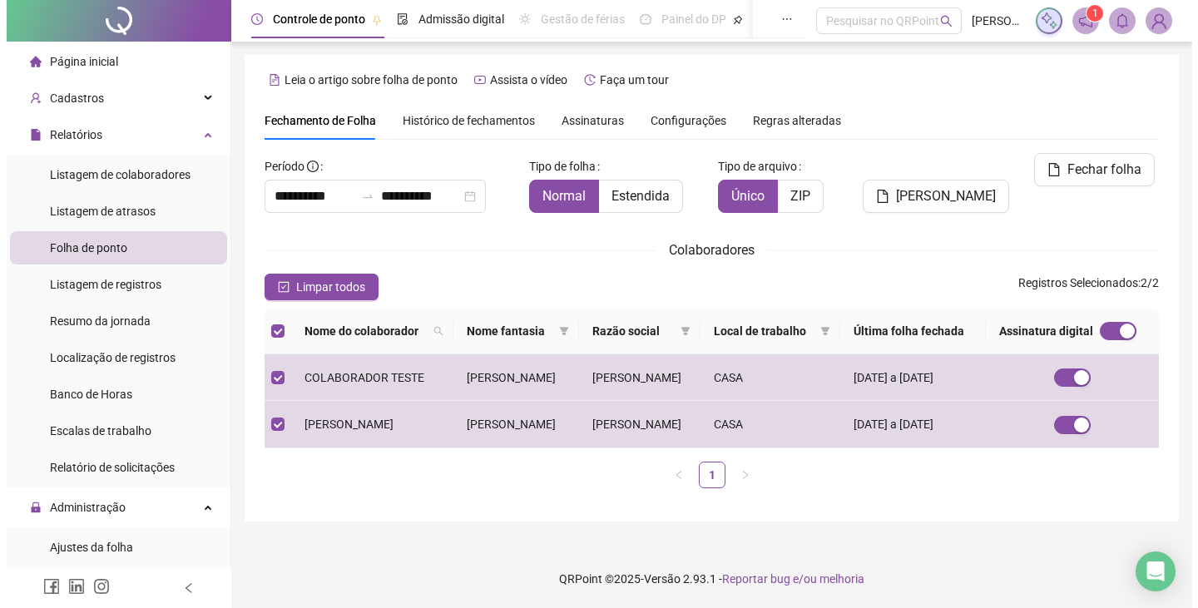
scroll to position [0, 0]
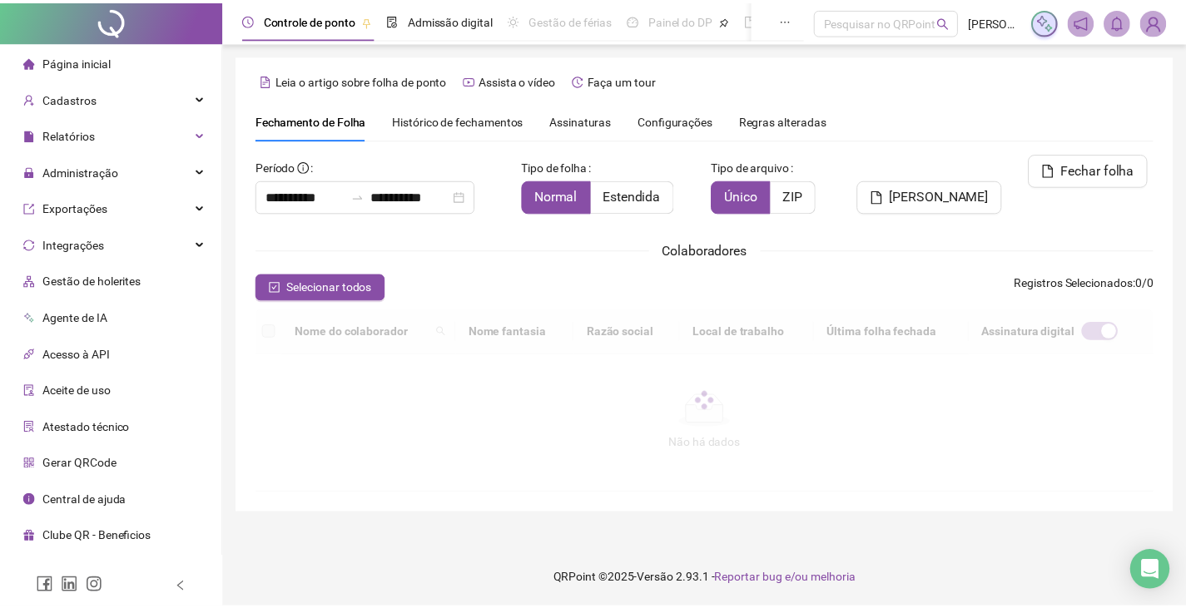
scroll to position [37, 0]
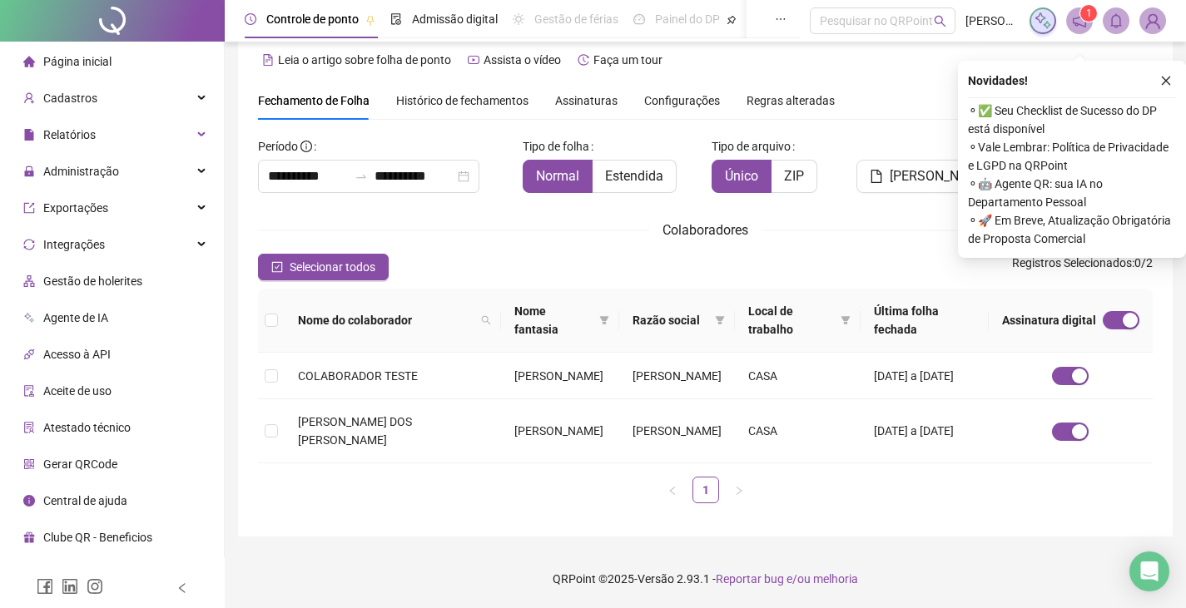
click at [602, 95] on span "Assinaturas" at bounding box center [586, 101] width 62 height 12
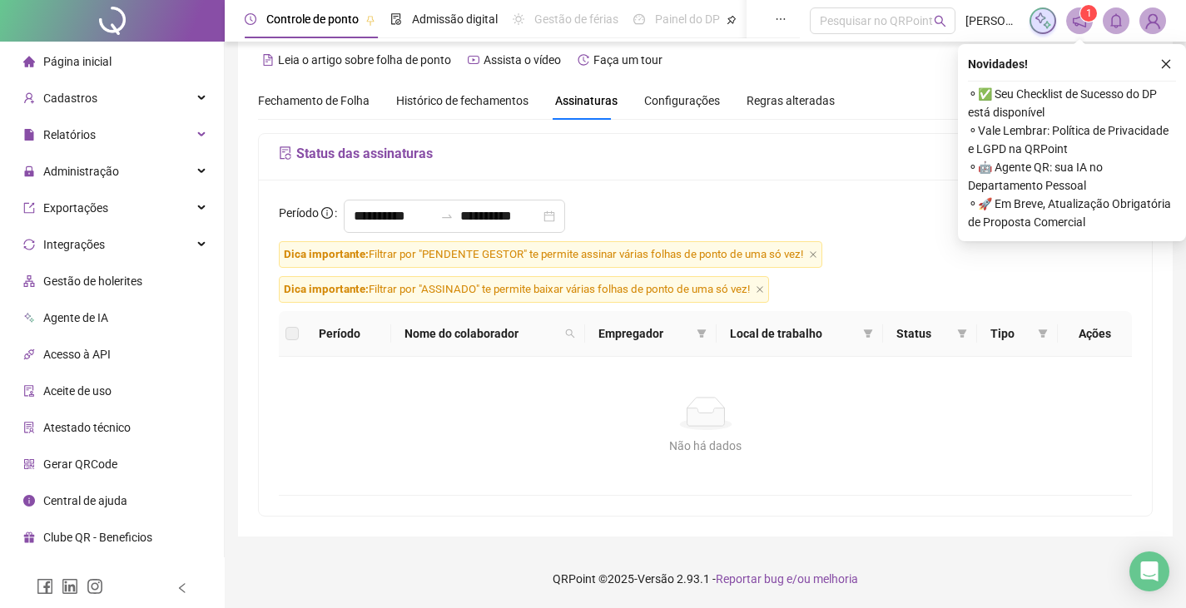
click at [1177, 62] on div "Novidades ! ⚬ ✅ Seu Checklist de Sucesso do DP está disponível ⚬ Vale Lembrar: …" at bounding box center [1072, 142] width 228 height 197
click at [396, 212] on input "**********" at bounding box center [394, 216] width 80 height 20
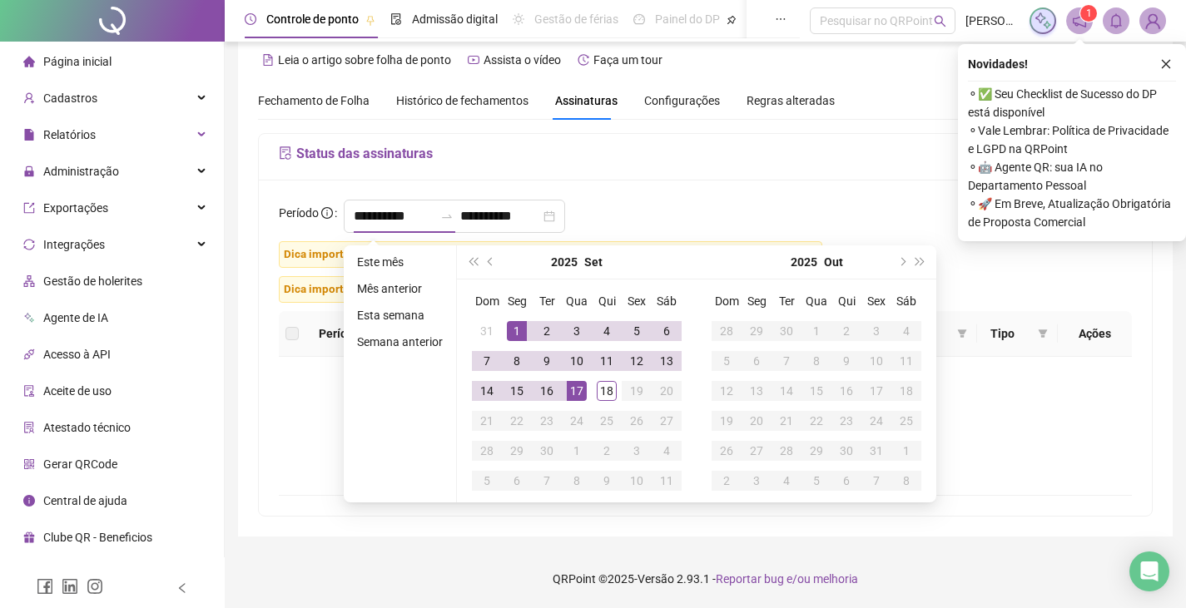
click at [502, 270] on div "2025 Set" at bounding box center [576, 261] width 151 height 33
click at [489, 270] on button "prev-year" at bounding box center [491, 261] width 18 height 33
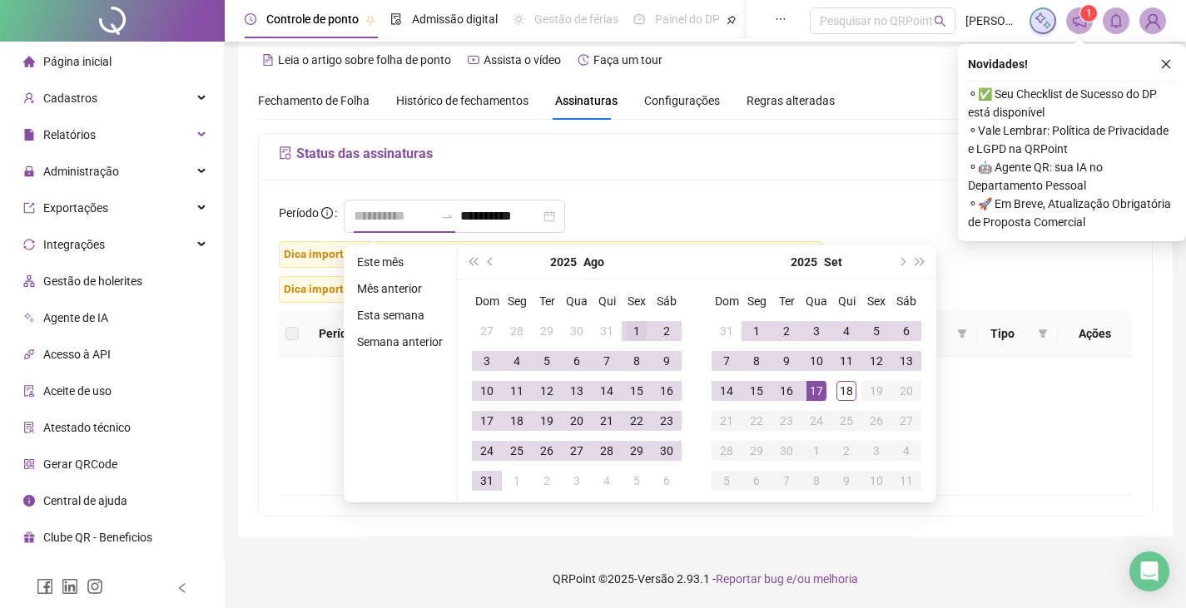
type input "**********"
click at [632, 333] on div "1" at bounding box center [637, 331] width 20 height 20
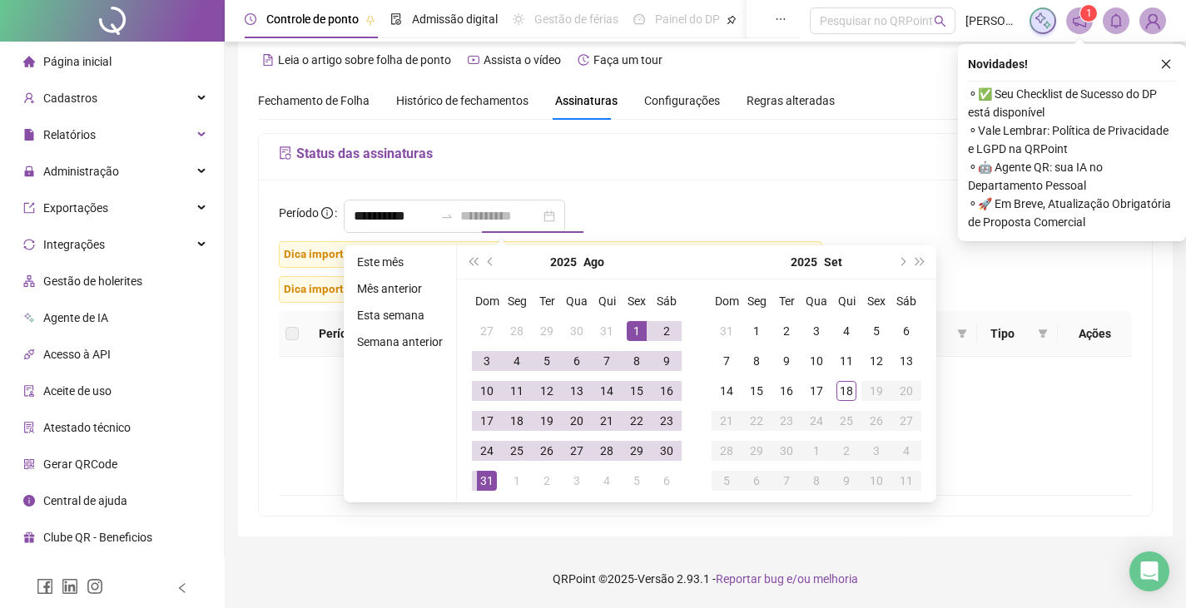
type input "**********"
click at [483, 494] on td "31" at bounding box center [487, 481] width 30 height 30
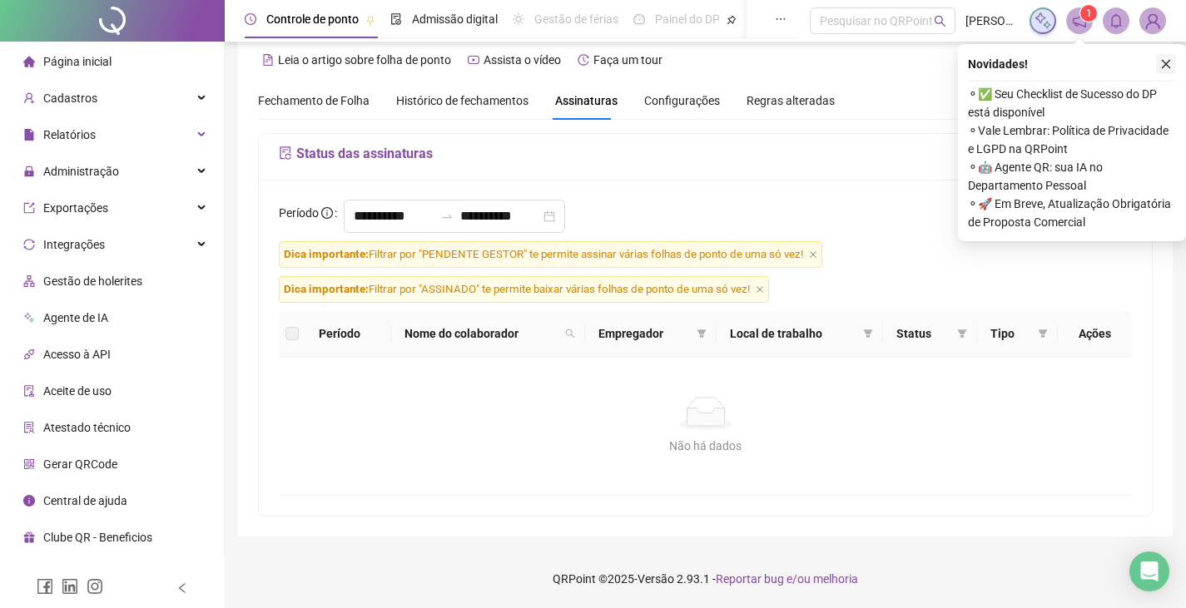
click at [1158, 71] on button "button" at bounding box center [1166, 64] width 20 height 20
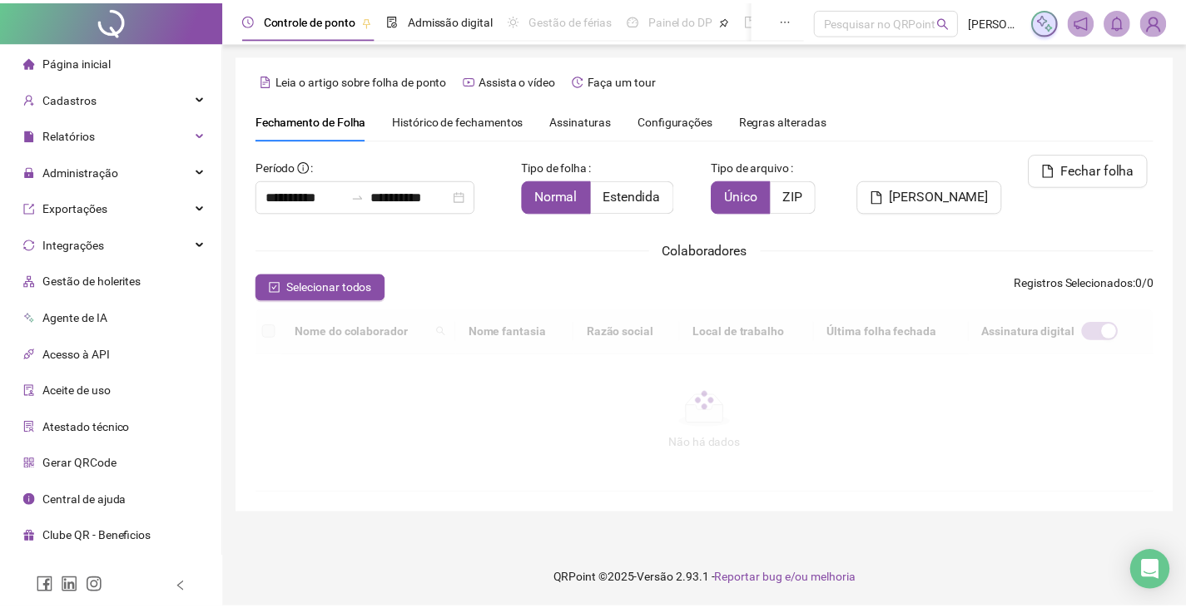
scroll to position [37, 0]
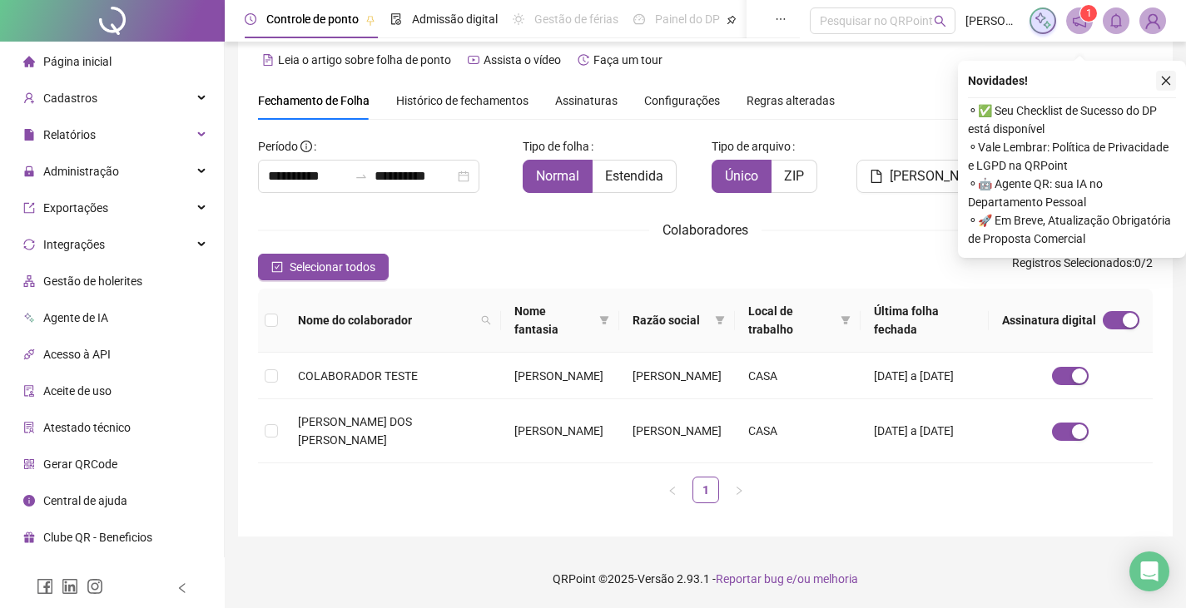
click at [1167, 75] on icon "close" at bounding box center [1166, 81] width 12 height 12
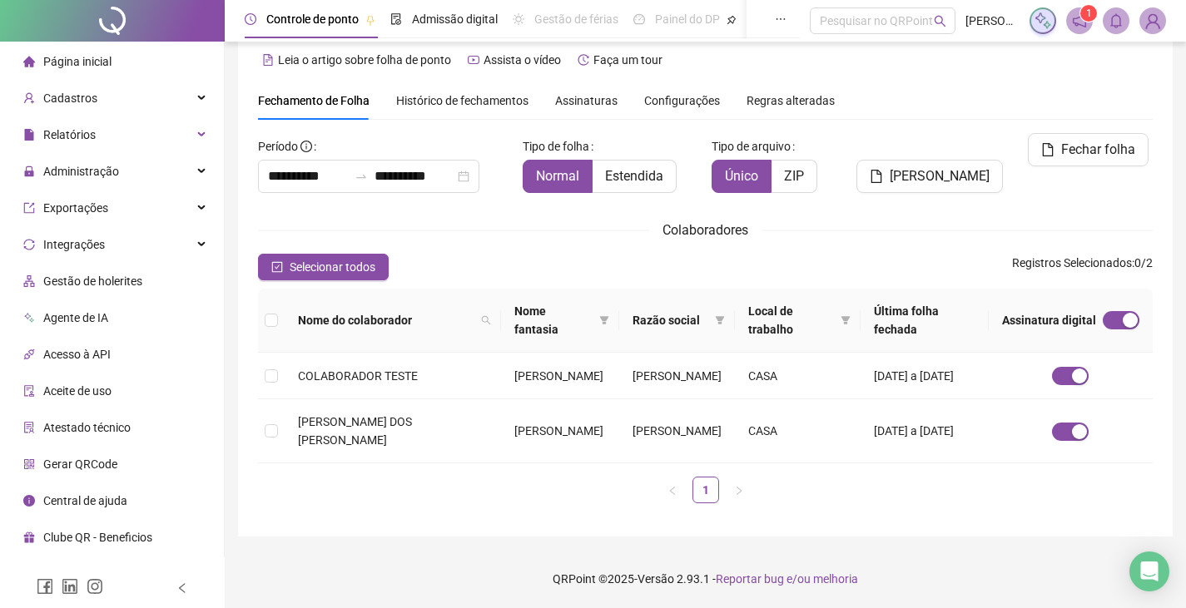
click at [575, 95] on span "Assinaturas" at bounding box center [586, 101] width 62 height 12
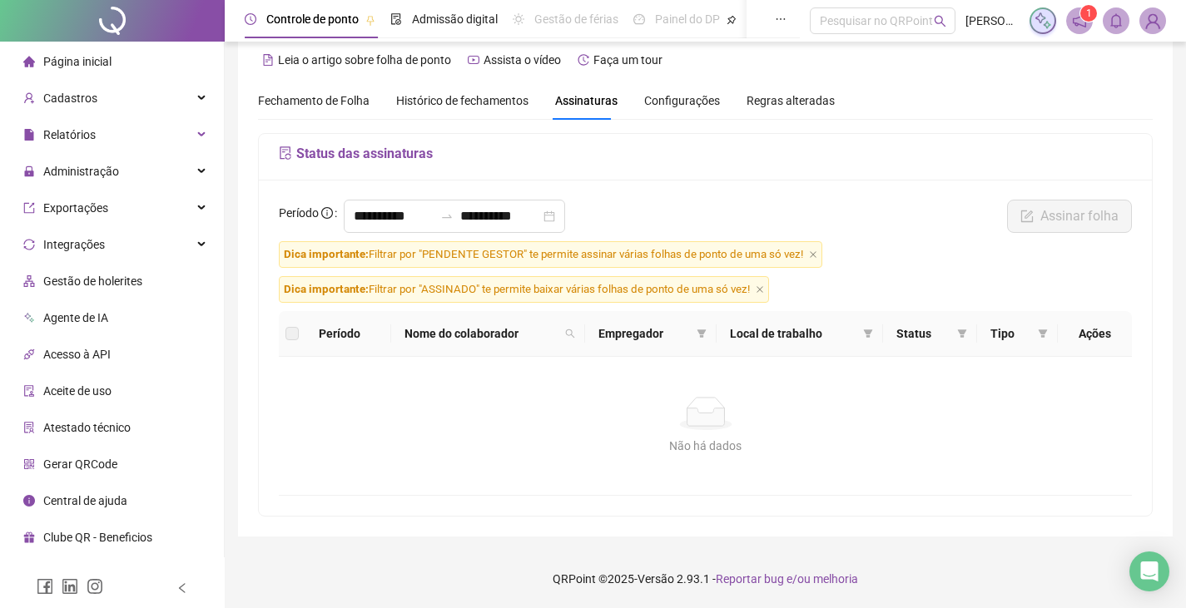
scroll to position [20, 0]
click at [813, 257] on icon "close" at bounding box center [813, 254] width 7 height 7
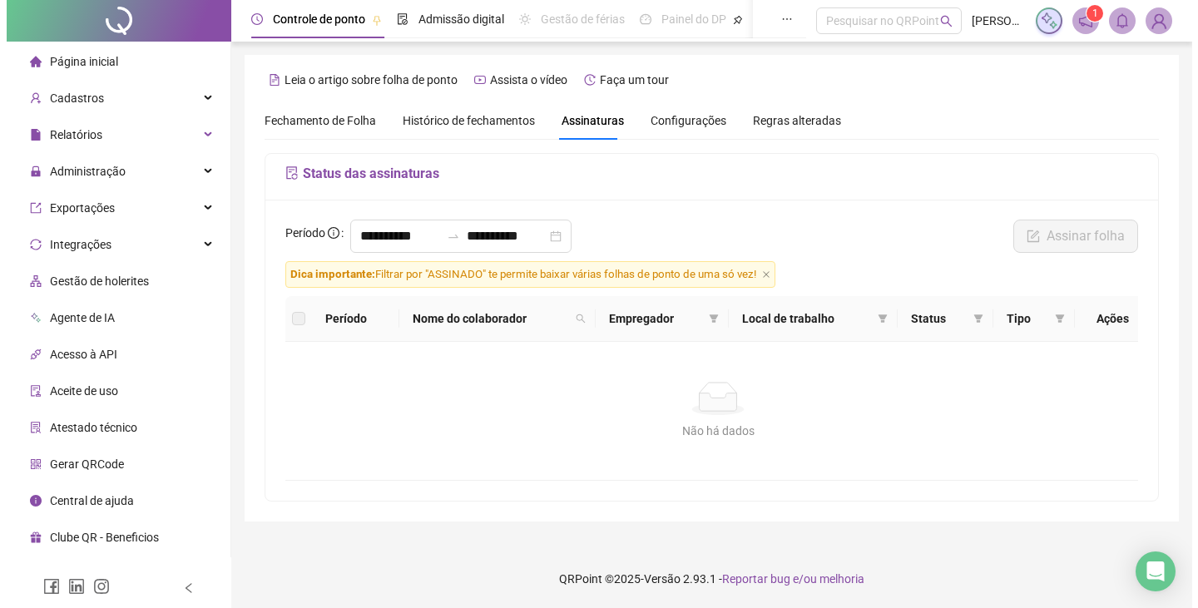
scroll to position [0, 0]
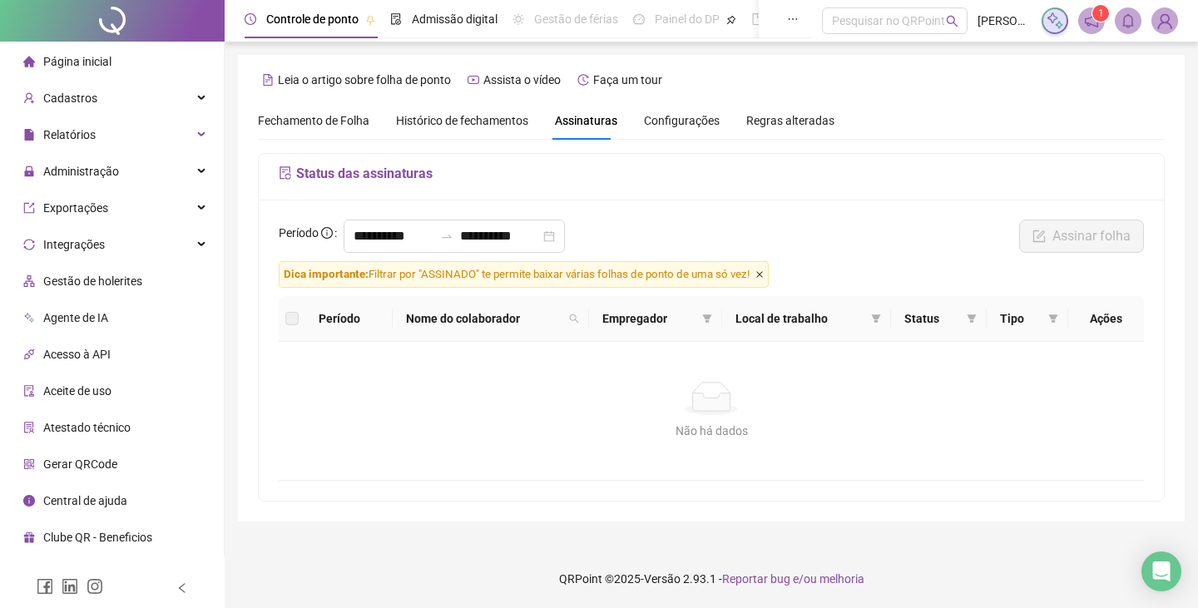
click at [764, 276] on icon "close" at bounding box center [759, 274] width 8 height 8
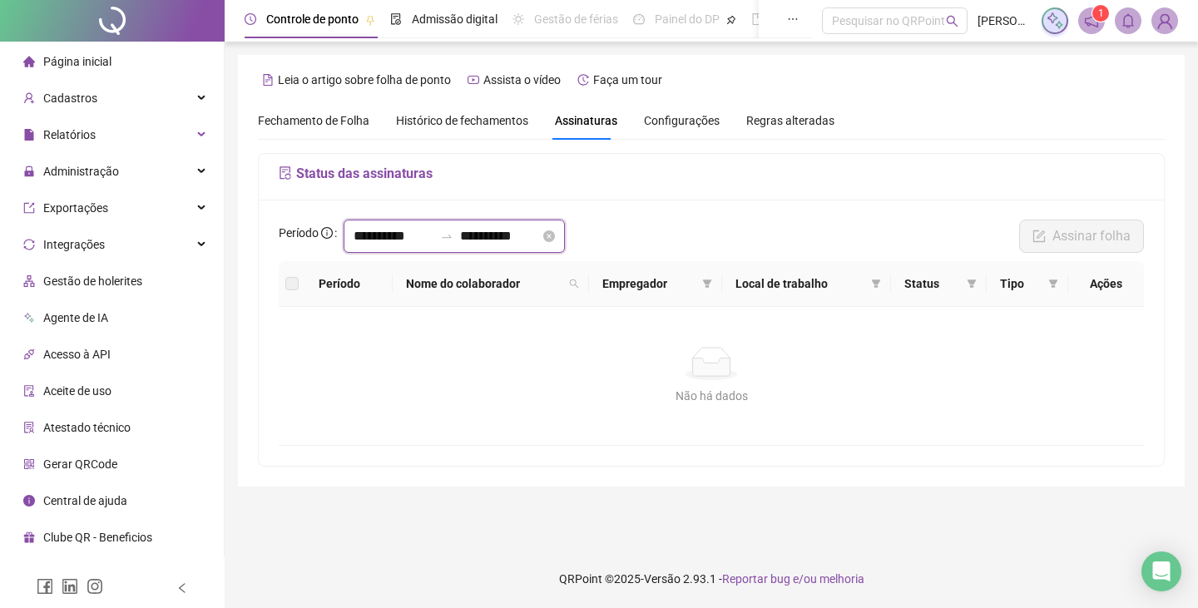
click at [522, 243] on input "**********" at bounding box center [500, 236] width 80 height 20
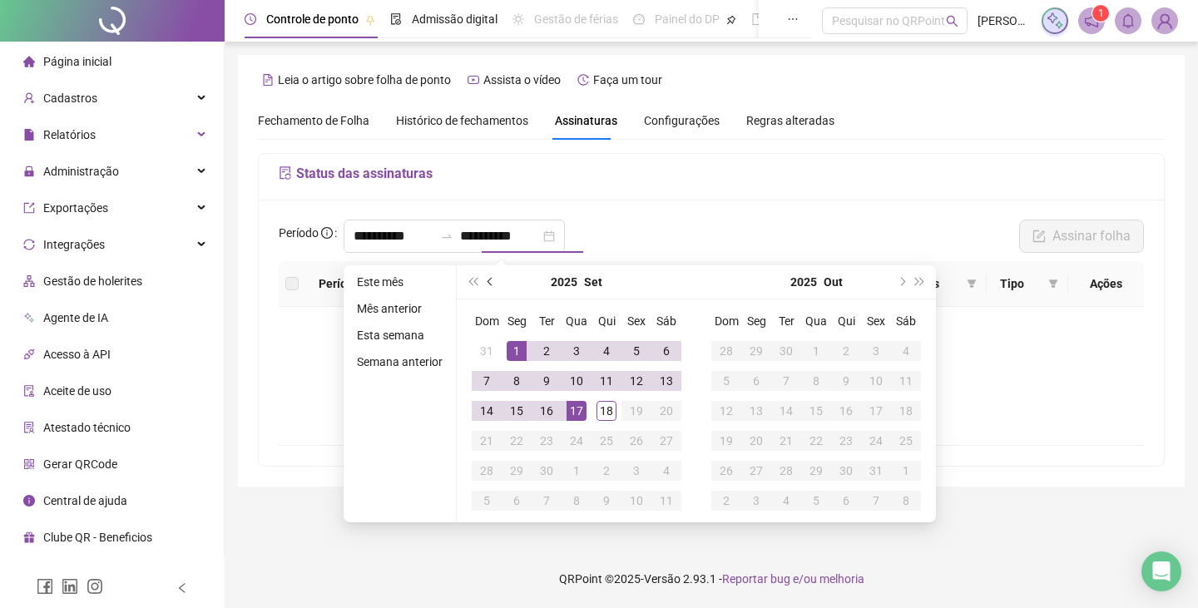
click at [496, 279] on button "prev-year" at bounding box center [491, 281] width 18 height 33
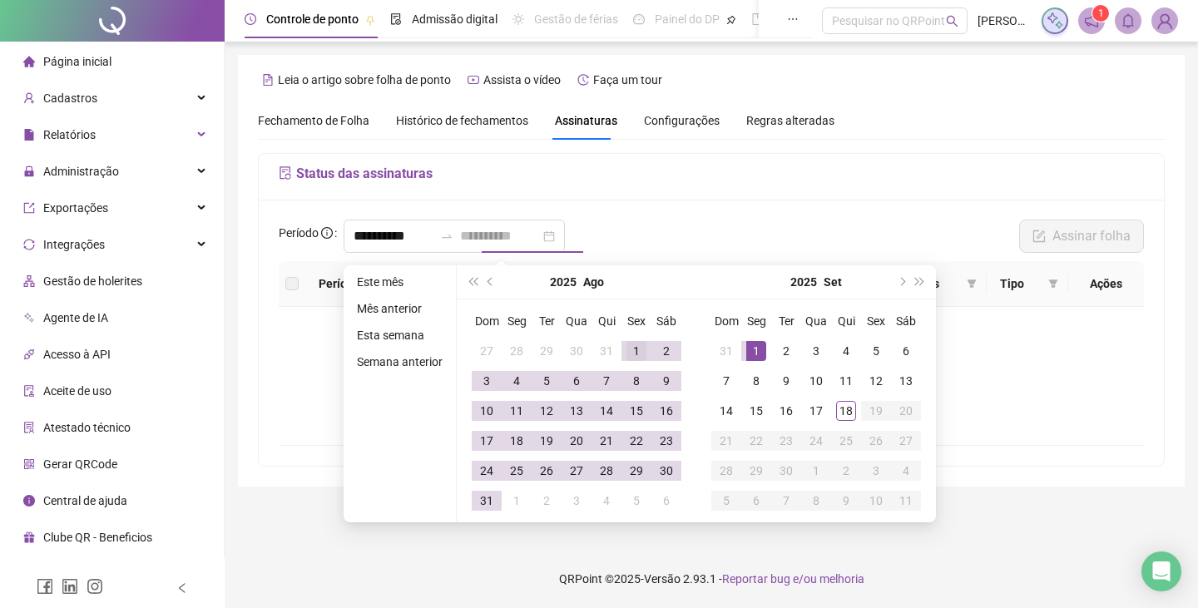
type input "**********"
click at [638, 343] on div "1" at bounding box center [637, 351] width 20 height 20
click at [483, 503] on div "31" at bounding box center [487, 501] width 20 height 20
type input "**********"
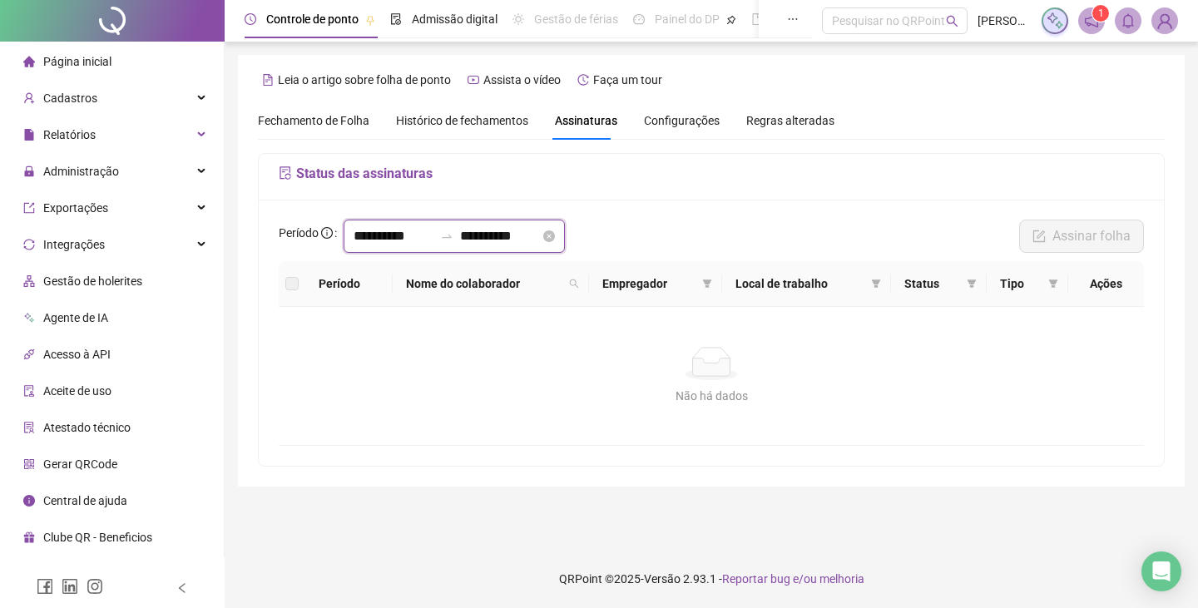
click at [527, 236] on input "**********" at bounding box center [500, 236] width 80 height 20
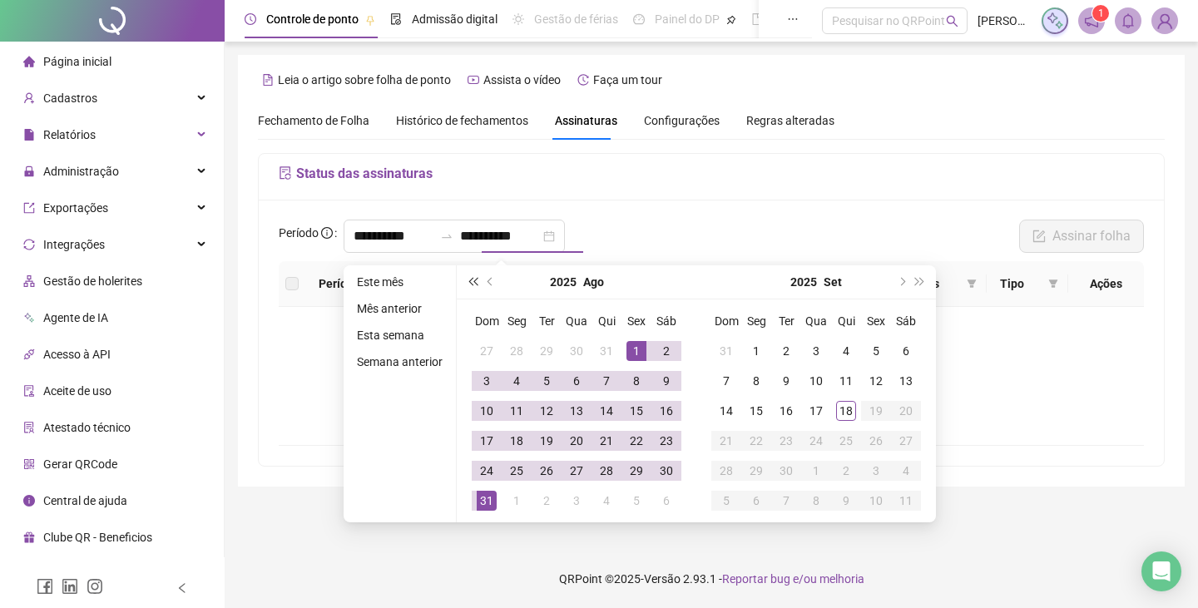
click at [474, 288] on button "super-prev-year" at bounding box center [472, 281] width 18 height 33
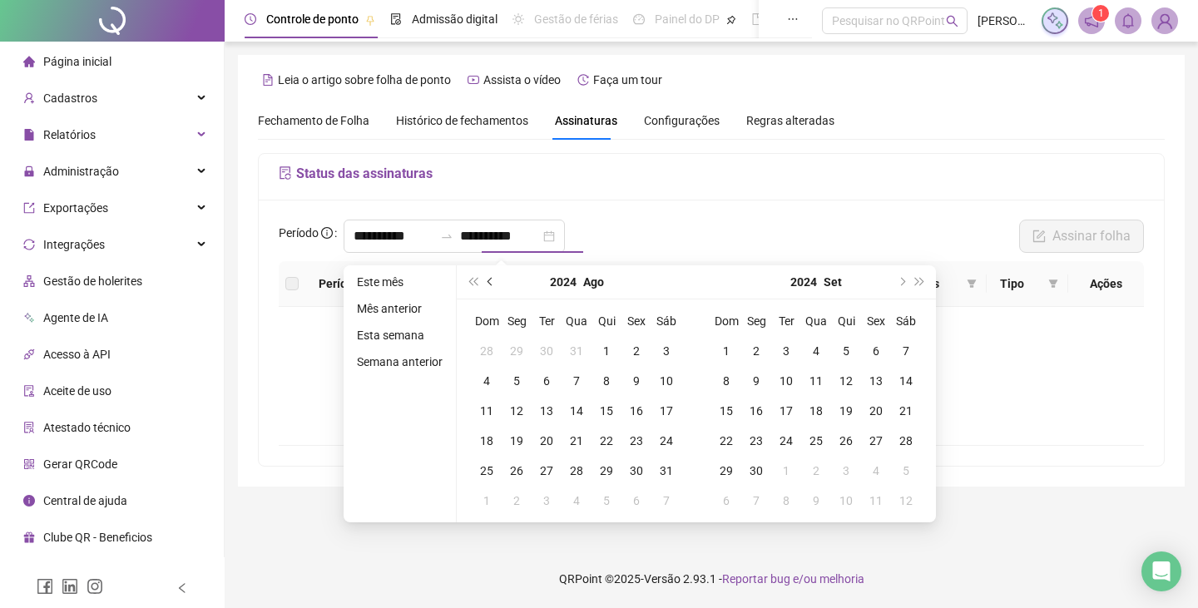
click at [487, 283] on button "prev-year" at bounding box center [491, 281] width 18 height 33
click at [921, 284] on button "super-next-year" at bounding box center [920, 281] width 18 height 33
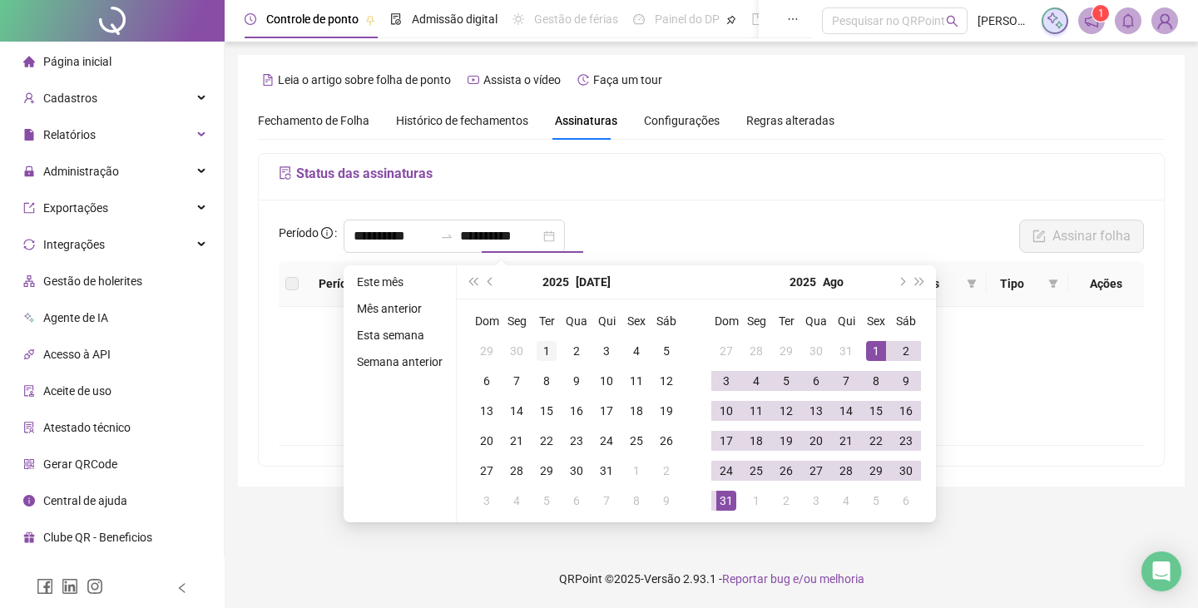
type input "**********"
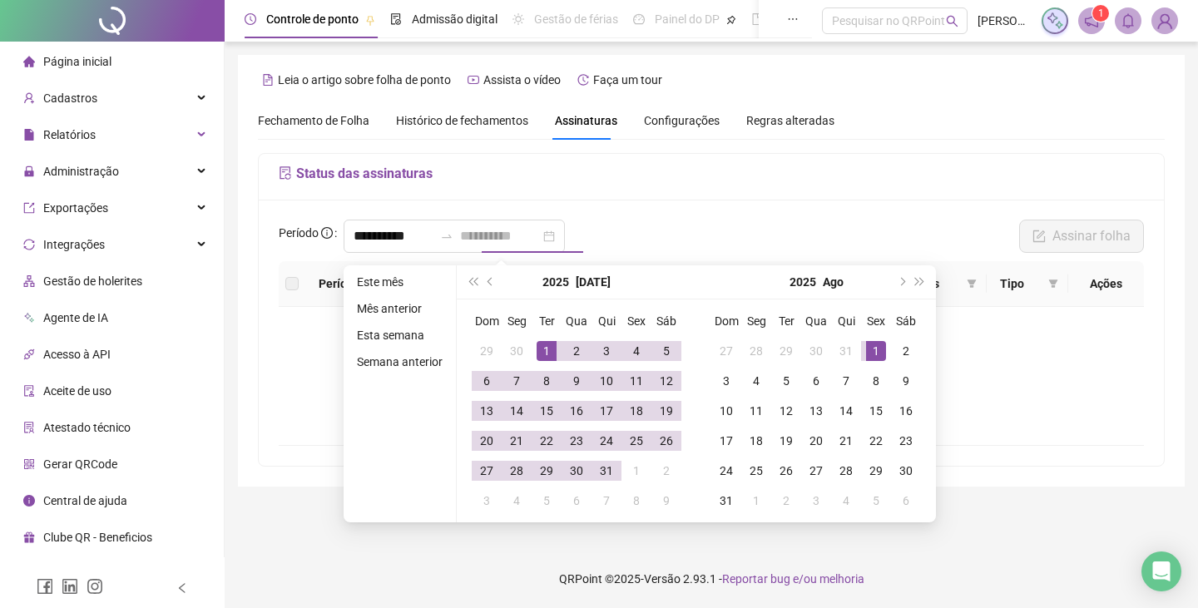
click at [546, 348] on div "1" at bounding box center [547, 351] width 20 height 20
click at [612, 468] on div "31" at bounding box center [607, 471] width 20 height 20
type input "**********"
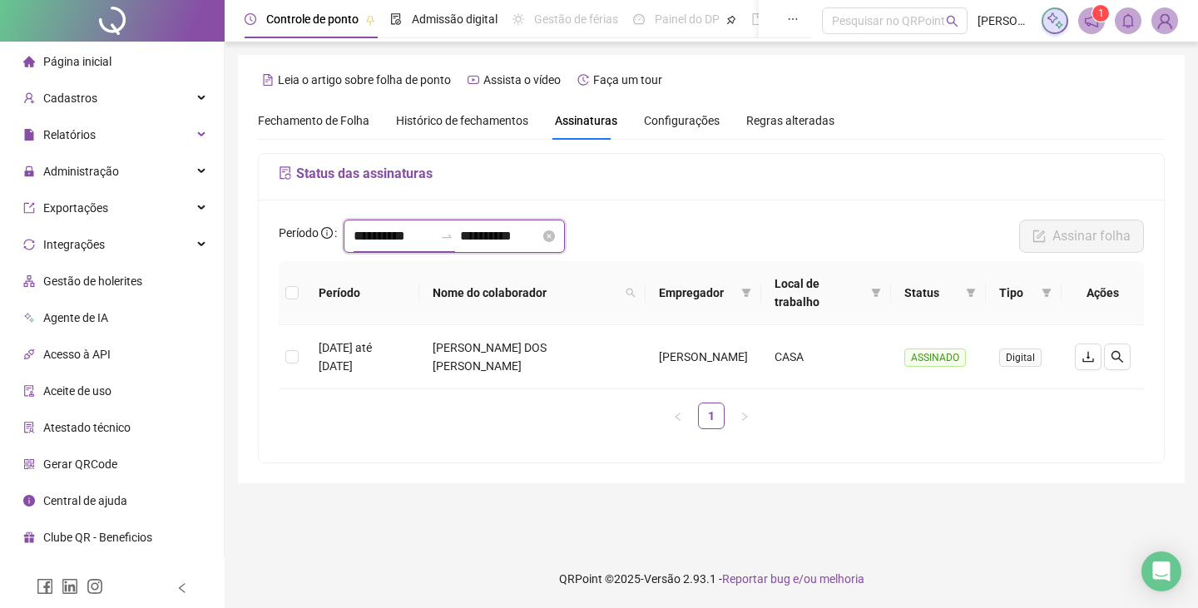
click at [540, 241] on input "**********" at bounding box center [500, 236] width 80 height 20
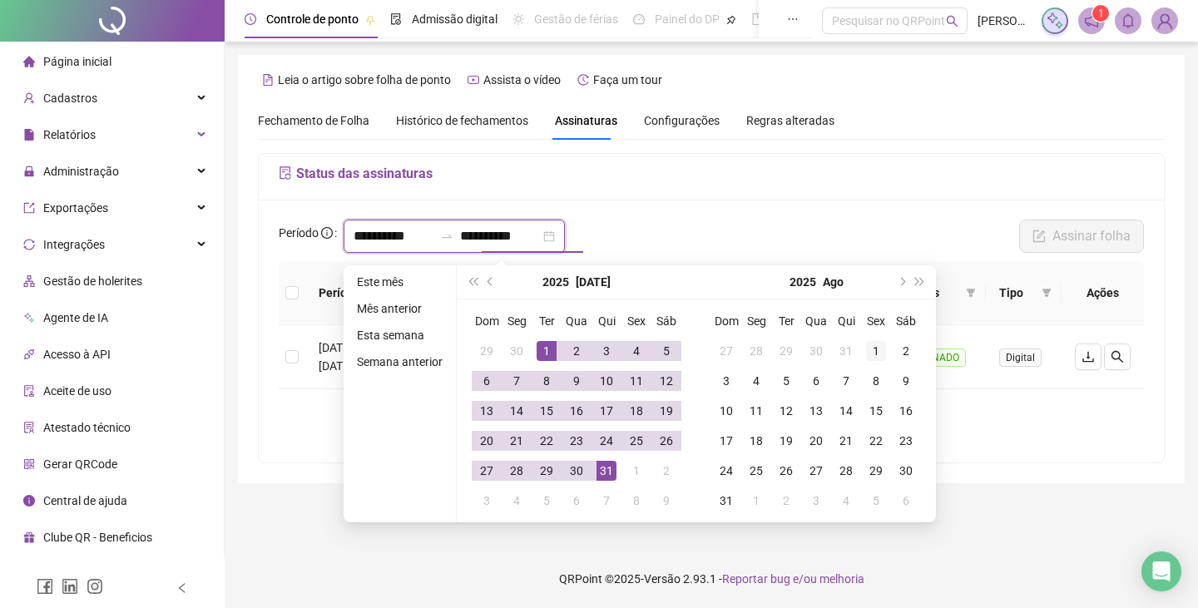
type input "**********"
click at [870, 345] on div "1" at bounding box center [876, 351] width 20 height 20
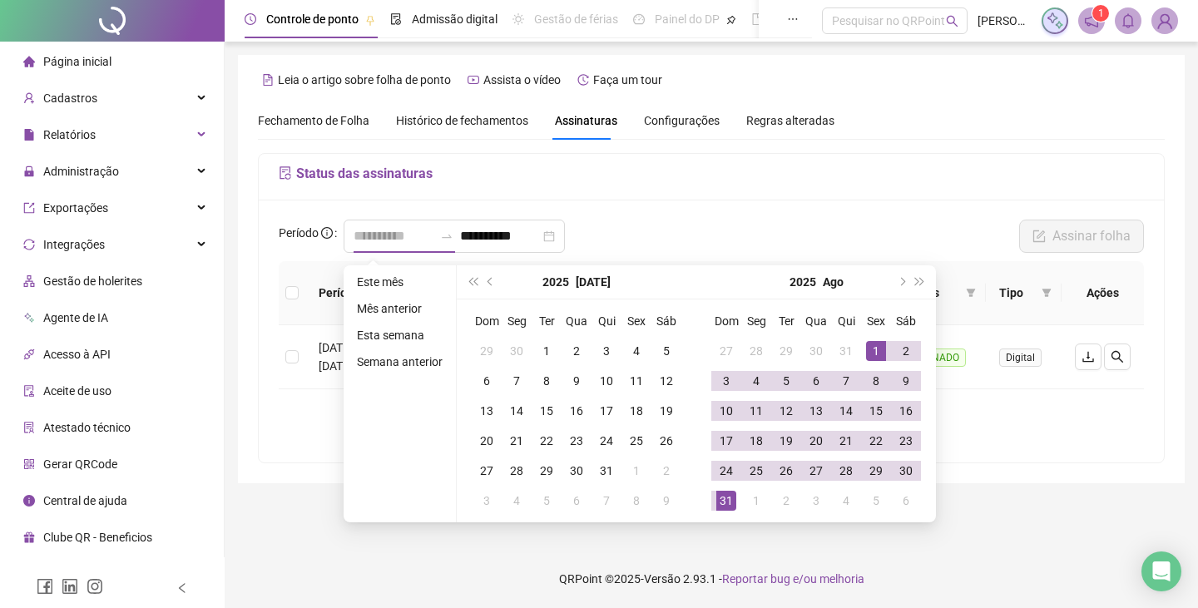
click at [731, 507] on div "31" at bounding box center [726, 501] width 20 height 20
type input "**********"
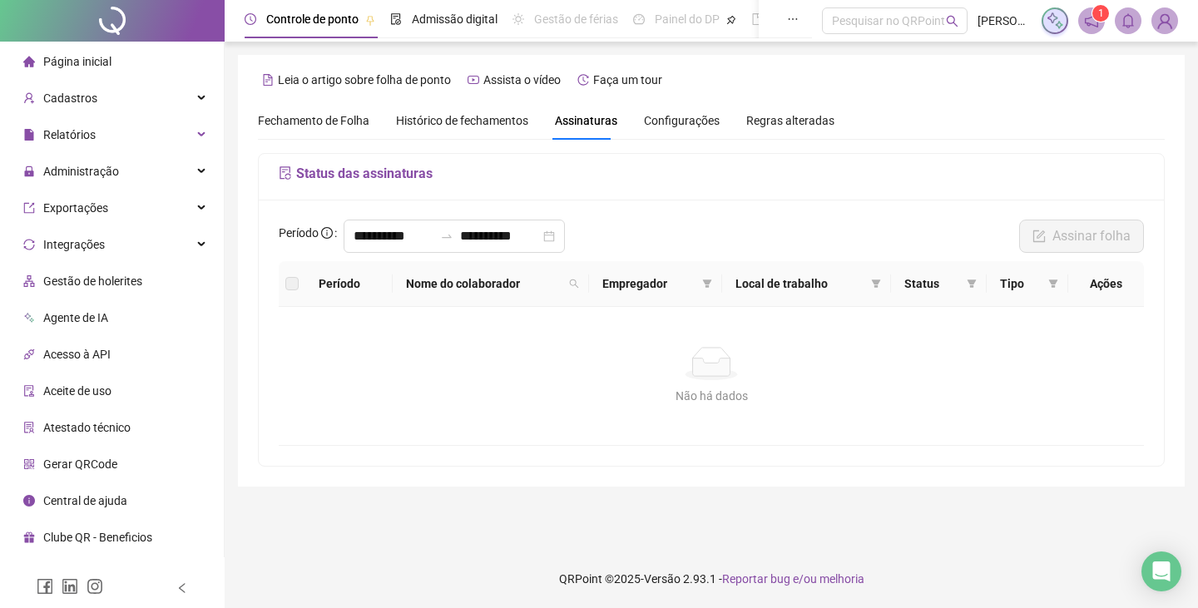
click at [507, 387] on div "Não há dados" at bounding box center [711, 396] width 825 height 18
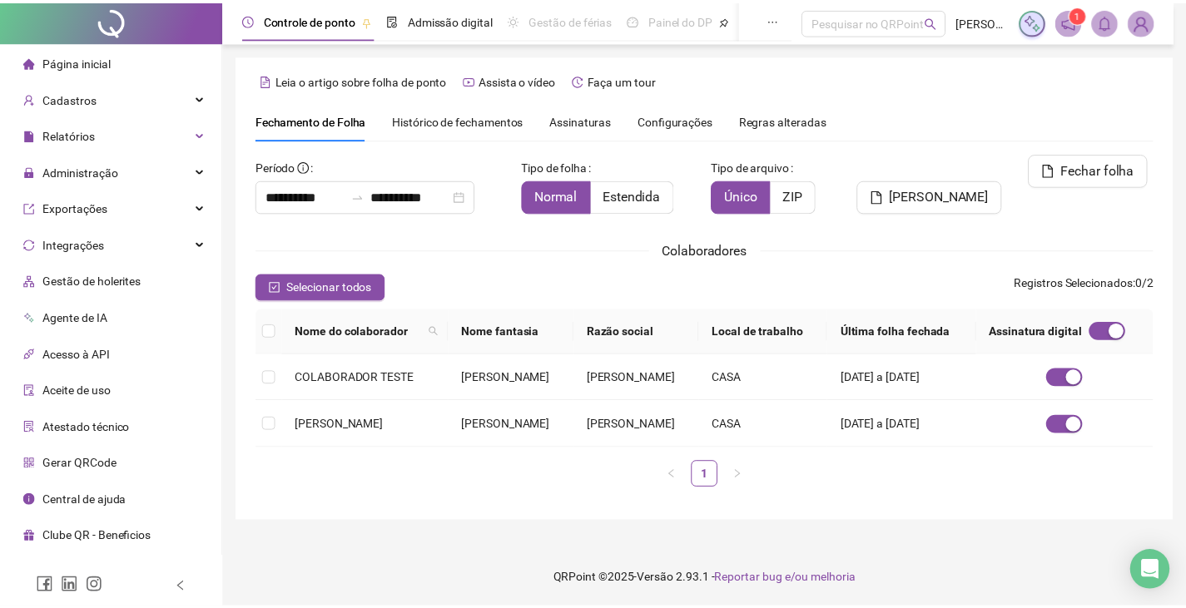
scroll to position [37, 0]
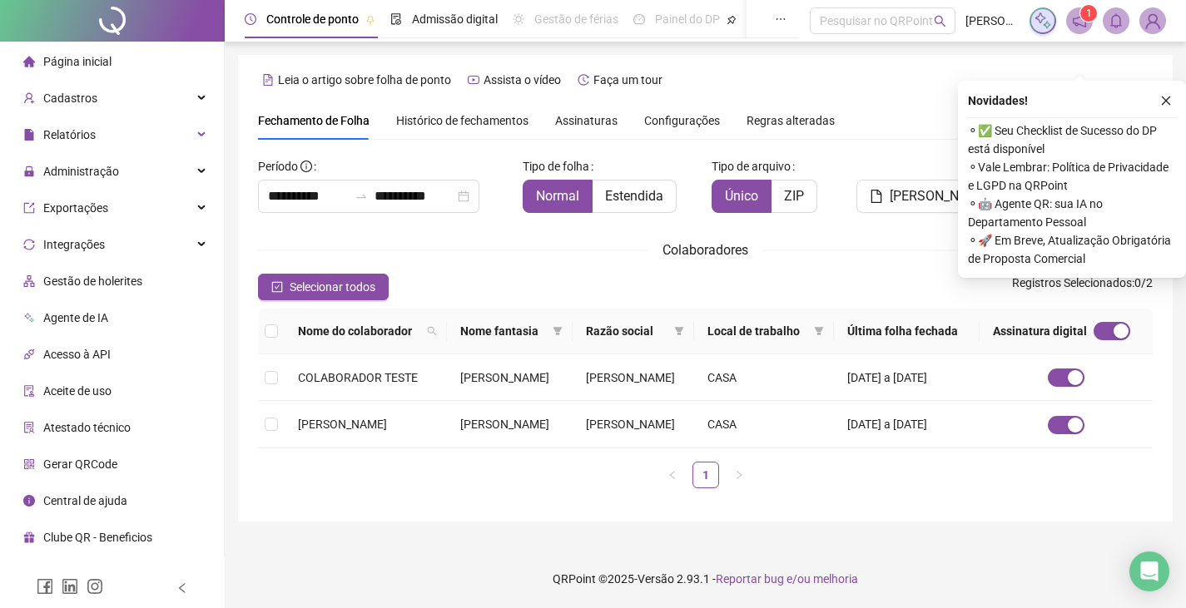
click at [582, 115] on span "Assinaturas" at bounding box center [586, 121] width 62 height 12
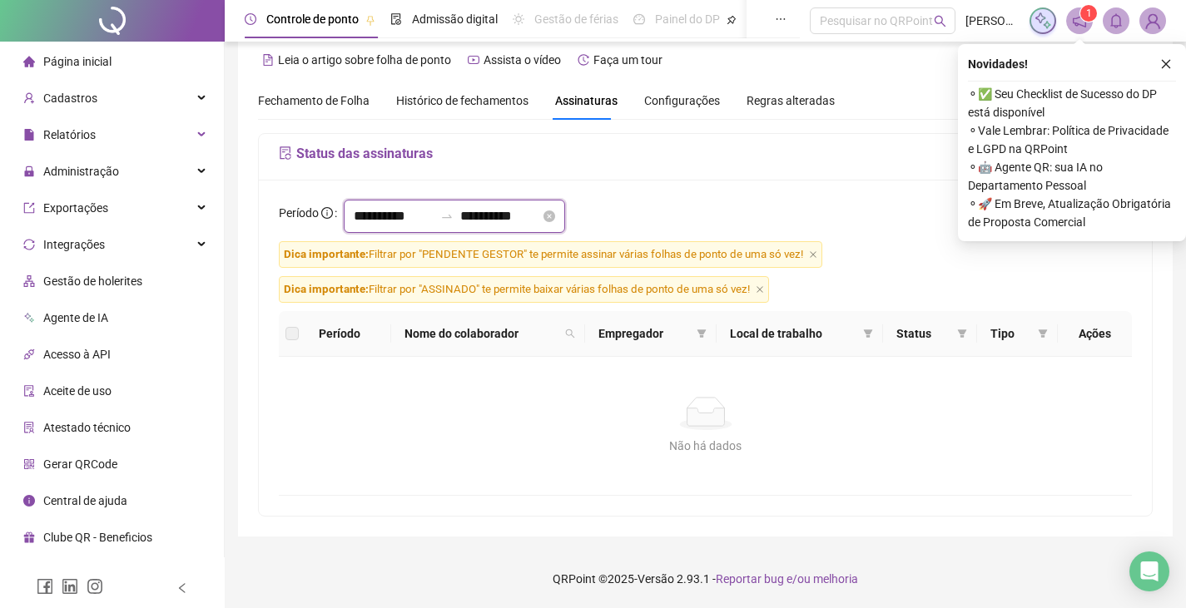
click at [397, 211] on input "**********" at bounding box center [394, 216] width 80 height 20
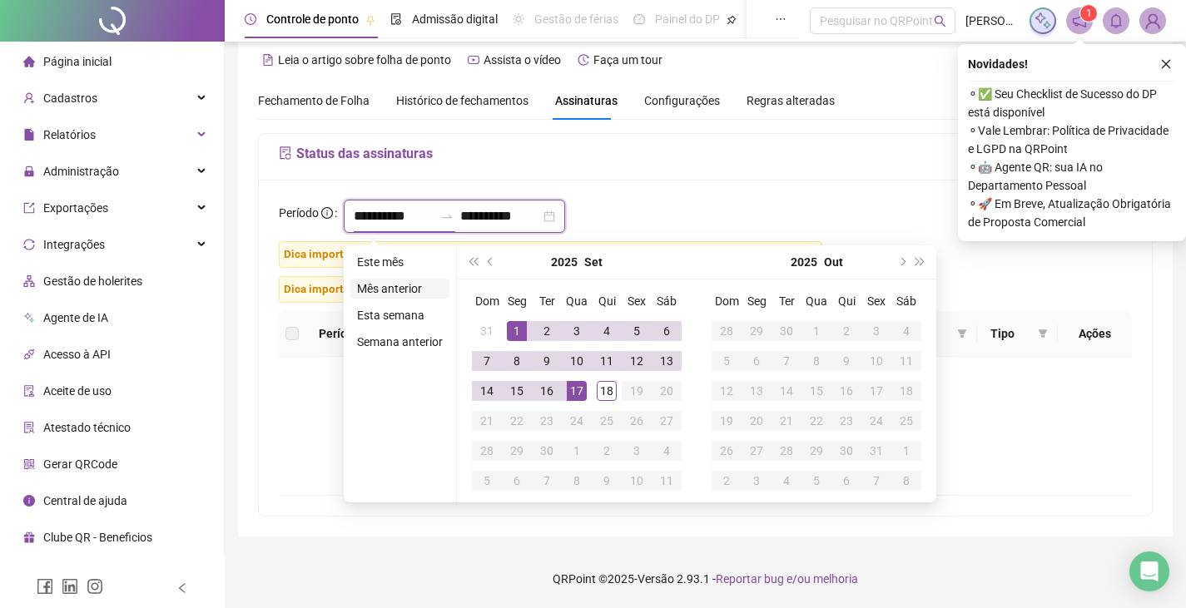
type input "**********"
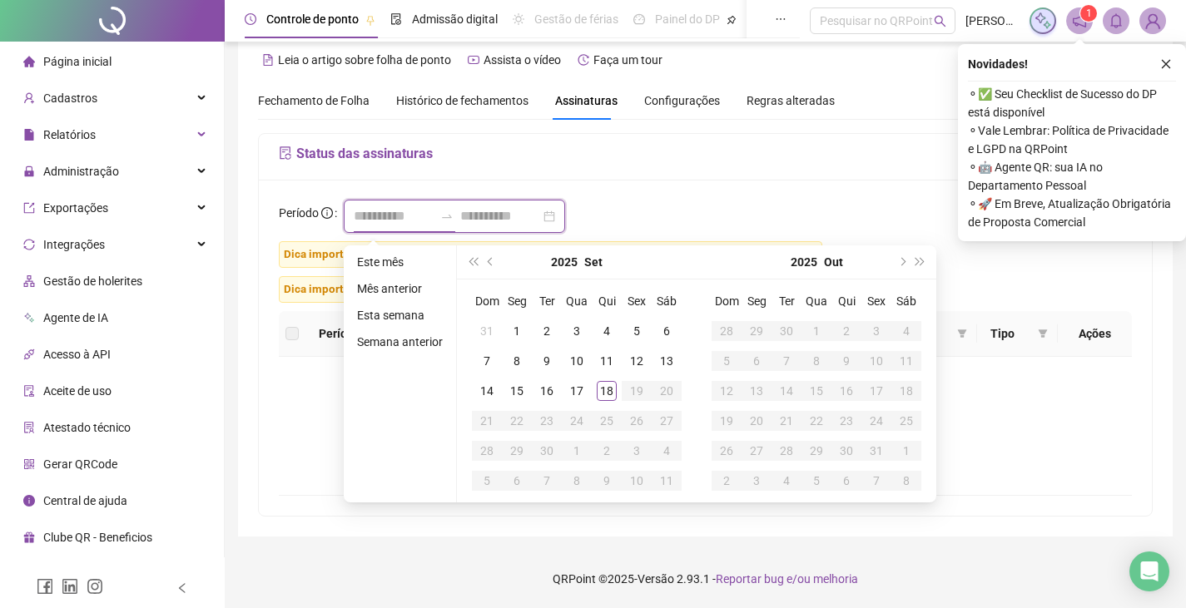
type input "**********"
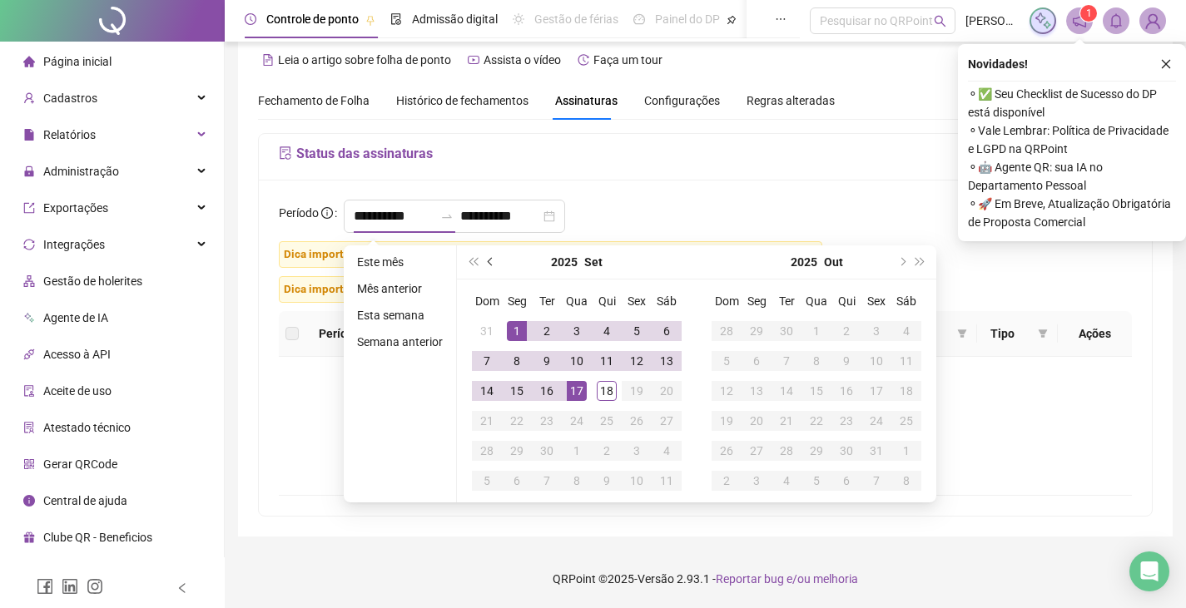
click at [484, 256] on button "prev-year" at bounding box center [491, 261] width 18 height 33
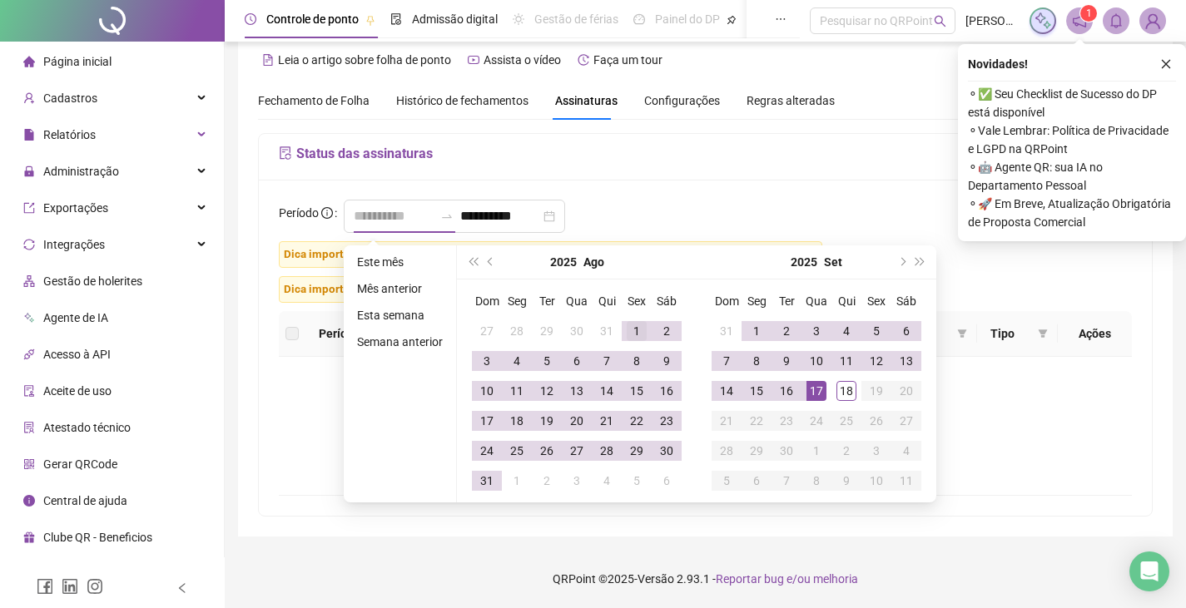
type input "**********"
click at [640, 321] on div "1" at bounding box center [637, 331] width 20 height 20
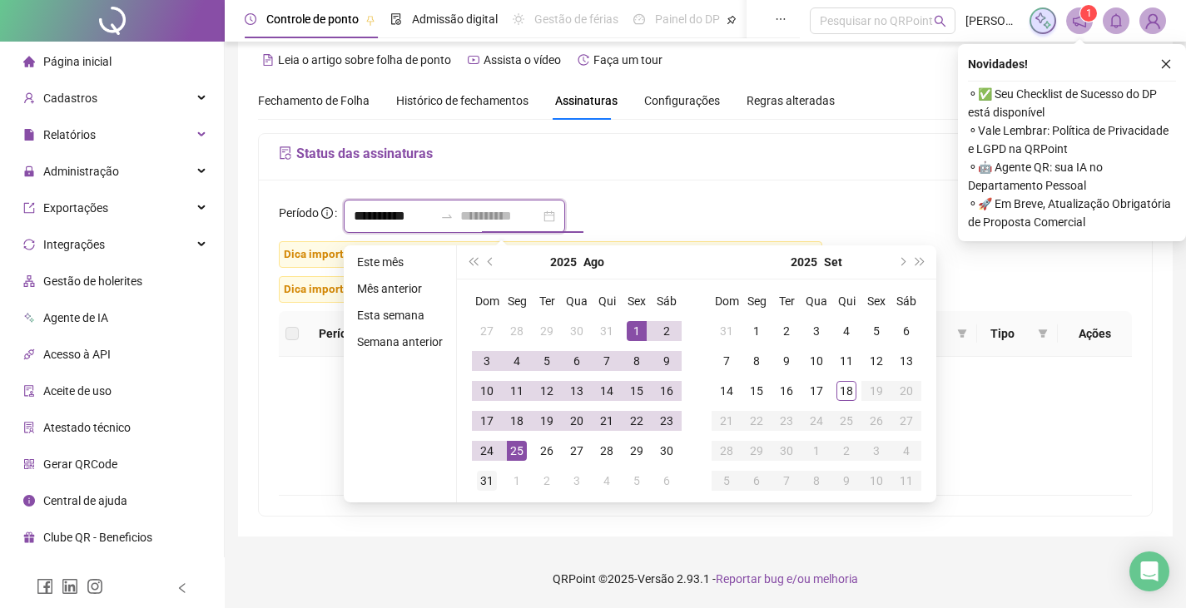
type input "**********"
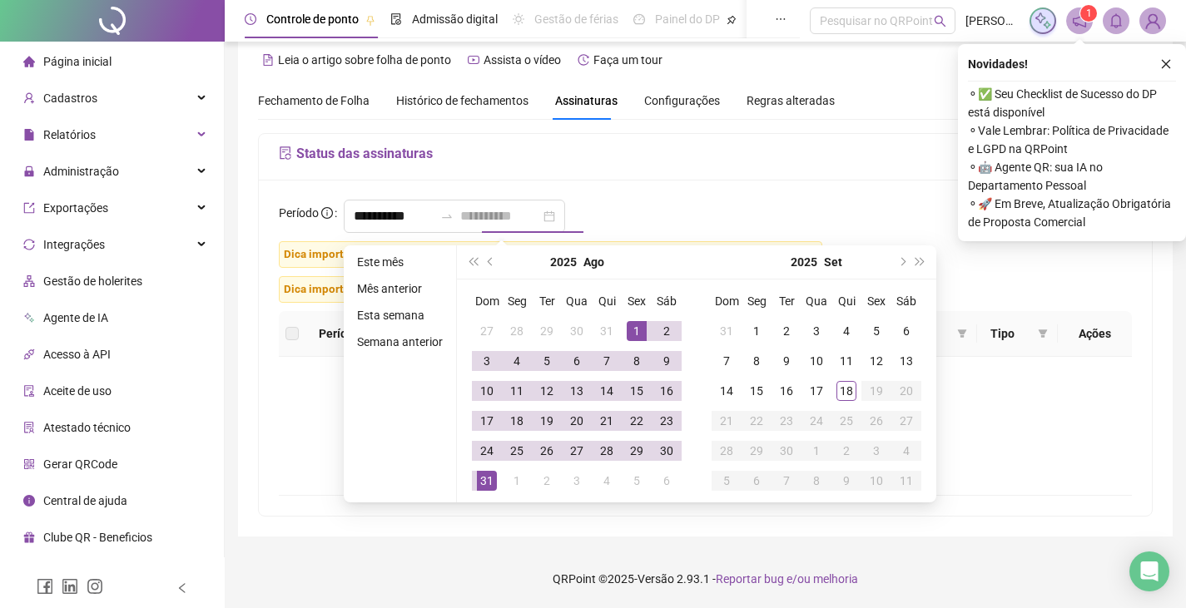
click at [485, 480] on div "31" at bounding box center [487, 481] width 20 height 20
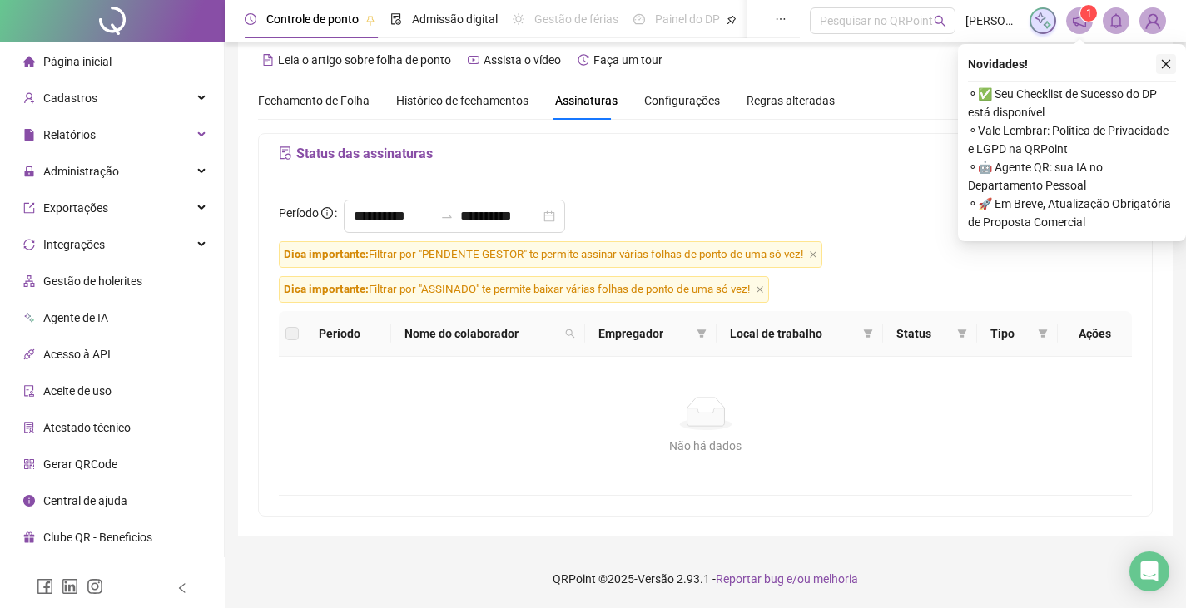
click at [1157, 61] on button "button" at bounding box center [1166, 64] width 20 height 20
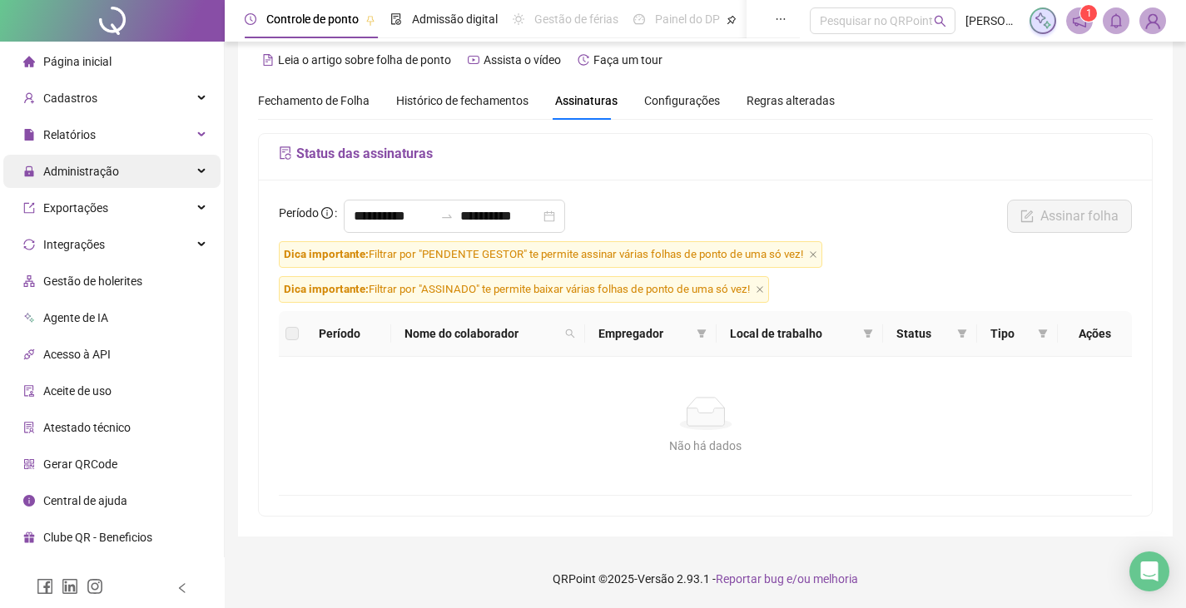
click at [185, 160] on div "Administração" at bounding box center [111, 171] width 217 height 33
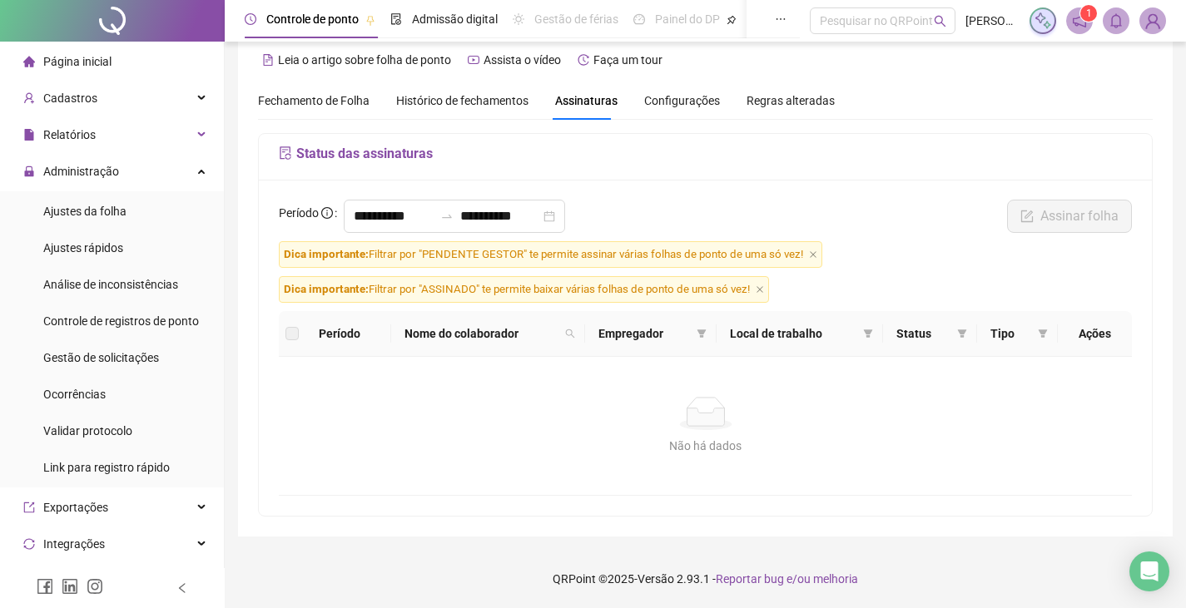
click at [362, 99] on span "Fechamento de Folha" at bounding box center [313, 100] width 111 height 13
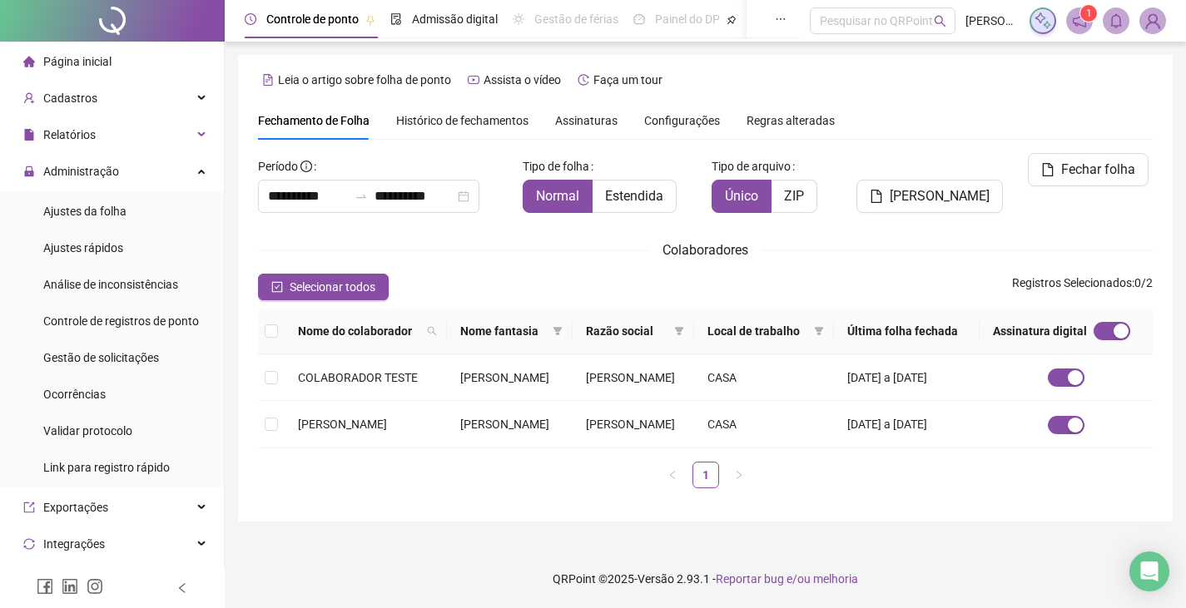
scroll to position [37, 0]
click at [458, 114] on span "Histórico de fechamentos" at bounding box center [462, 120] width 132 height 13
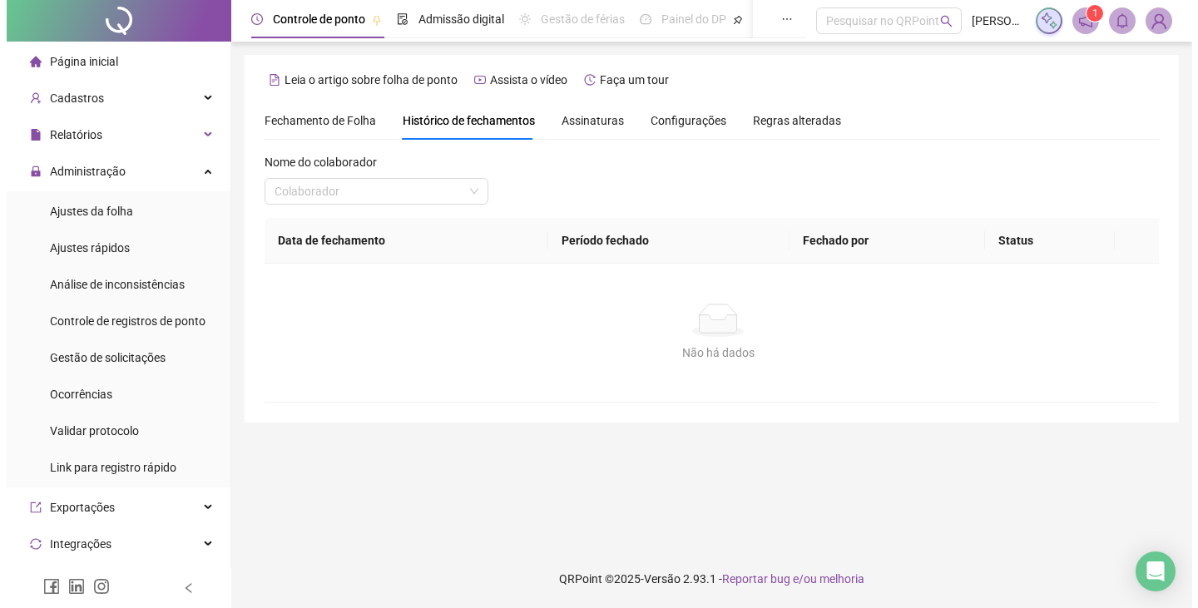
scroll to position [0, 0]
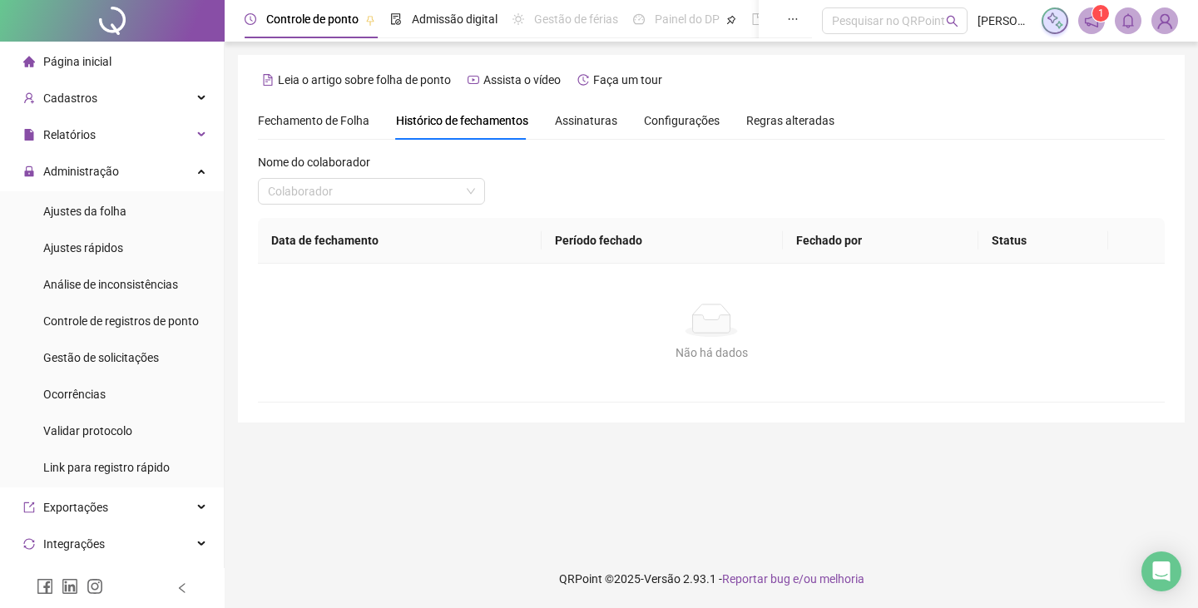
click at [372, 175] on div "Nome do colaborador" at bounding box center [371, 165] width 227 height 25
click at [369, 185] on input "search" at bounding box center [364, 191] width 192 height 25
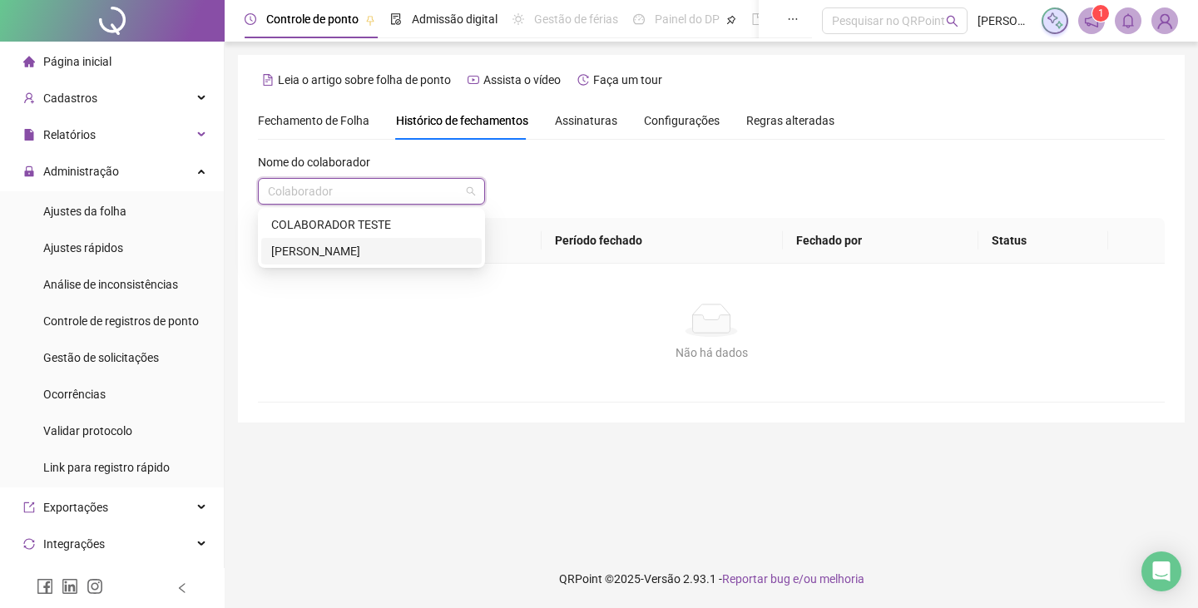
click at [349, 250] on div "JULIA LIMA DOS SANTOS" at bounding box center [371, 251] width 201 height 18
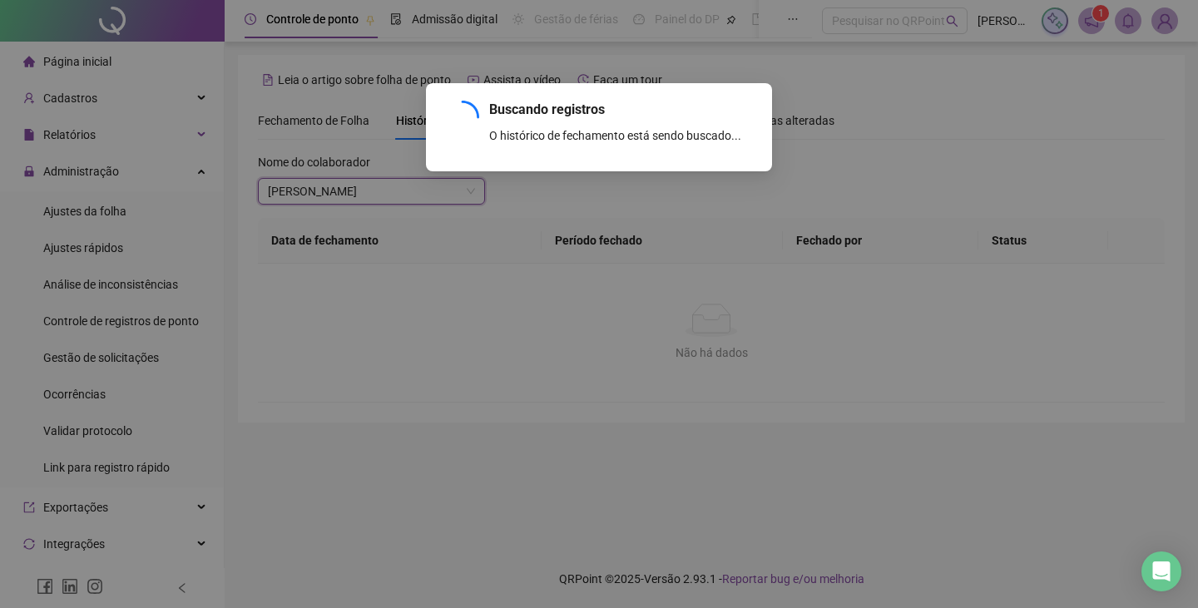
scroll to position [125, 0]
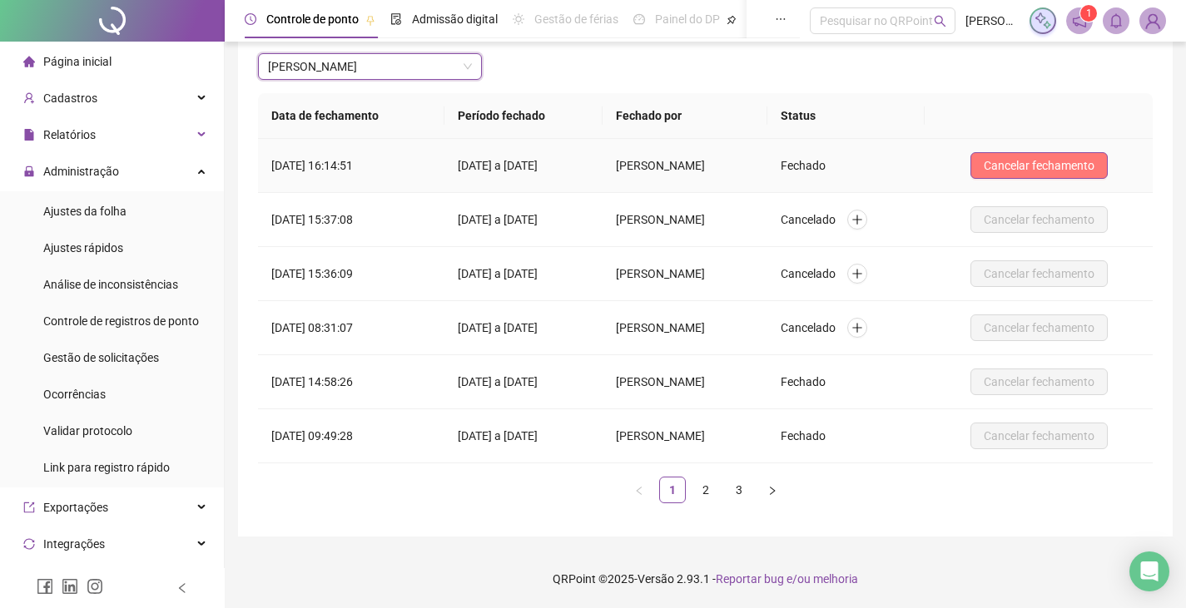
click at [1045, 164] on span "Cancelar fechamento" at bounding box center [1038, 165] width 111 height 18
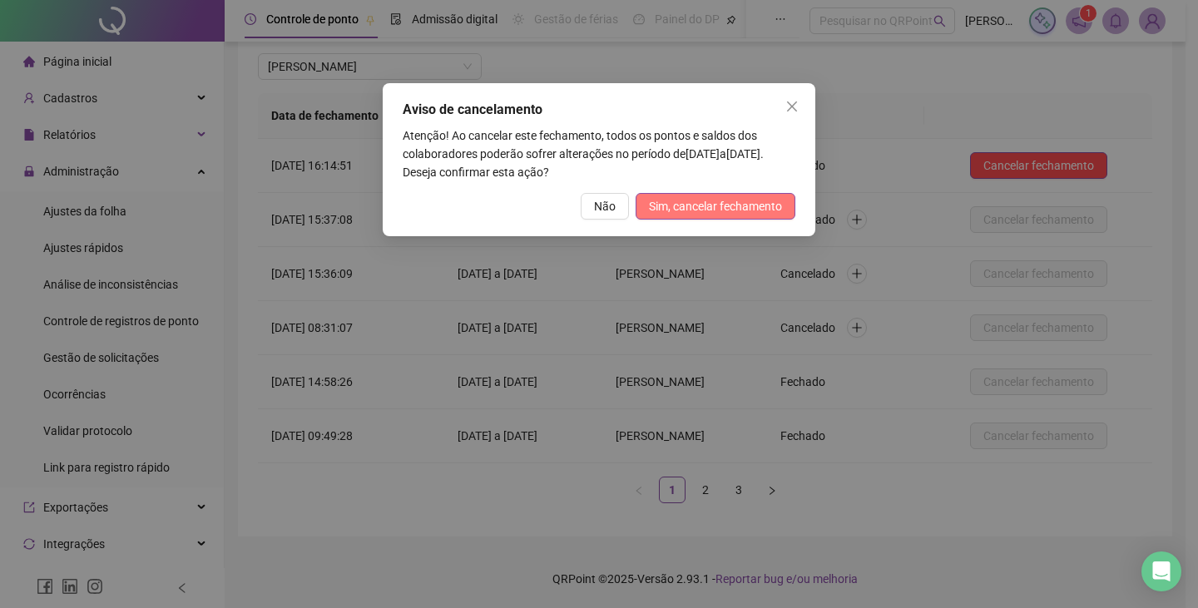
click at [686, 206] on span "Sim, cancelar fechamento" at bounding box center [715, 206] width 133 height 18
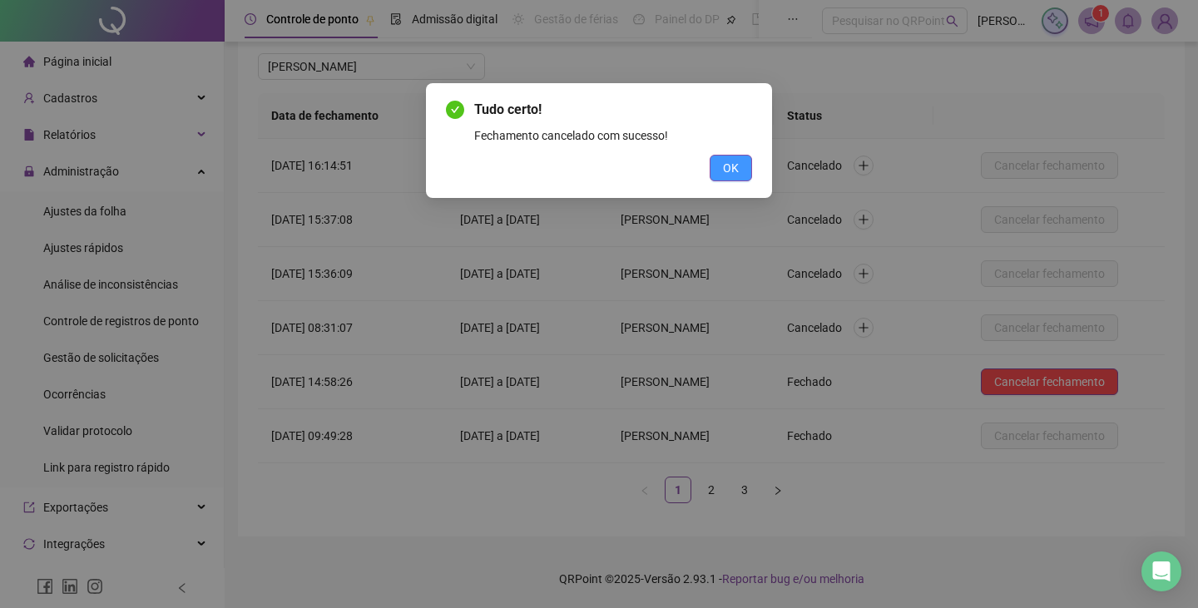
click at [726, 168] on span "OK" at bounding box center [731, 168] width 16 height 18
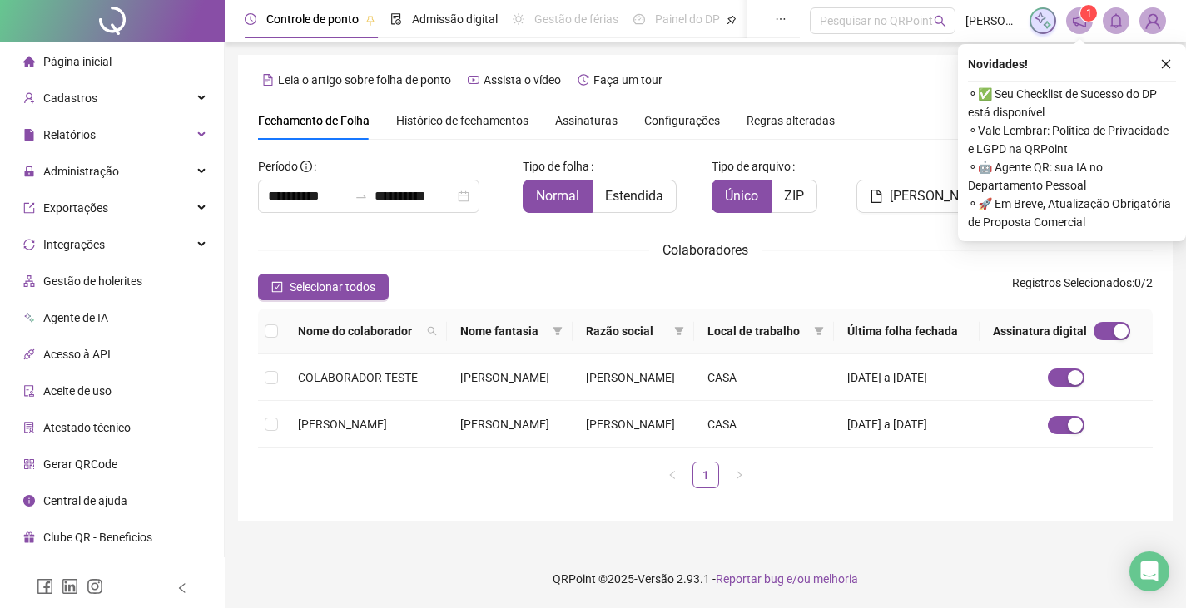
click at [548, 124] on div "Fechamento de Folha Histórico de fechamentos Assinaturas Configurações Regras a…" at bounding box center [546, 121] width 577 height 38
click at [582, 122] on span "Assinaturas" at bounding box center [586, 121] width 62 height 12
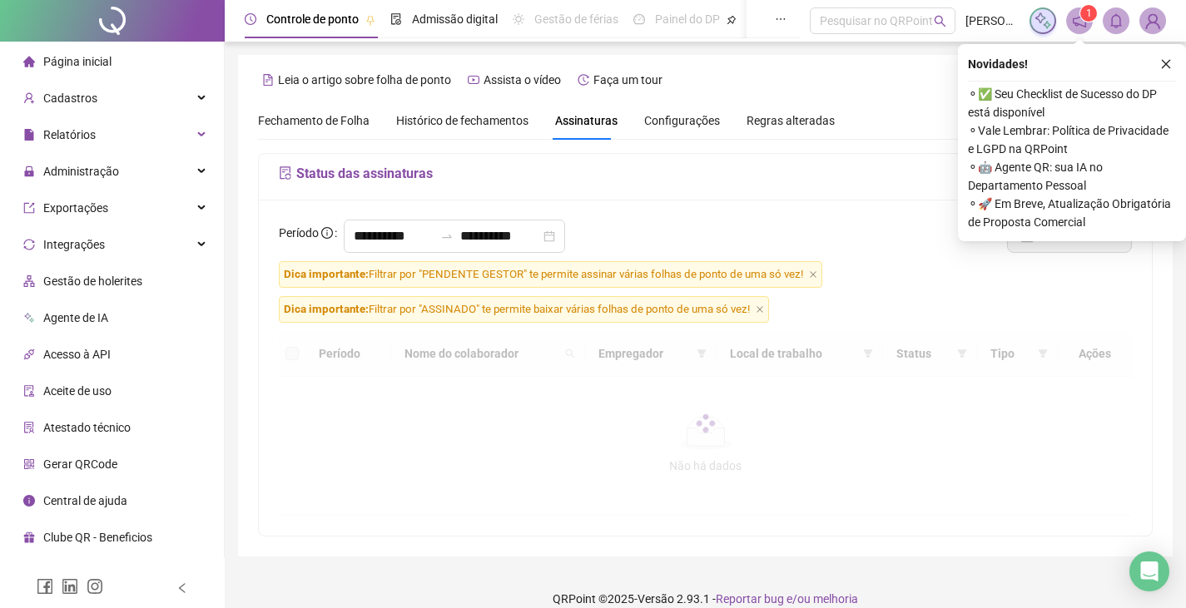
scroll to position [20, 0]
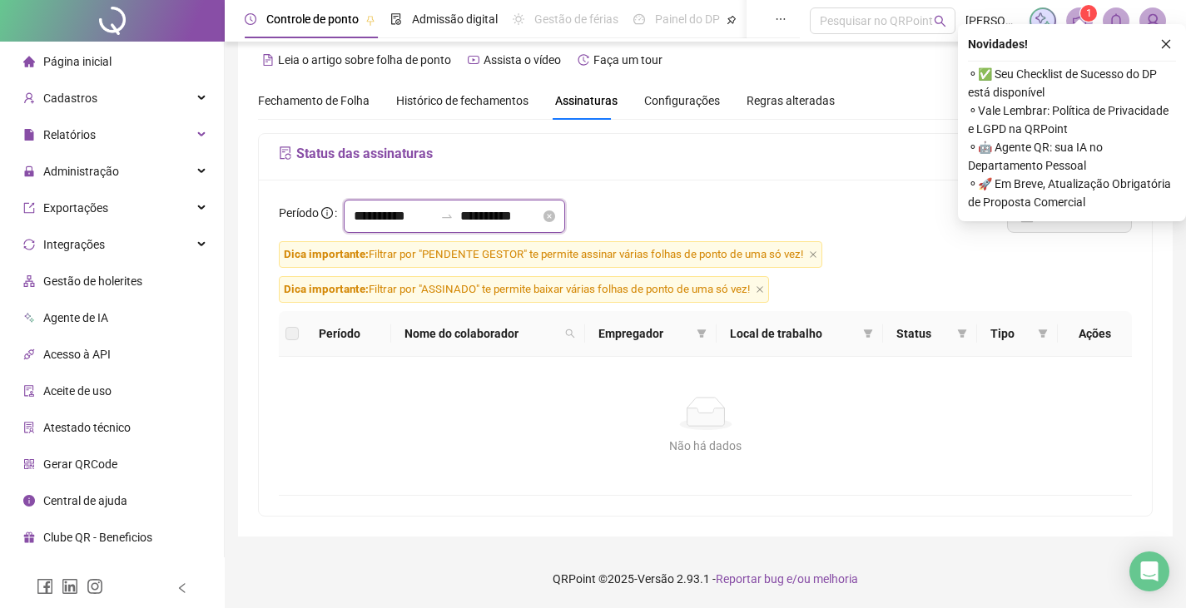
click at [384, 216] on input "**********" at bounding box center [394, 216] width 80 height 20
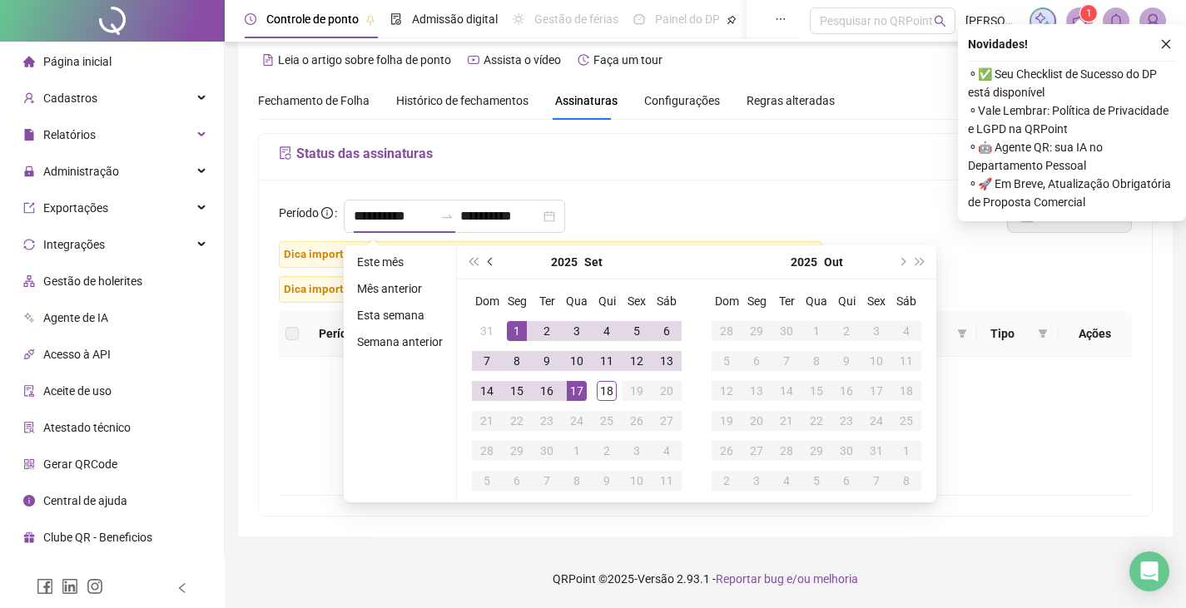
click at [494, 270] on button "prev-year" at bounding box center [491, 261] width 18 height 33
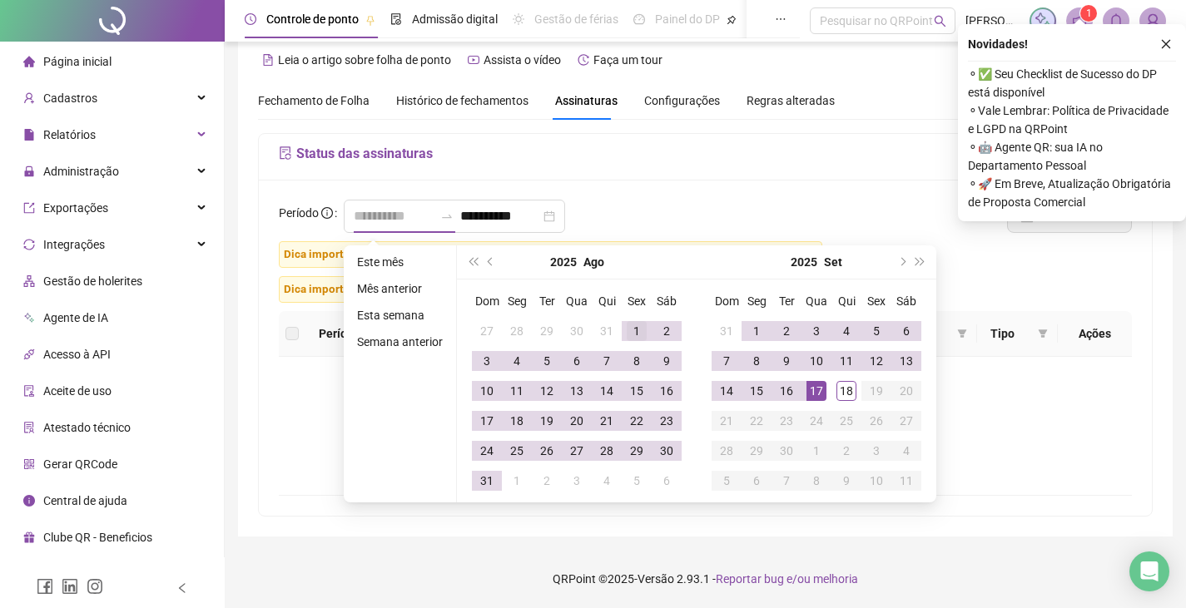
type input "**********"
click at [638, 330] on div "1" at bounding box center [637, 331] width 20 height 20
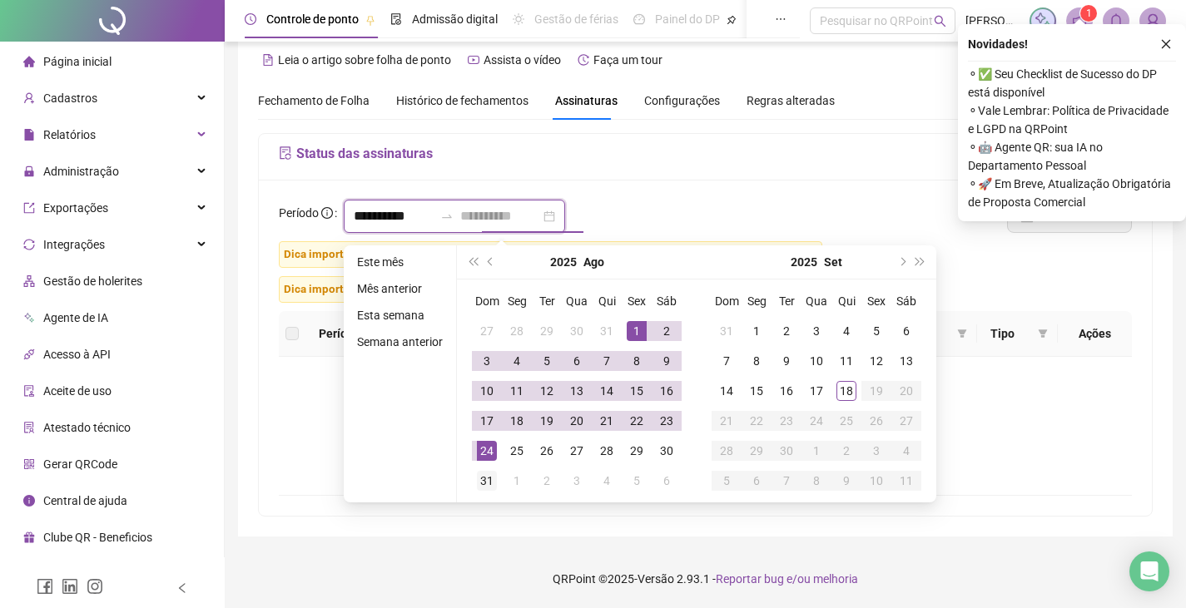
type input "**********"
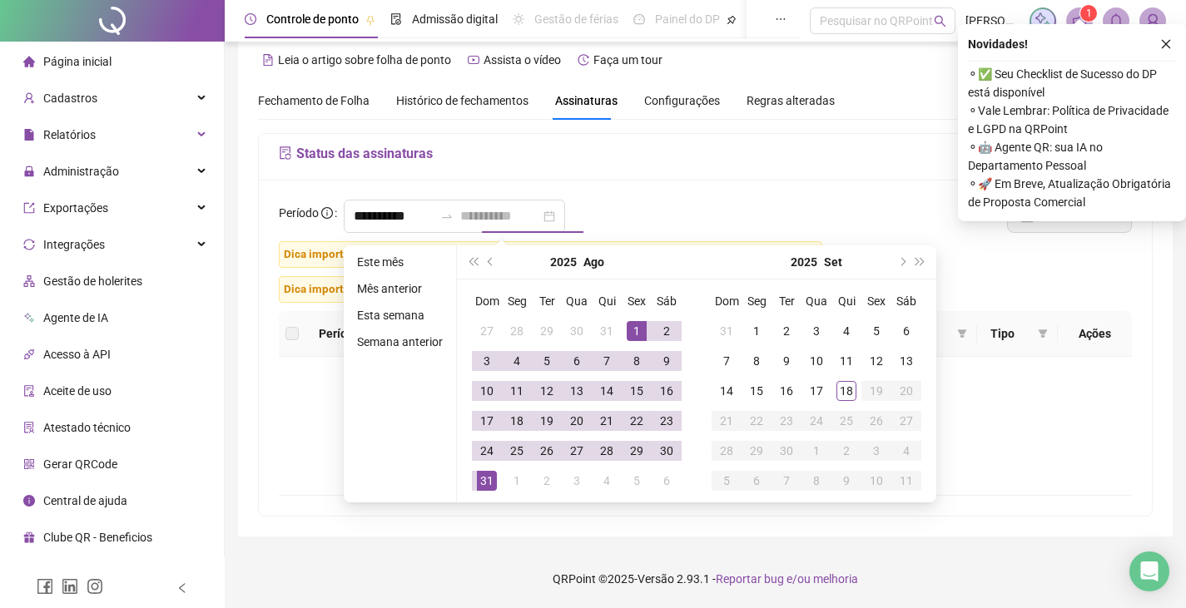
click at [478, 478] on div "31" at bounding box center [487, 481] width 20 height 20
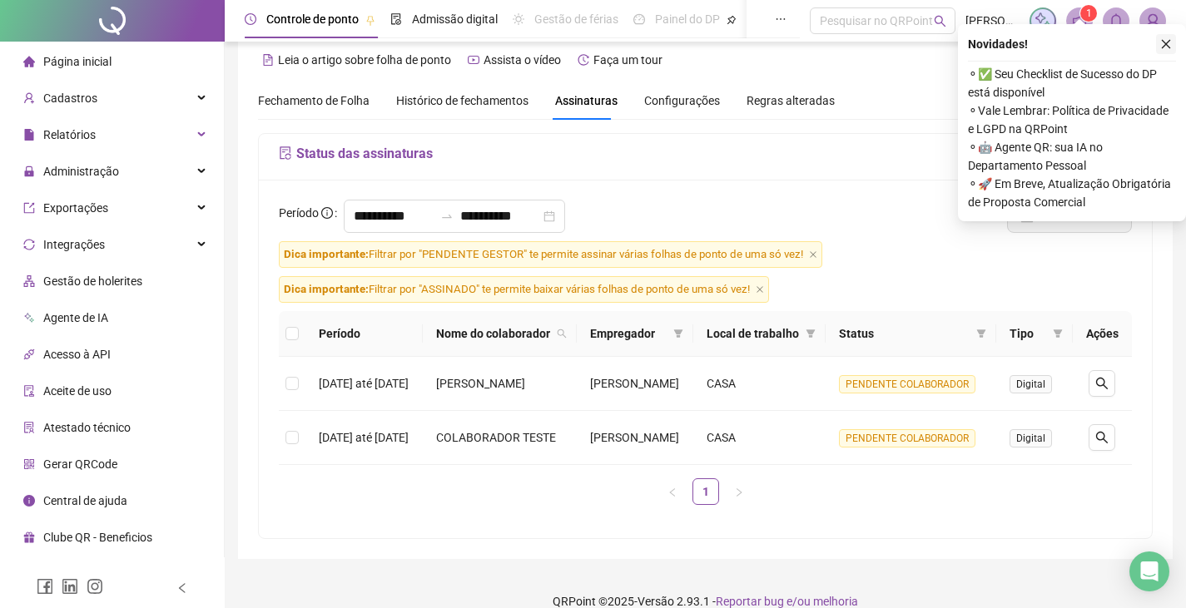
click at [1164, 41] on icon "close" at bounding box center [1166, 44] width 12 height 12
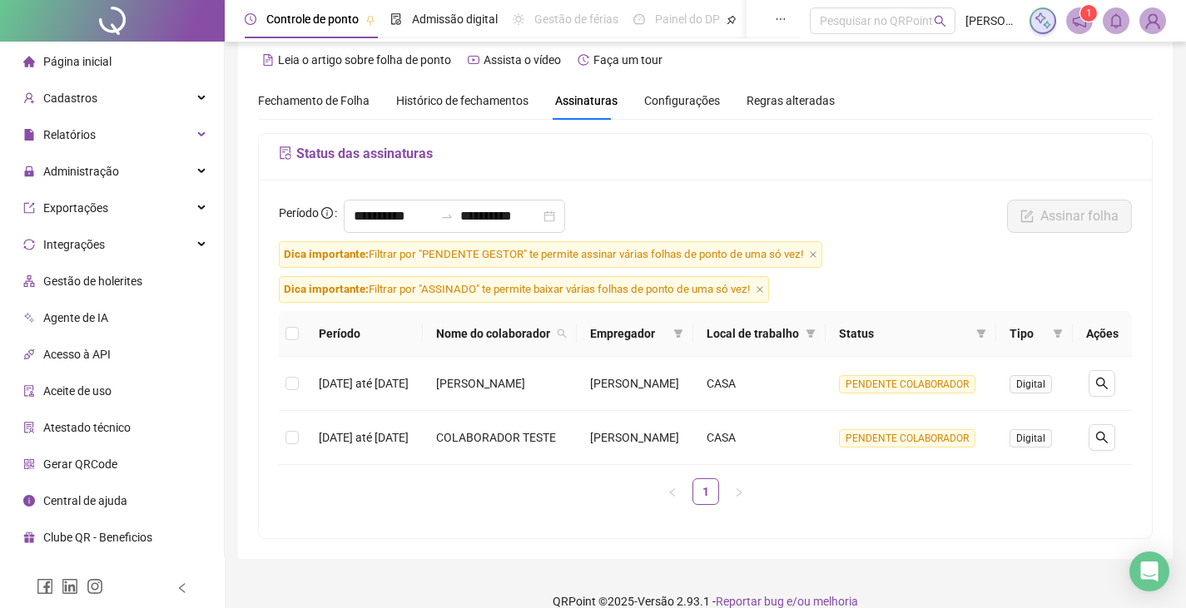
click at [325, 99] on span "Fechamento de Folha" at bounding box center [313, 100] width 111 height 13
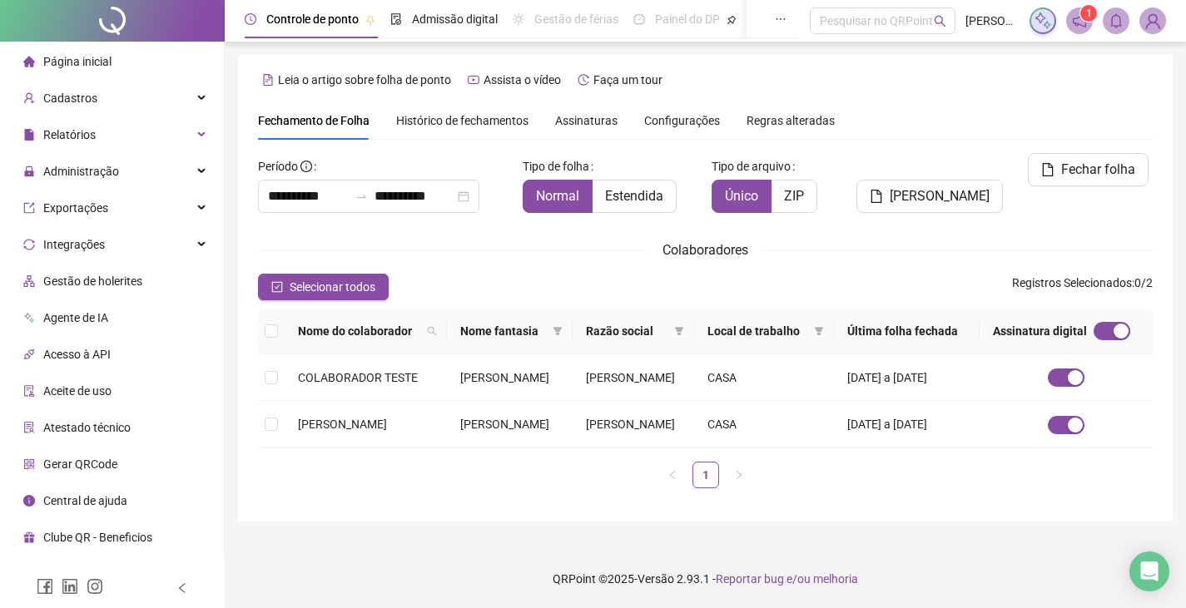
scroll to position [37, 0]
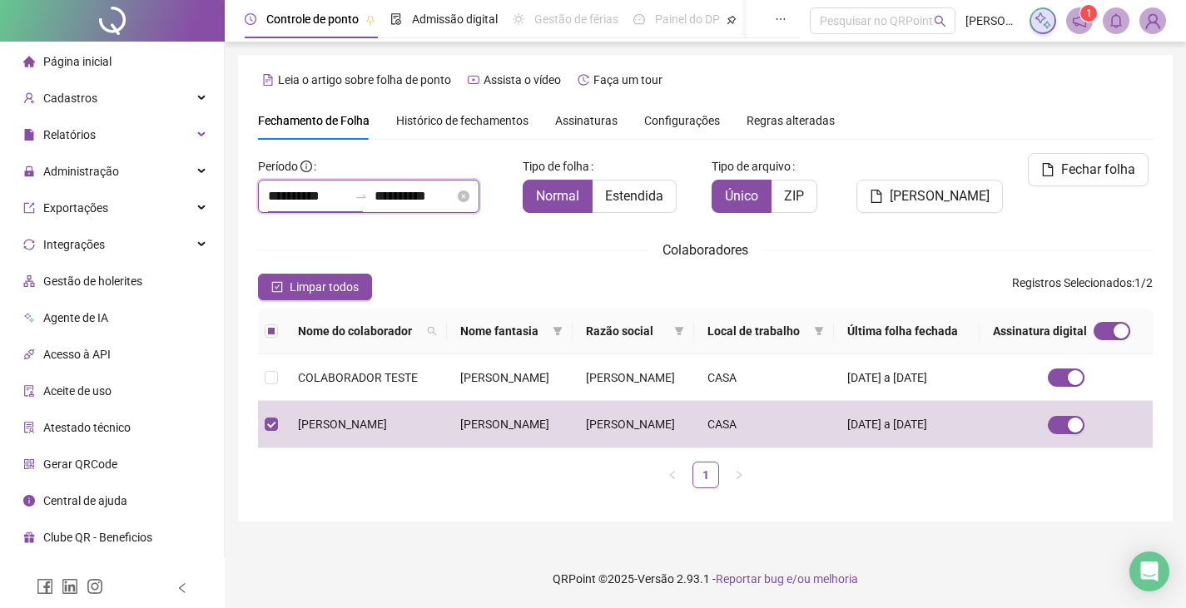
click at [348, 186] on input "**********" at bounding box center [308, 196] width 80 height 20
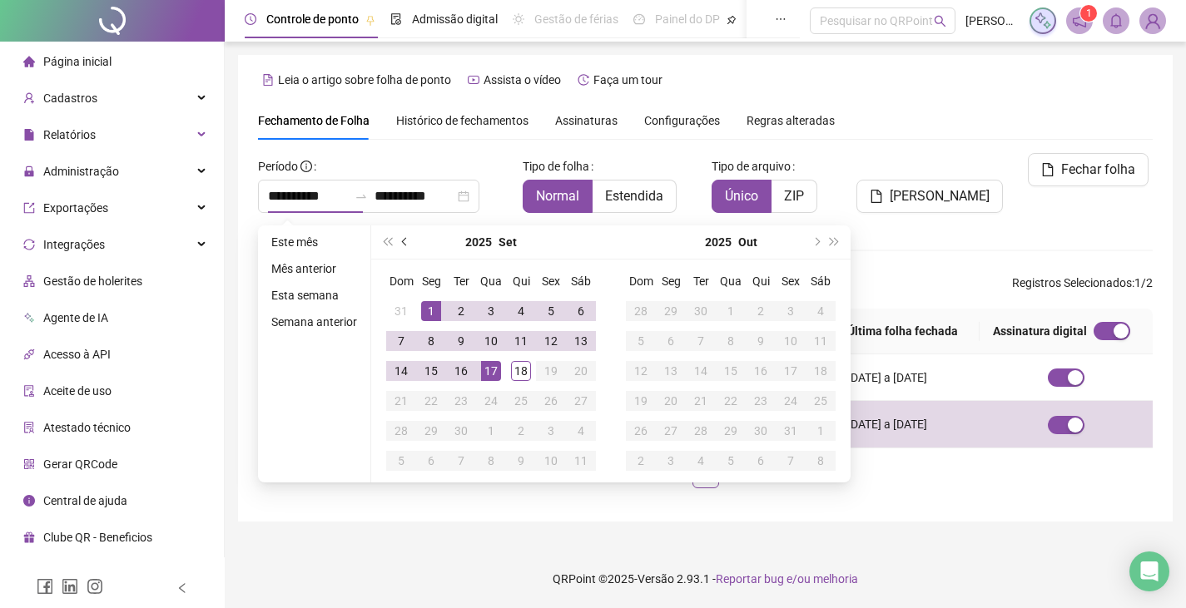
click at [407, 225] on button "prev-year" at bounding box center [405, 241] width 18 height 33
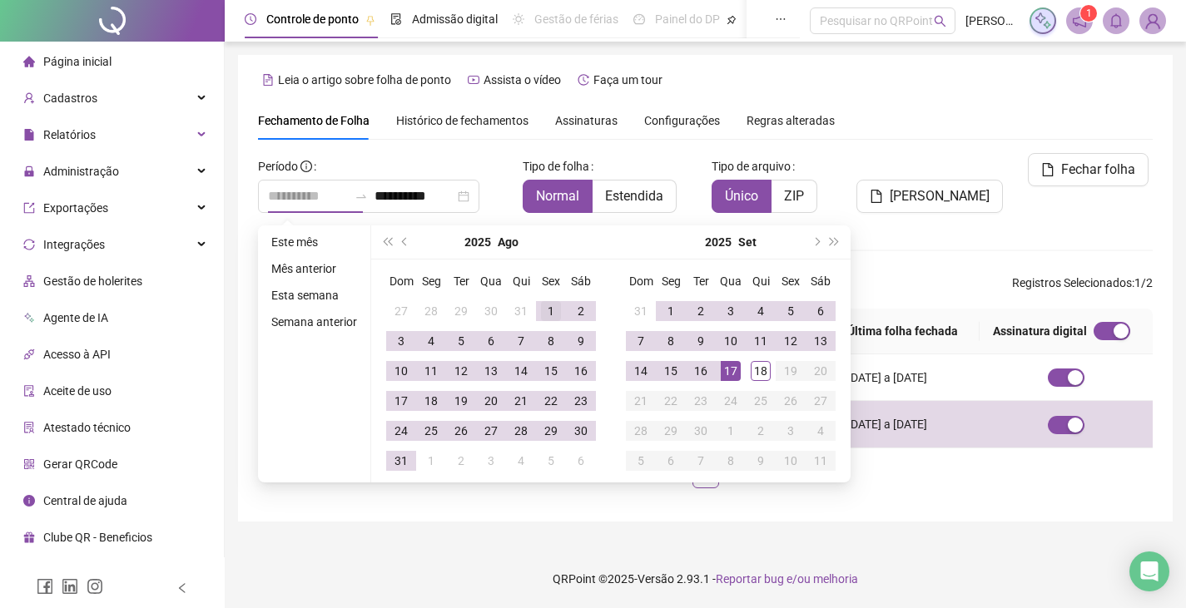
type input "**********"
click at [547, 301] on div "1" at bounding box center [551, 311] width 20 height 20
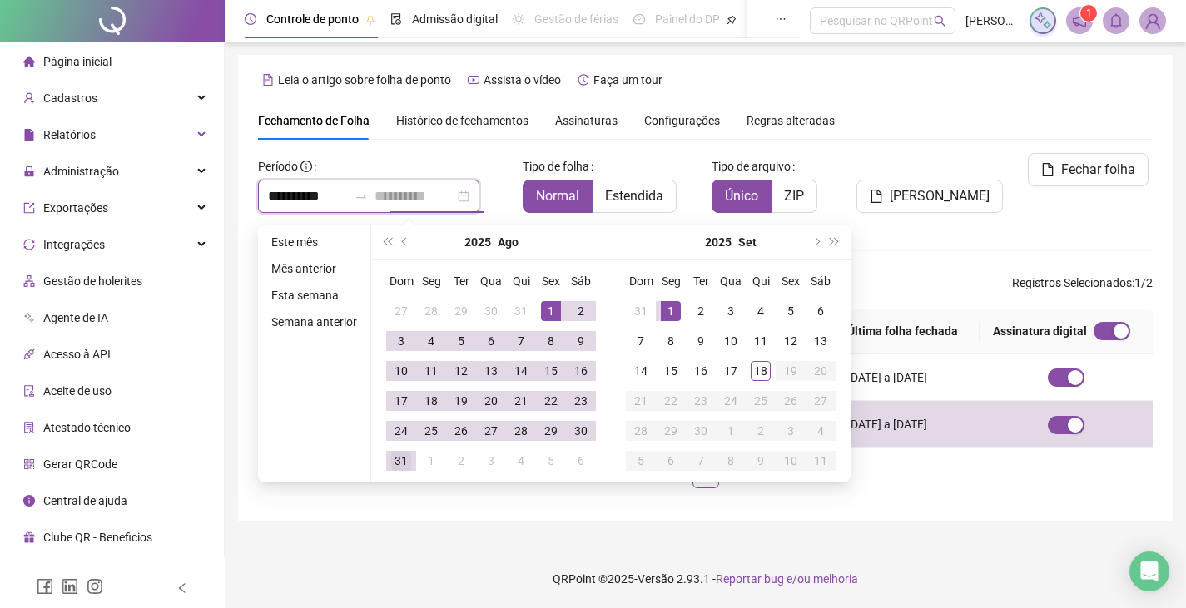
type input "**********"
click at [405, 451] on div "31" at bounding box center [401, 461] width 20 height 20
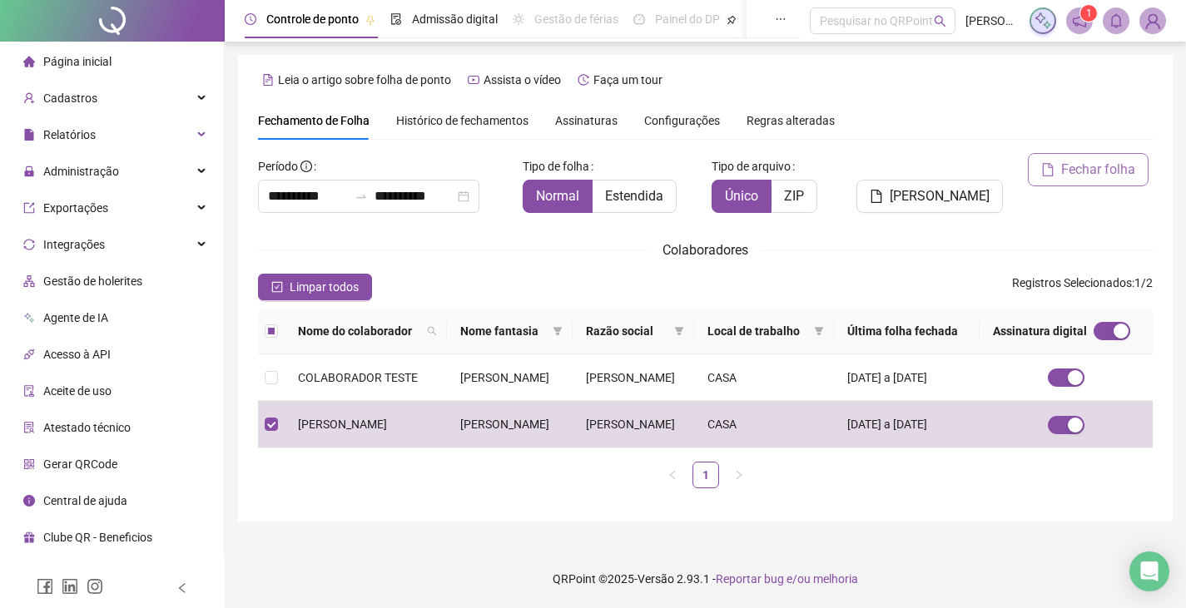
click at [1062, 160] on span "Fechar folha" at bounding box center [1098, 170] width 74 height 20
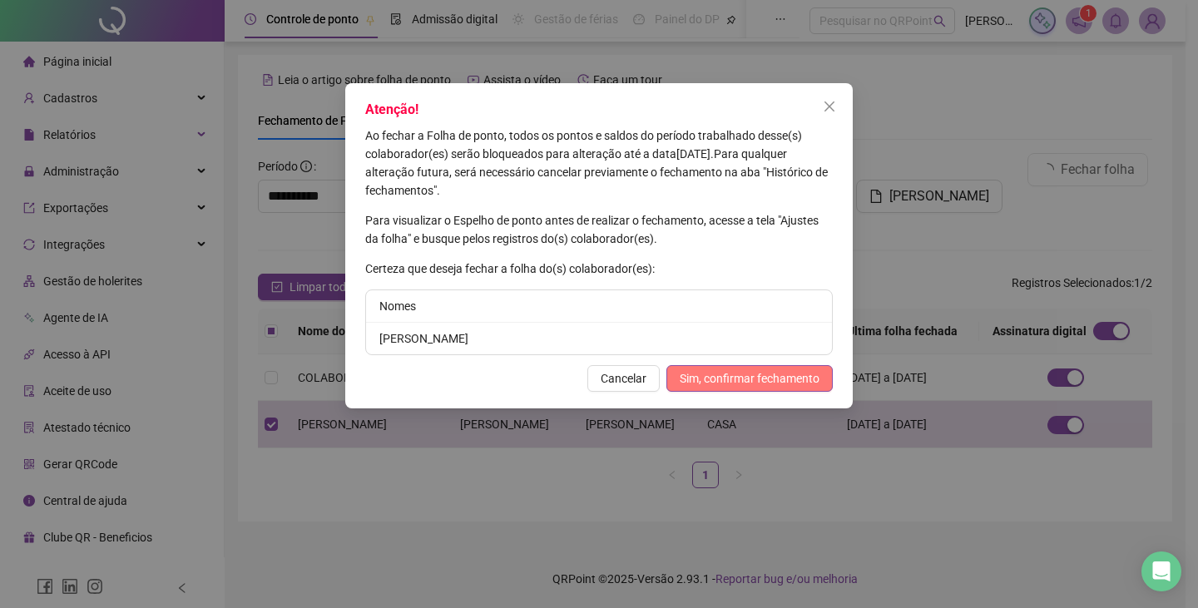
click at [795, 378] on span "Sim, confirmar fechamento" at bounding box center [750, 378] width 140 height 18
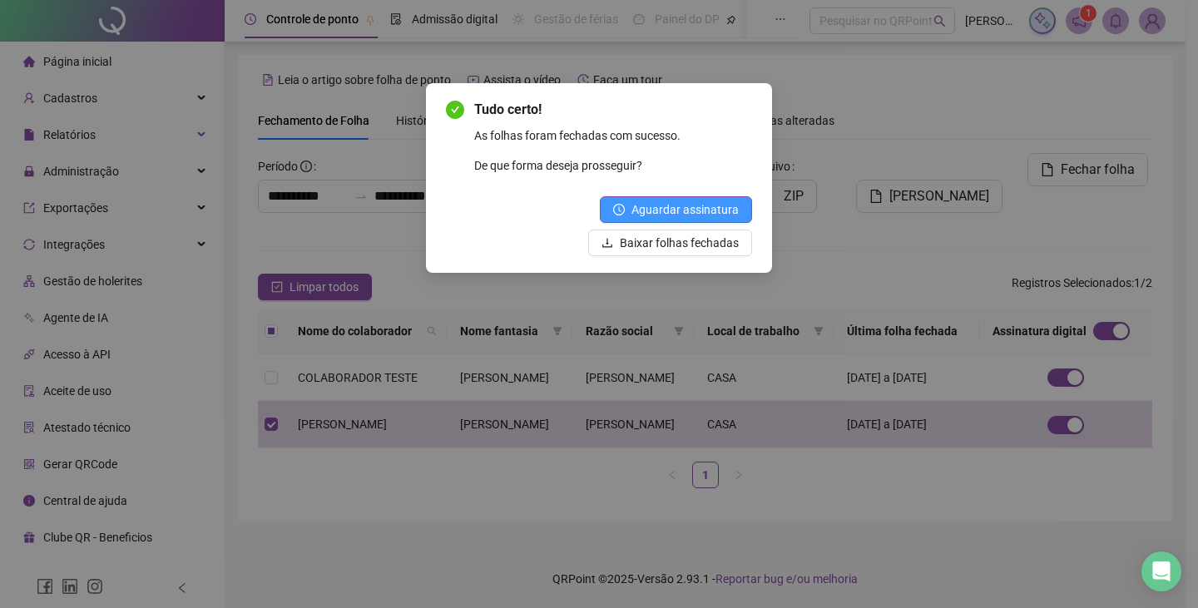
click at [676, 208] on span "Aguardar assinatura" at bounding box center [685, 210] width 107 height 18
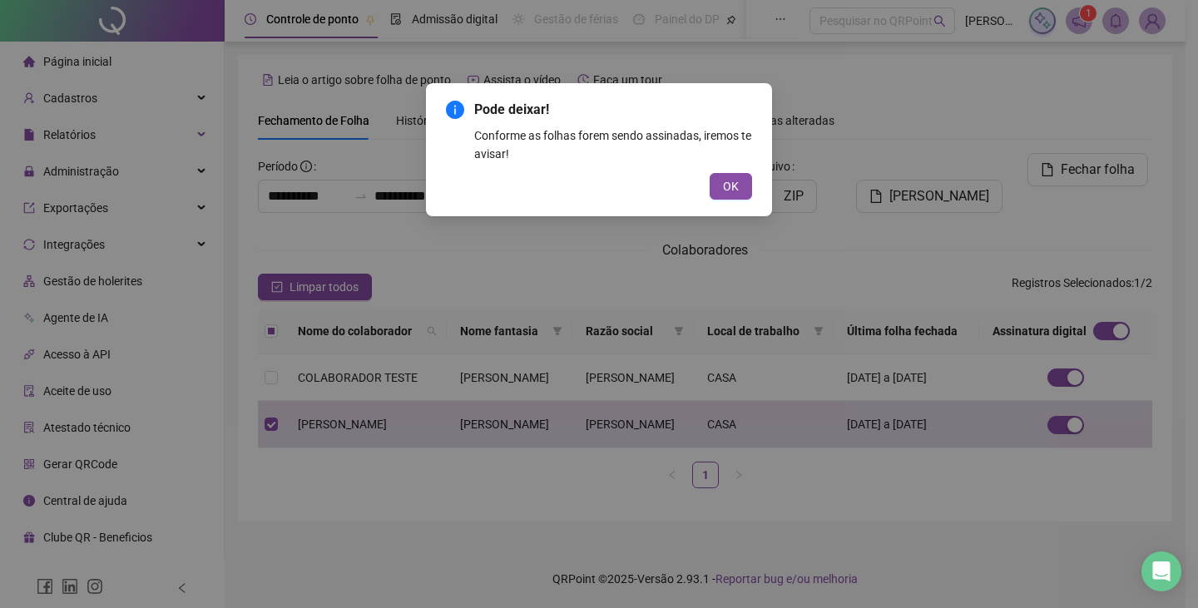
click at [731, 186] on span "OK" at bounding box center [731, 186] width 16 height 18
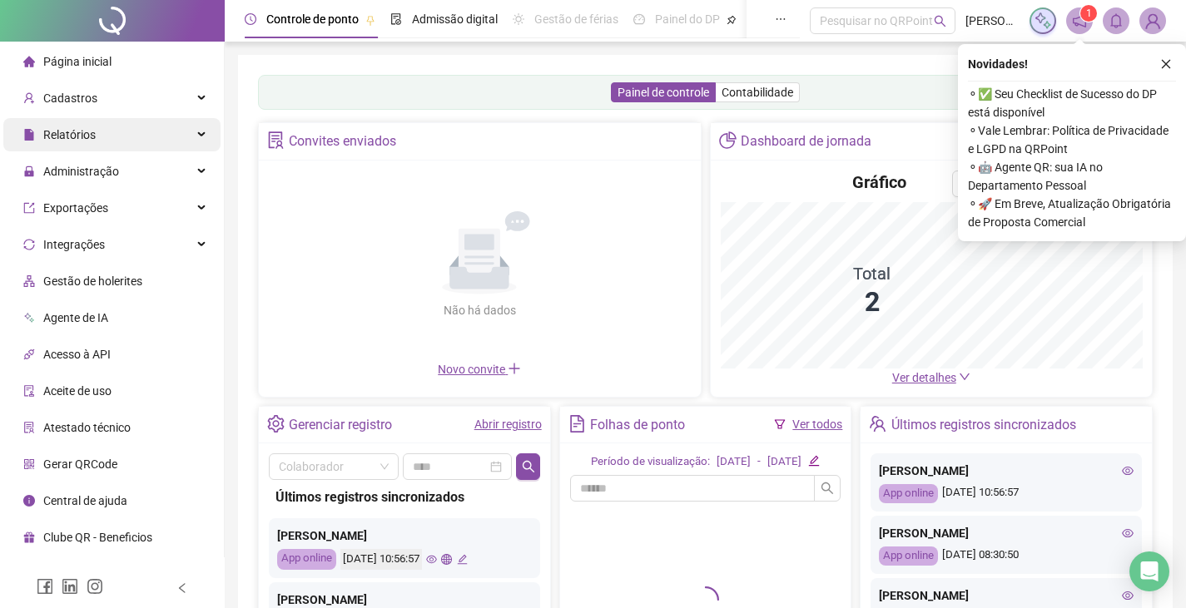
click at [126, 131] on div "Relatórios" at bounding box center [111, 134] width 217 height 33
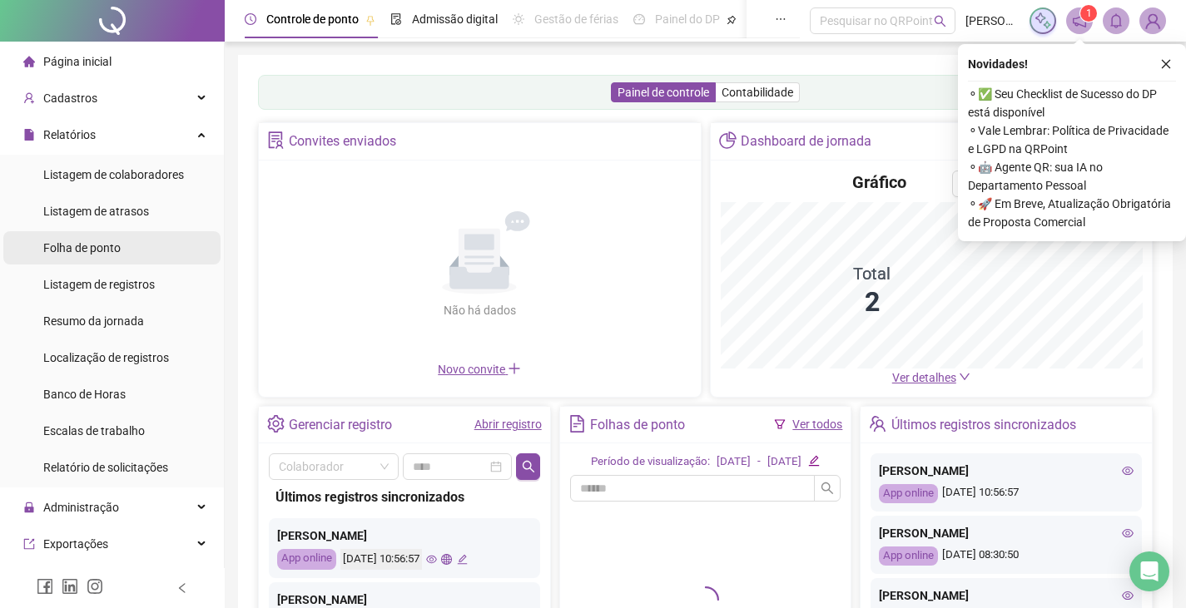
click at [80, 238] on div "Folha de ponto" at bounding box center [81, 247] width 77 height 33
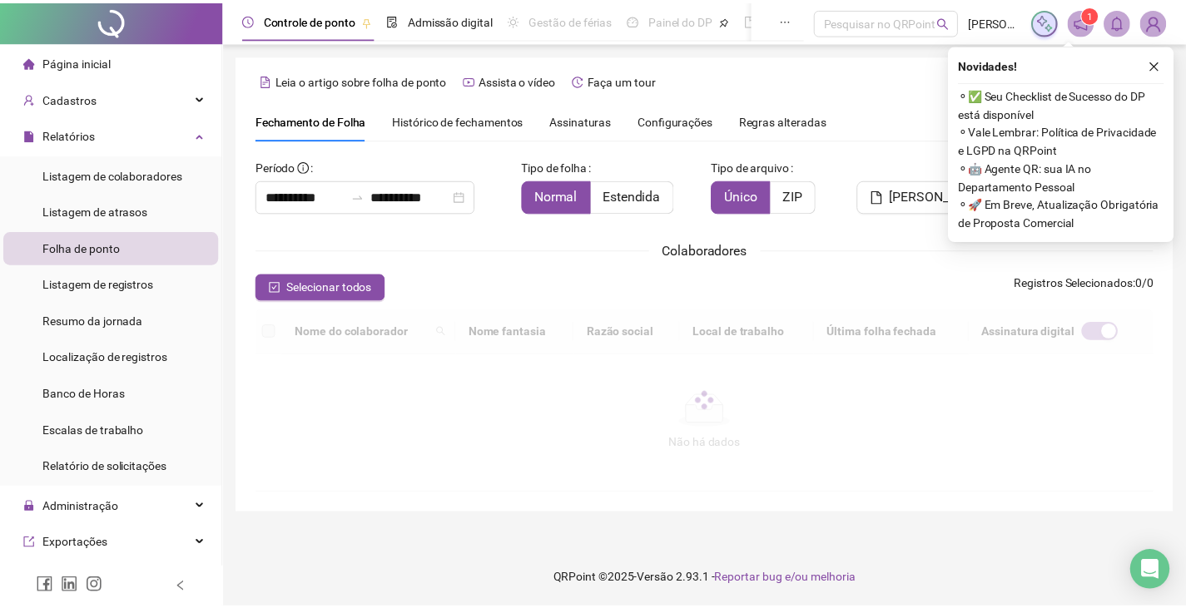
scroll to position [37, 0]
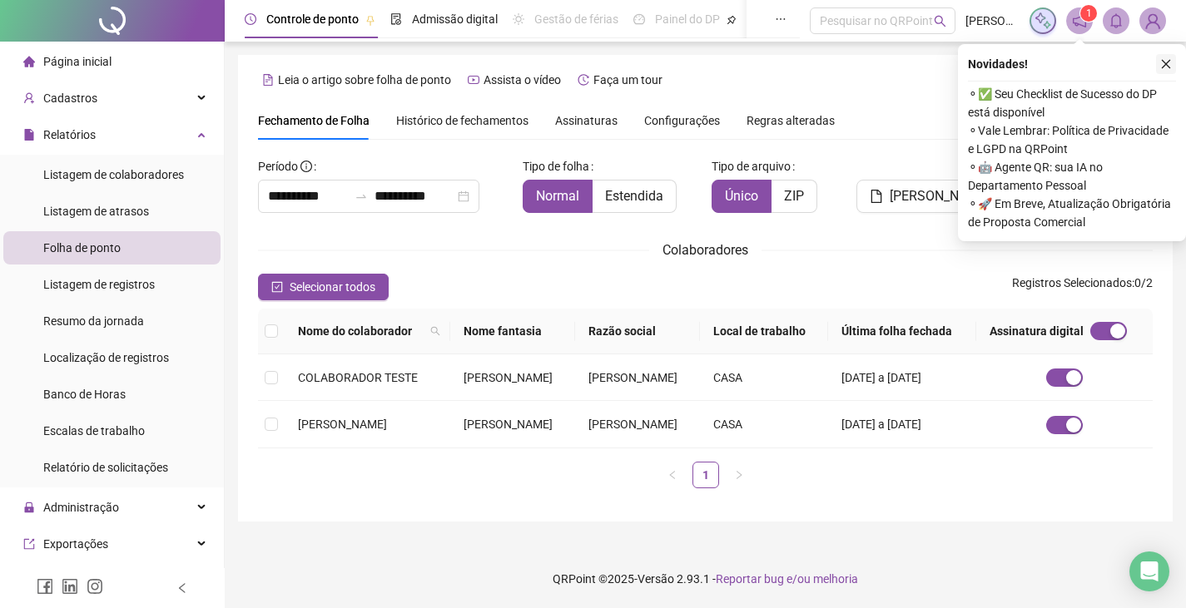
click at [1168, 58] on icon "close" at bounding box center [1166, 64] width 12 height 12
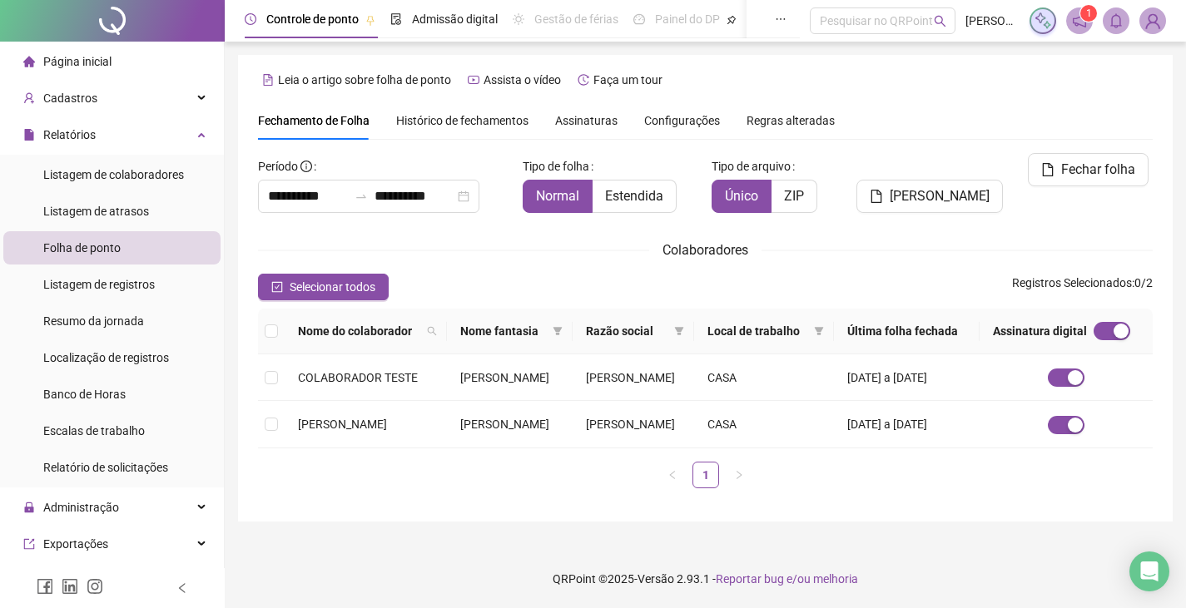
click at [577, 115] on span "Assinaturas" at bounding box center [586, 121] width 62 height 12
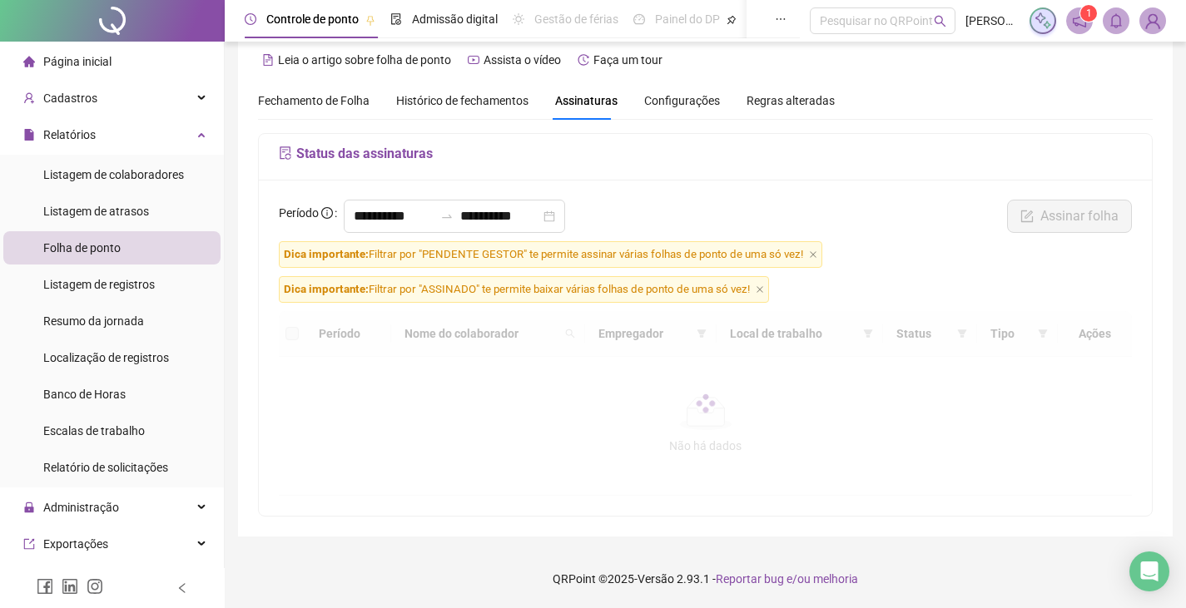
scroll to position [20, 0]
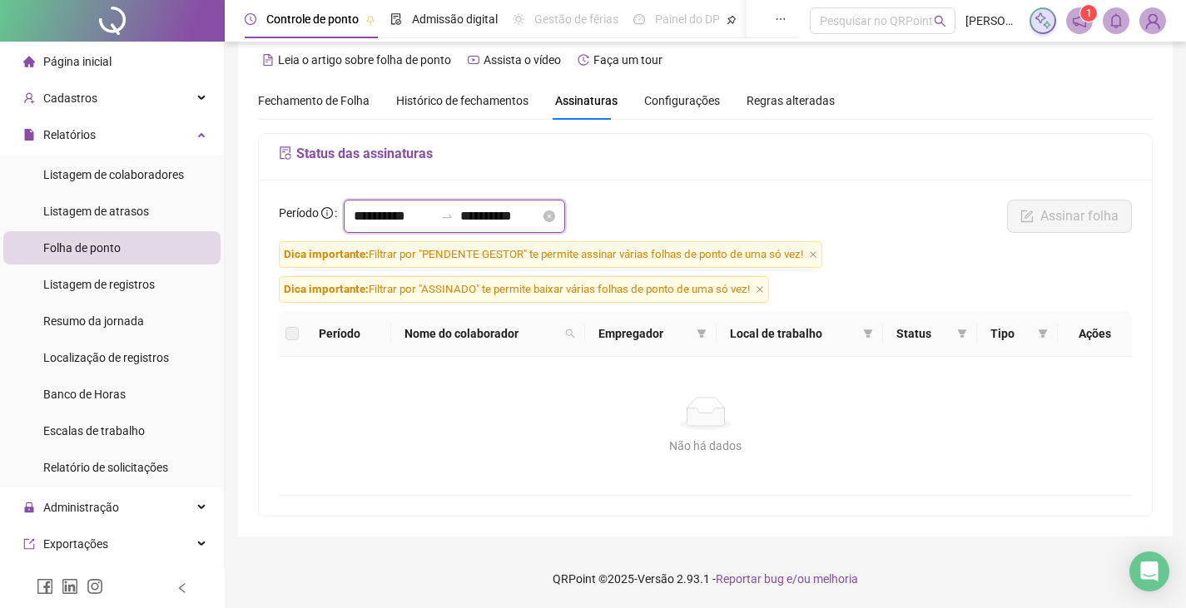
click at [406, 225] on input "**********" at bounding box center [394, 216] width 80 height 20
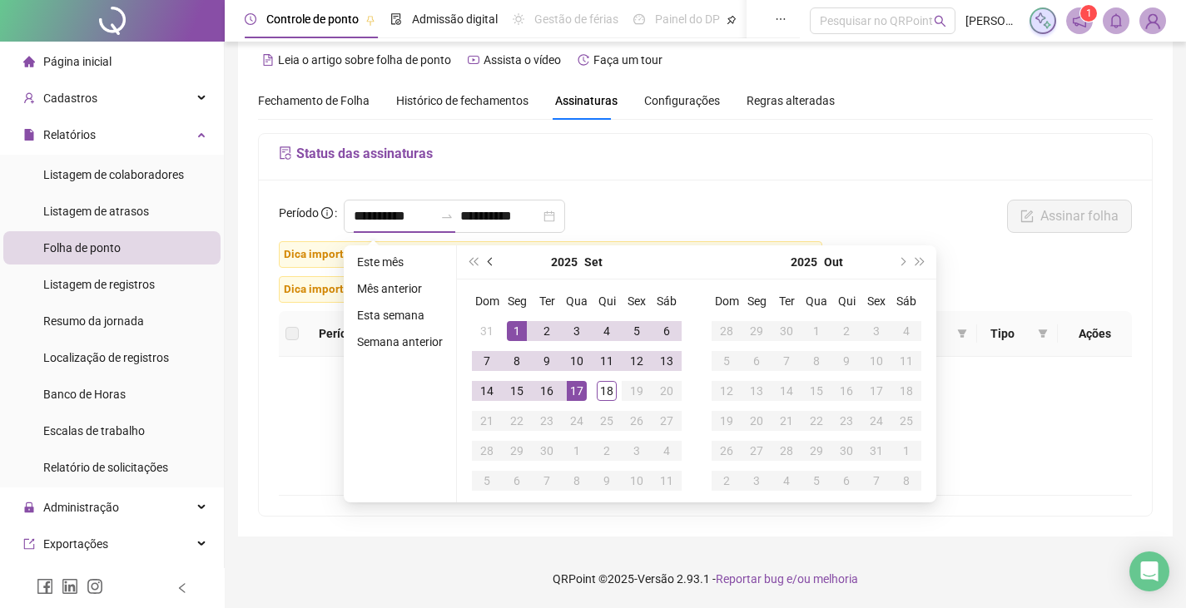
click at [493, 265] on button "prev-year" at bounding box center [491, 261] width 18 height 33
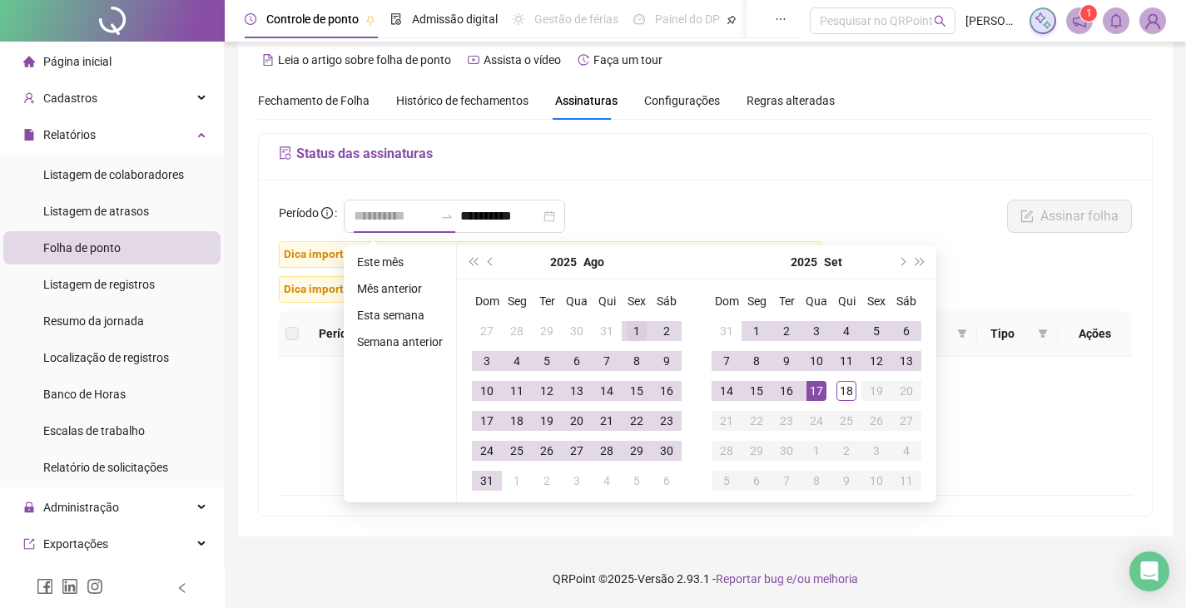
type input "**********"
click at [640, 330] on div "1" at bounding box center [637, 331] width 20 height 20
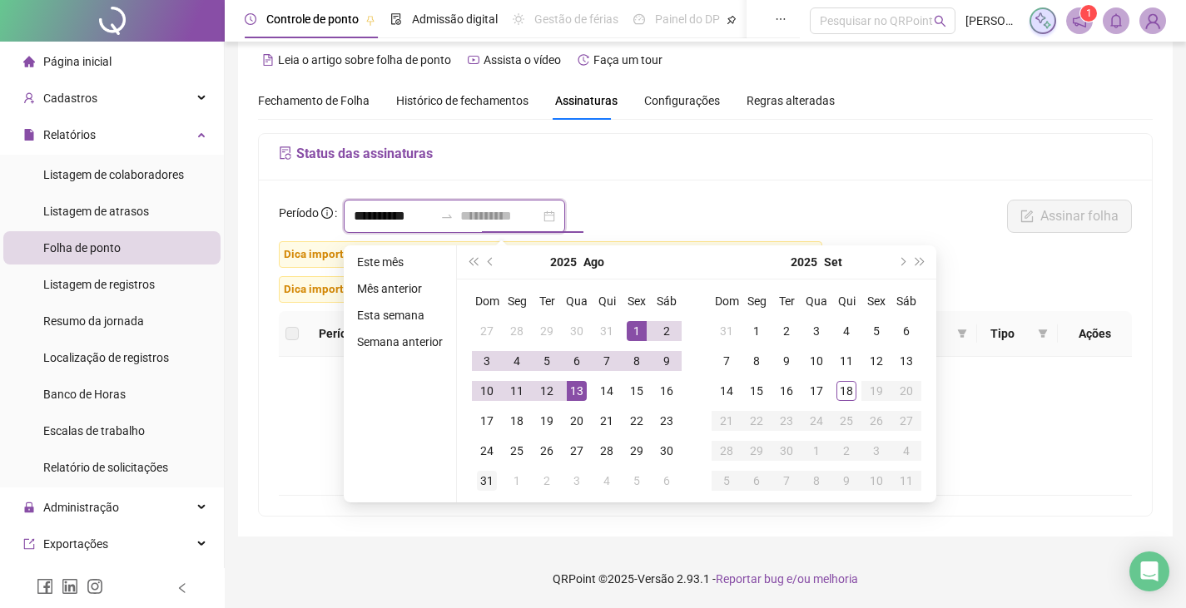
type input "**********"
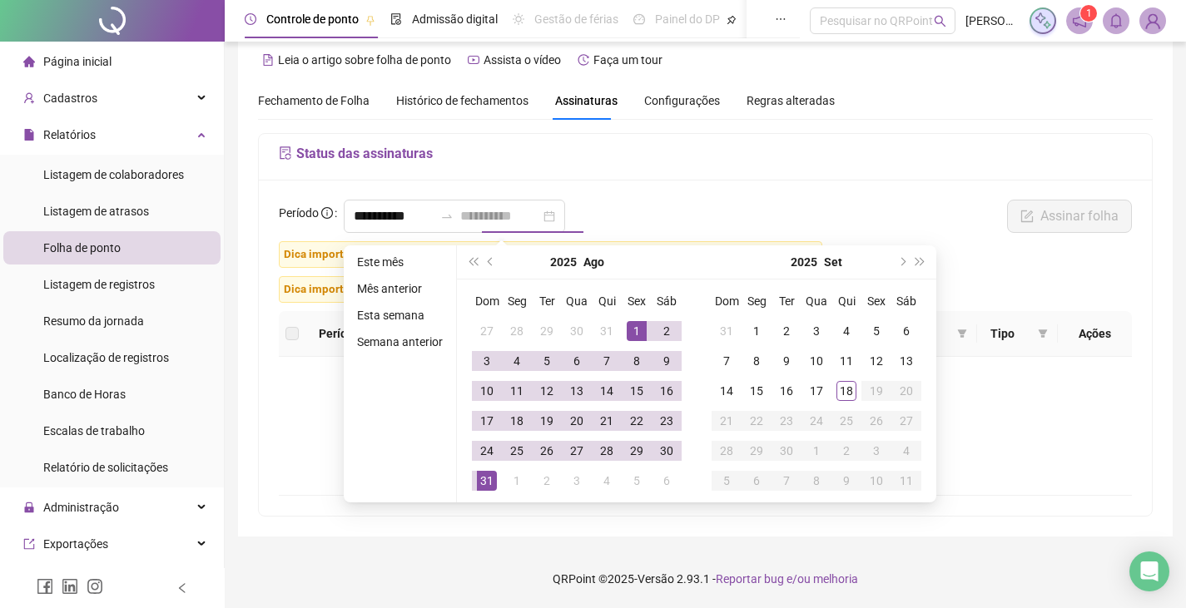
click at [491, 479] on div "31" at bounding box center [487, 481] width 20 height 20
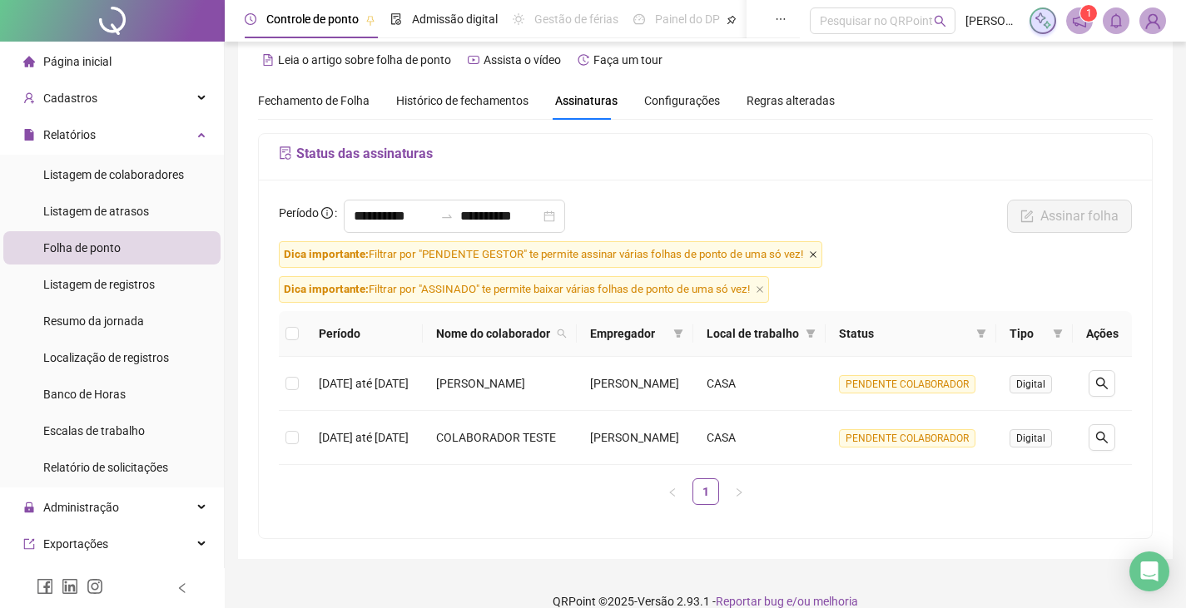
click at [814, 259] on icon "close" at bounding box center [813, 254] width 8 height 8
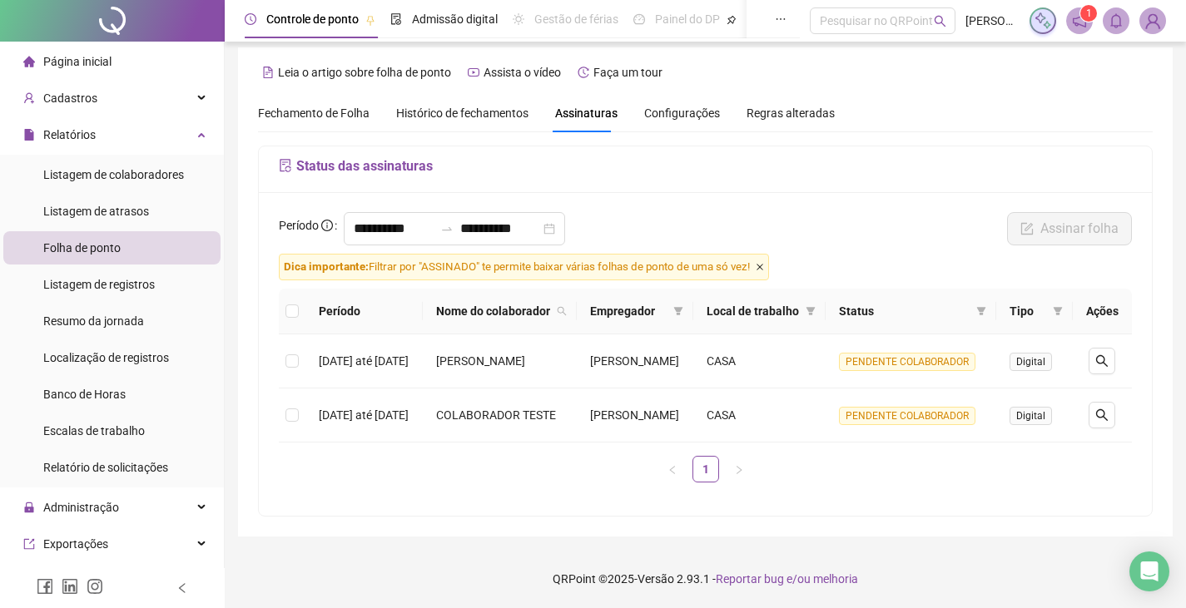
click at [764, 263] on icon "close" at bounding box center [759, 267] width 8 height 8
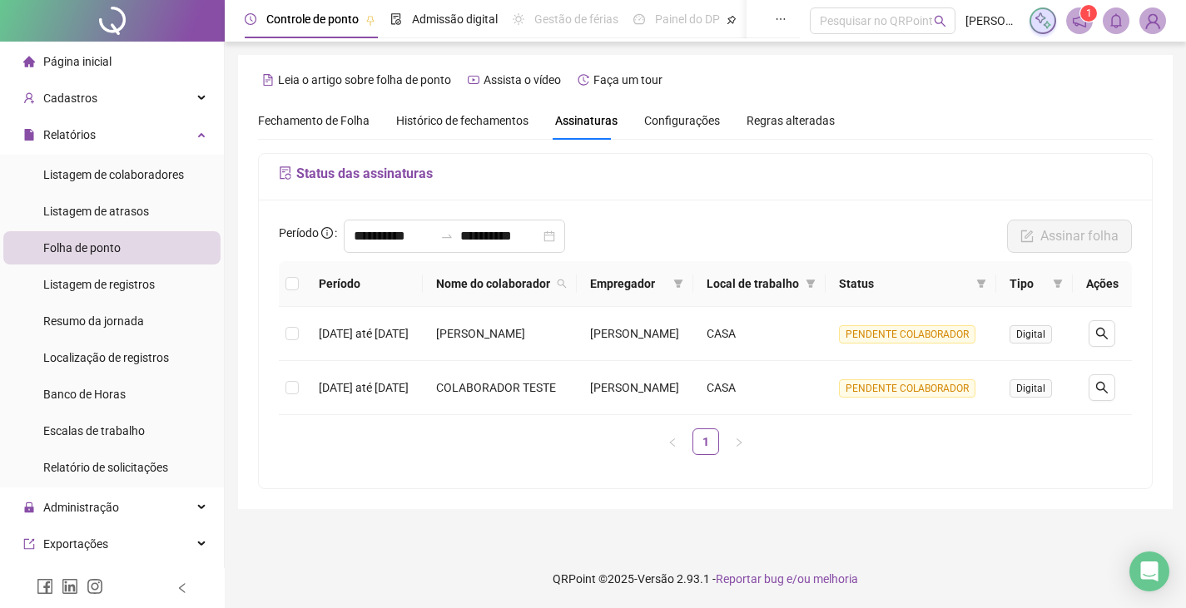
scroll to position [11, 0]
click at [1098, 394] on icon "search" at bounding box center [1101, 387] width 13 height 13
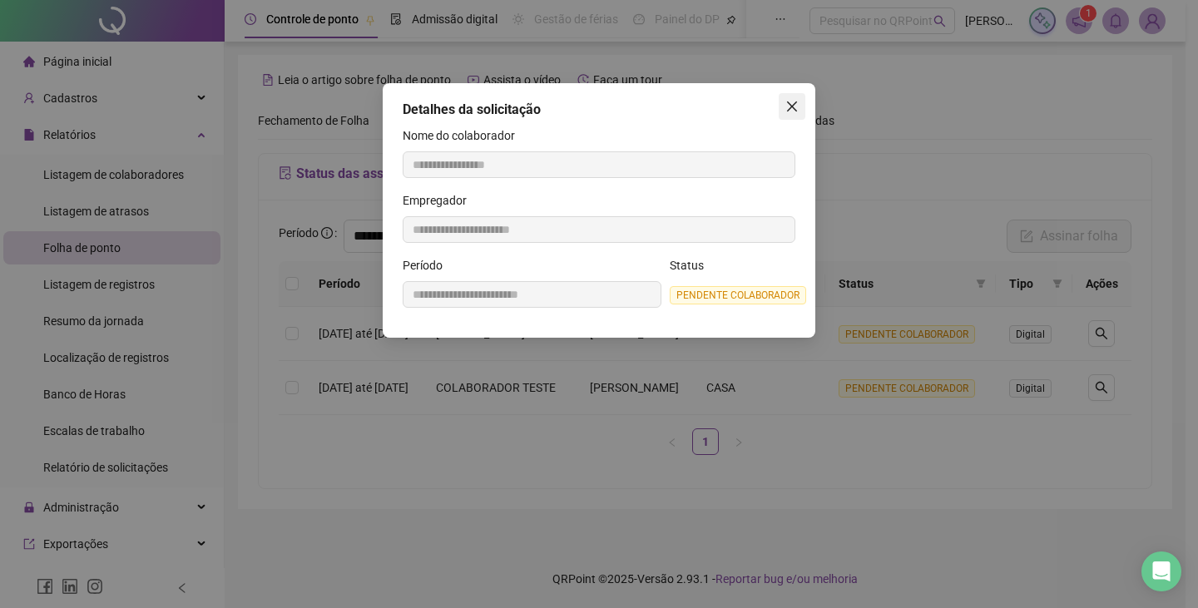
click at [783, 107] on span "Close" at bounding box center [792, 106] width 27 height 13
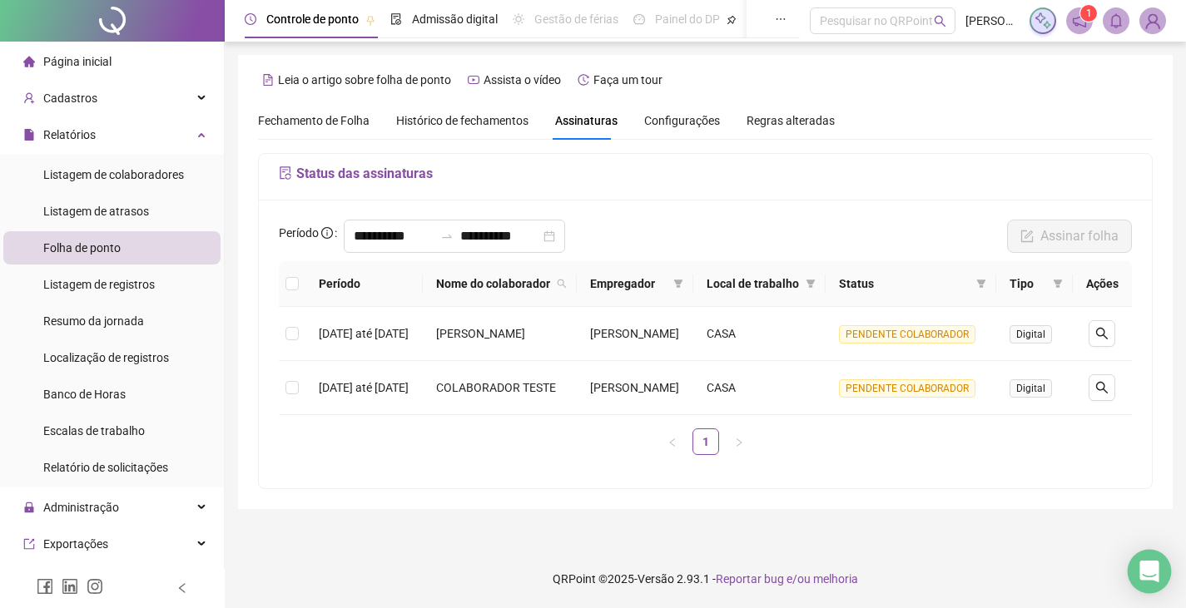
click at [1152, 573] on icon "Open Intercom Messenger" at bounding box center [1148, 572] width 19 height 22
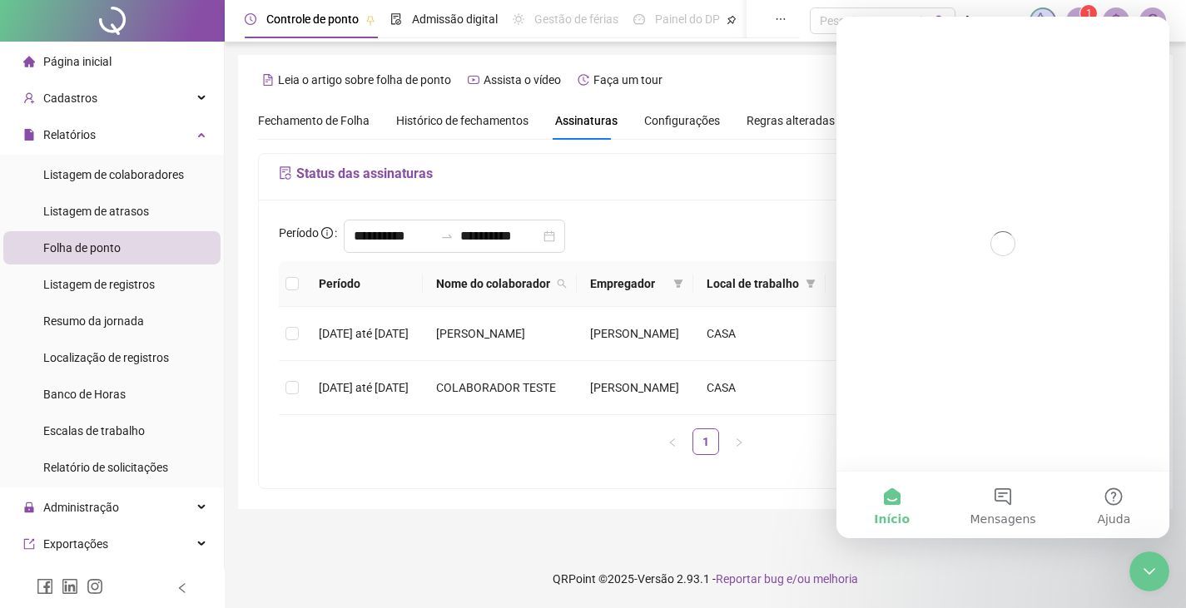
scroll to position [0, 0]
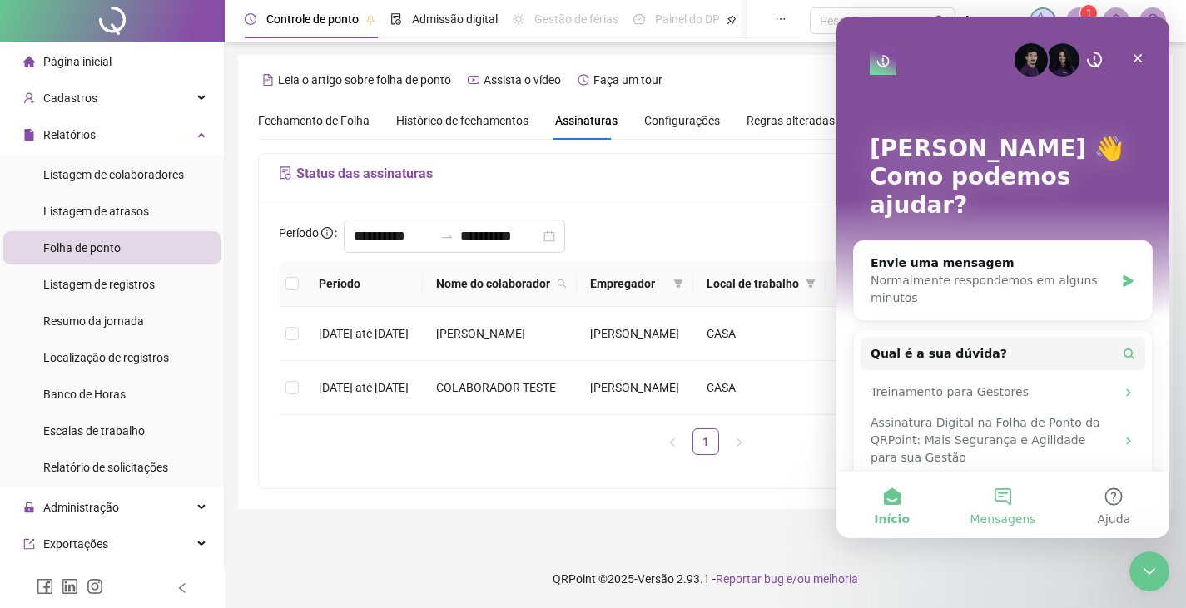
click at [1015, 499] on button "Mensagens" at bounding box center [1002, 505] width 111 height 67
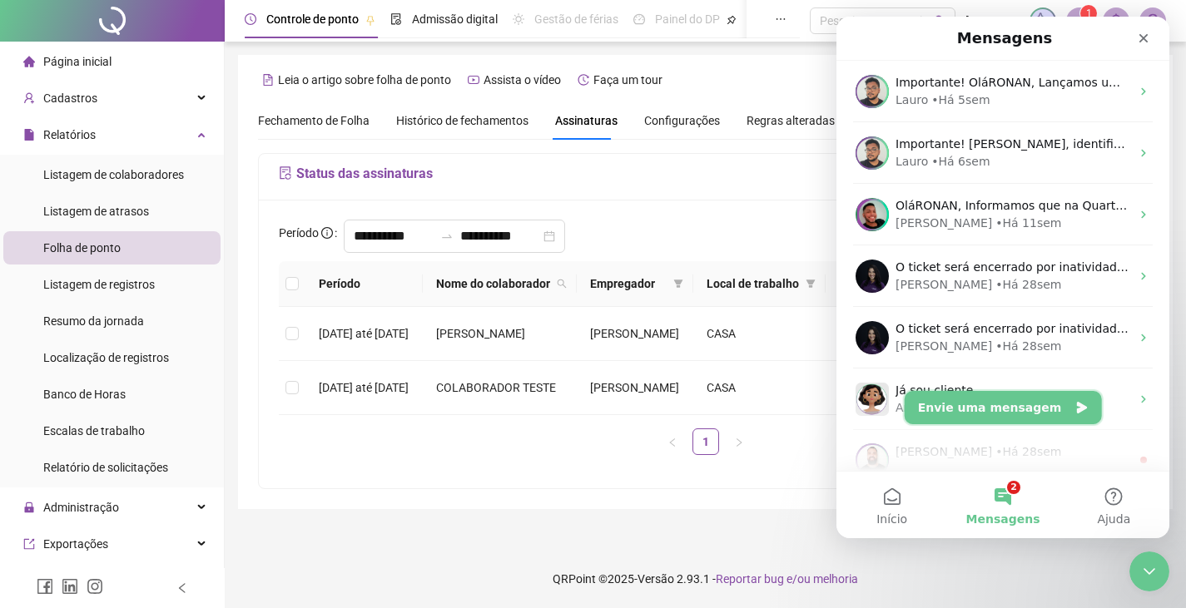
click at [983, 405] on button "Envie uma mensagem" at bounding box center [1002, 407] width 197 height 33
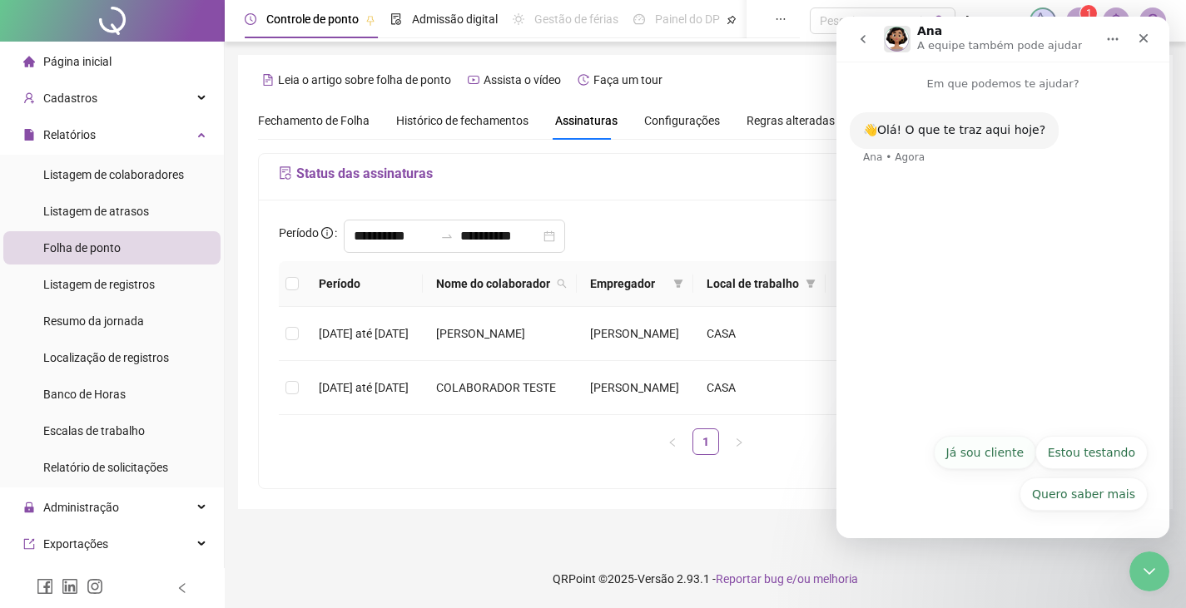
click at [1018, 455] on button "Já sou cliente" at bounding box center [985, 452] width 102 height 33
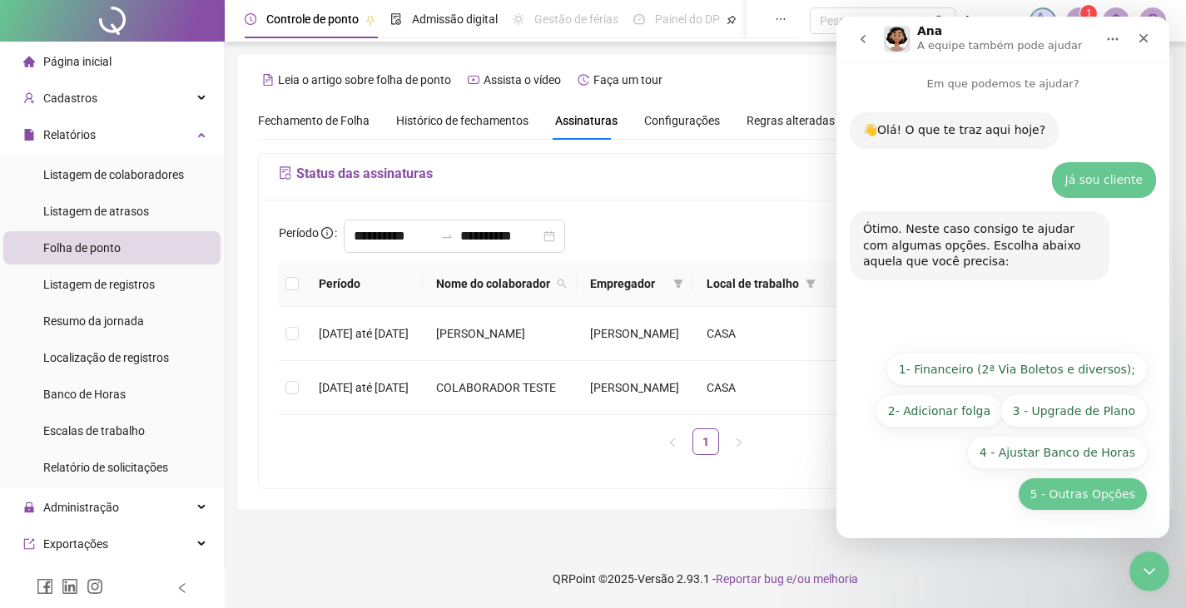
click at [1088, 490] on button "5 - Outras Opções" at bounding box center [1083, 494] width 130 height 33
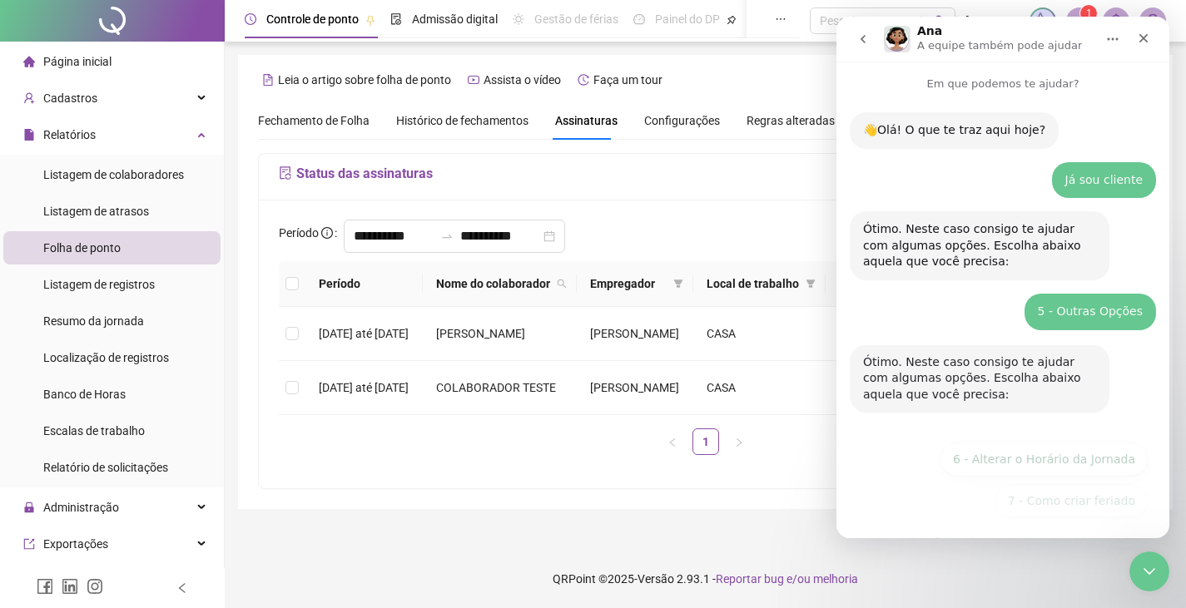
scroll to position [146, 0]
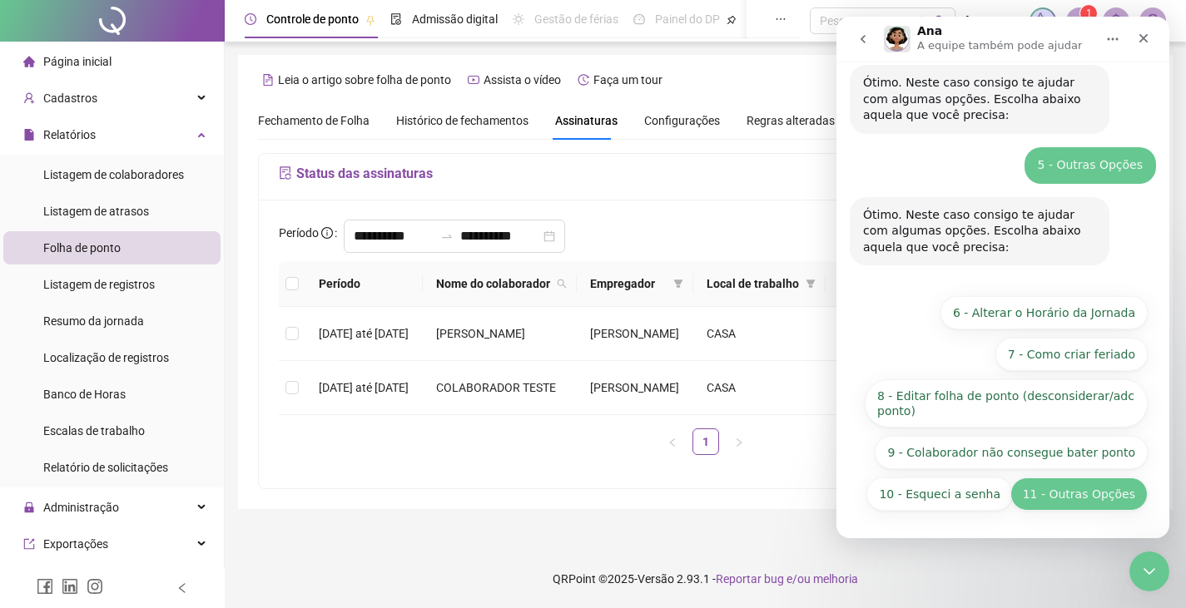
click at [1079, 493] on button "11 - Outras Opções" at bounding box center [1078, 494] width 137 height 33
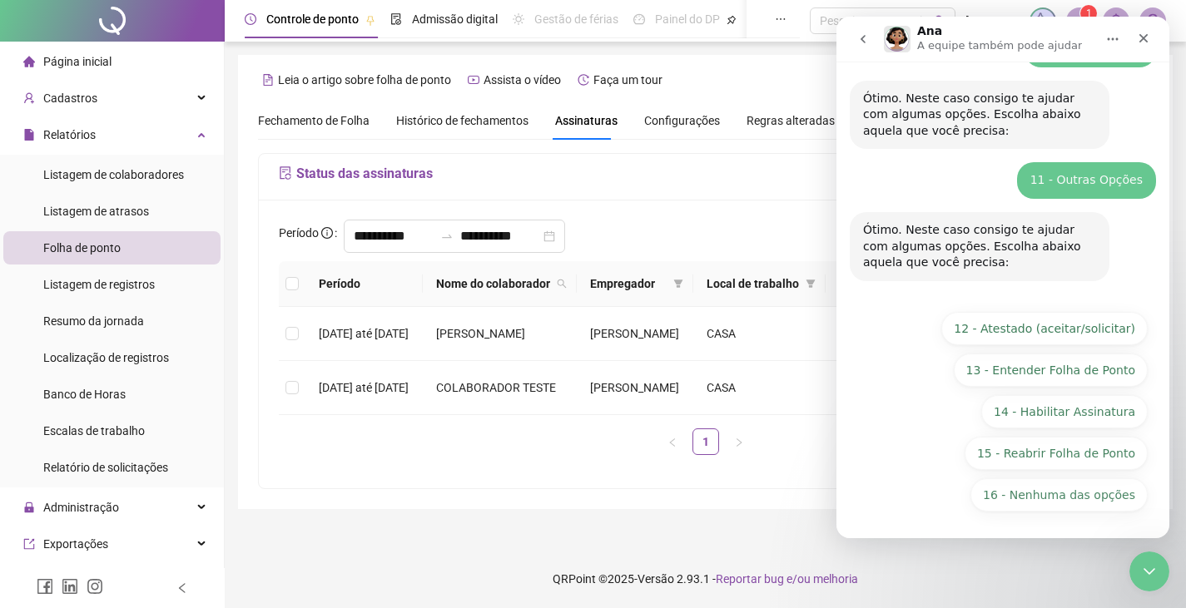
scroll to position [264, 0]
click at [1087, 494] on button "16 - Nenhuma das opções" at bounding box center [1058, 494] width 177 height 33
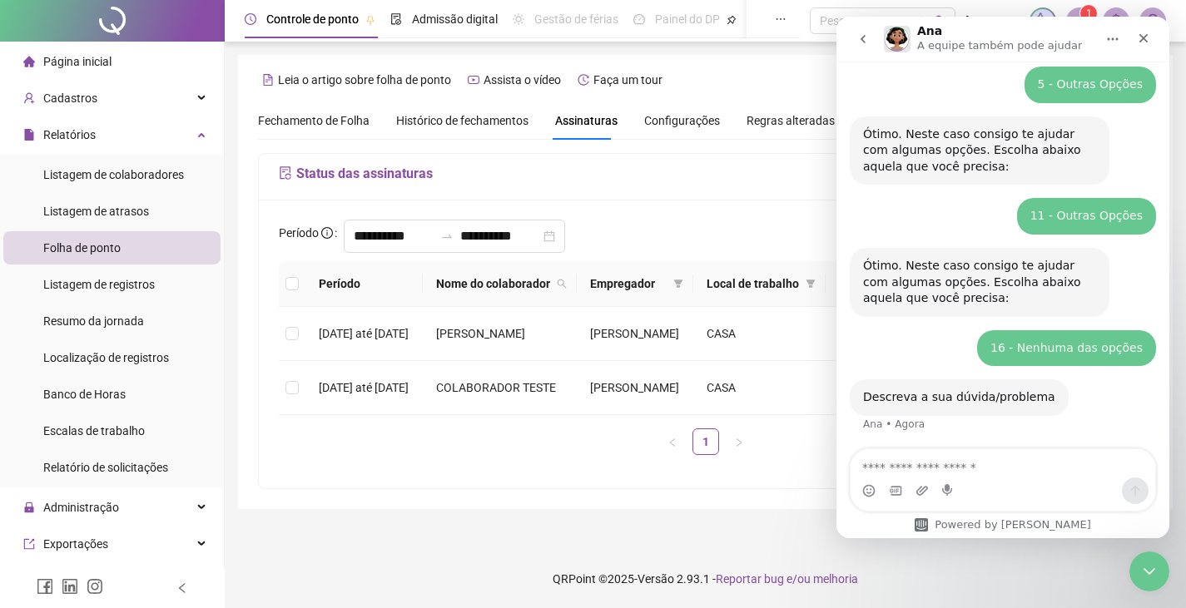
scroll to position [229, 0]
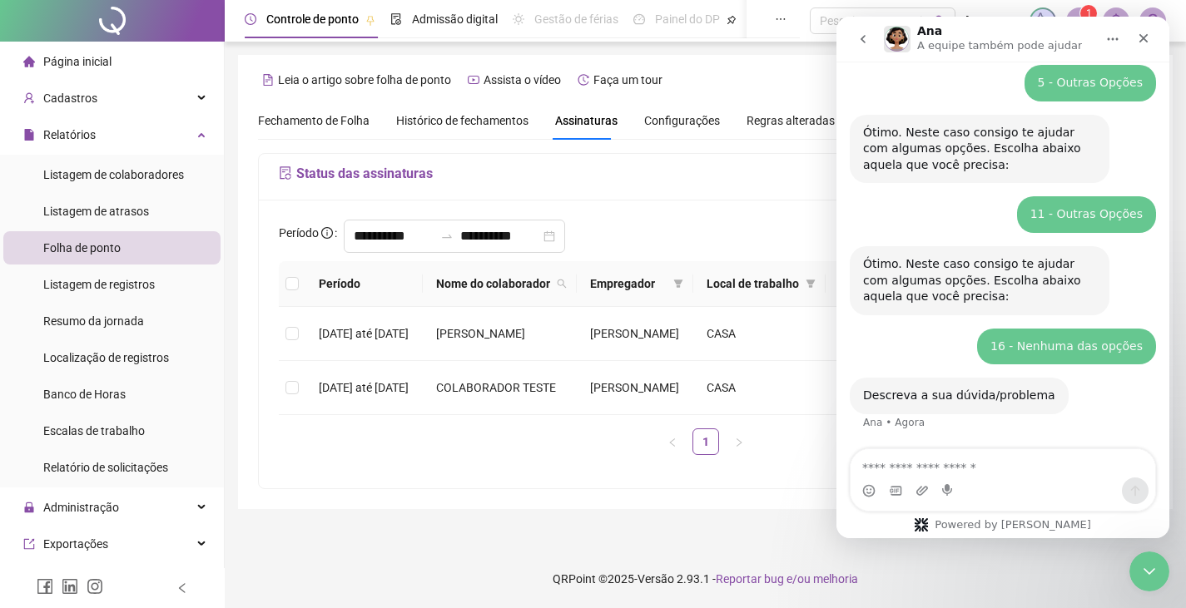
click at [985, 465] on textarea "Envie uma mensagem..." at bounding box center [1002, 463] width 305 height 28
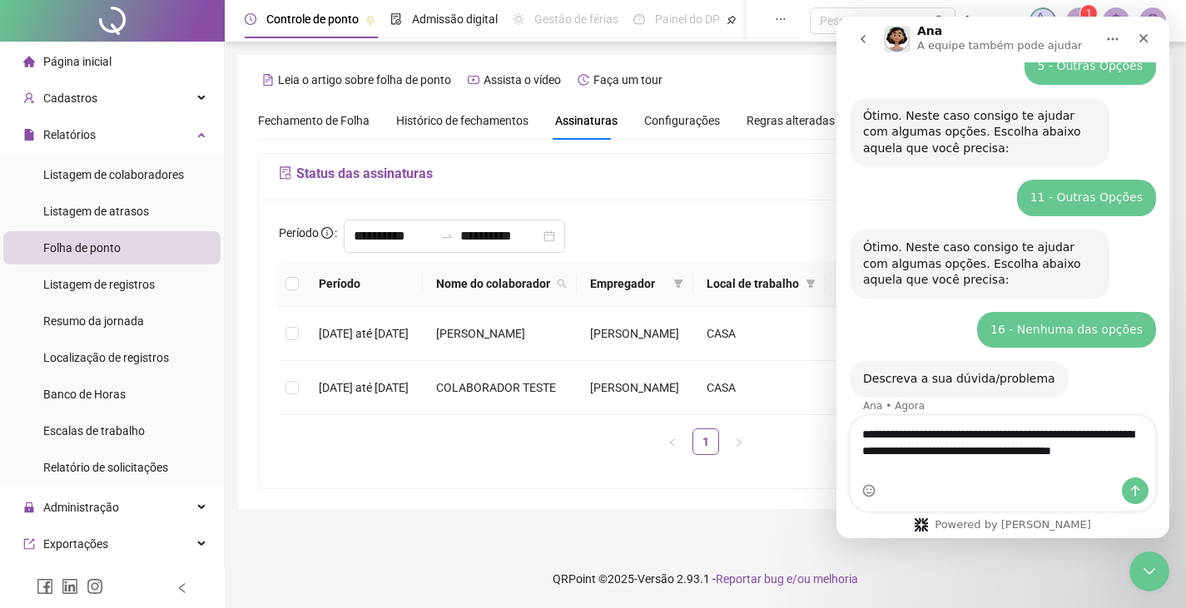
scroll to position [262, 0]
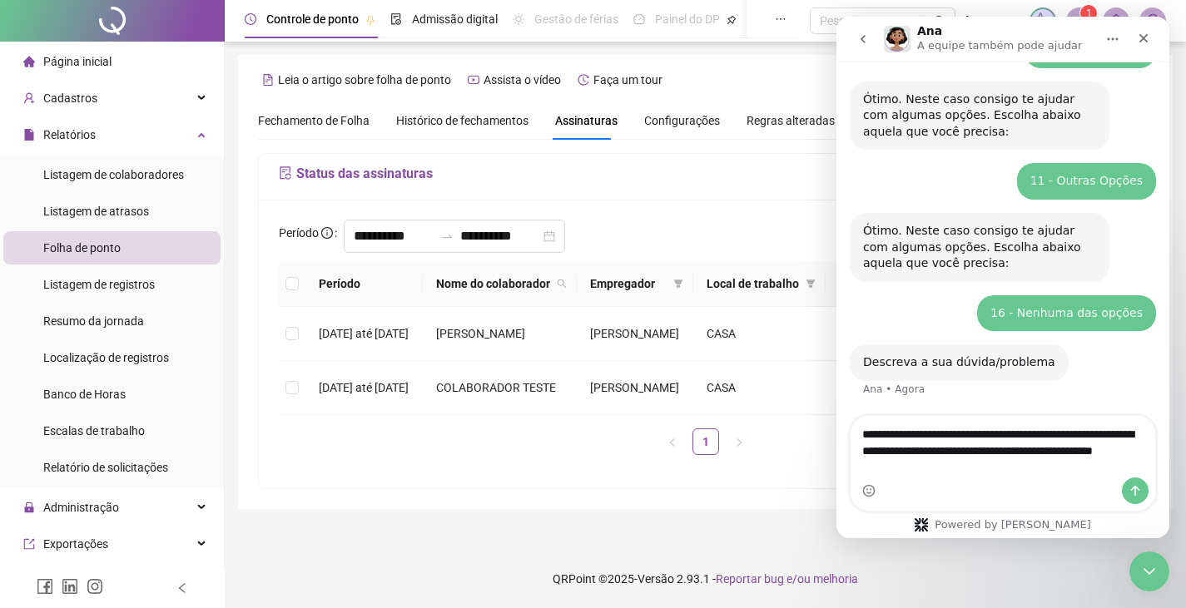
drag, startPoint x: 982, startPoint y: 465, endPoint x: 840, endPoint y: 425, distance: 147.0
click at [840, 425] on div "**********" at bounding box center [1002, 463] width 333 height 97
type textarea "**********"
click at [1141, 484] on button "Enviar uma mensagem" at bounding box center [1135, 491] width 27 height 27
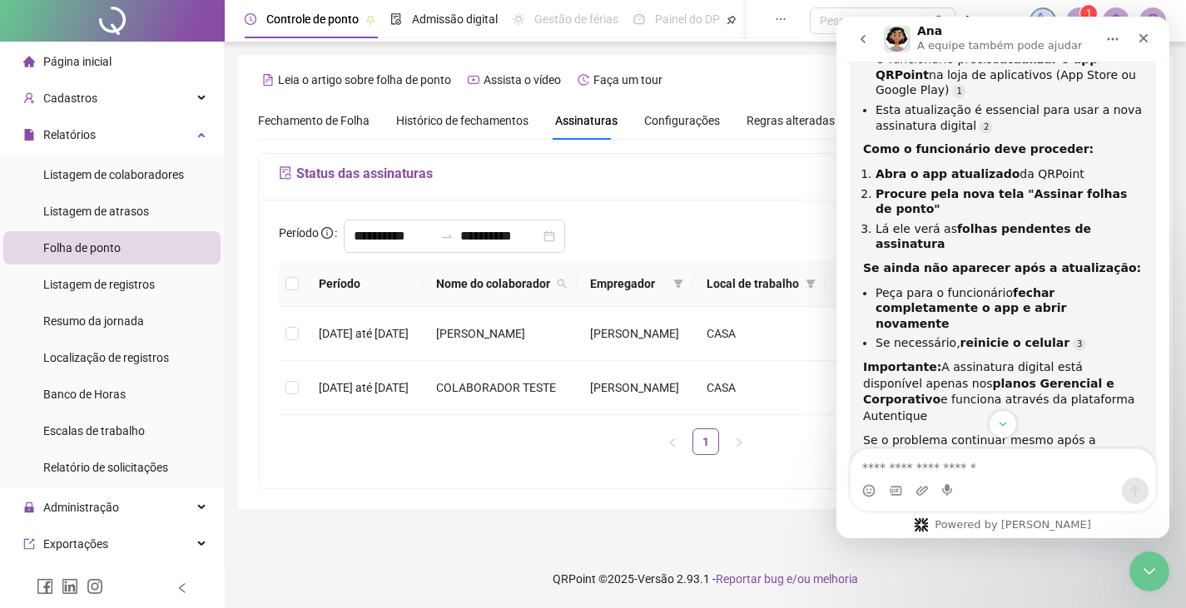
scroll to position [832, 0]
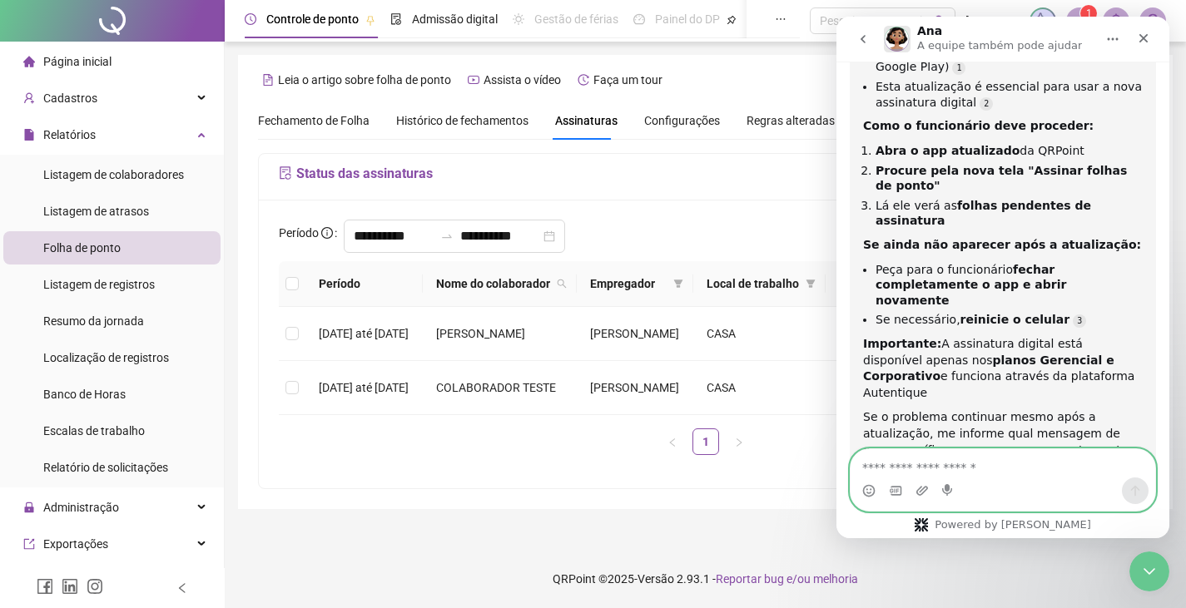
click at [921, 475] on textarea "Envie uma mensagem..." at bounding box center [1002, 463] width 305 height 28
type textarea "**********"
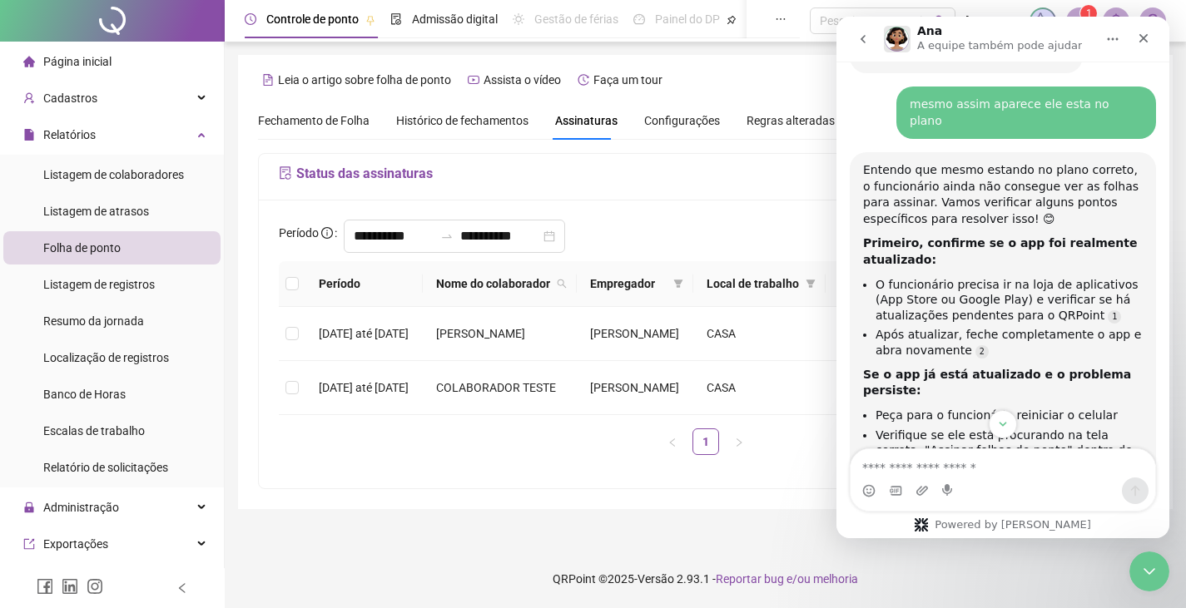
scroll to position [1366, 0]
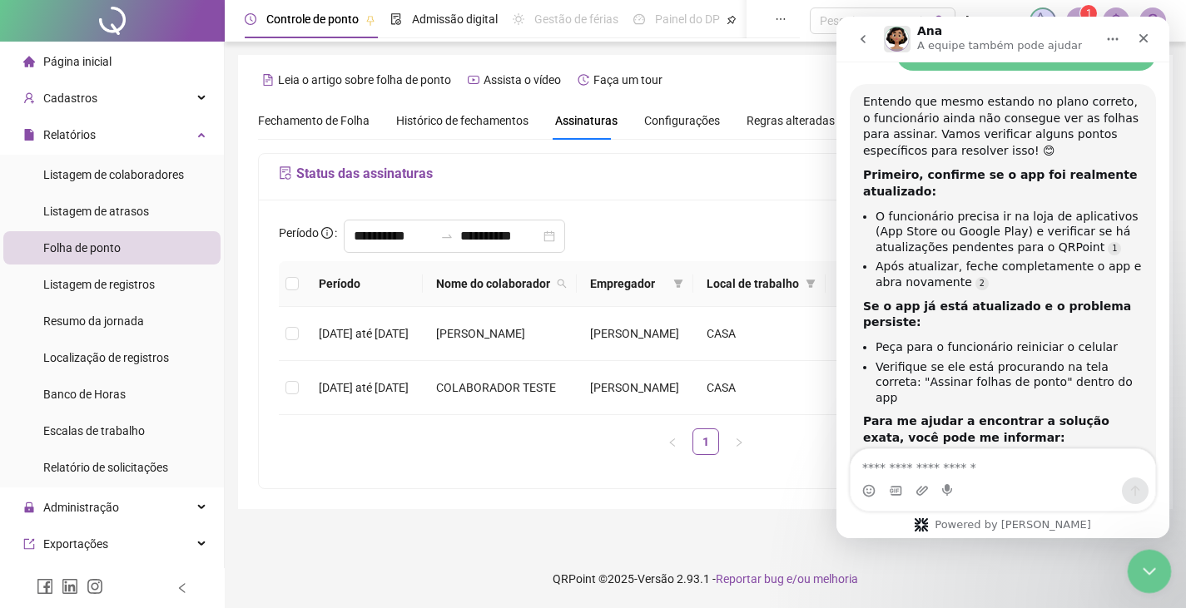
click at [1147, 571] on icon "Encerramento do Messenger da Intercom" at bounding box center [1147, 569] width 12 height 7
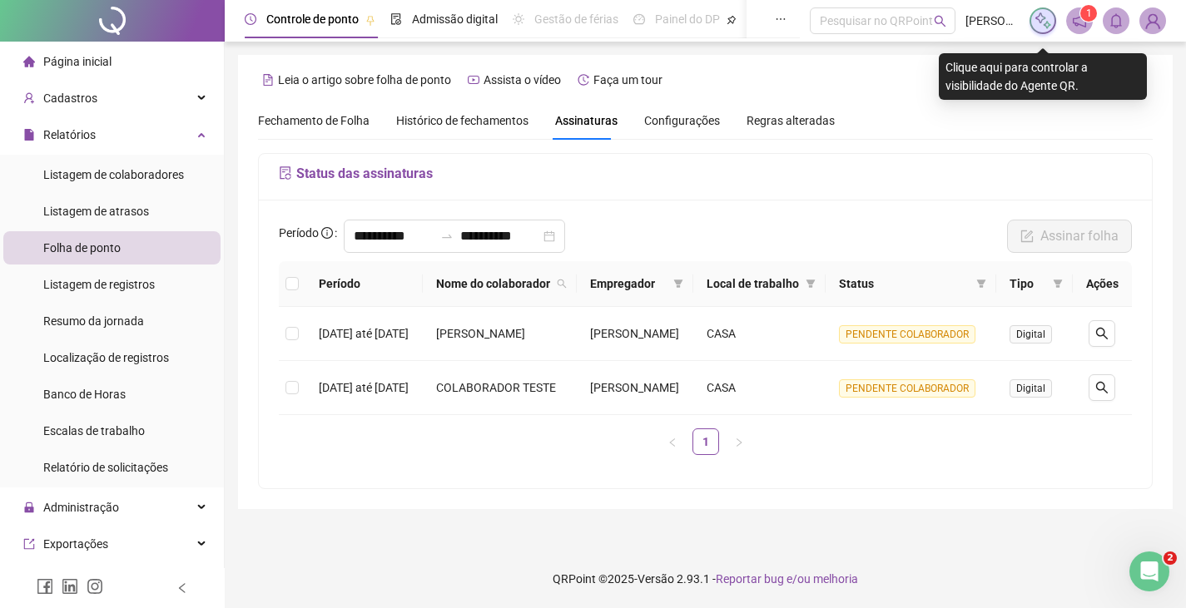
click at [1086, 22] on icon "notification" at bounding box center [1078, 20] width 13 height 13
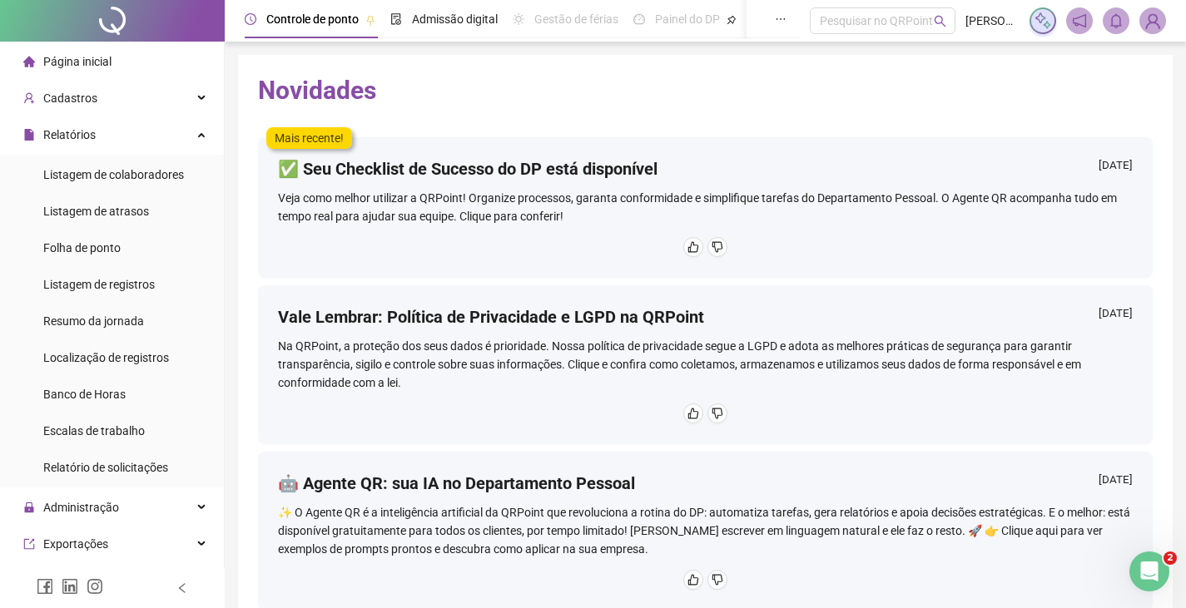
click at [1161, 16] on img at bounding box center [1152, 20] width 25 height 25
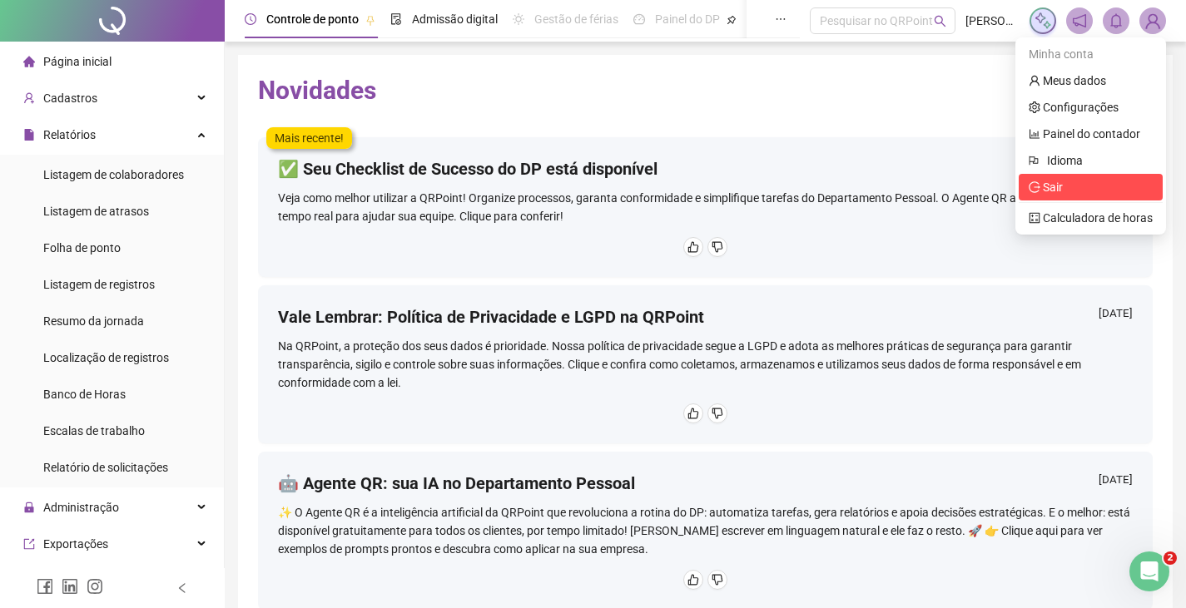
click at [1050, 183] on span "Sair" at bounding box center [1053, 187] width 20 height 13
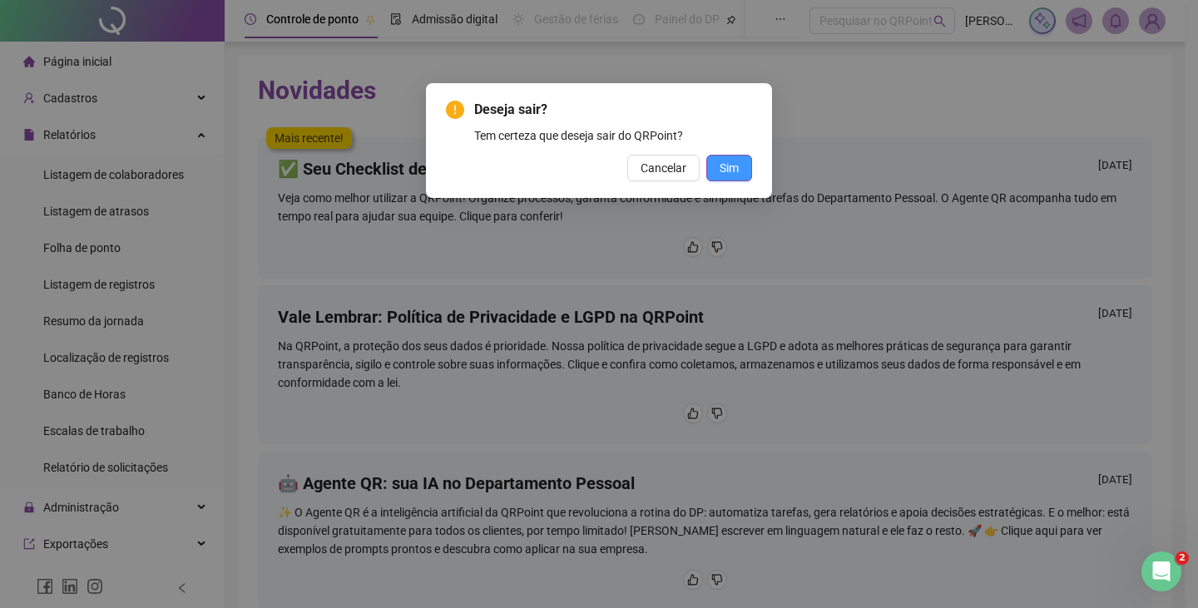
click at [721, 170] on span "Sim" at bounding box center [729, 168] width 19 height 18
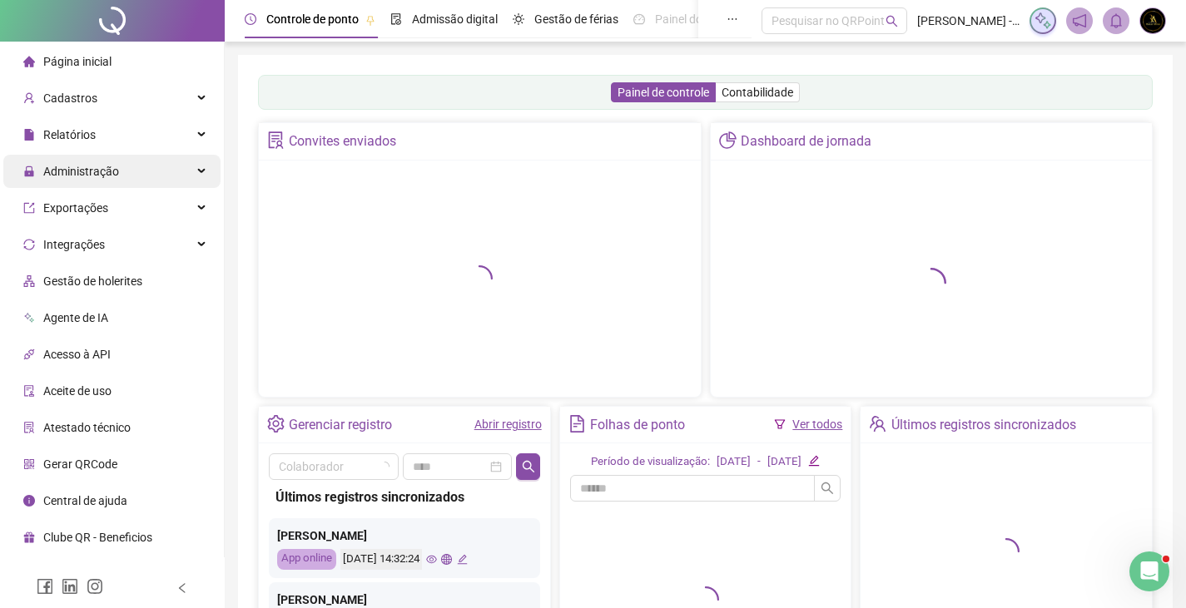
click at [180, 166] on div "Administração" at bounding box center [111, 171] width 217 height 33
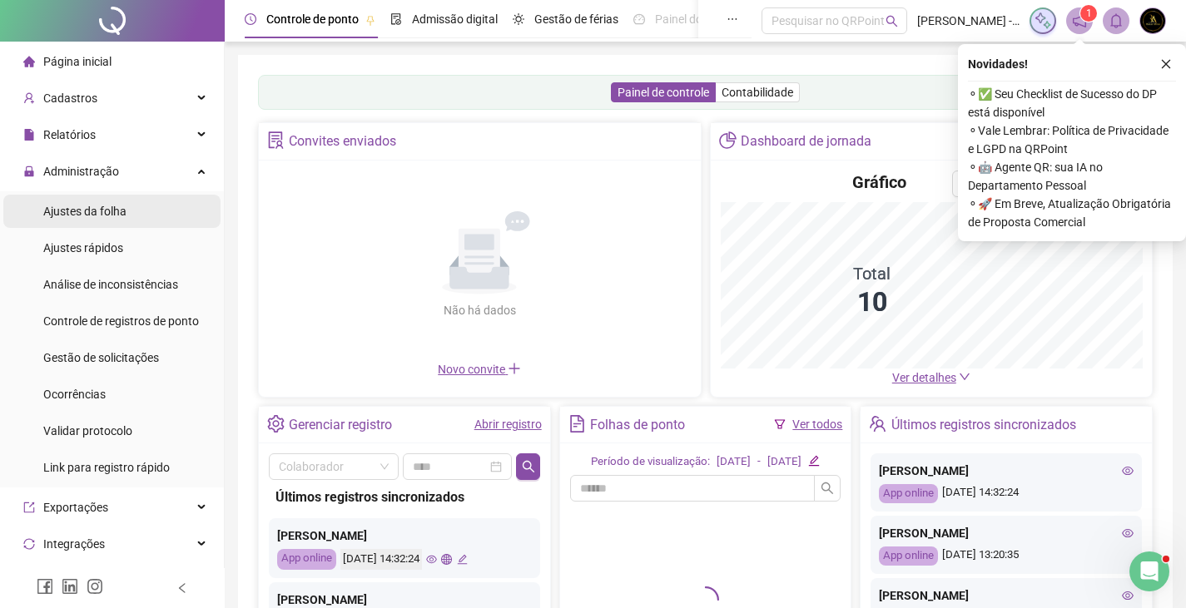
click at [144, 213] on li "Ajustes da folha" at bounding box center [111, 211] width 217 height 33
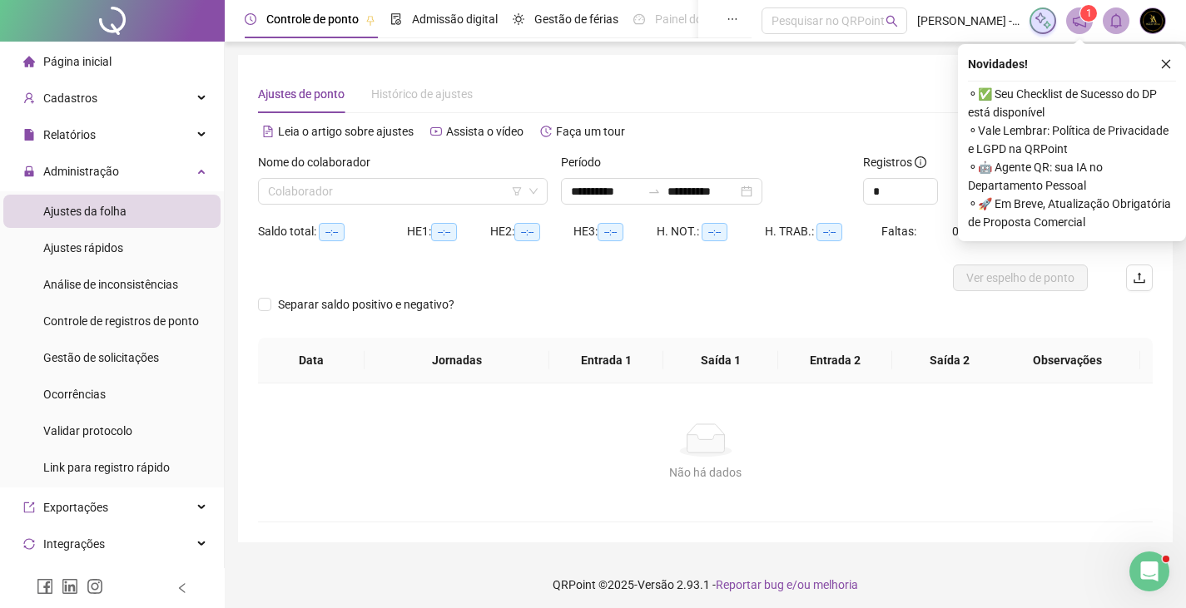
type input "**********"
click at [404, 196] on input "search" at bounding box center [395, 191] width 255 height 25
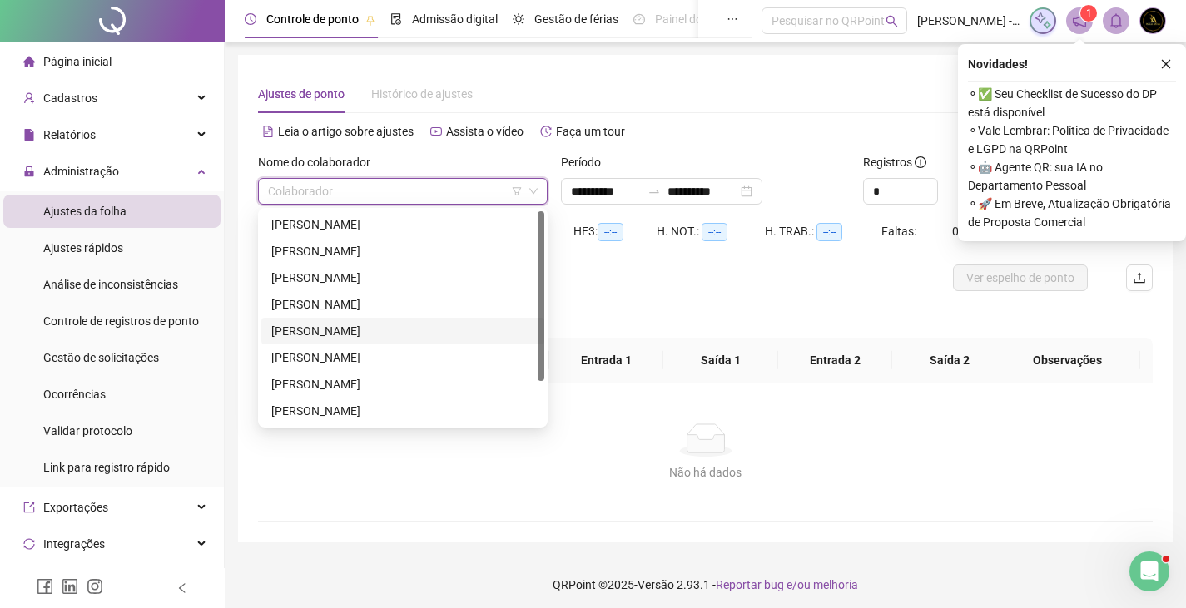
click at [379, 334] on div "[PERSON_NAME]" at bounding box center [402, 331] width 263 height 18
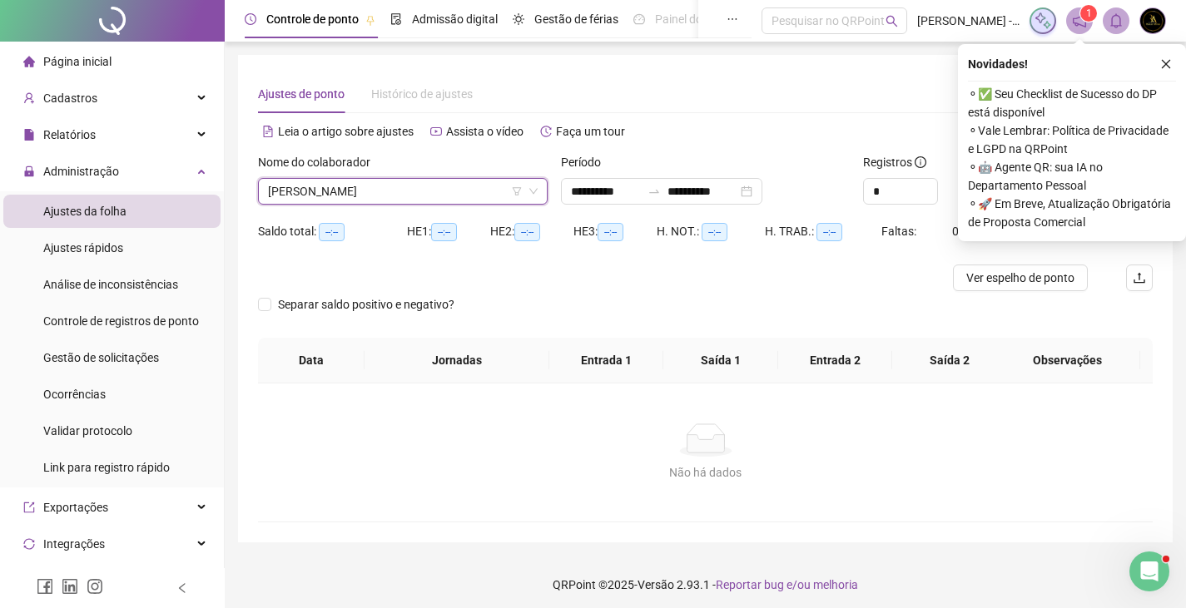
click at [1158, 58] on button "button" at bounding box center [1166, 64] width 20 height 20
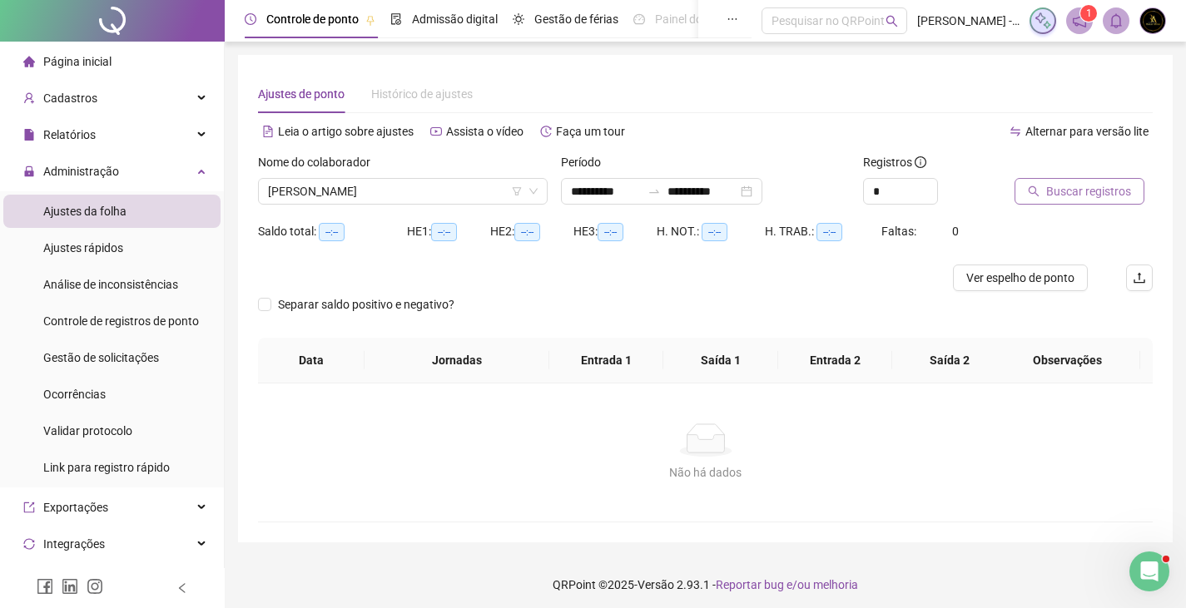
click at [1078, 195] on span "Buscar registros" at bounding box center [1088, 191] width 85 height 18
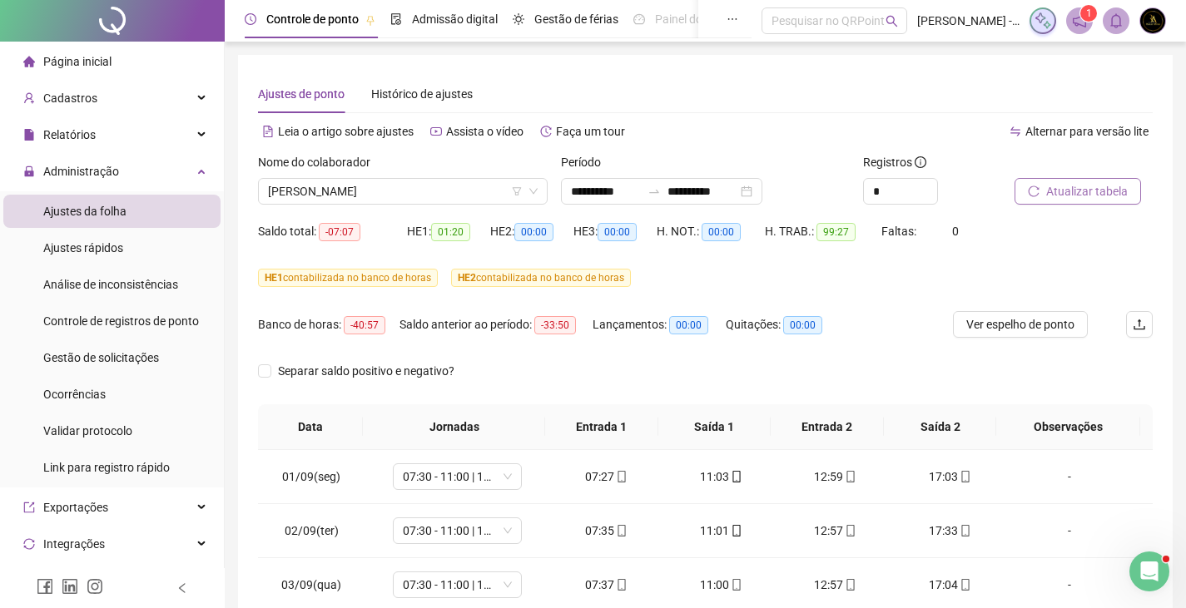
click at [1082, 24] on icon "notification" at bounding box center [1079, 20] width 15 height 15
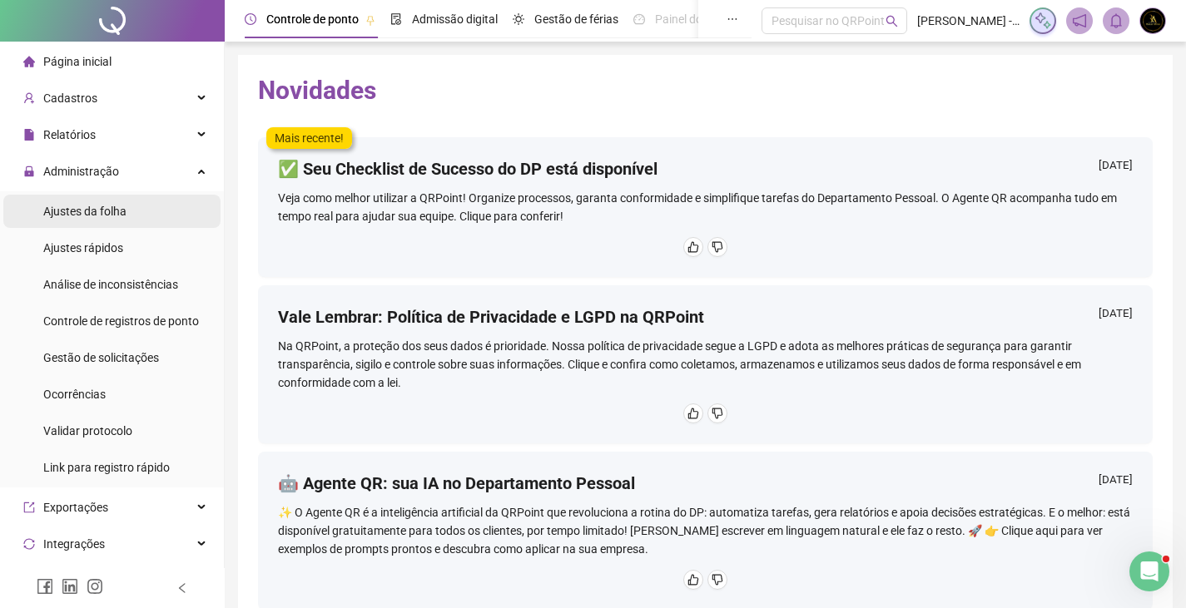
click at [92, 205] on span "Ajustes da folha" at bounding box center [84, 211] width 83 height 13
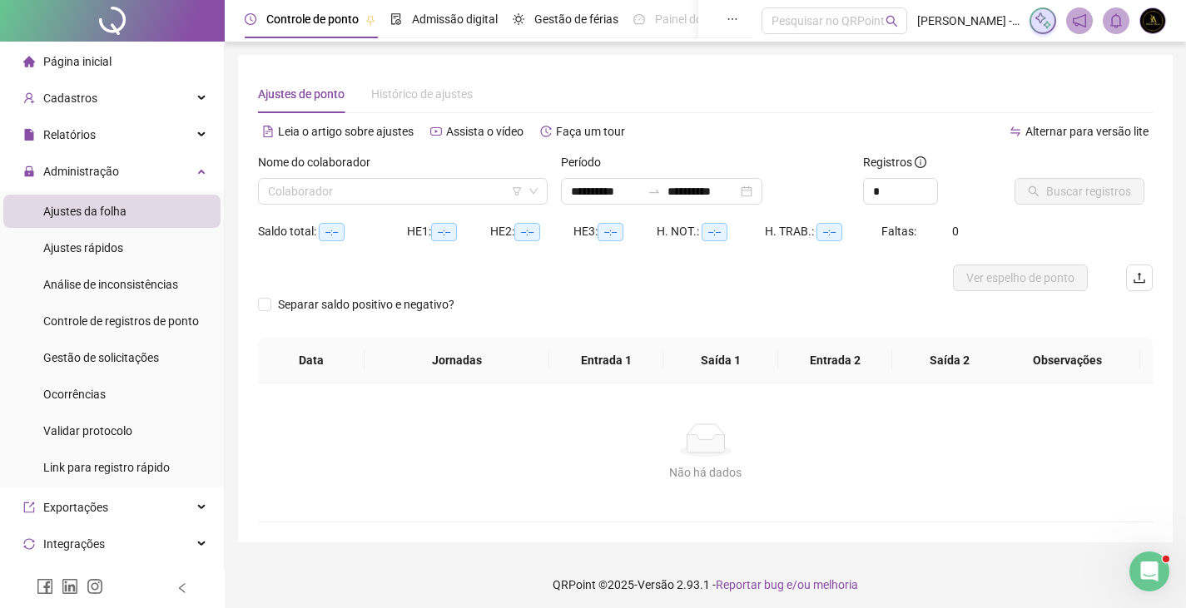
type input "**********"
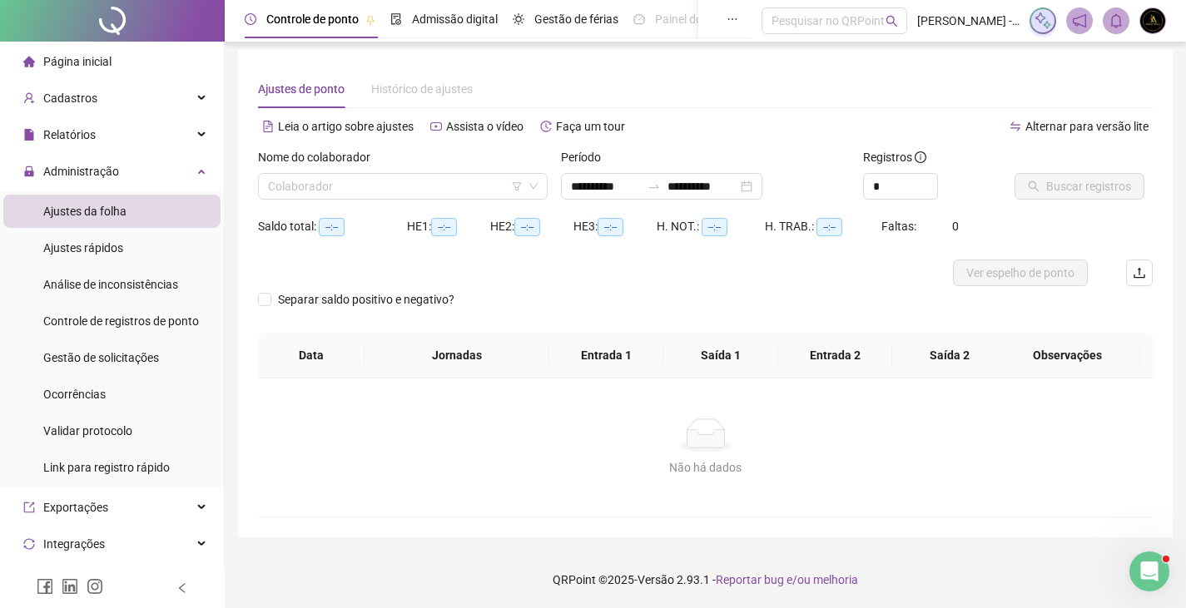
scroll to position [6, 0]
